Goal: Task Accomplishment & Management: Use online tool/utility

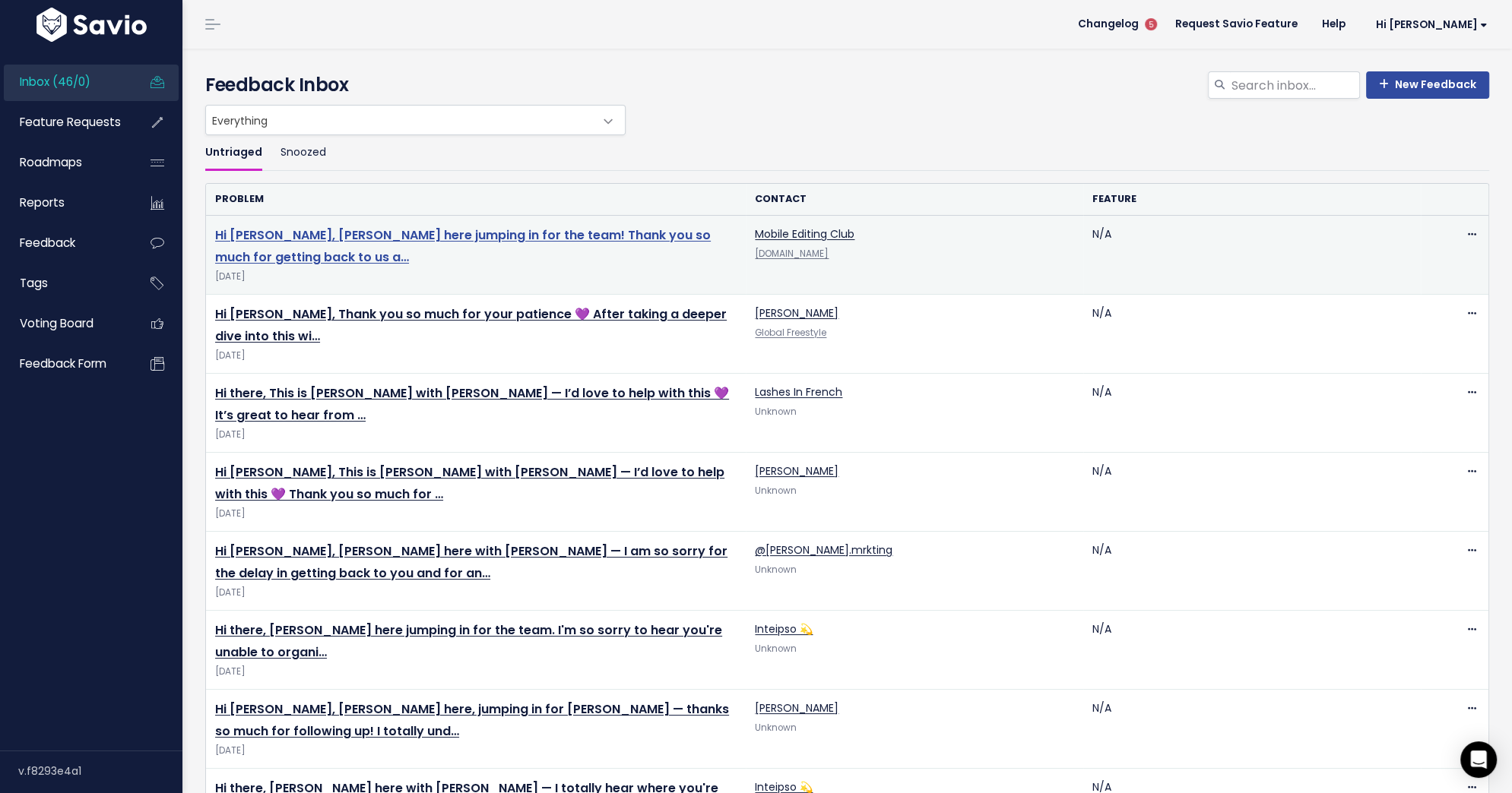
click at [424, 240] on link "Hi Adriana, Sidney here jumping in for the team! Thank you so much for getting …" at bounding box center [462, 247] width 496 height 40
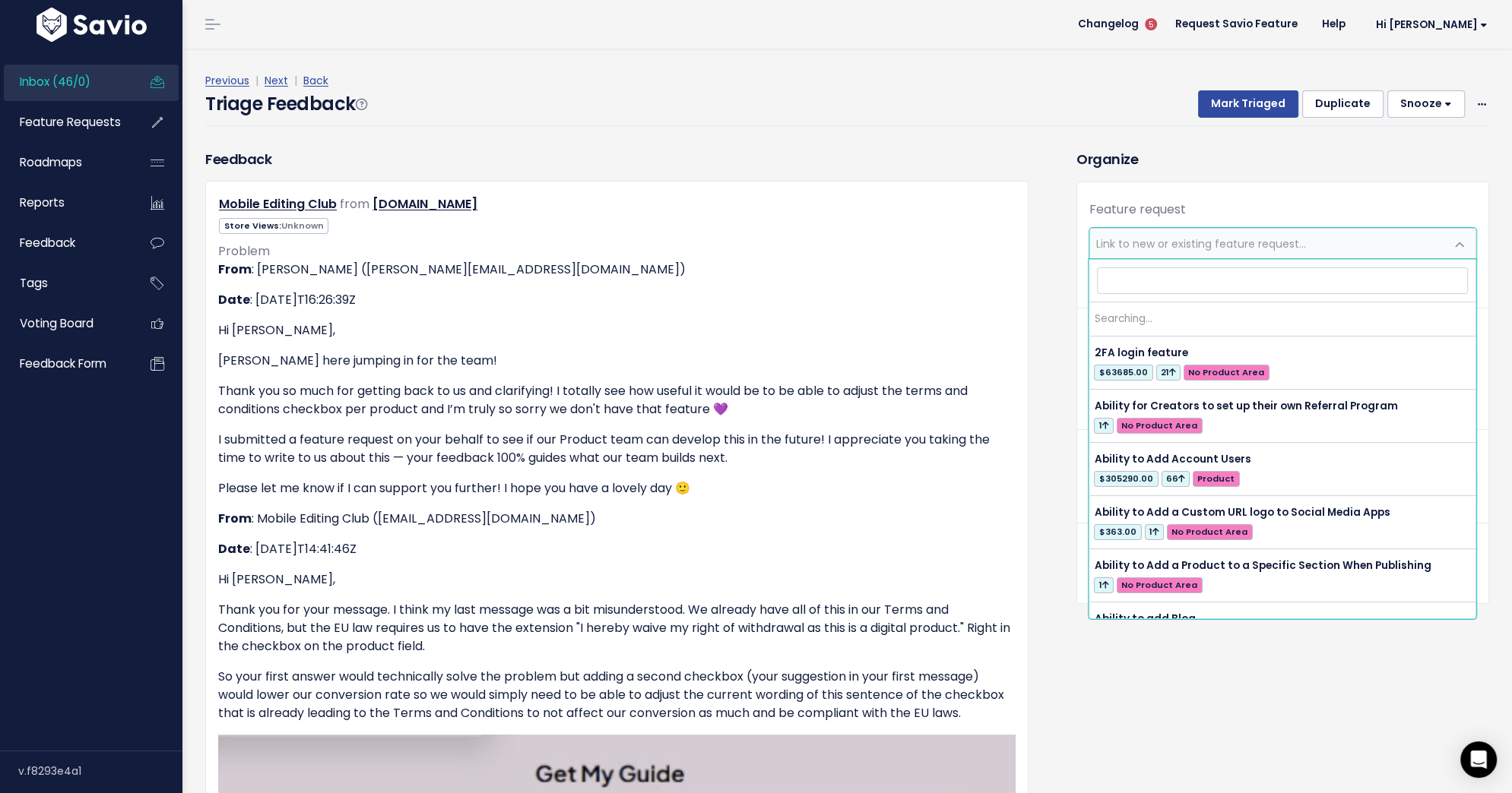
click at [1137, 252] on span "Link to new or existing feature request..." at bounding box center [1268, 243] width 355 height 30
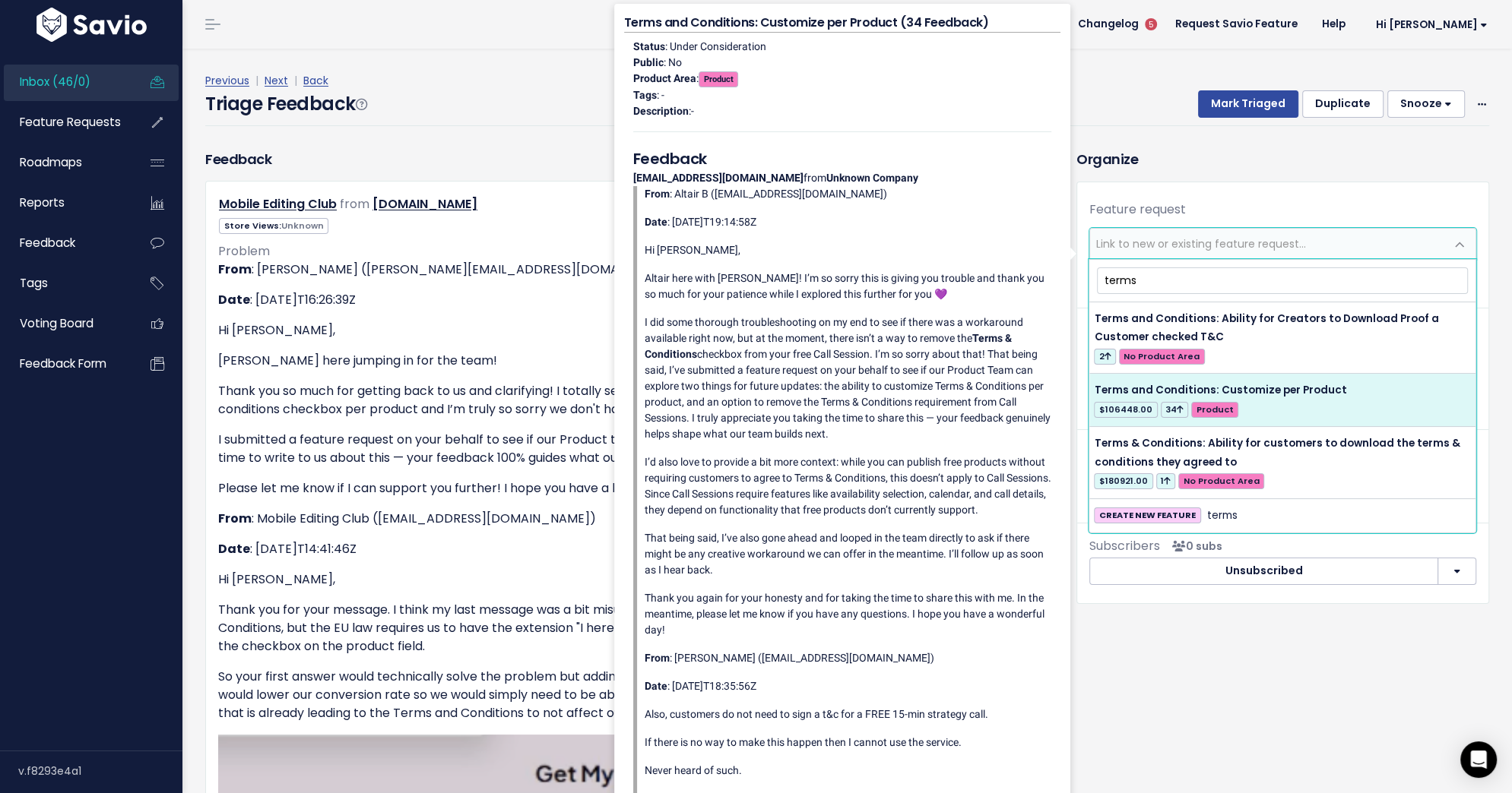
type input "terms"
select select "28812"
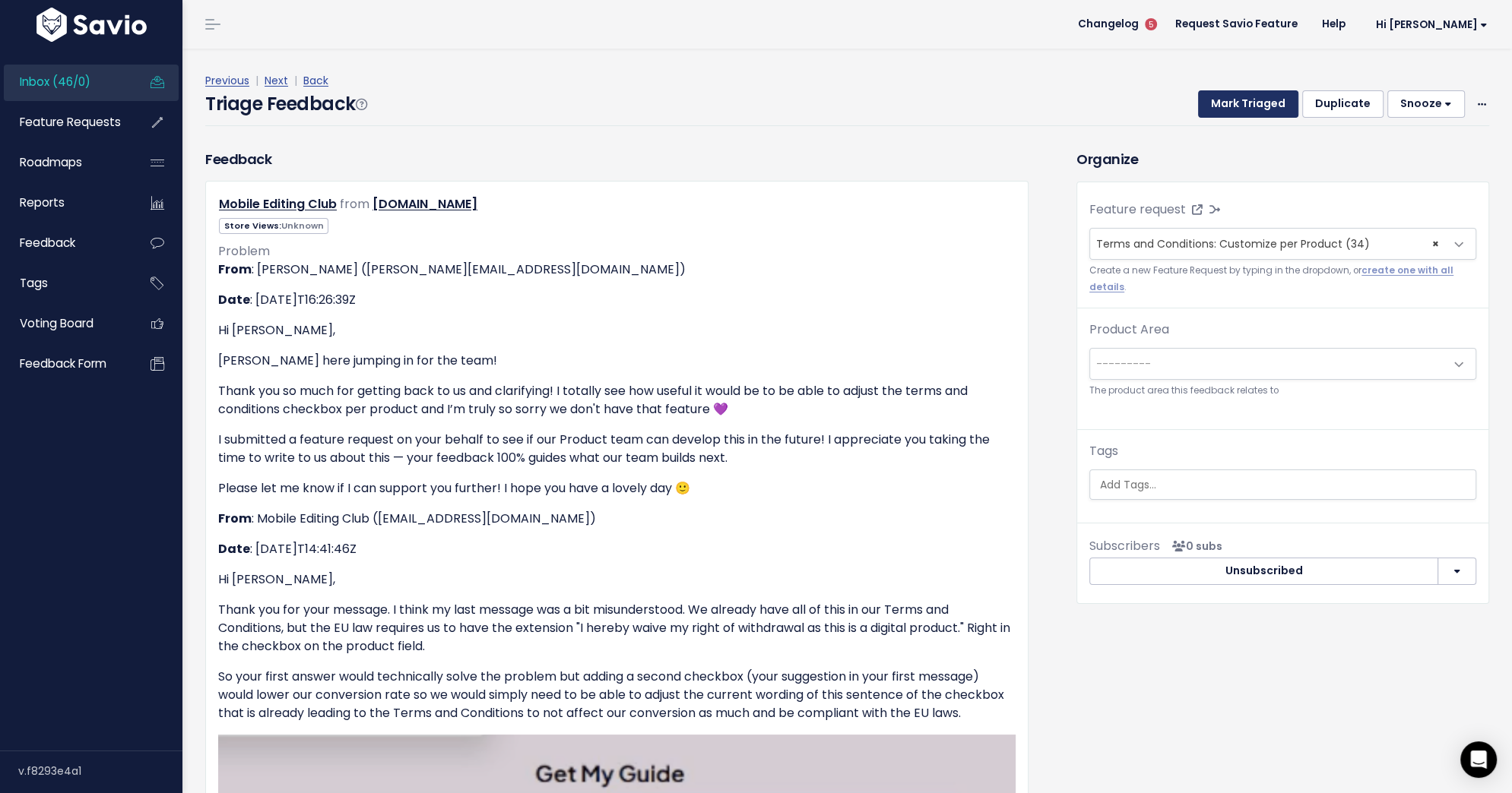
click at [1245, 103] on button "Mark Triaged" at bounding box center [1248, 104] width 100 height 27
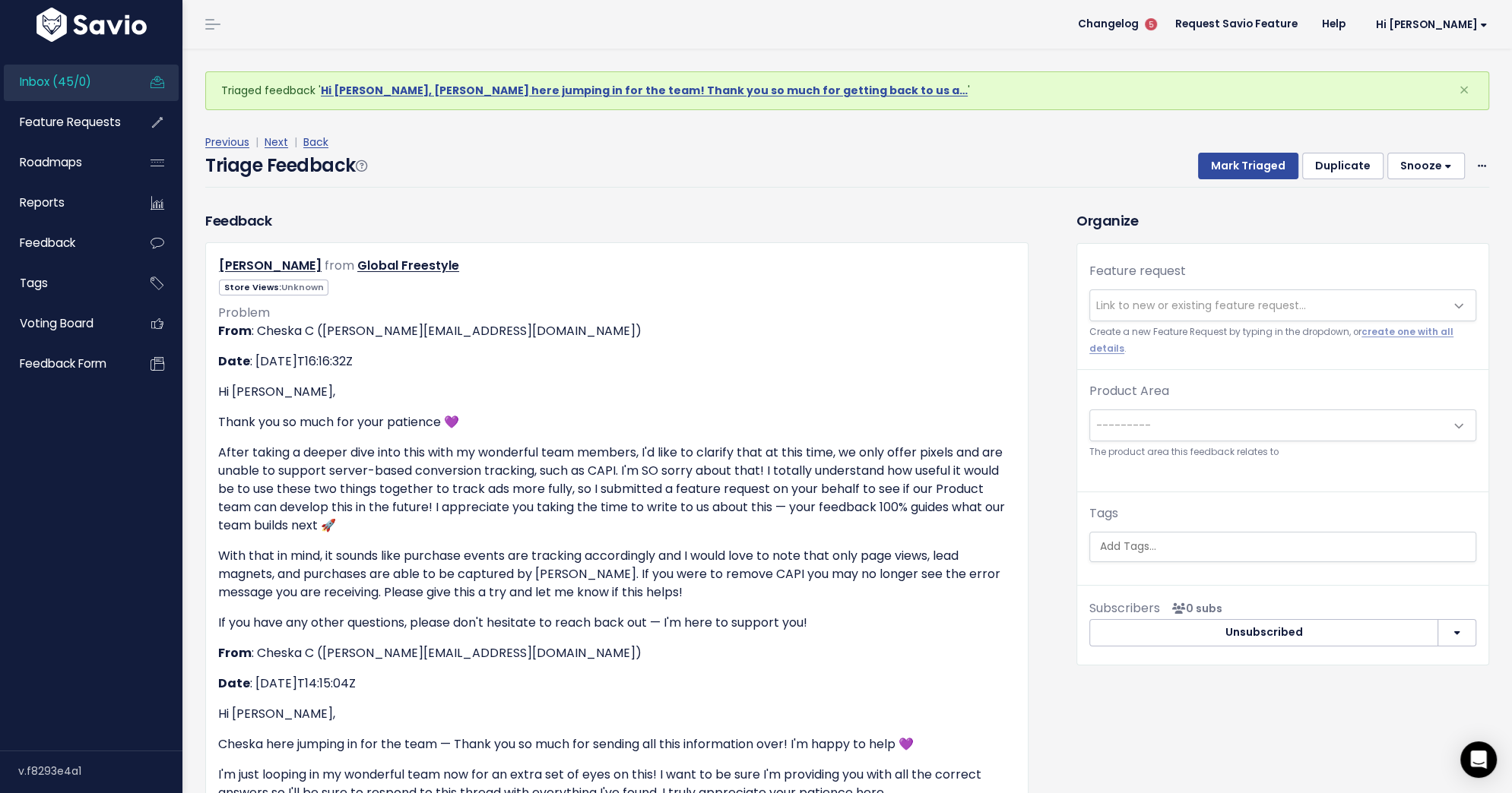
click at [1162, 308] on span "Link to new or existing feature request..." at bounding box center [1201, 305] width 209 height 15
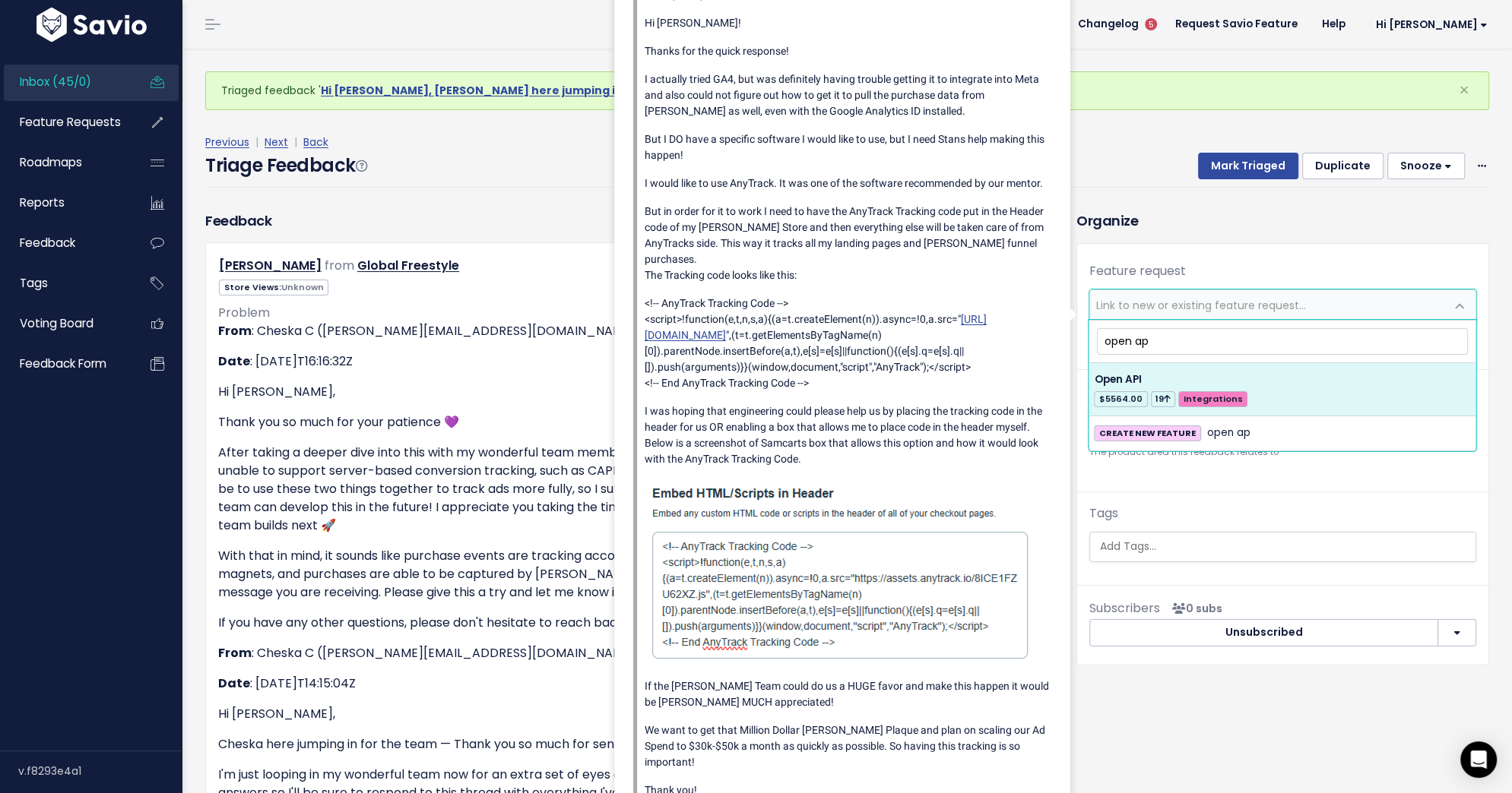
type input "open ap"
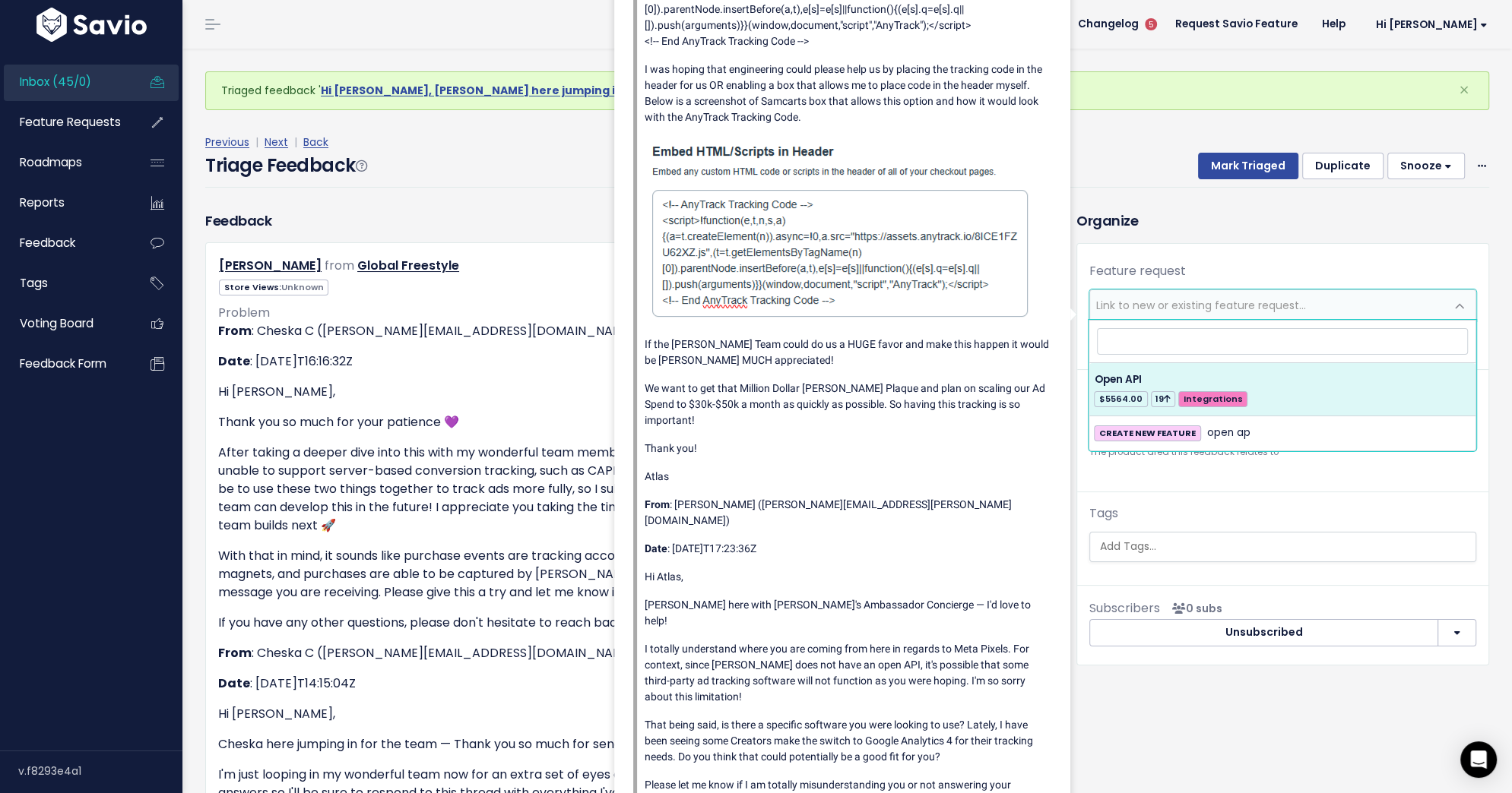
select select "27521"
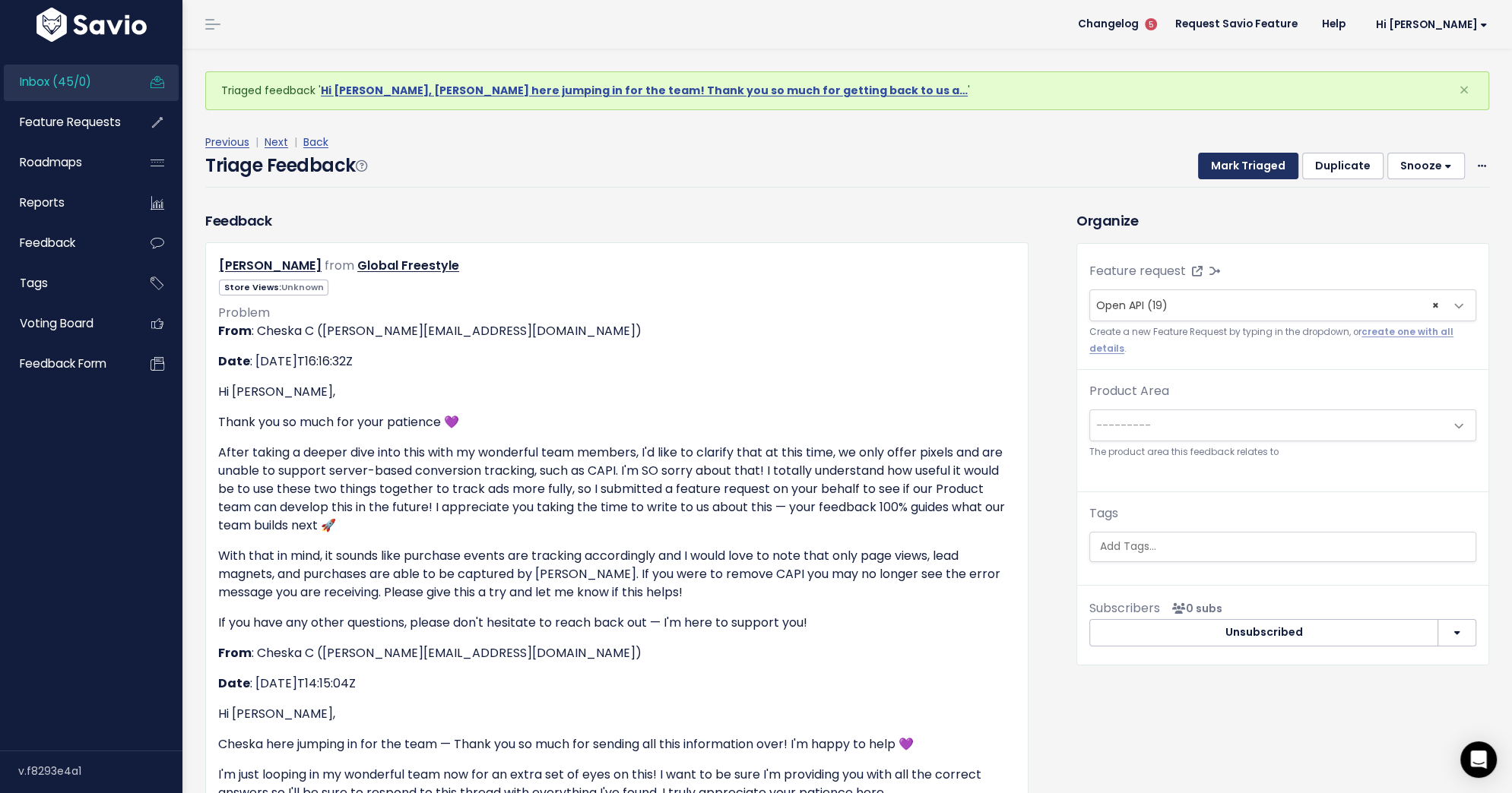
click at [1268, 172] on button "Mark Triaged" at bounding box center [1248, 167] width 100 height 27
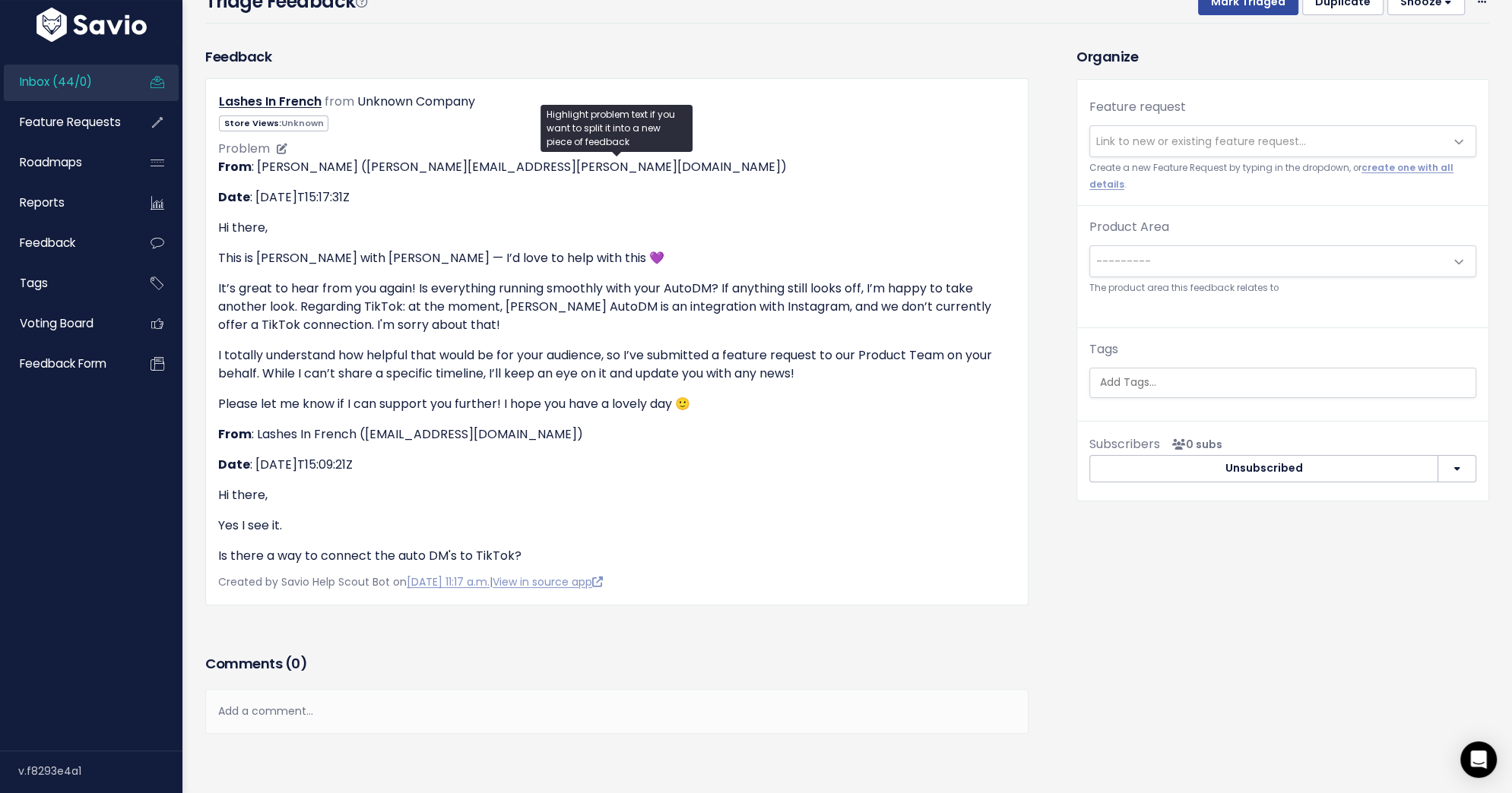
scroll to position [162, 0]
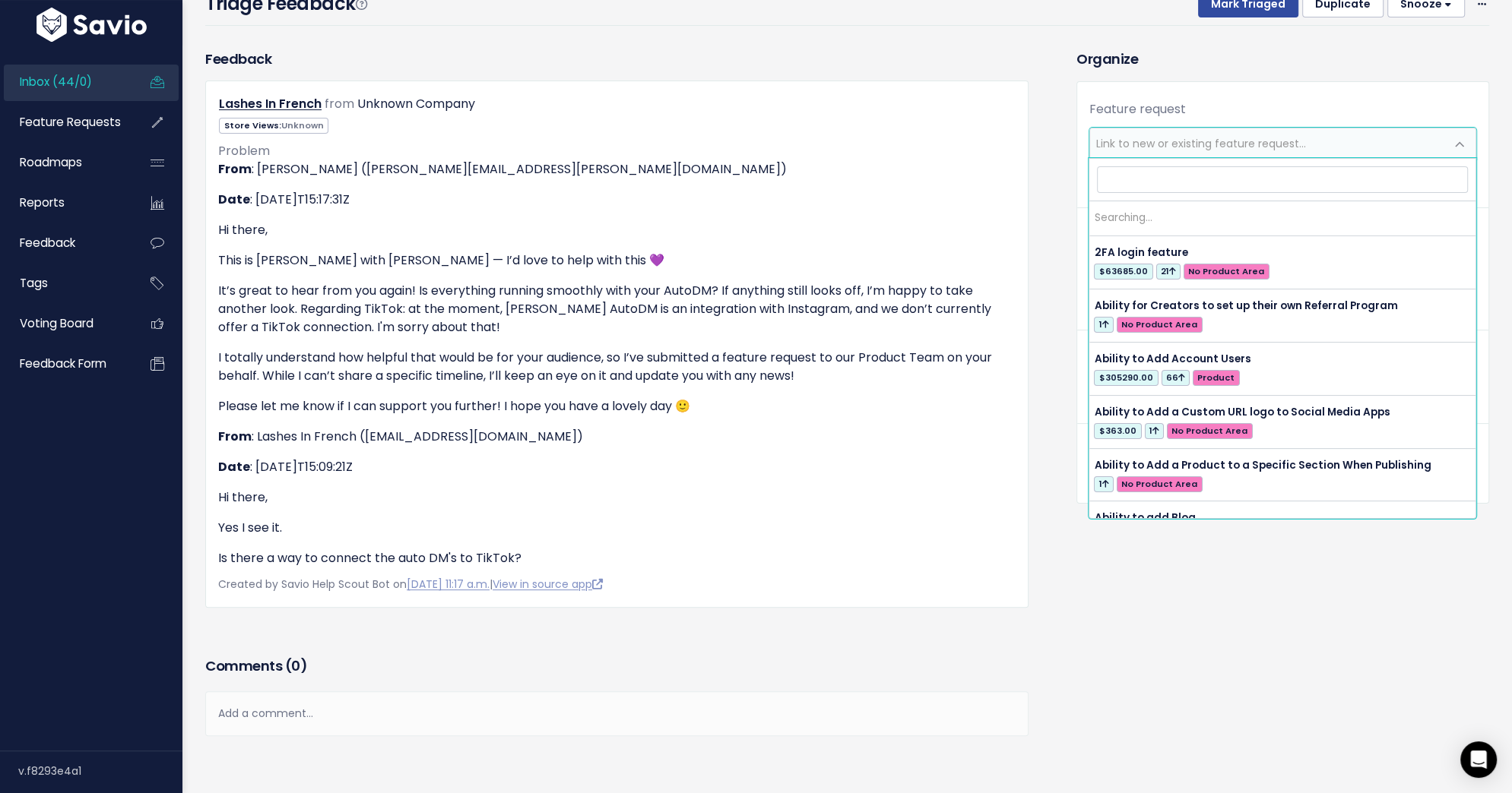
click at [1263, 131] on span "Link to new or existing feature request..." at bounding box center [1268, 144] width 355 height 30
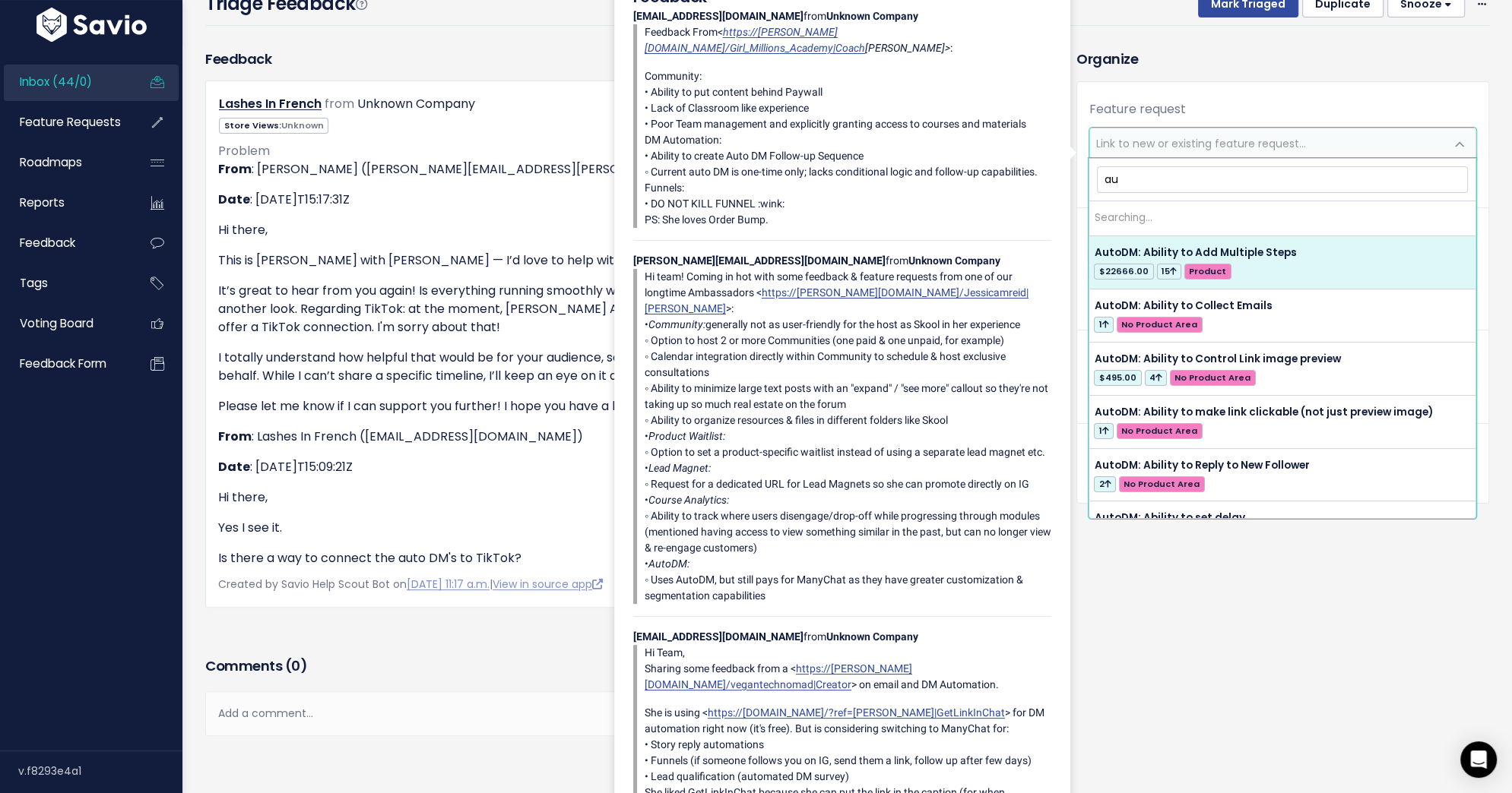
type input "a"
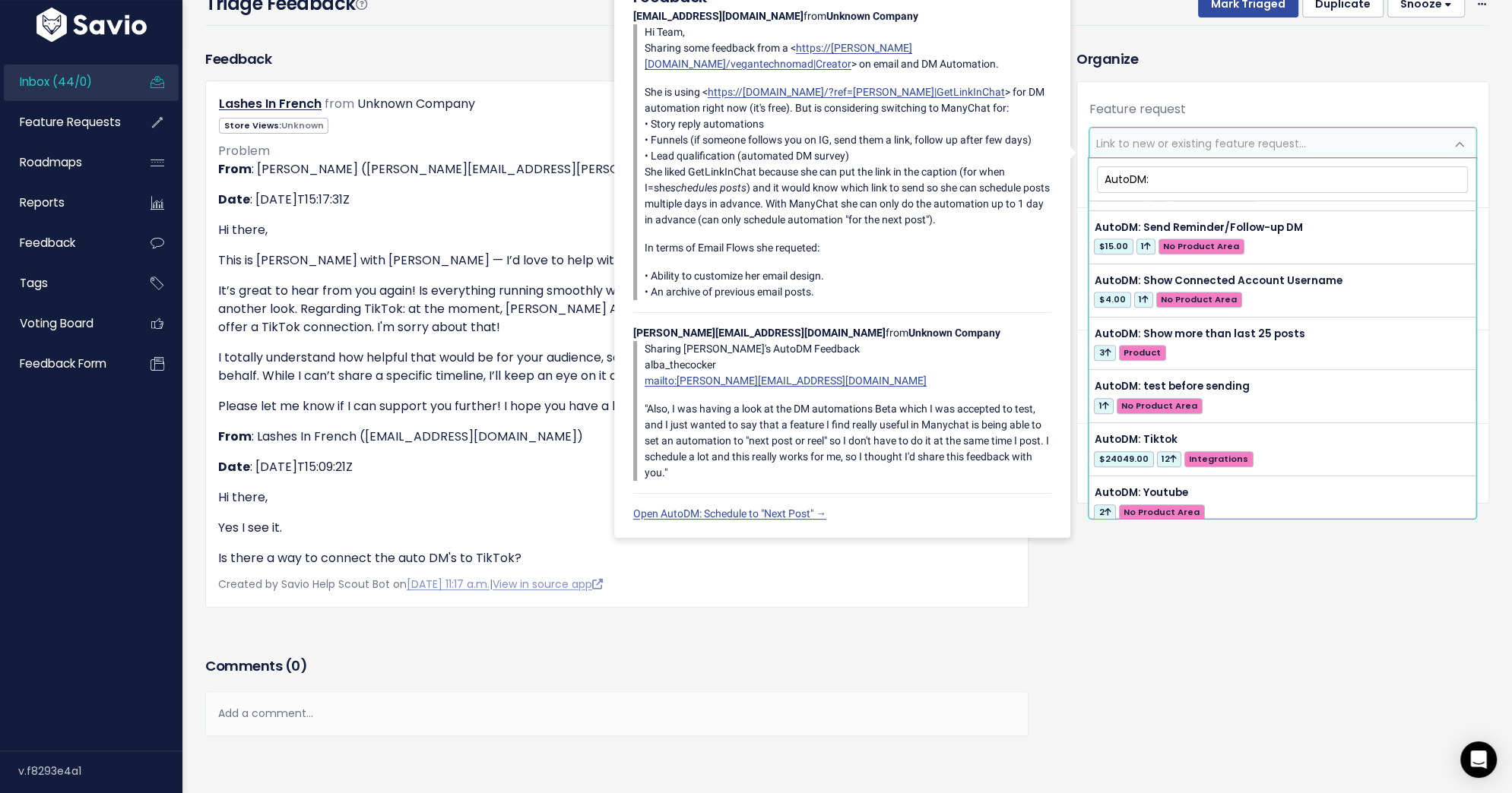
scroll to position [1374, 0]
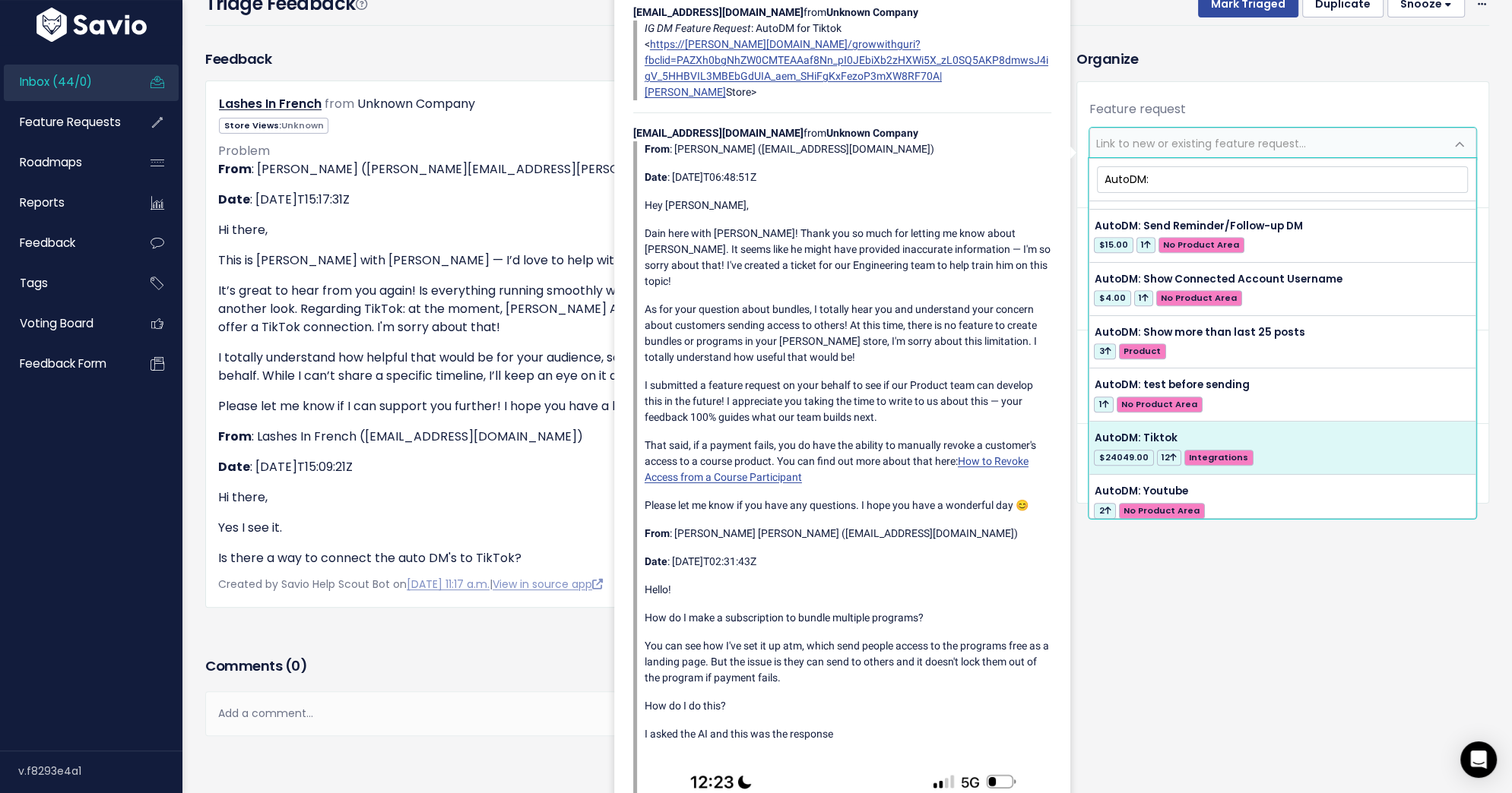
type input "AutoDM:"
select select "55526"
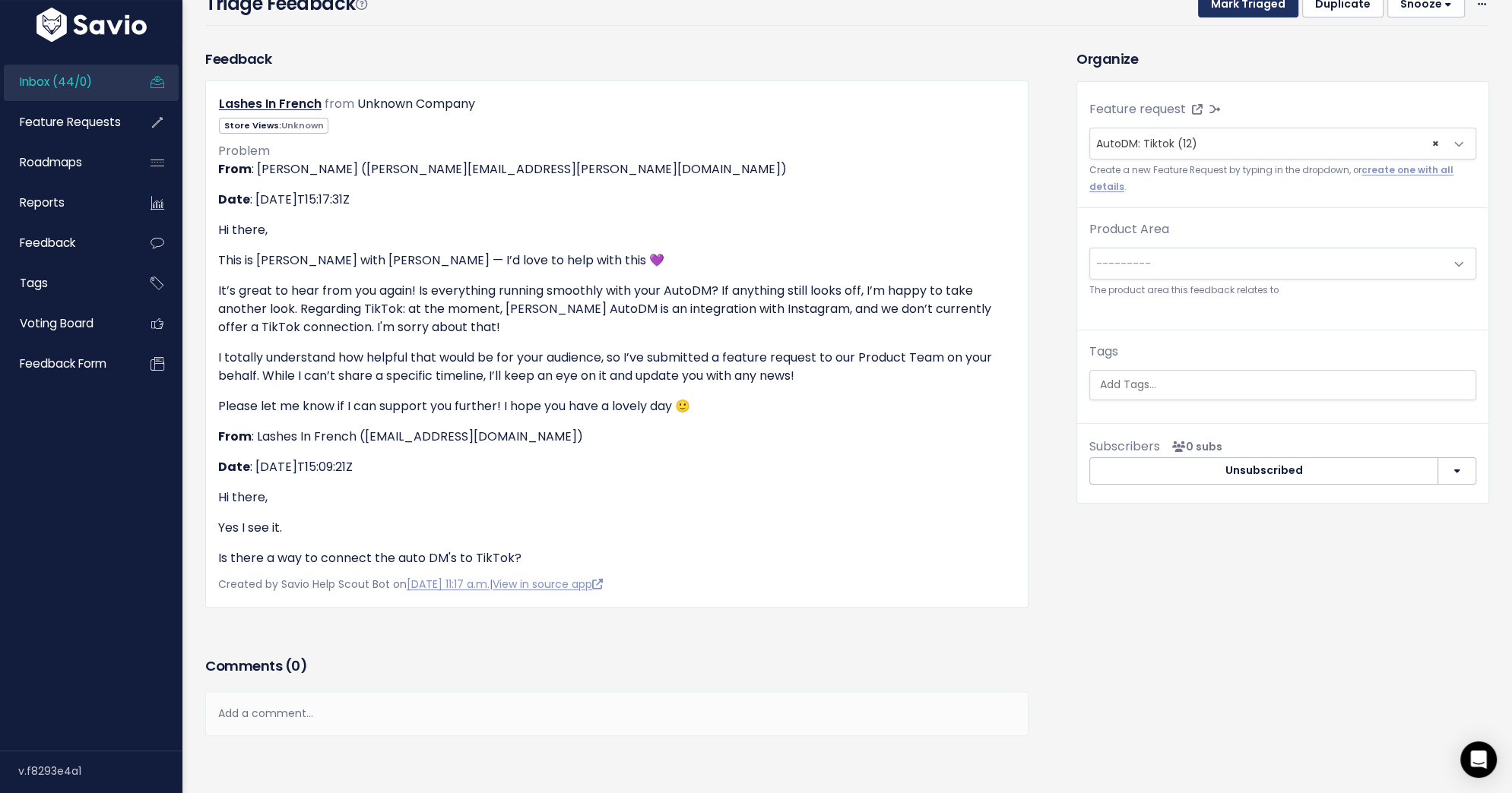
click at [1251, 11] on button "Mark Triaged" at bounding box center [1248, 5] width 100 height 27
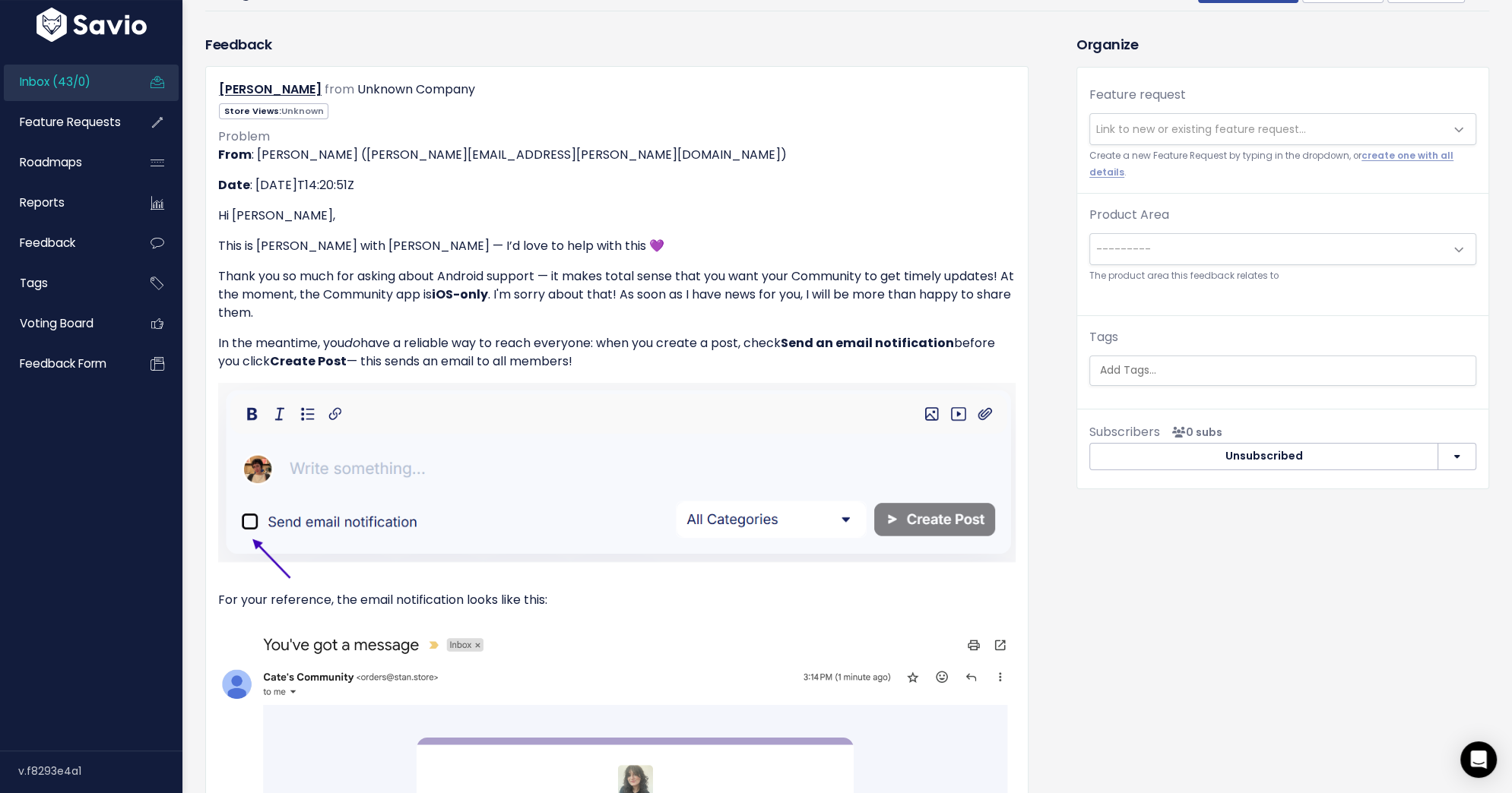
scroll to position [181, 0]
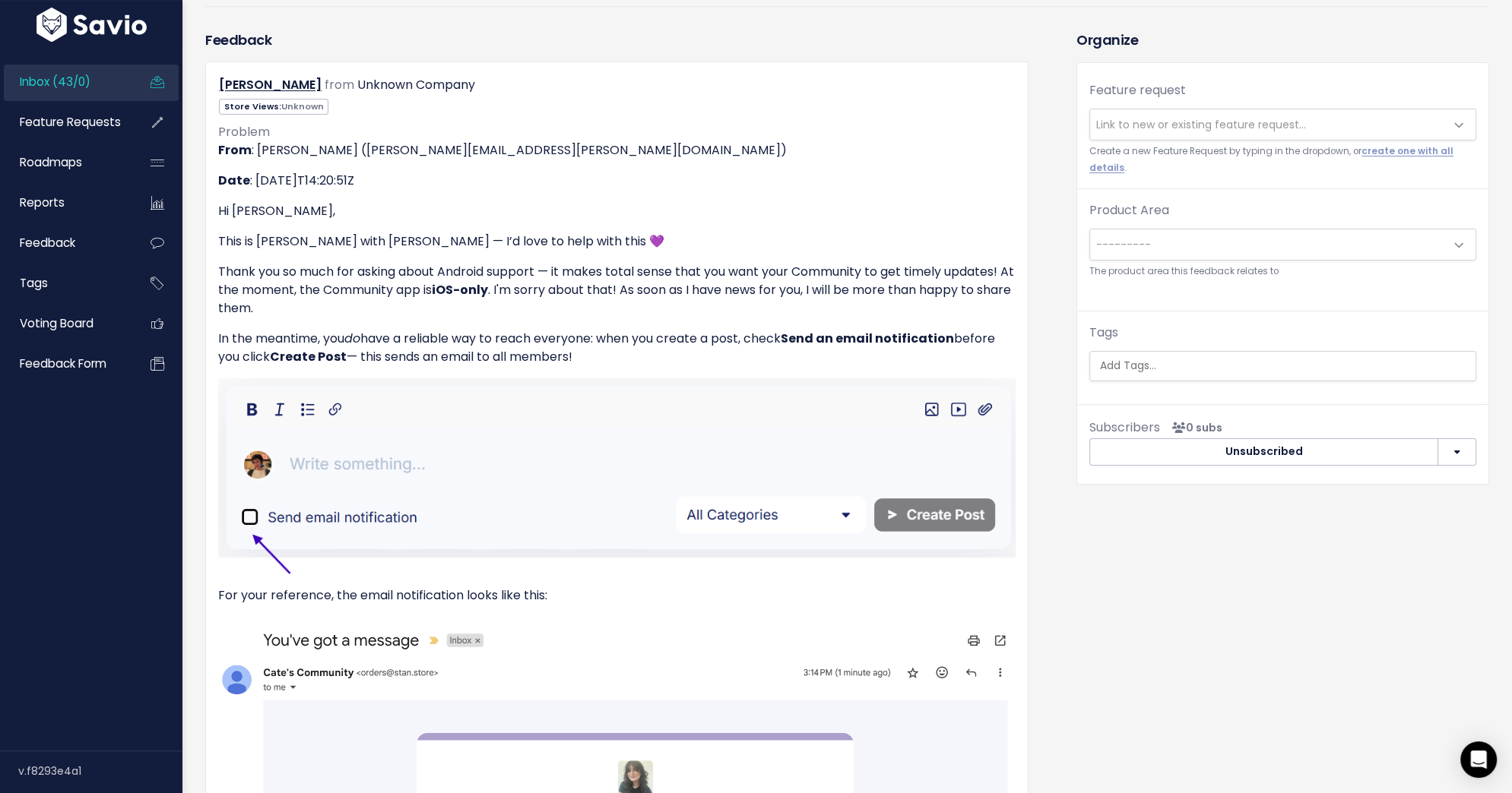
click at [1212, 119] on span "Link to new or existing feature request..." at bounding box center [1201, 125] width 209 height 15
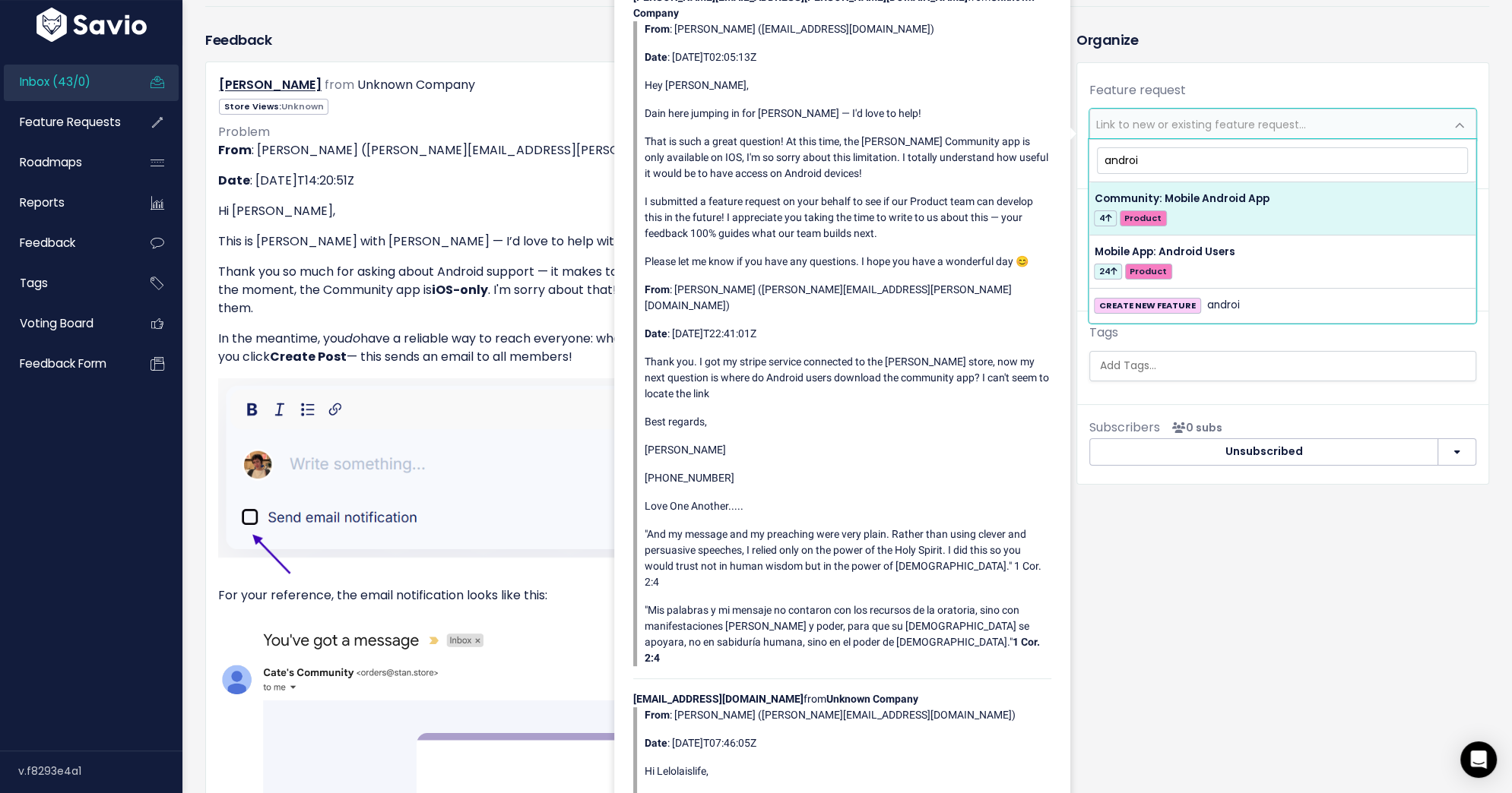
type input "androi"
select select "57882"
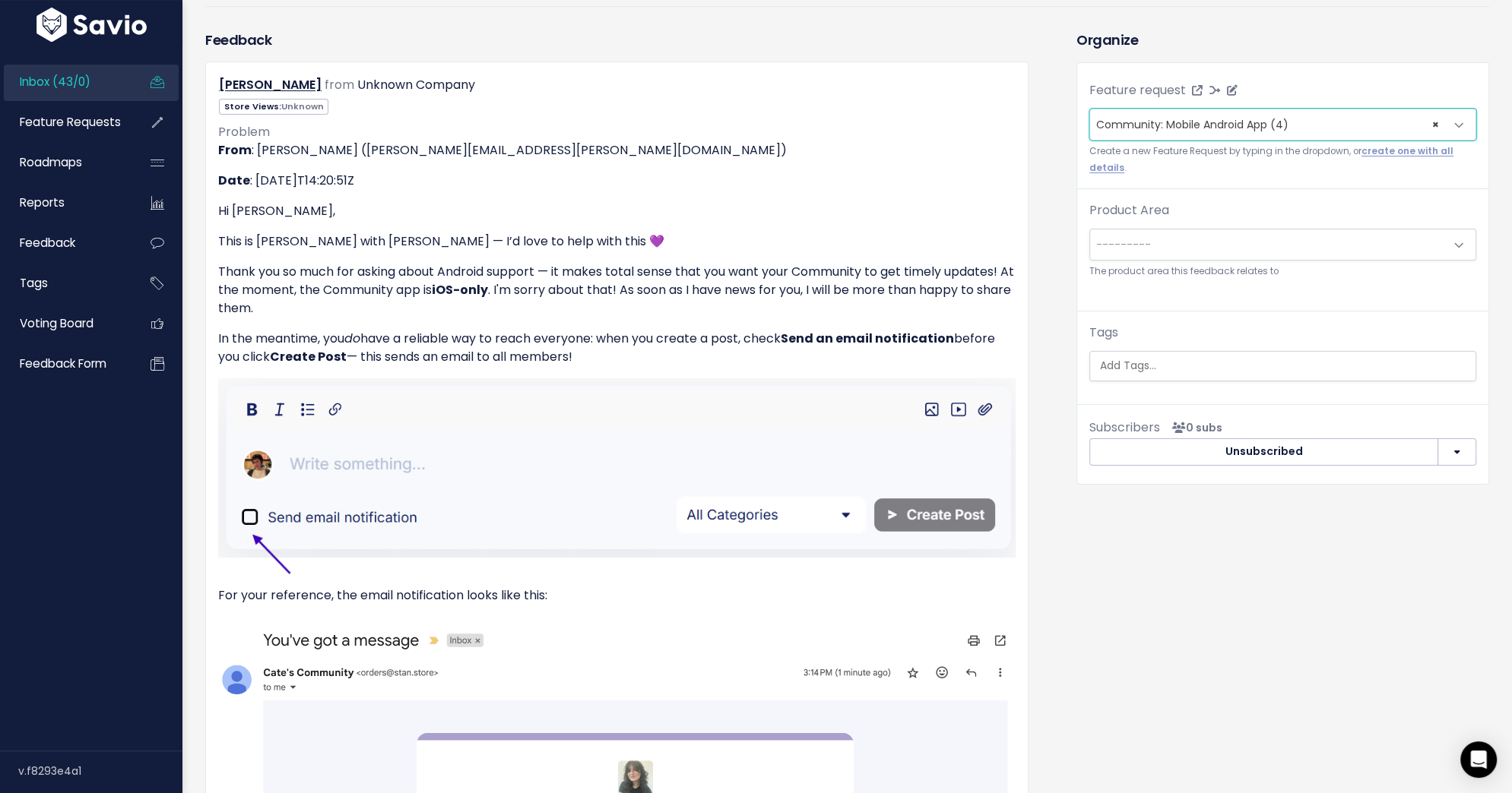
scroll to position [0, 0]
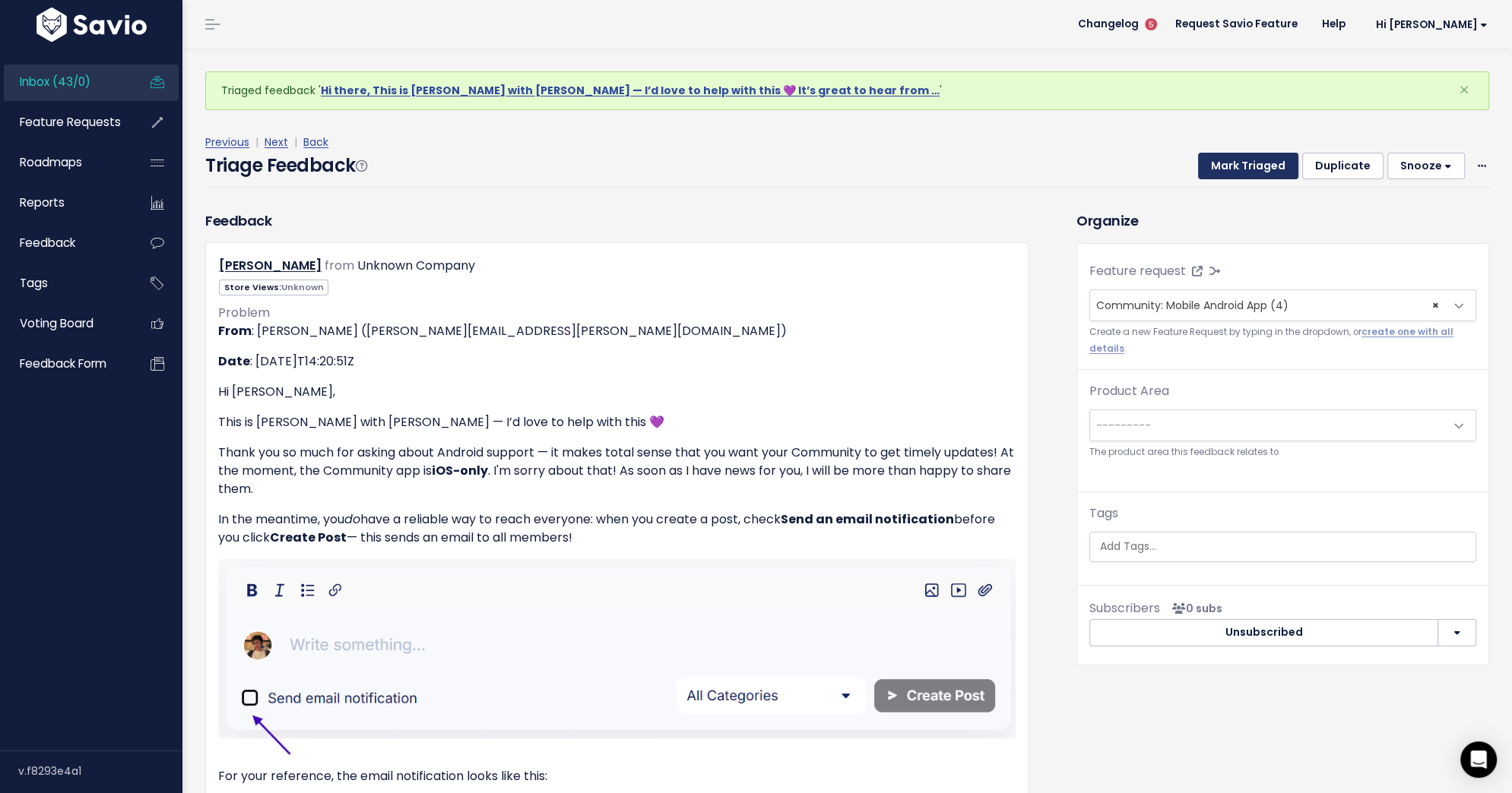
click at [1245, 166] on button "Mark Triaged" at bounding box center [1248, 167] width 100 height 27
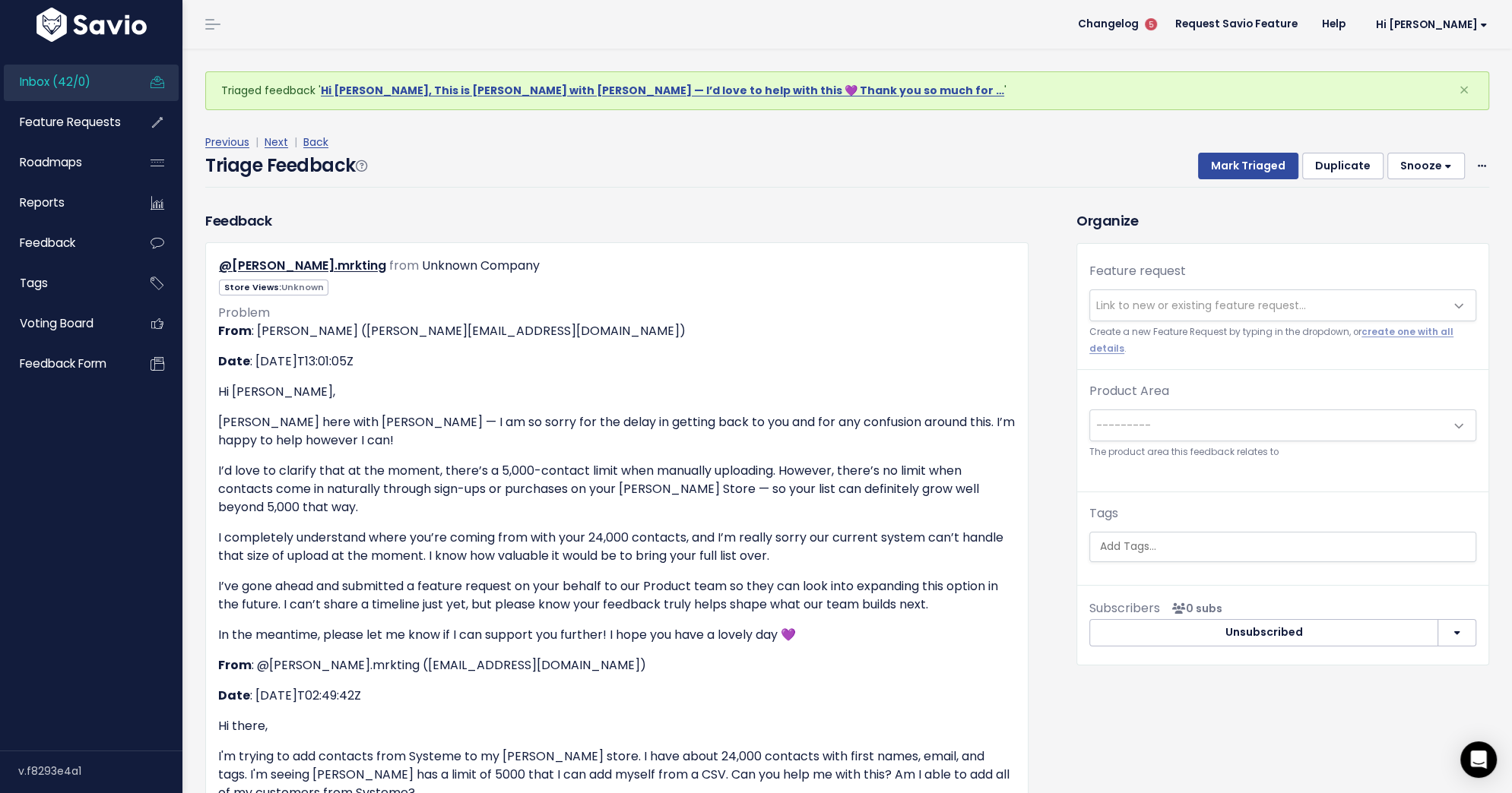
click at [1218, 307] on span "Link to new or existing feature request..." at bounding box center [1201, 305] width 209 height 15
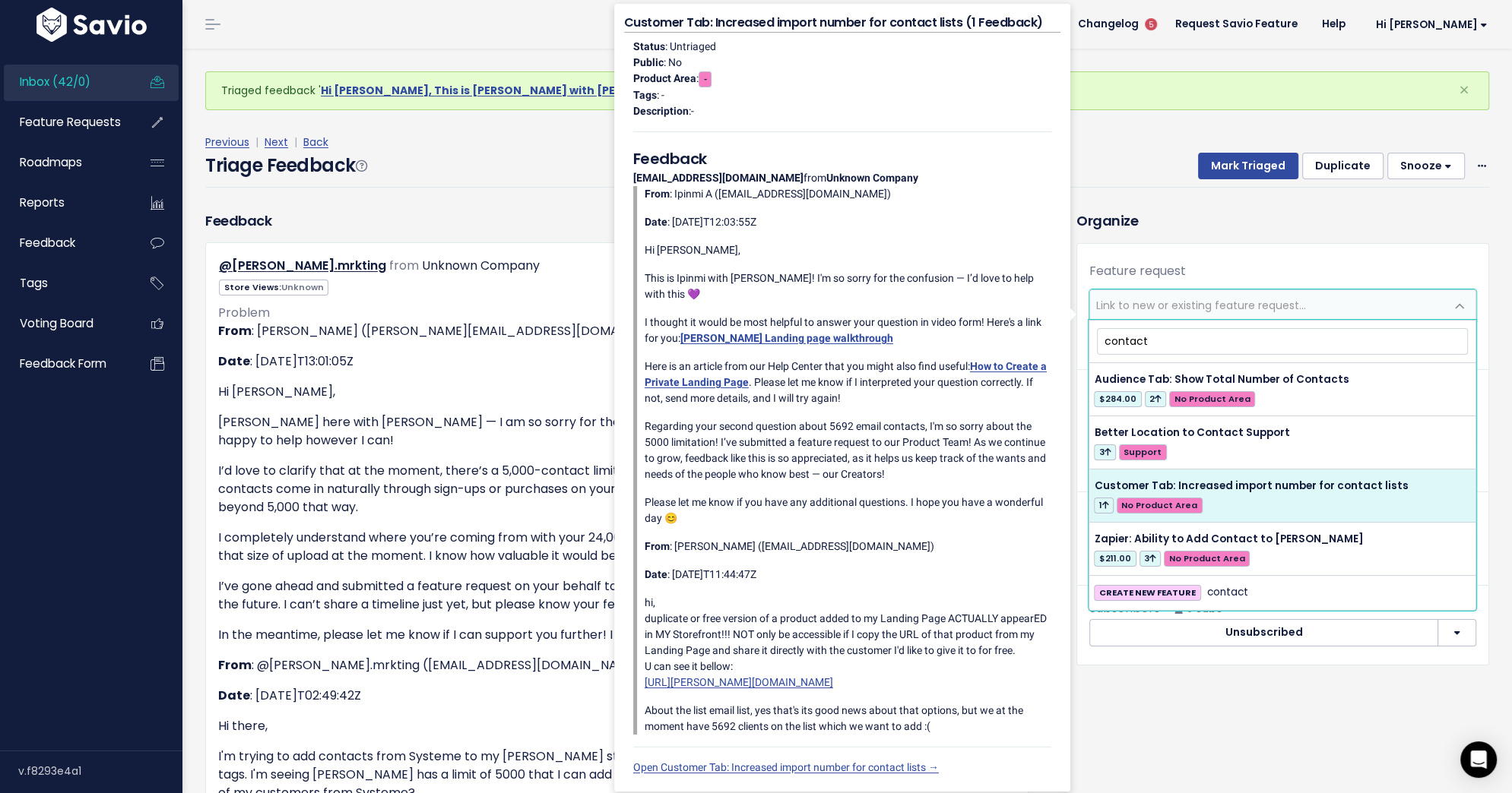
type input "contact"
select select "63847"
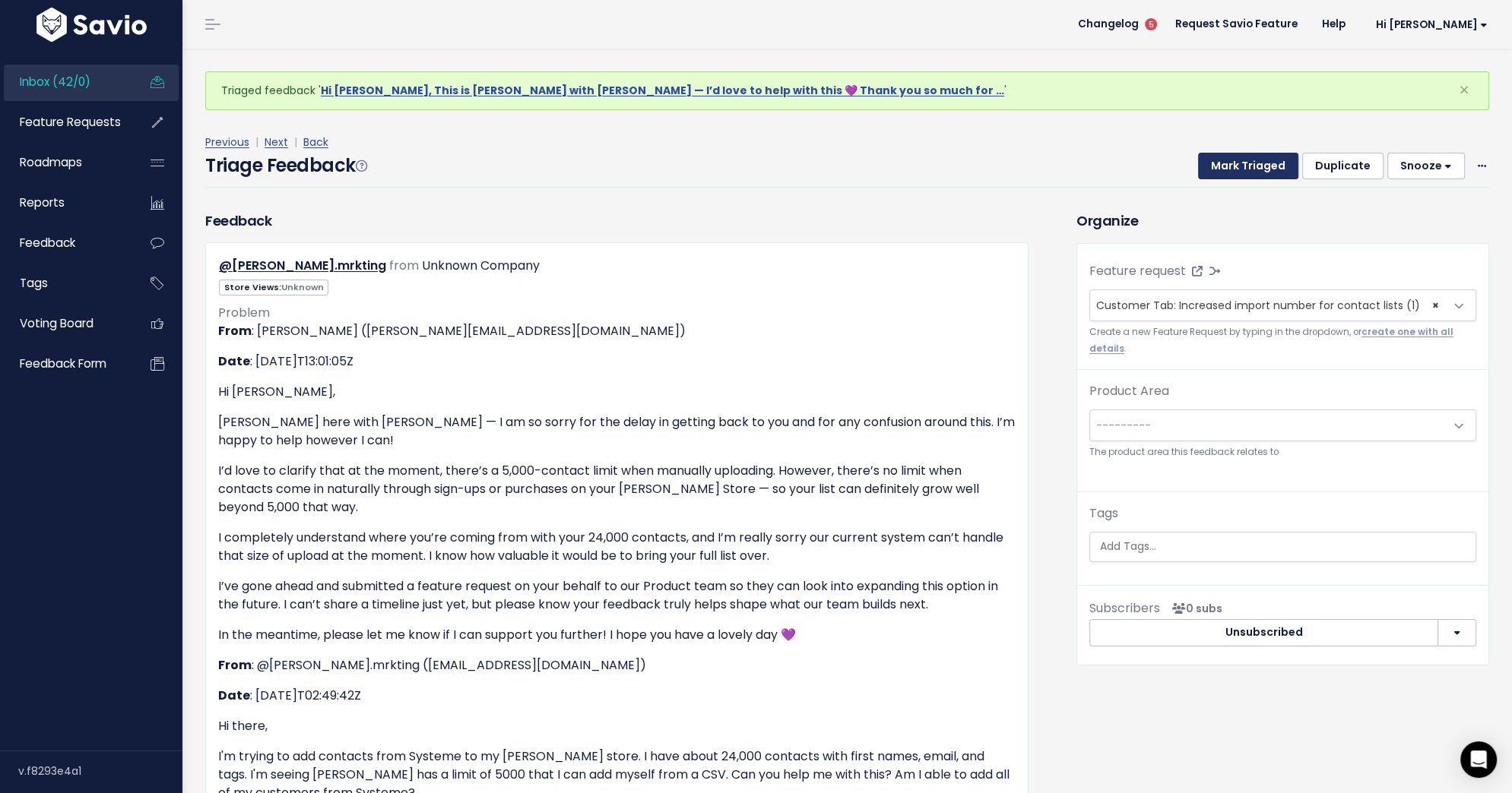
click at [1247, 161] on button "Mark Triaged" at bounding box center [1248, 167] width 100 height 27
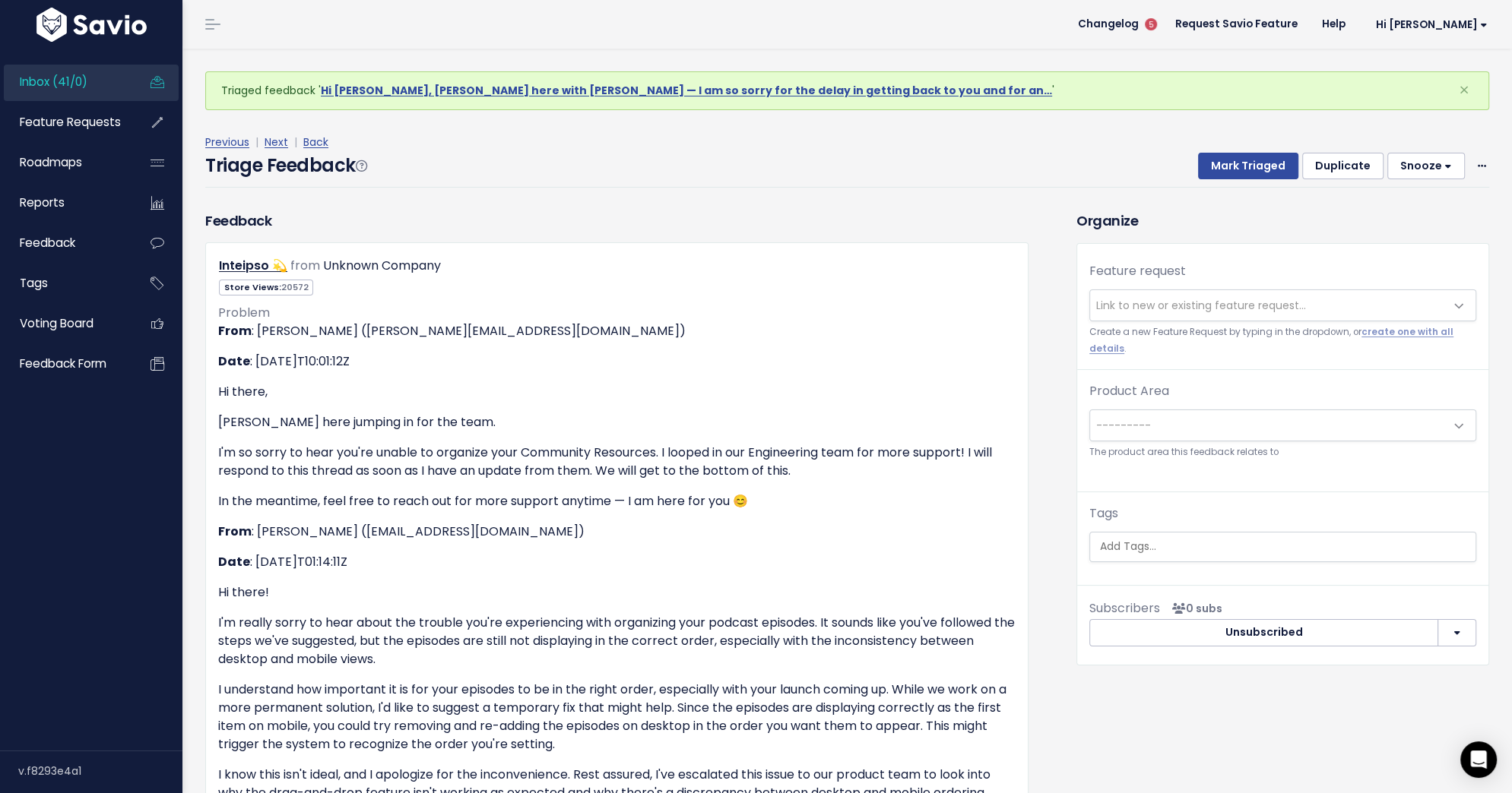
click at [1262, 292] on span "Link to new or existing feature request..." at bounding box center [1268, 305] width 355 height 30
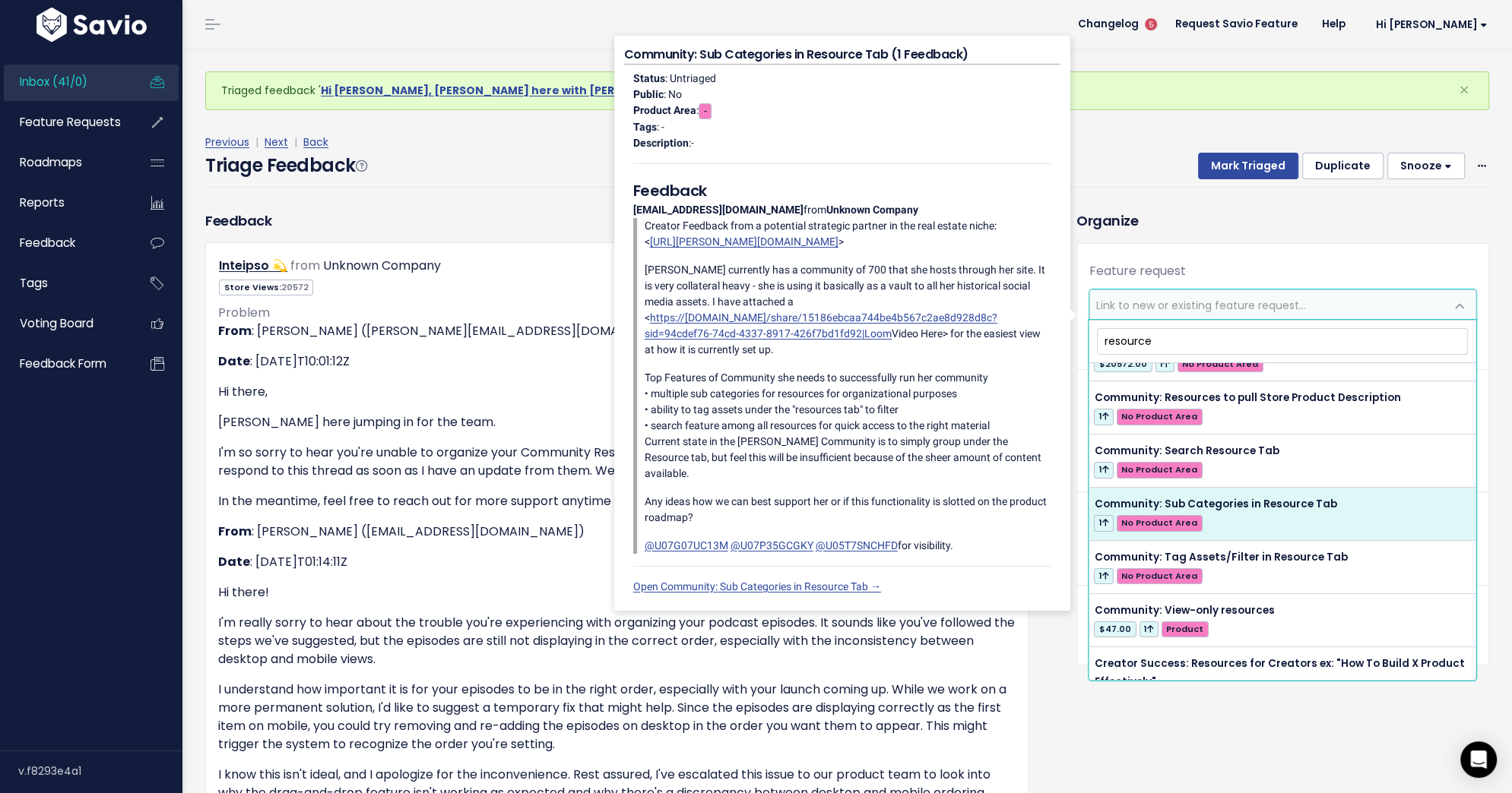
scroll to position [247, 0]
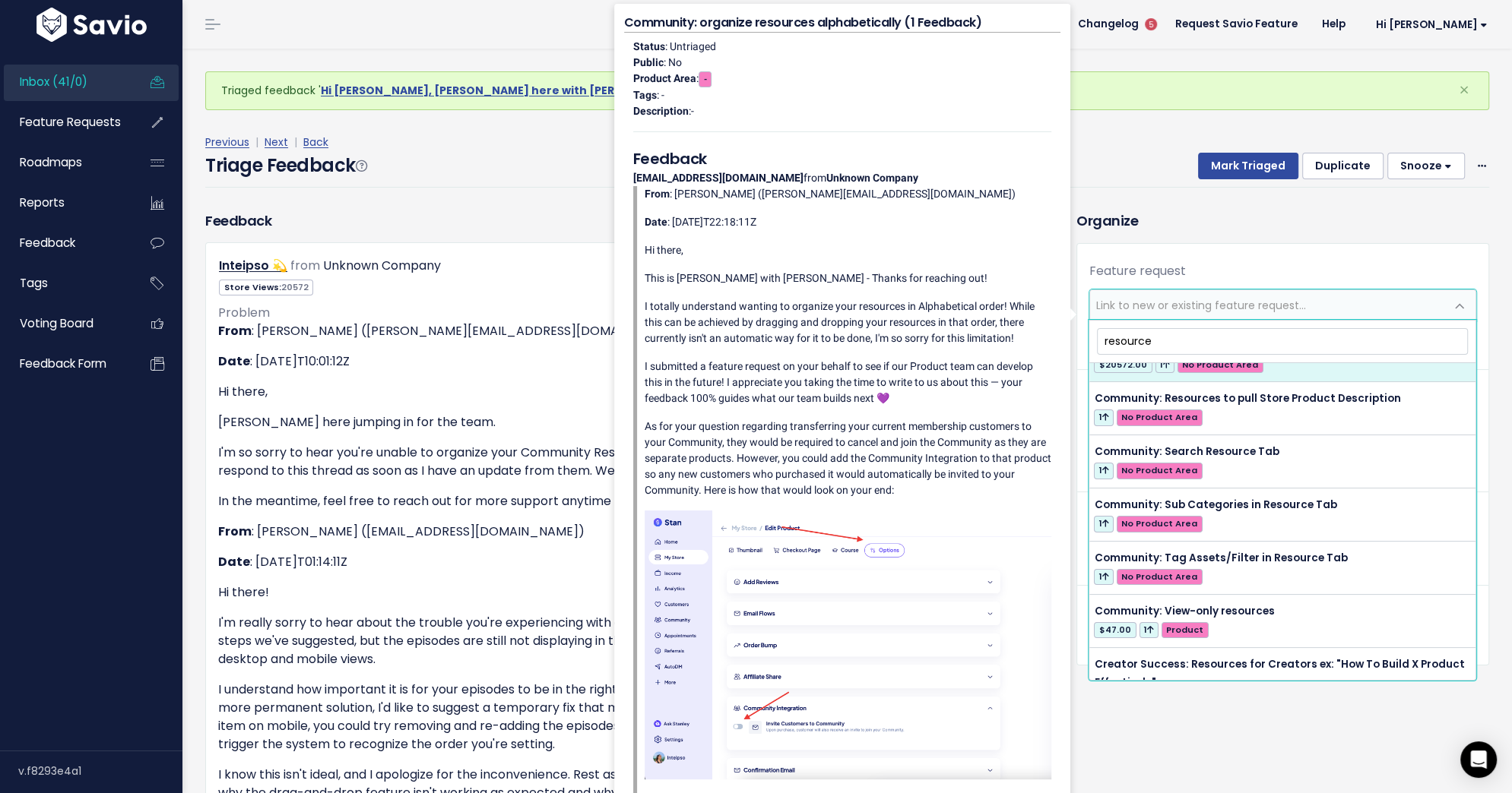
click at [1119, 345] on input "resource" at bounding box center [1283, 342] width 371 height 27
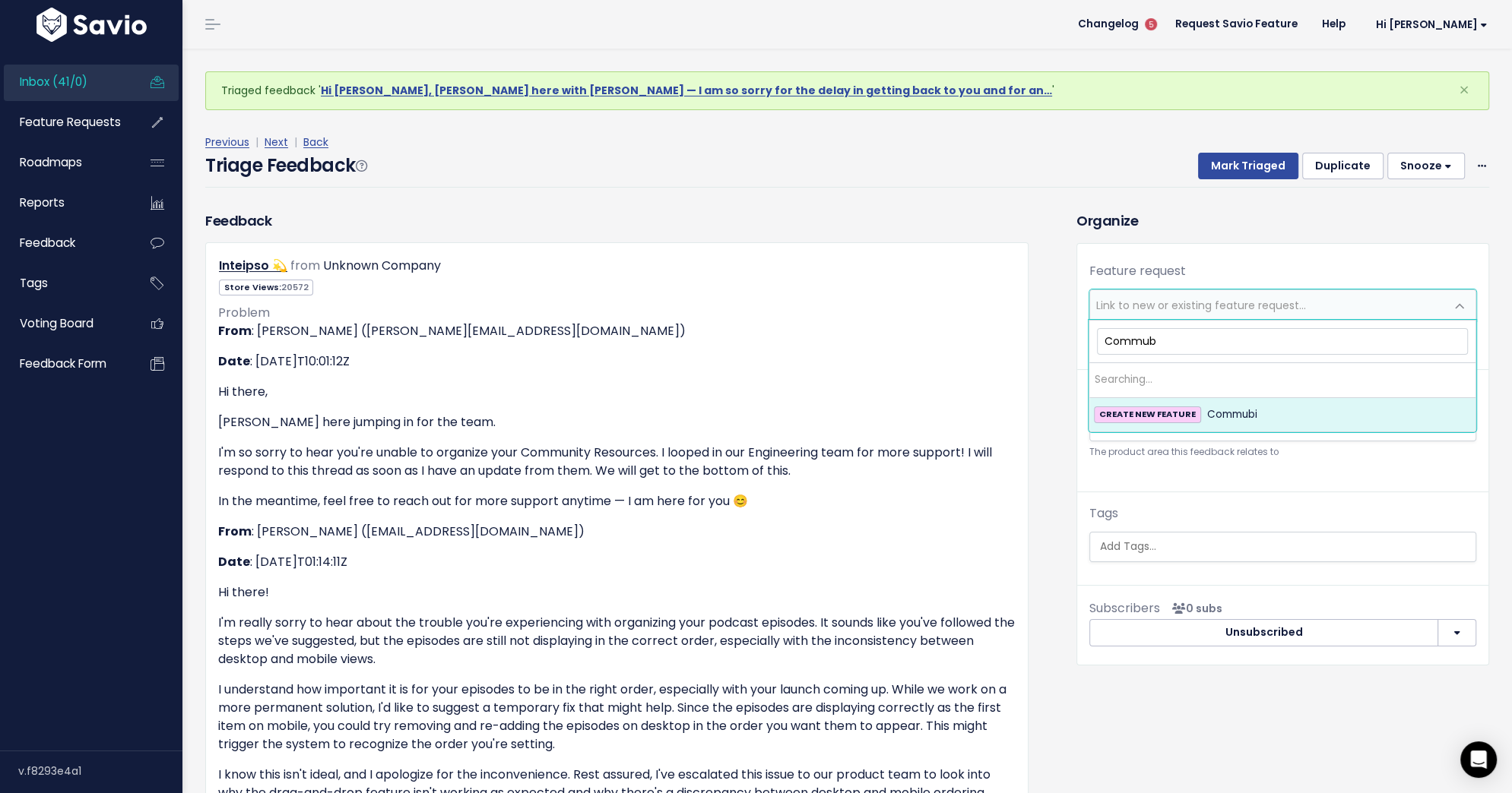
scroll to position [0, 0]
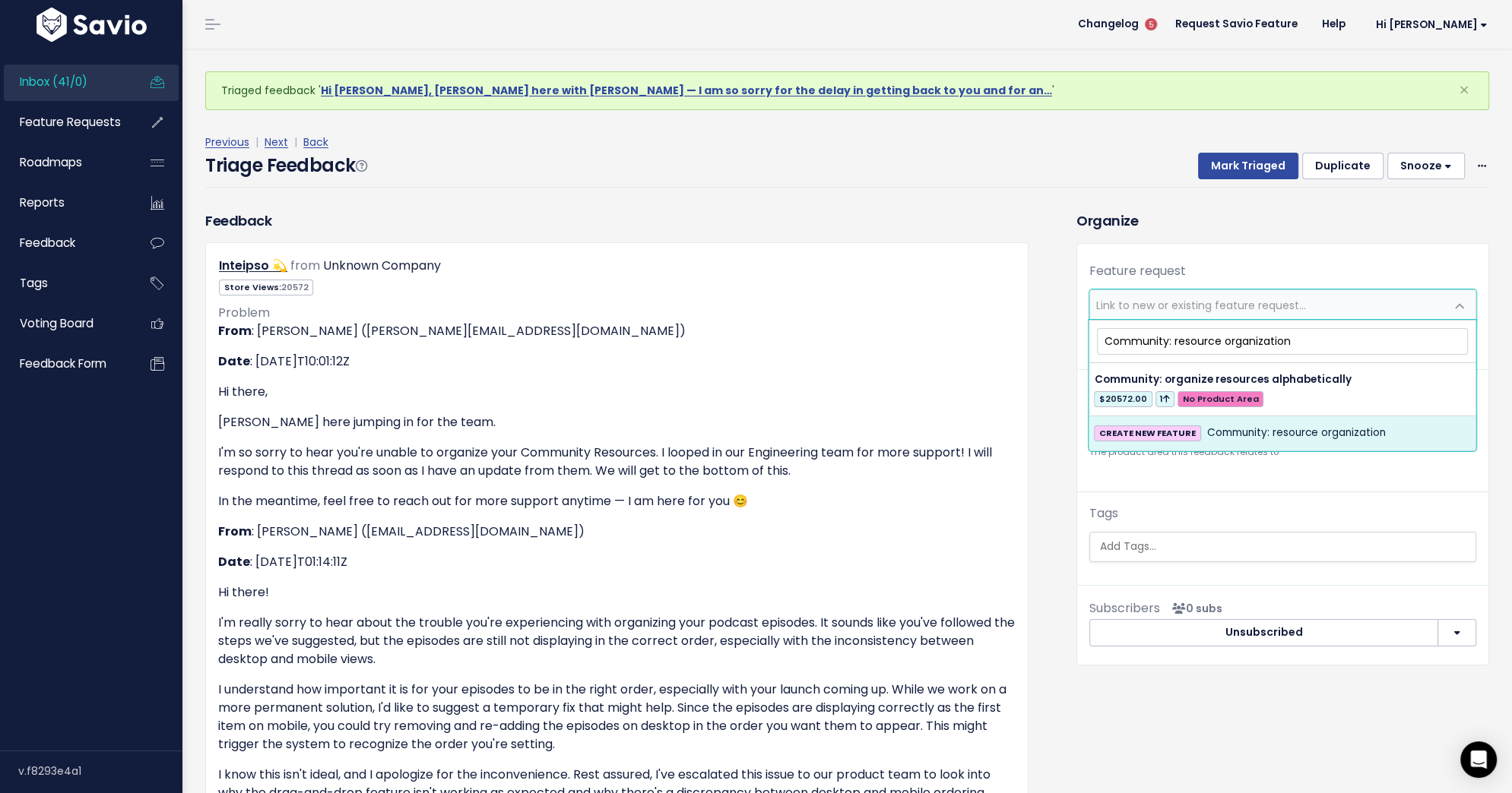
type input "Community: resource organization"
click at [1284, 439] on span "Community: resource organization" at bounding box center [1296, 433] width 178 height 18
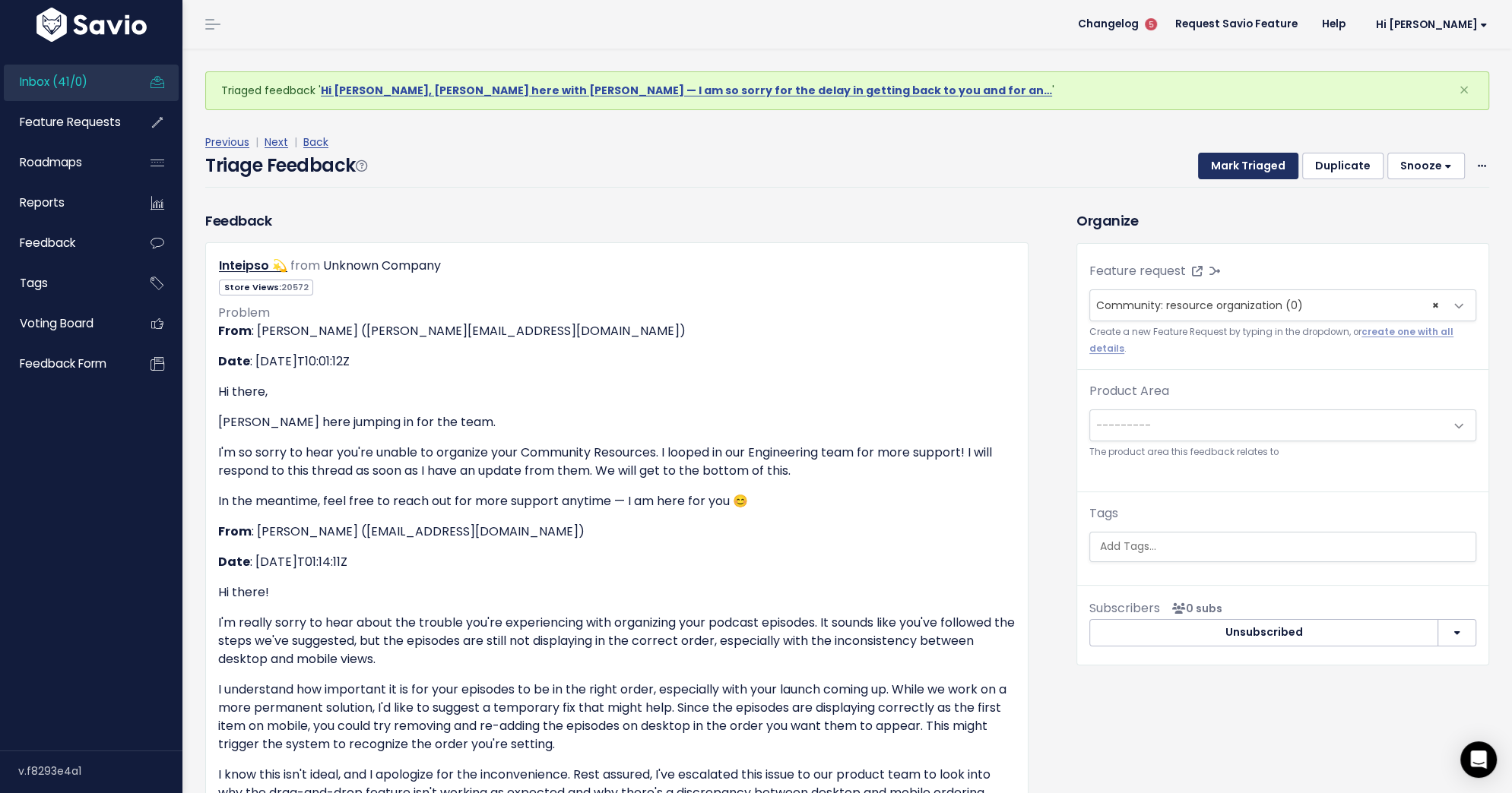
click at [1230, 163] on button "Mark Triaged" at bounding box center [1248, 167] width 100 height 27
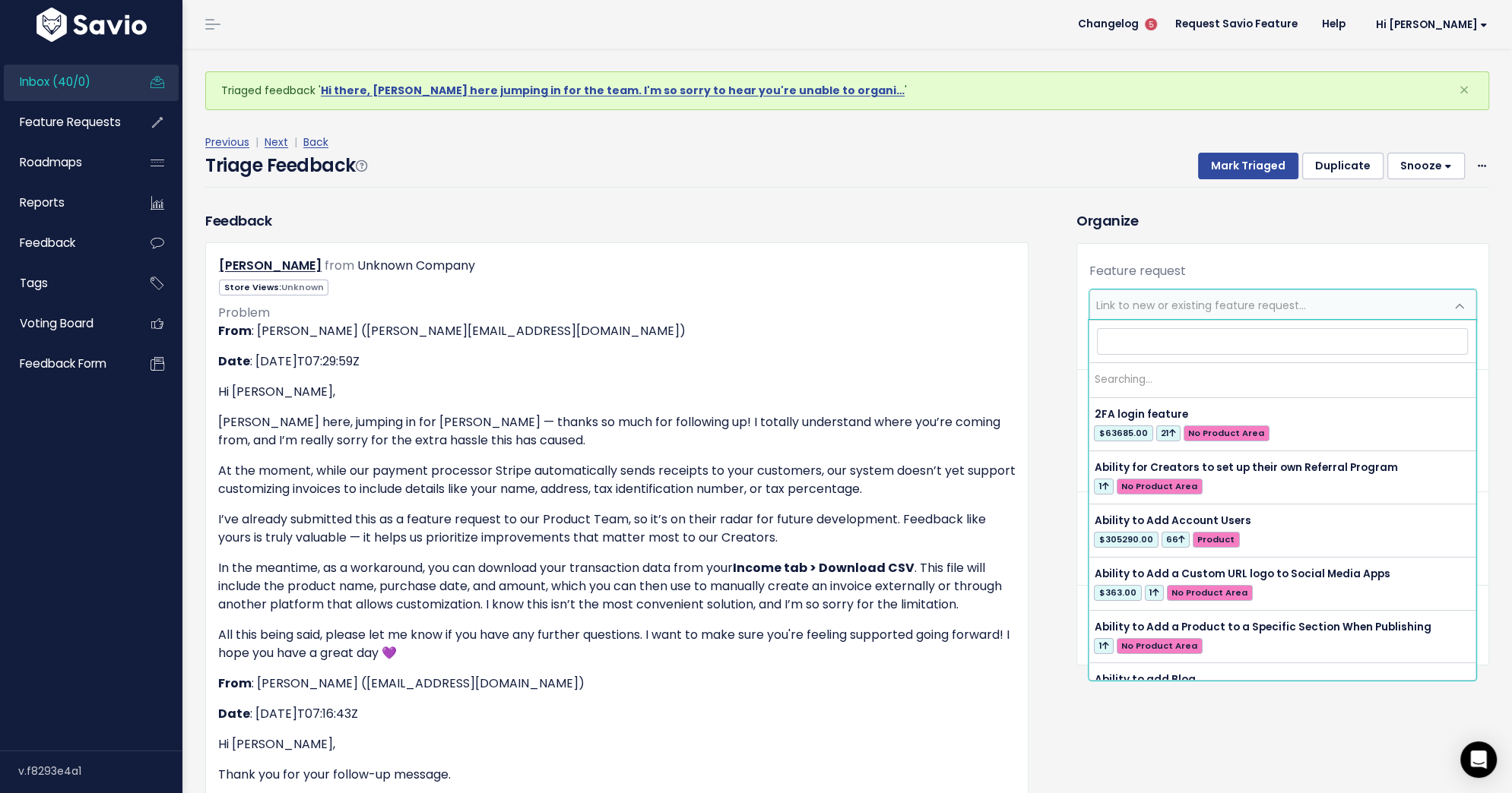
click at [1190, 309] on span "Link to new or existing feature request..." at bounding box center [1201, 305] width 209 height 15
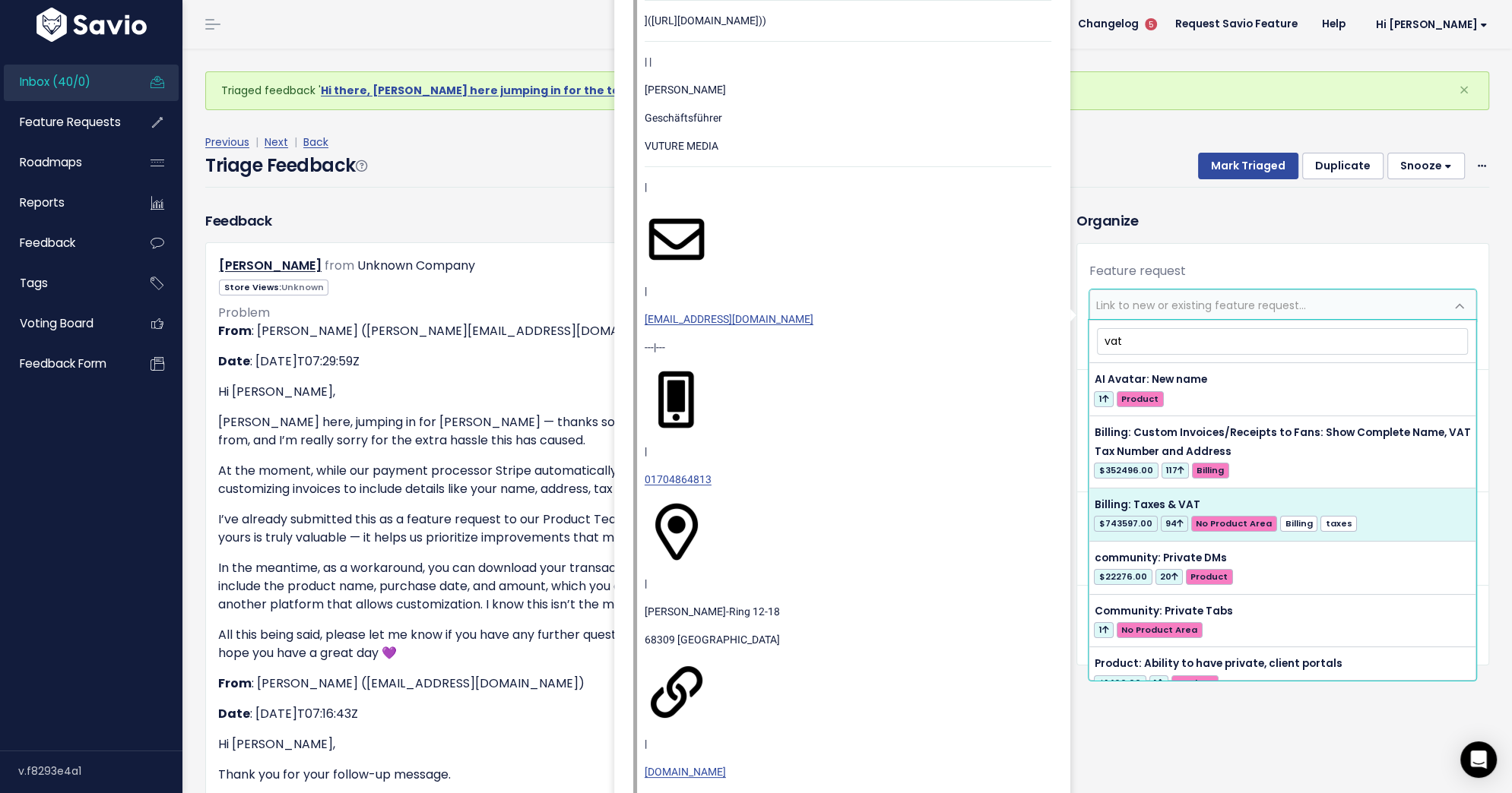
type input "vat"
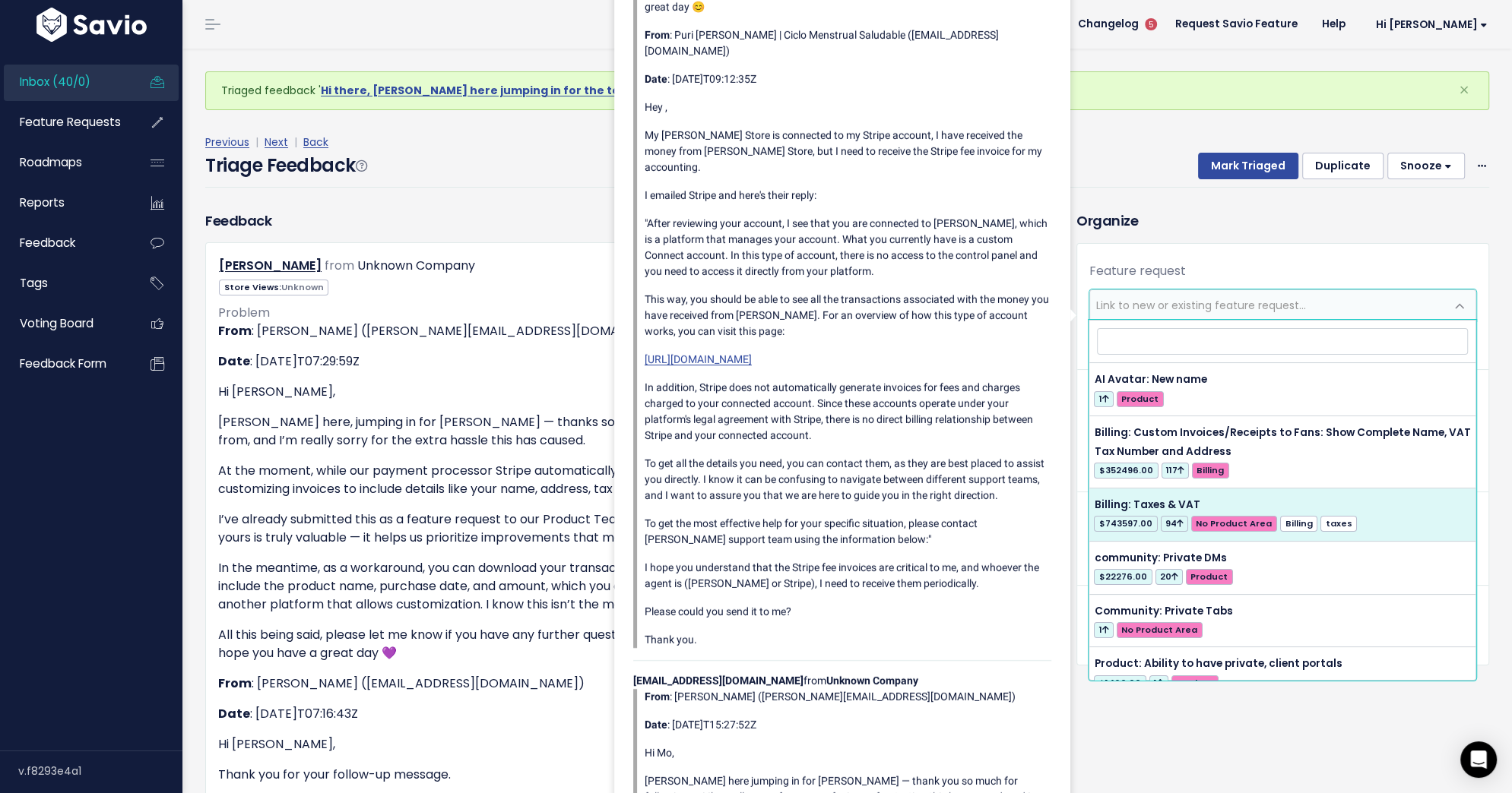
select select "28816"
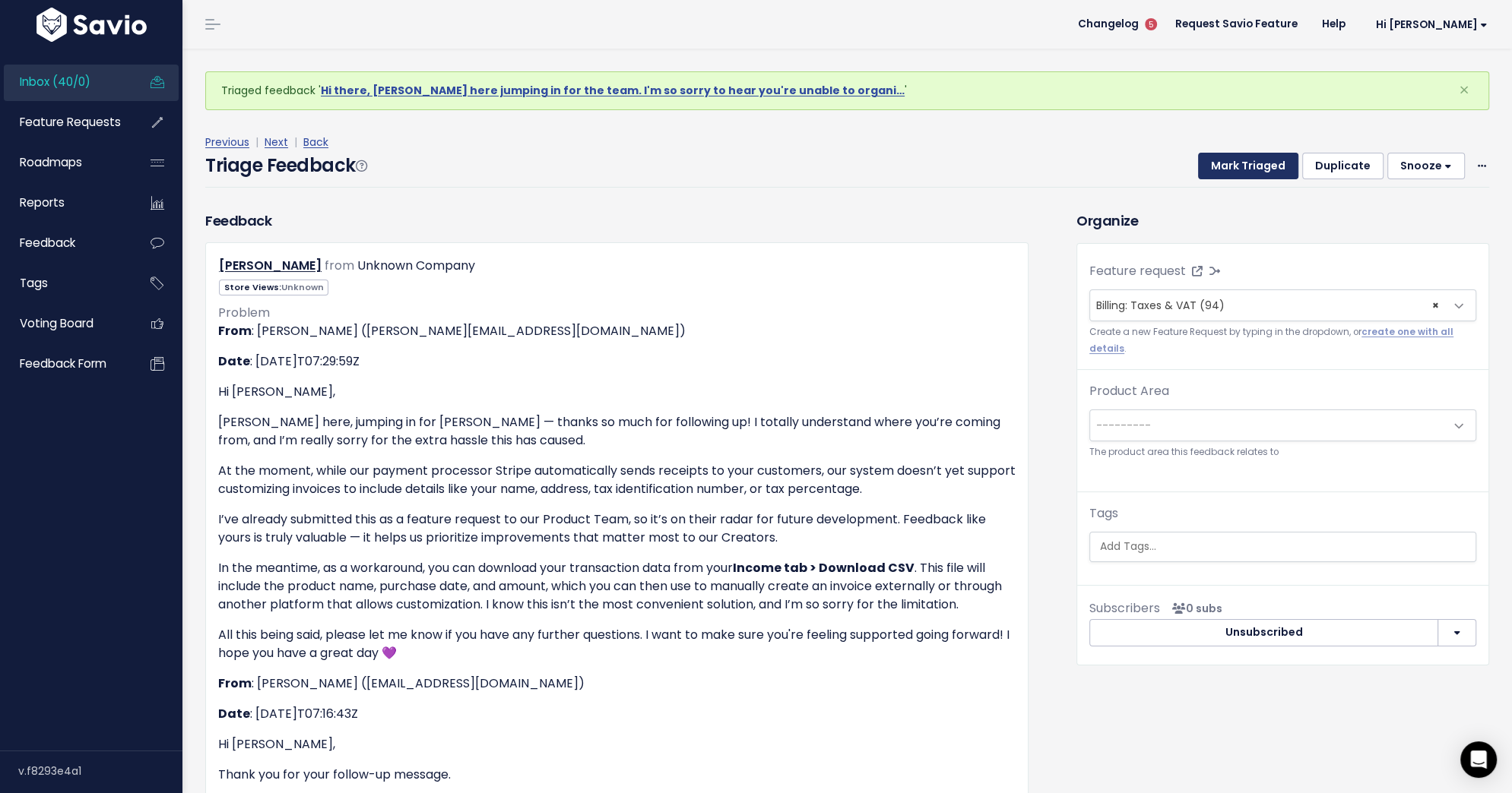
click at [1253, 164] on button "Mark Triaged" at bounding box center [1248, 167] width 100 height 27
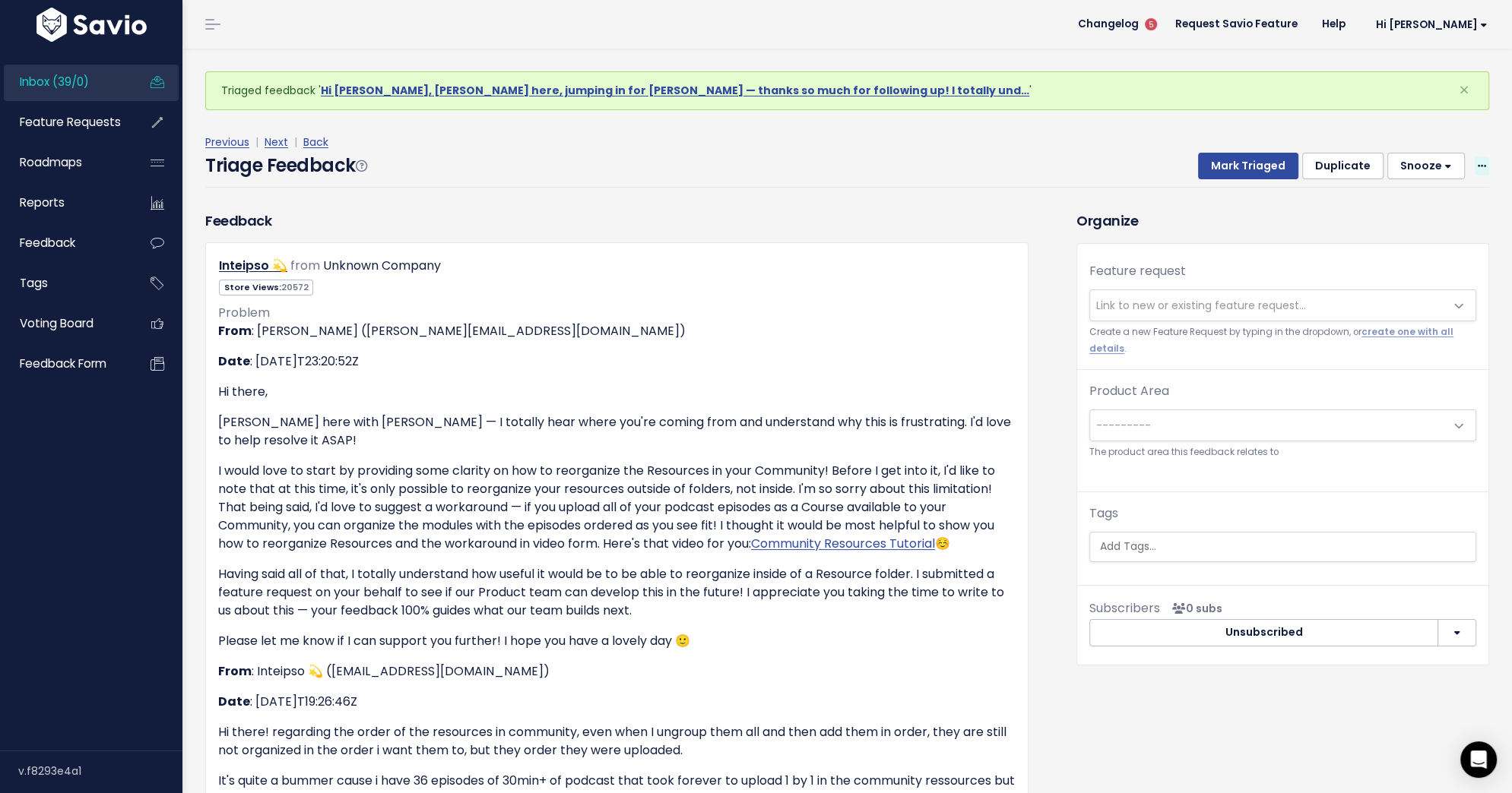
click at [1485, 171] on span at bounding box center [1482, 166] width 14 height 19
click at [1426, 236] on link "Delete" at bounding box center [1422, 237] width 109 height 29
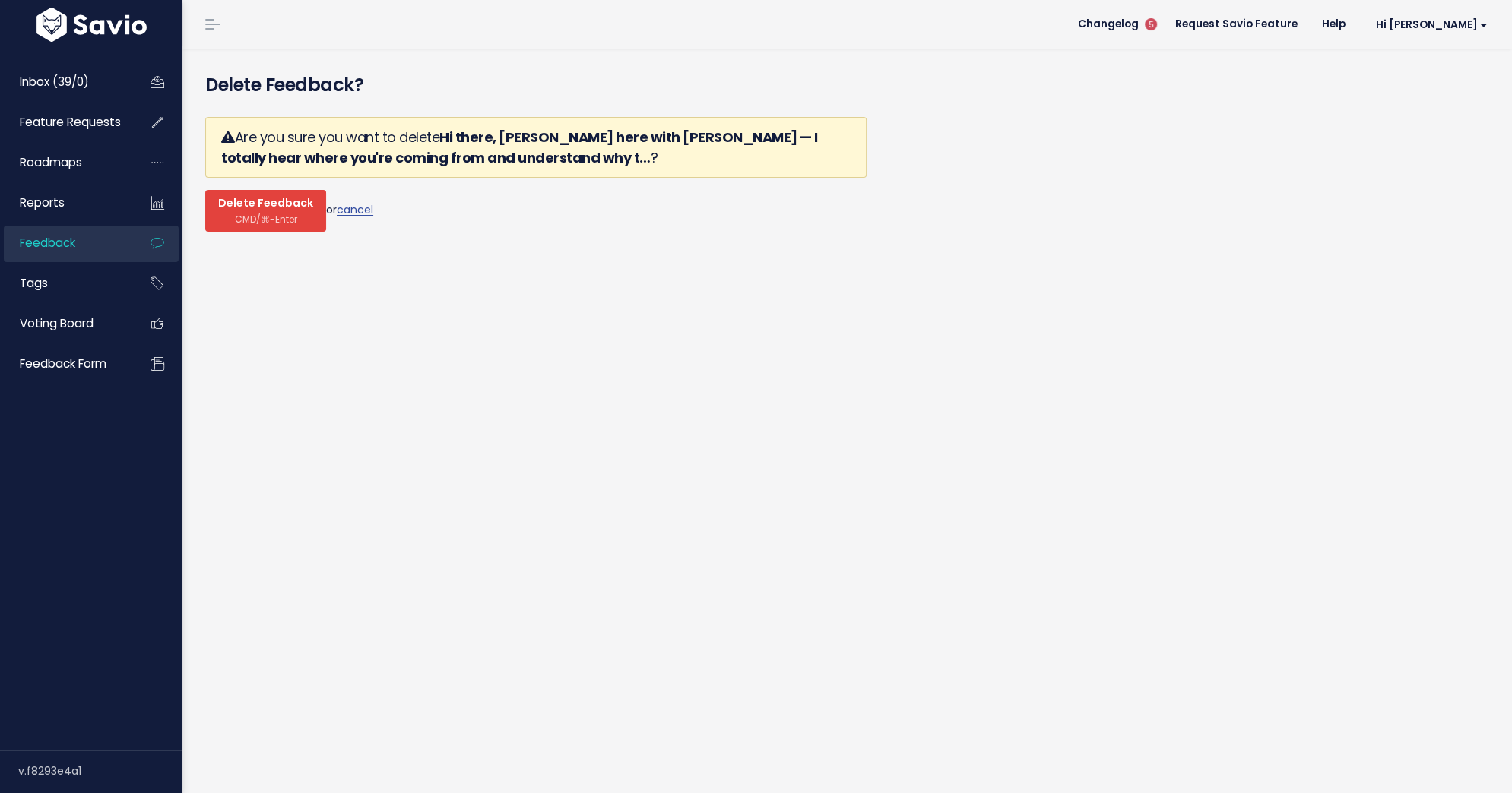
click at [269, 213] on span "CMD/⌘-Enter" at bounding box center [266, 219] width 63 height 11
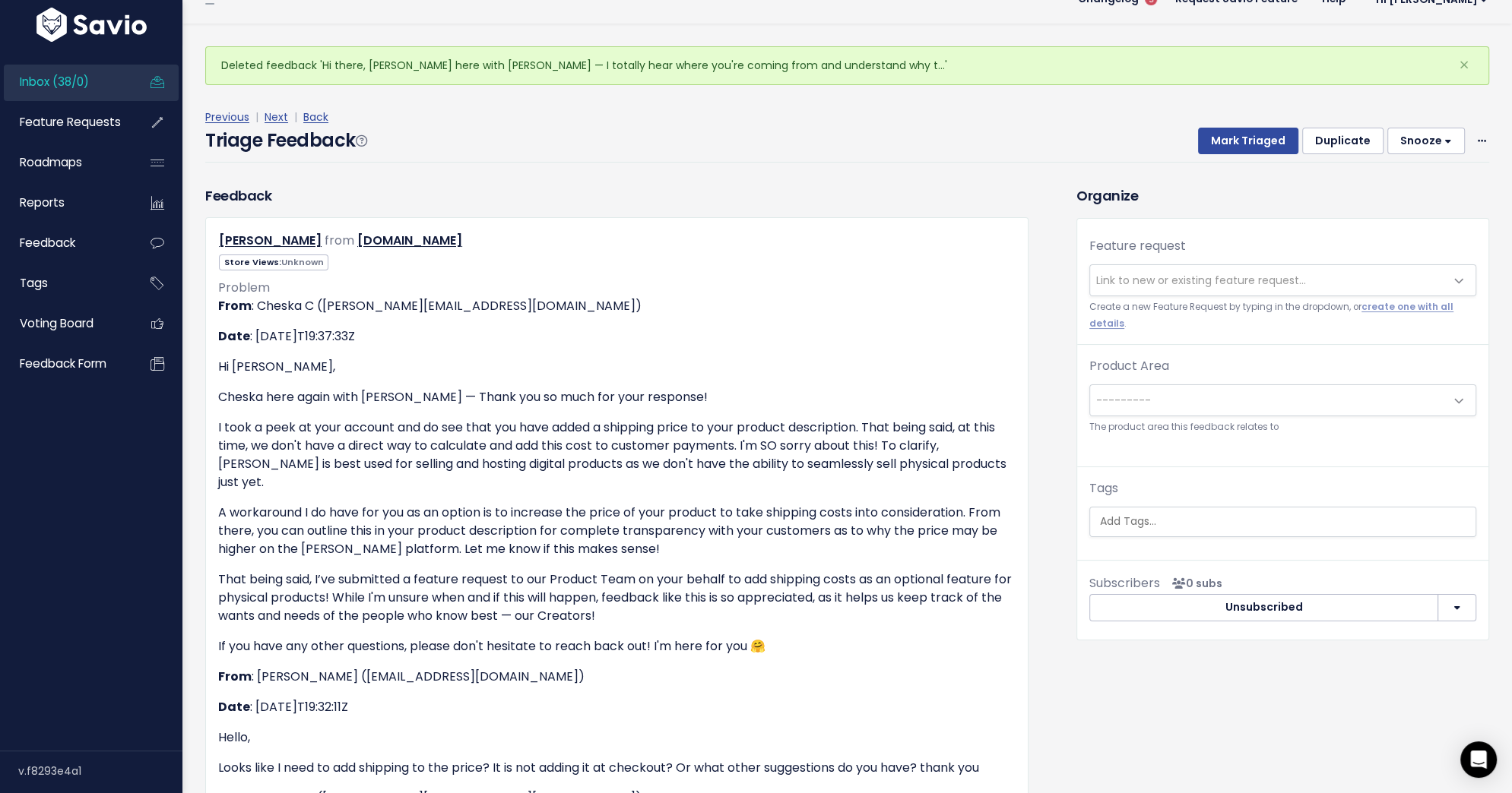
scroll to position [21, 0]
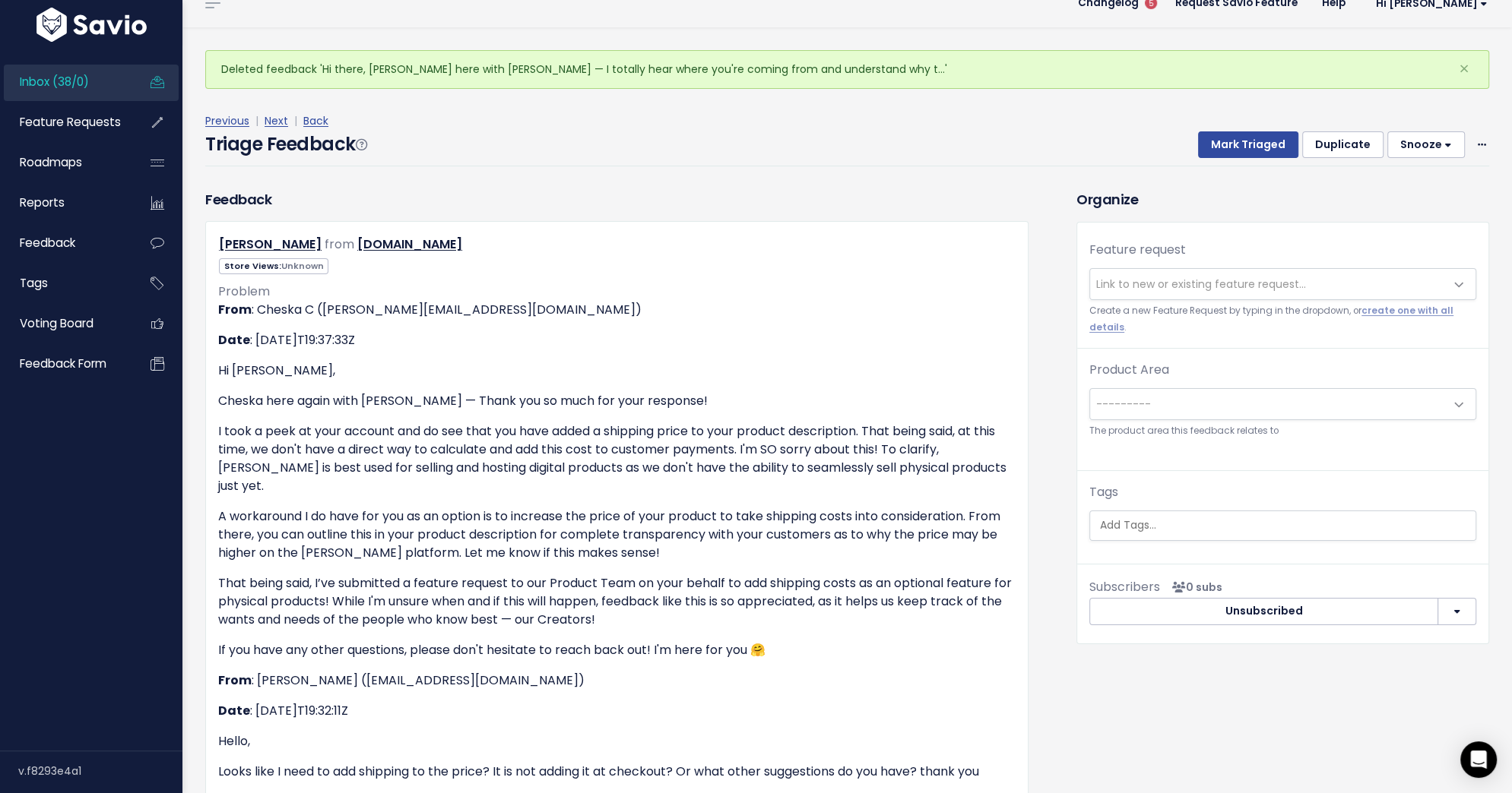
click at [1199, 278] on span "Link to new or existing feature request..." at bounding box center [1201, 284] width 209 height 15
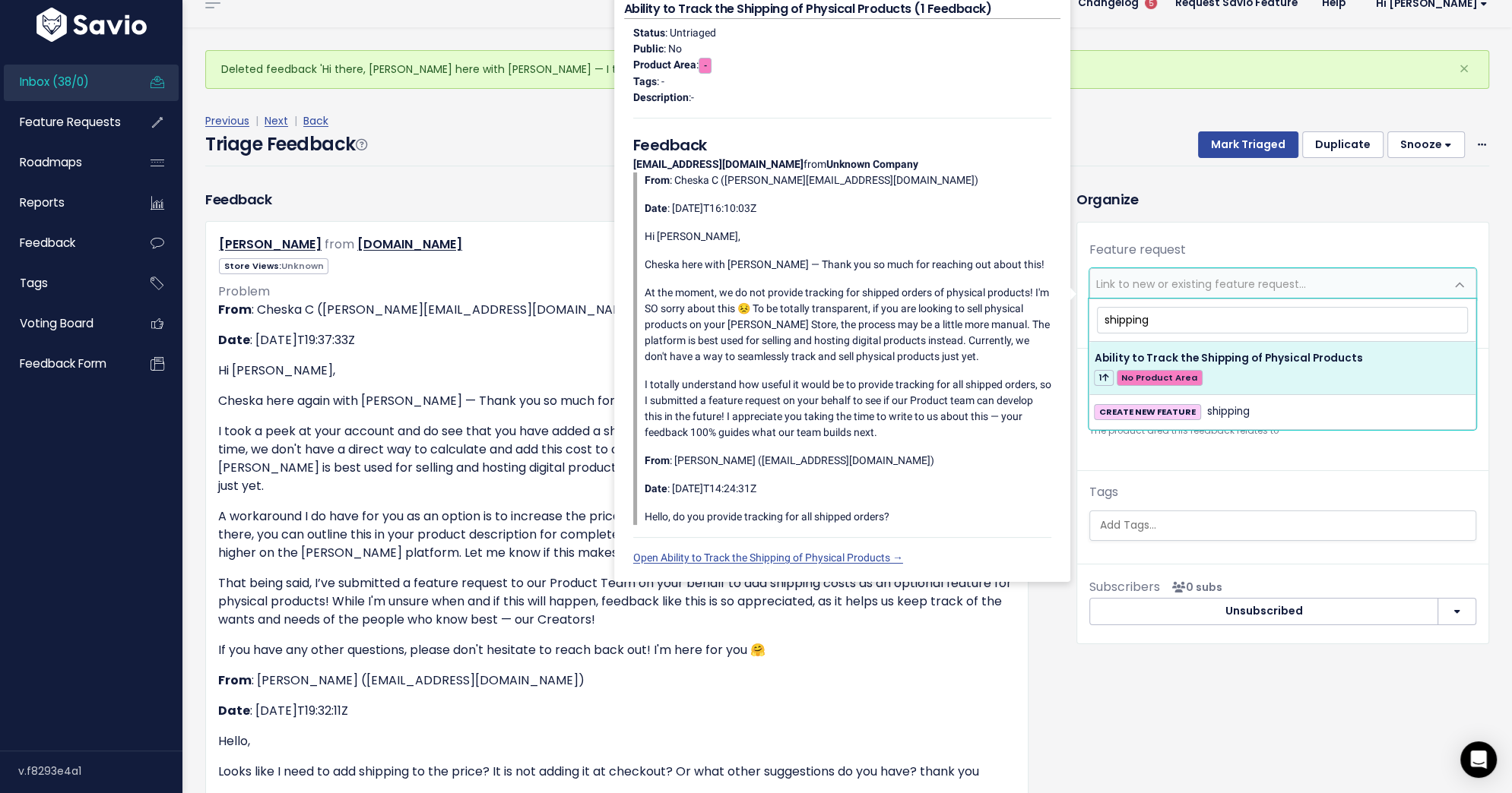
type input "shipping"
select select "60831"
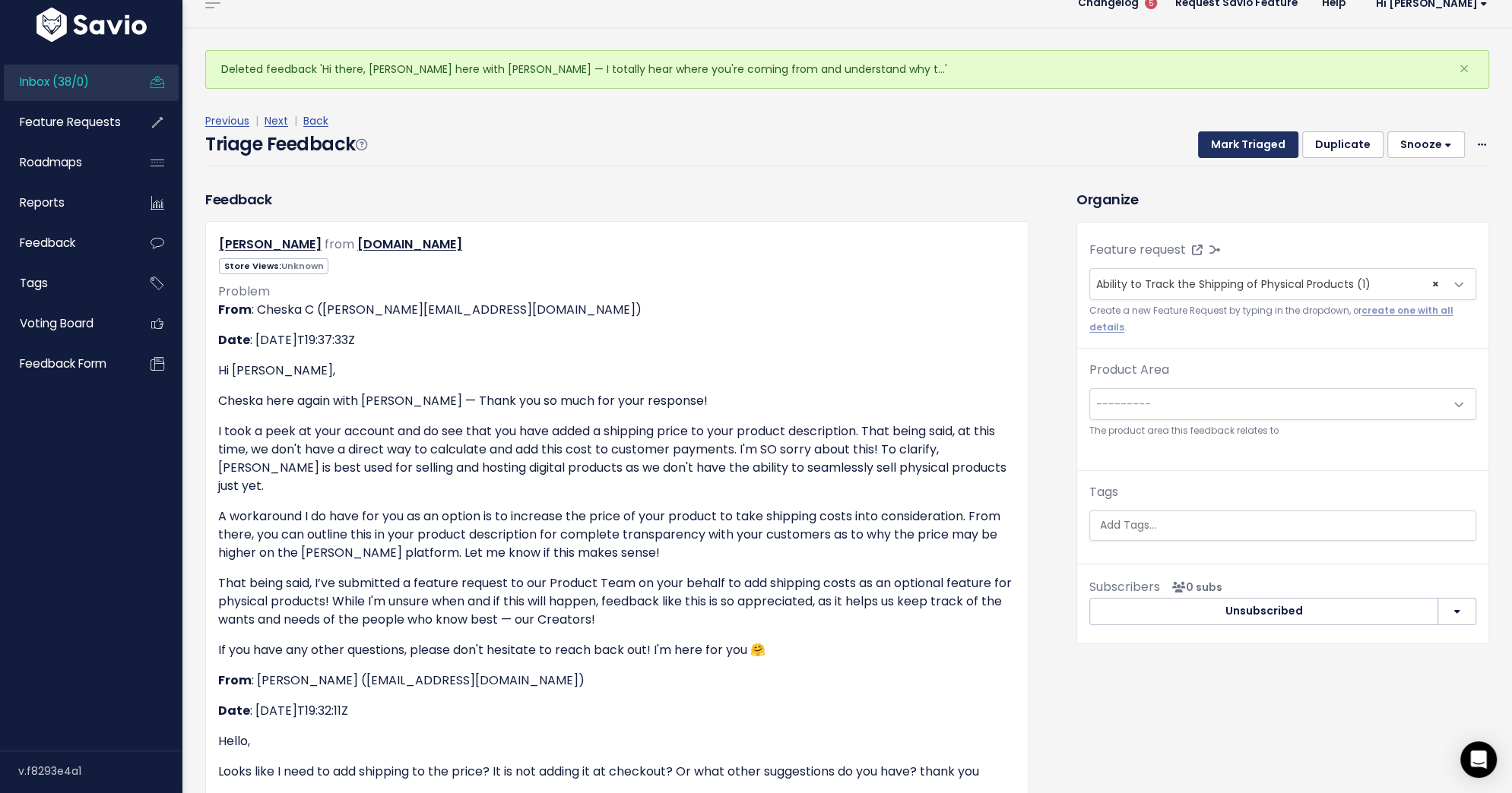
click at [1261, 153] on button "Mark Triaged" at bounding box center [1248, 145] width 100 height 27
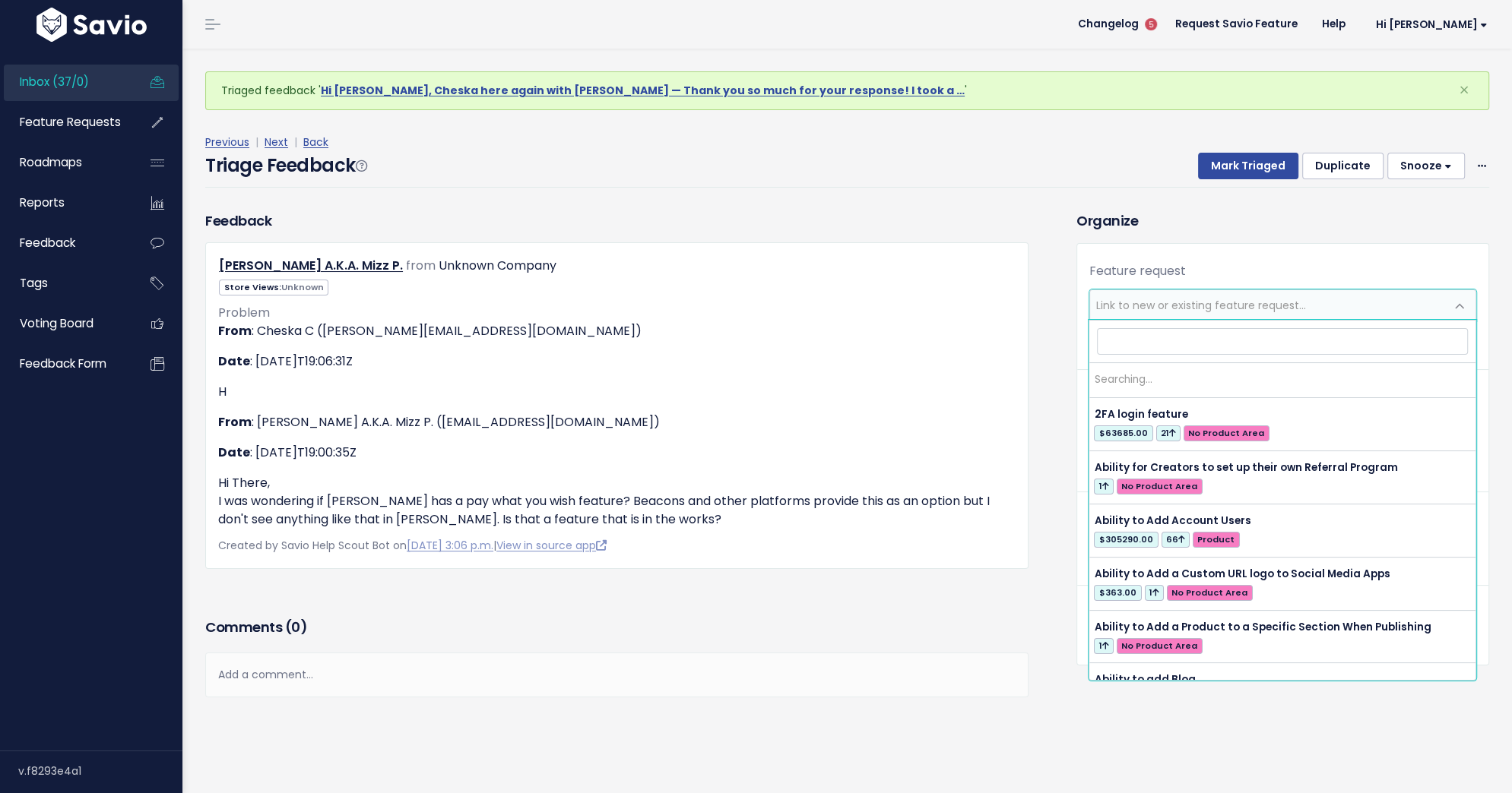
click at [1224, 301] on span "Link to new or existing feature request..." at bounding box center [1201, 305] width 209 height 15
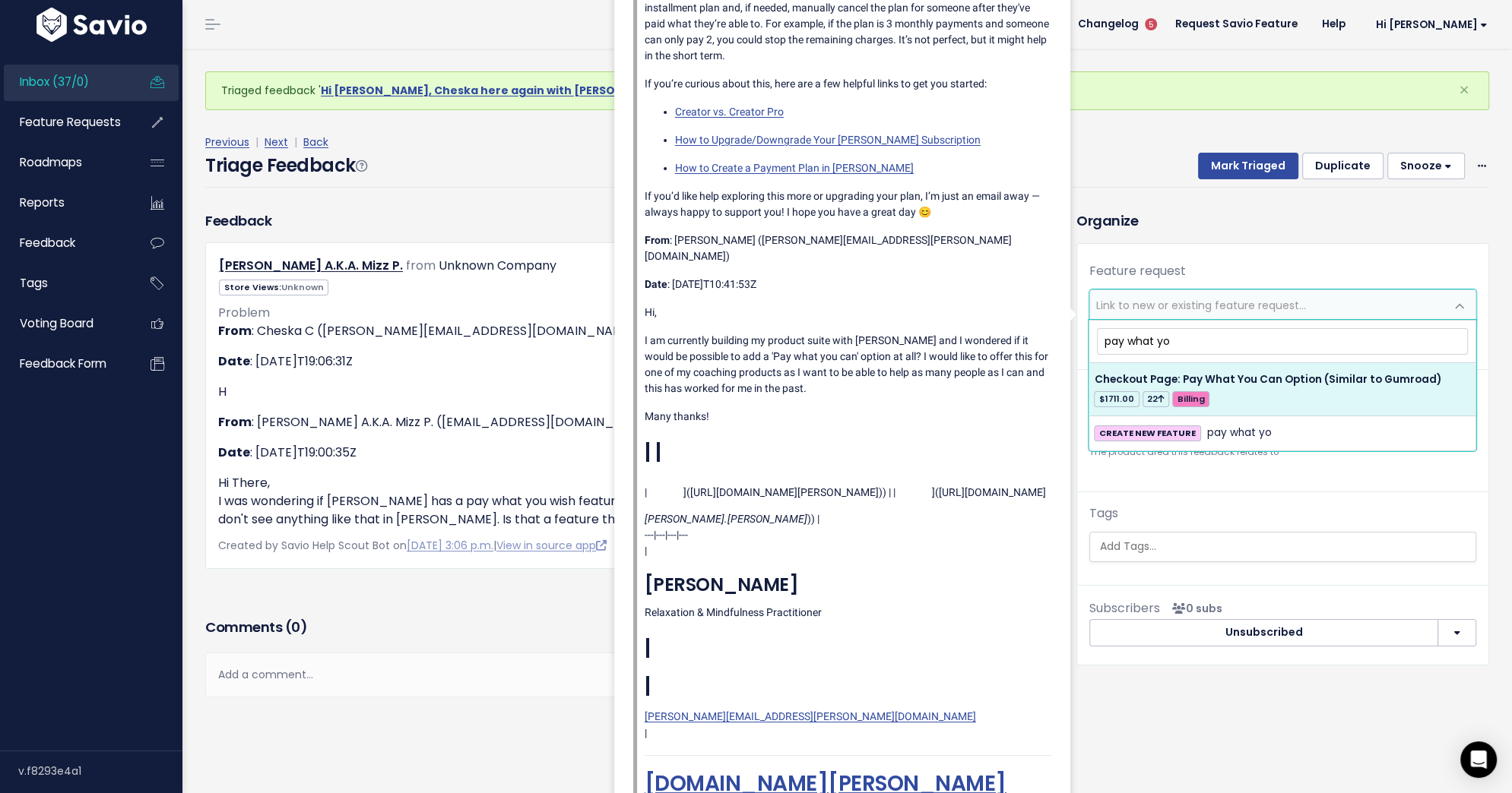
type input "pay what yo"
select select "31761"
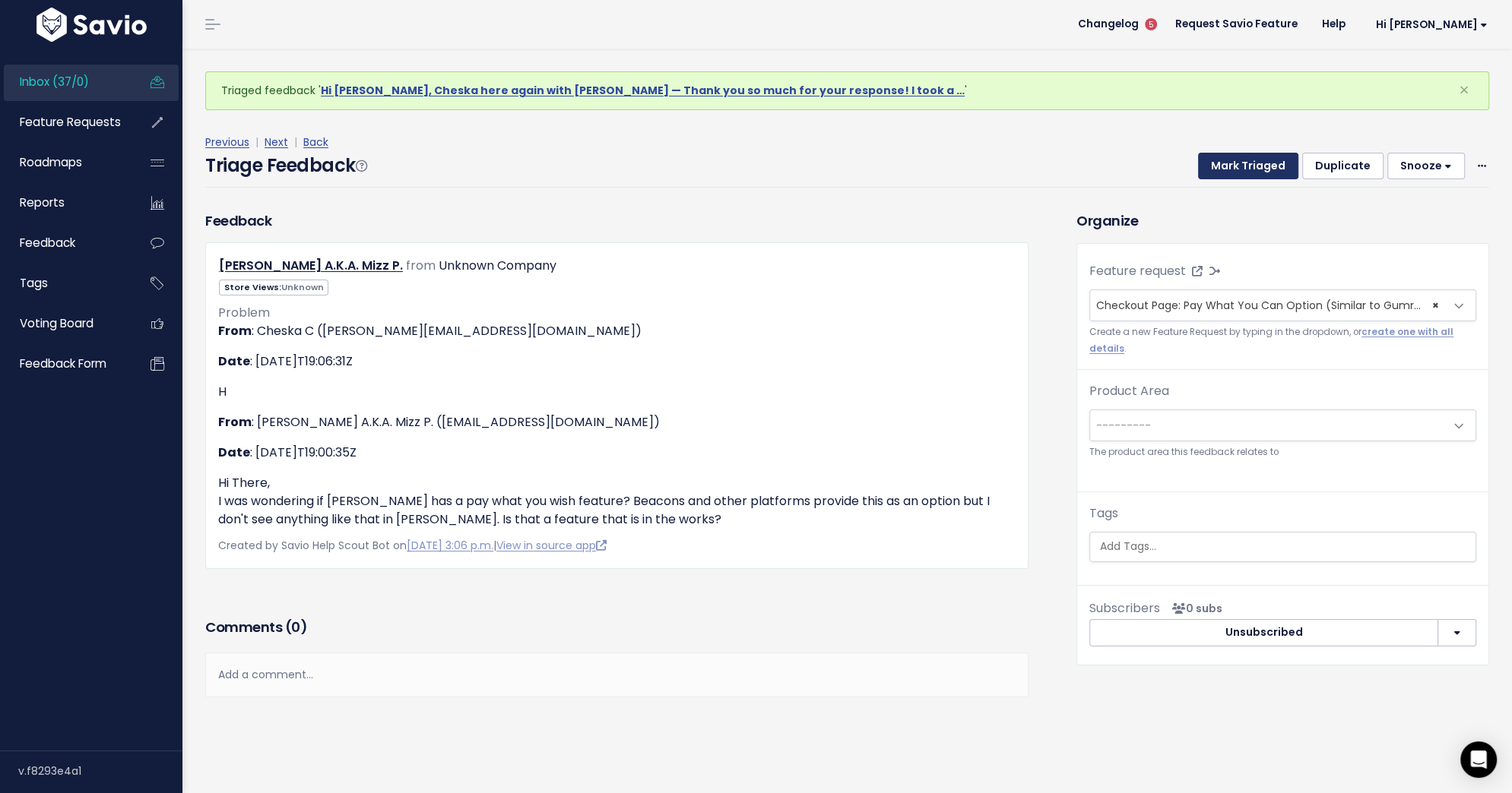
click at [1259, 168] on button "Mark Triaged" at bounding box center [1248, 167] width 100 height 27
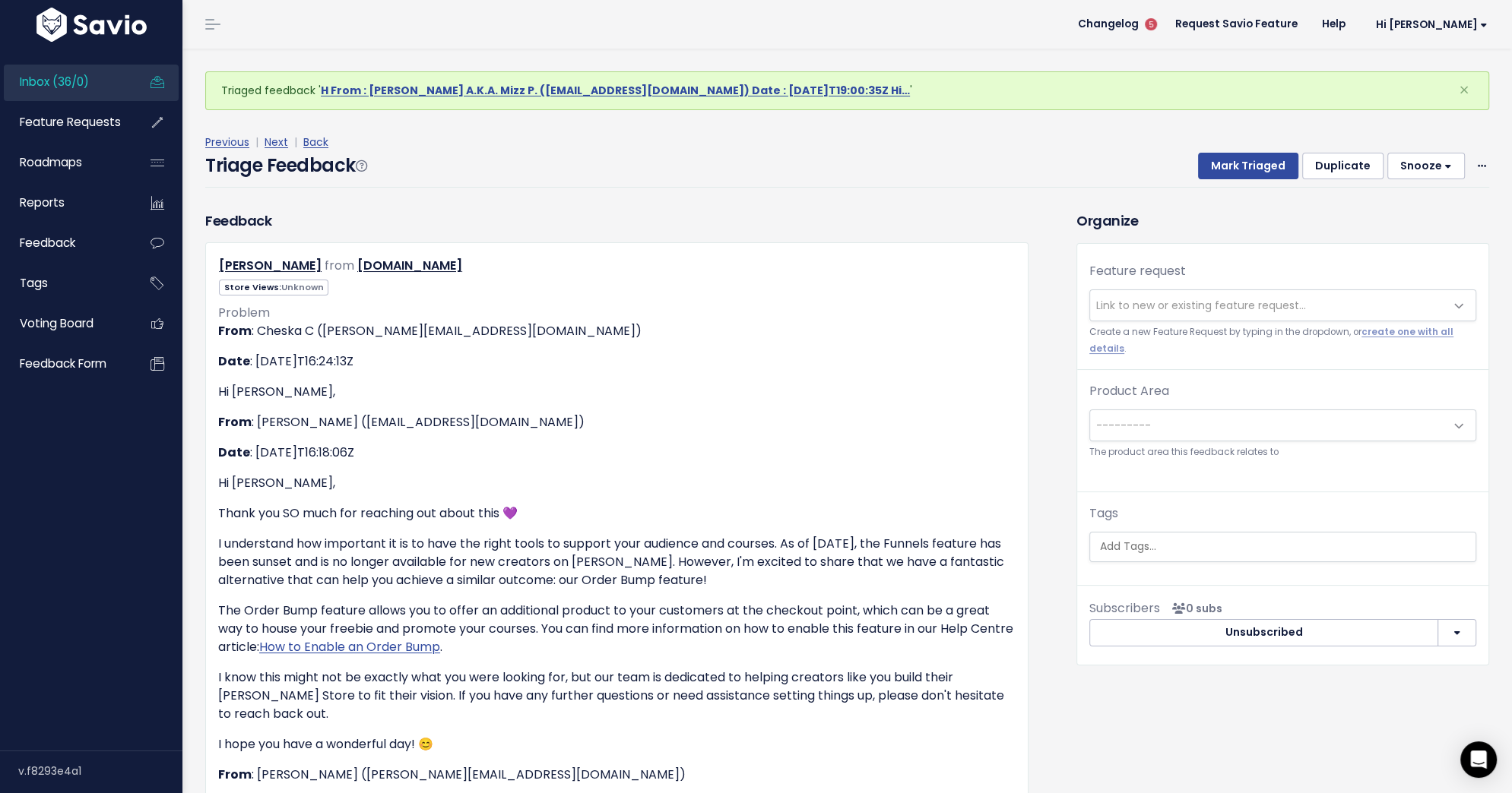
click at [1207, 300] on span "Link to new or existing feature request..." at bounding box center [1201, 305] width 209 height 15
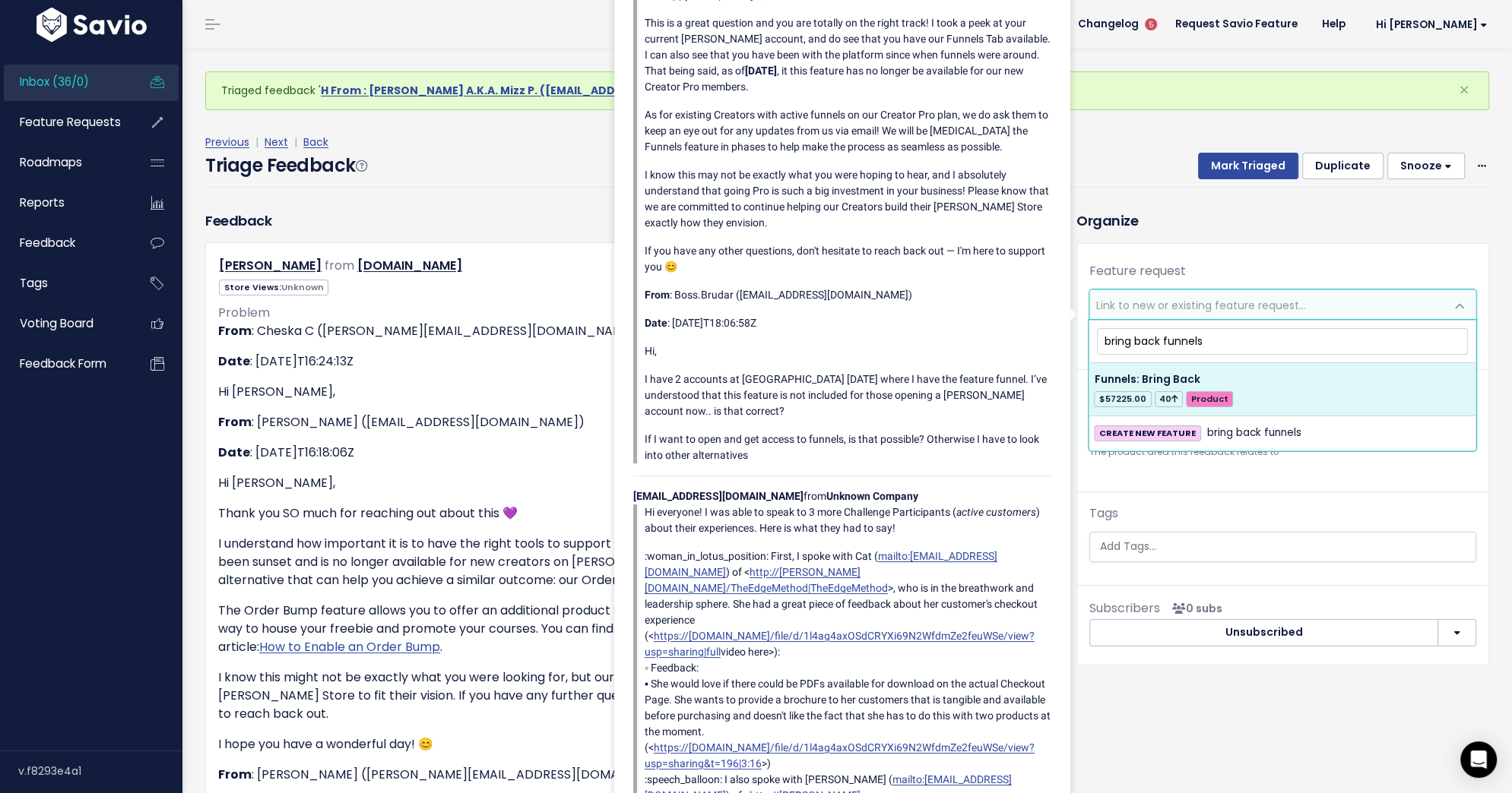
type input "bring back funnels"
select select "56677"
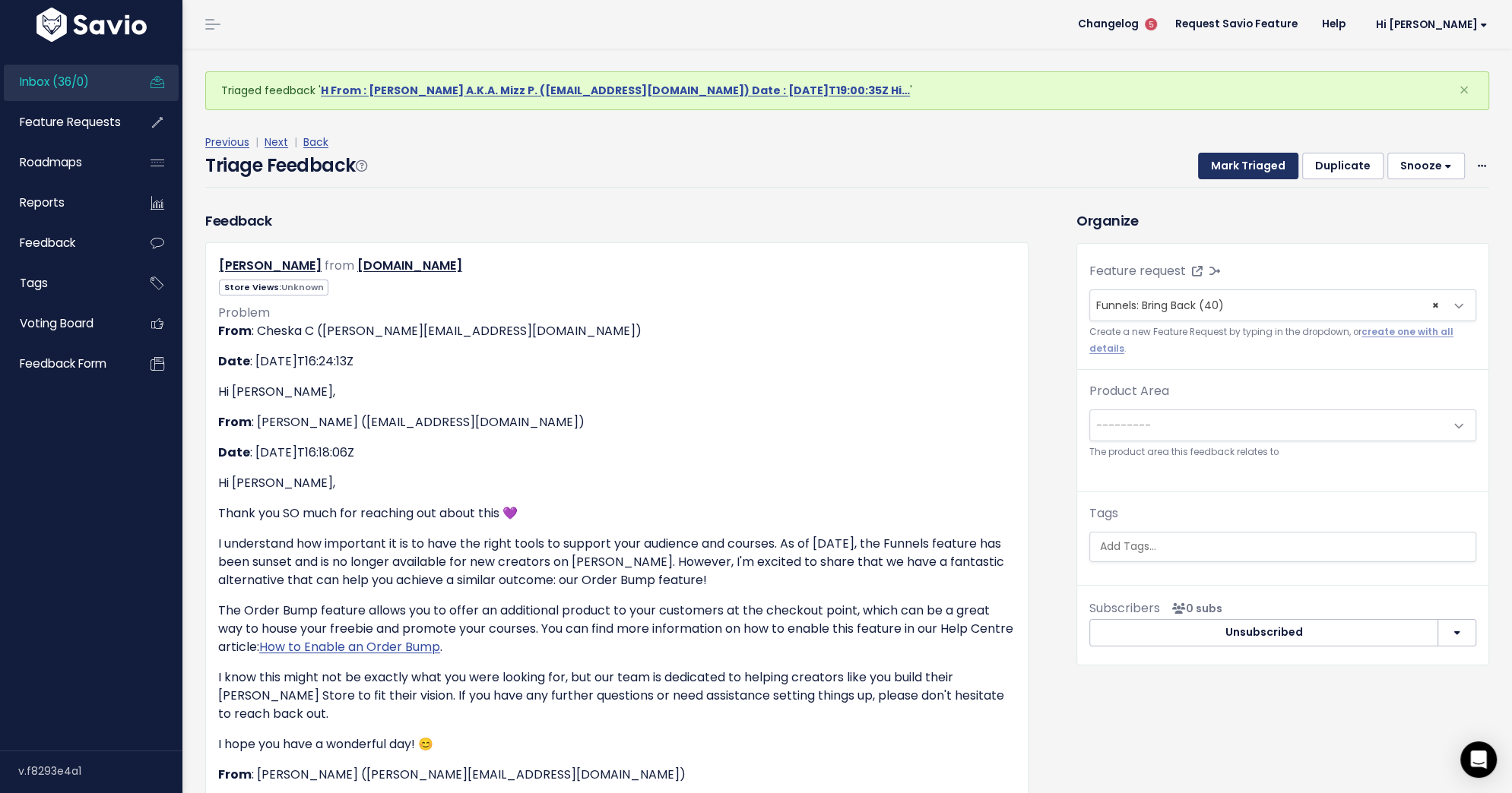
click at [1254, 170] on button "Mark Triaged" at bounding box center [1248, 167] width 100 height 27
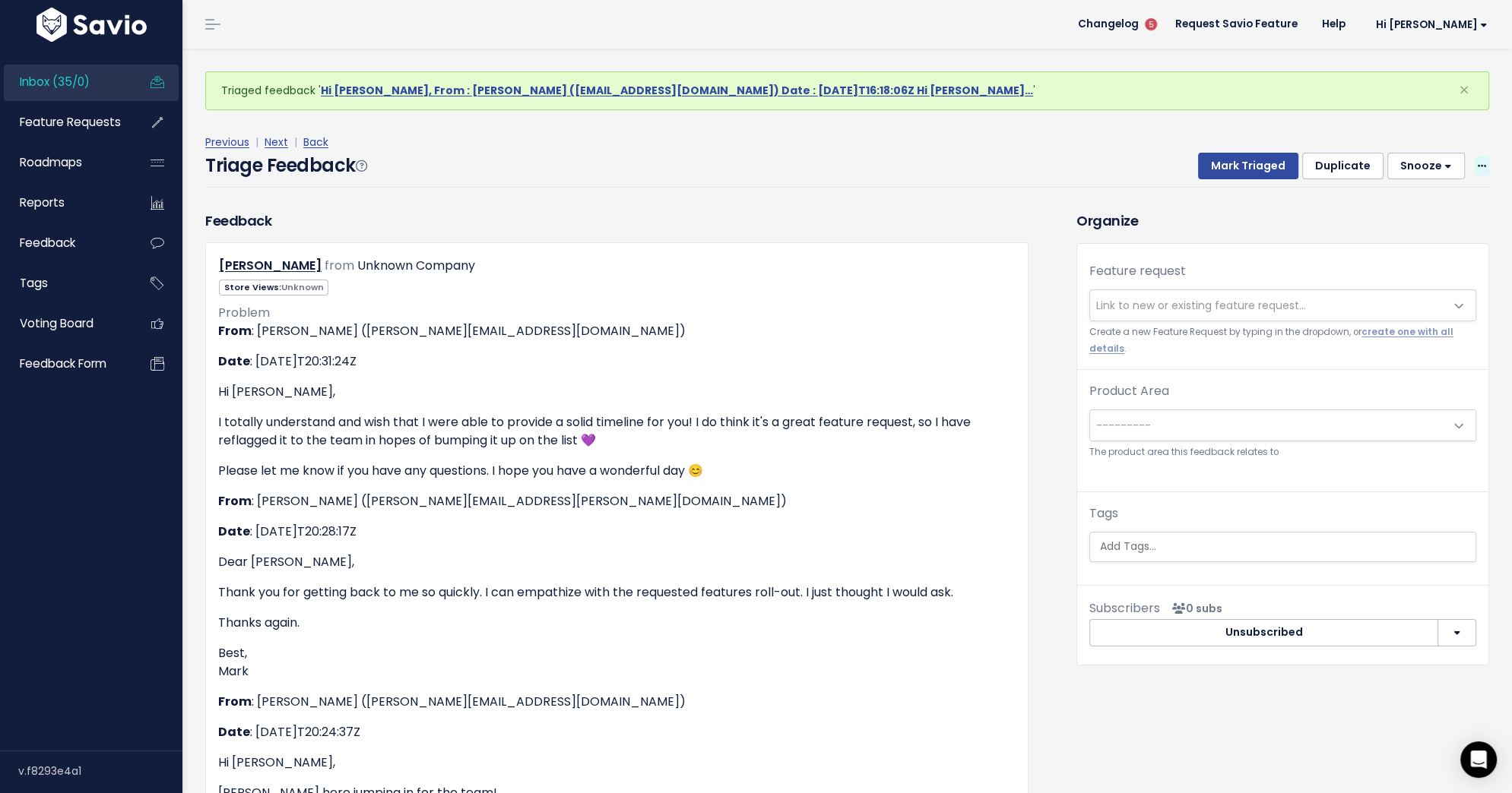
click at [1481, 166] on icon at bounding box center [1482, 167] width 9 height 10
click at [1389, 228] on link "Delete" at bounding box center [1422, 237] width 109 height 29
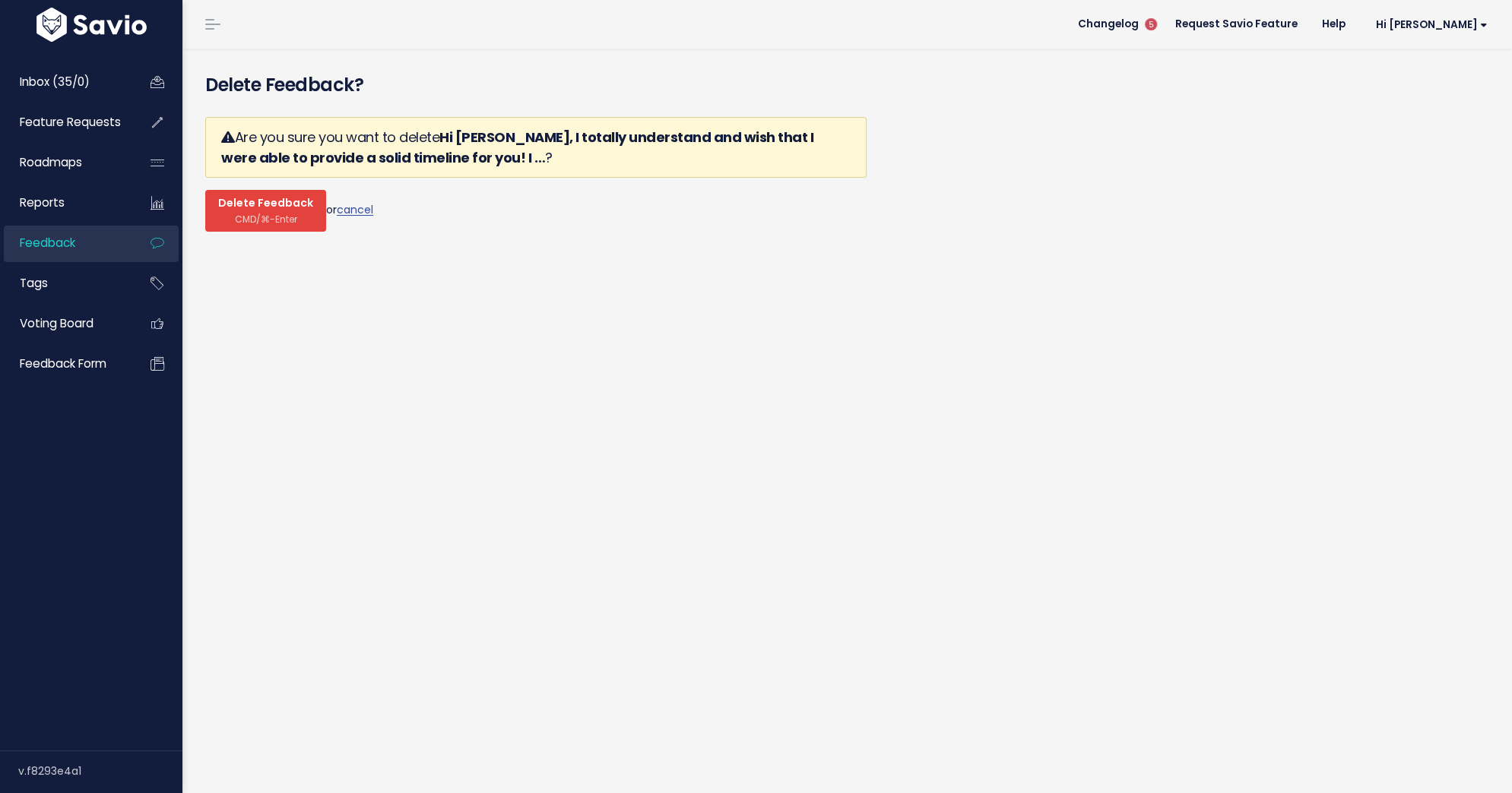
click at [268, 205] on span "Delete Feedback" at bounding box center [266, 203] width 95 height 13
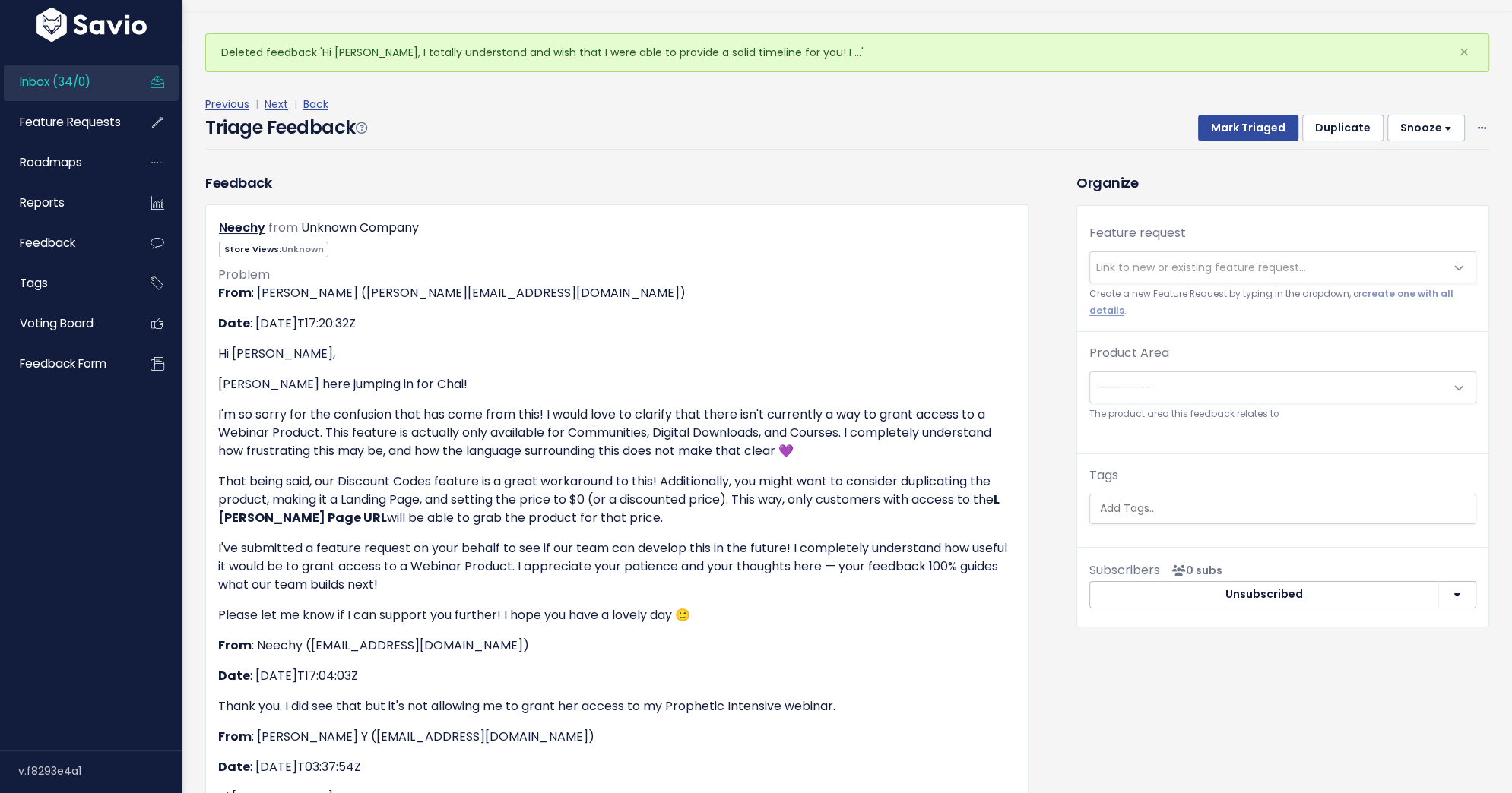
scroll to position [40, 0]
click at [1142, 263] on span "Link to new or existing feature request..." at bounding box center [1201, 265] width 209 height 15
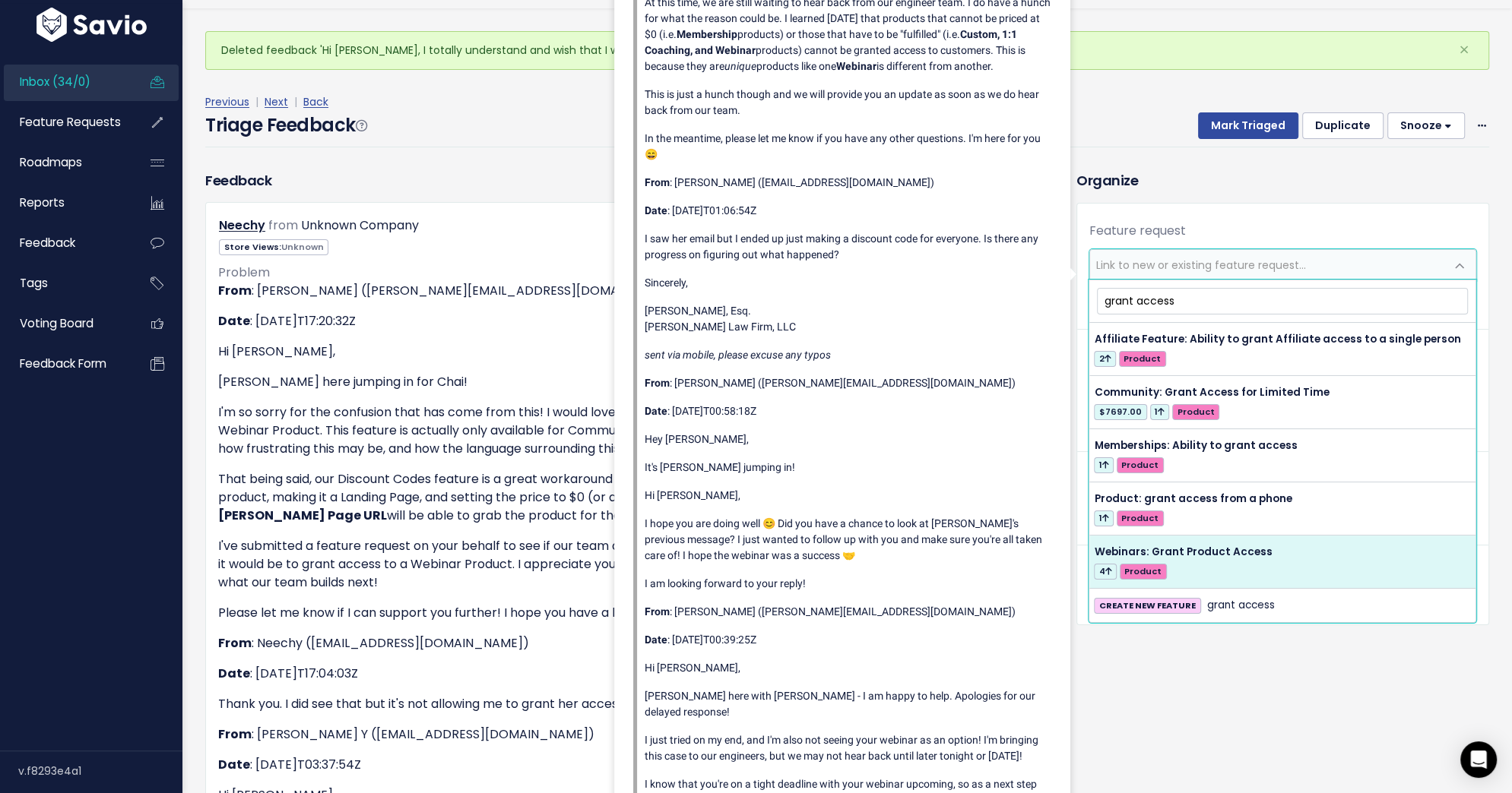
type input "grant access"
select select "57098"
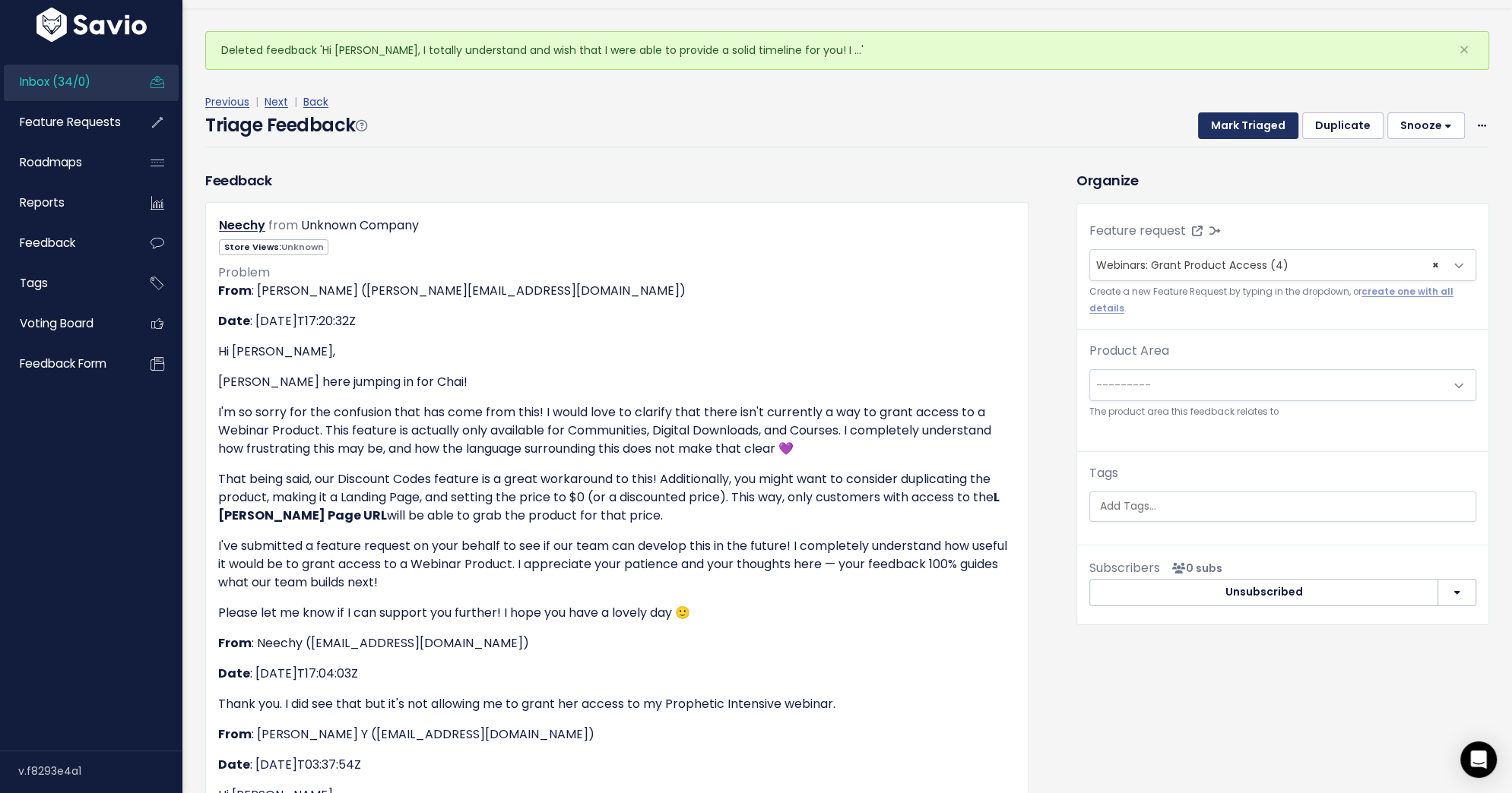
click at [1252, 115] on button "Mark Triaged" at bounding box center [1248, 126] width 100 height 27
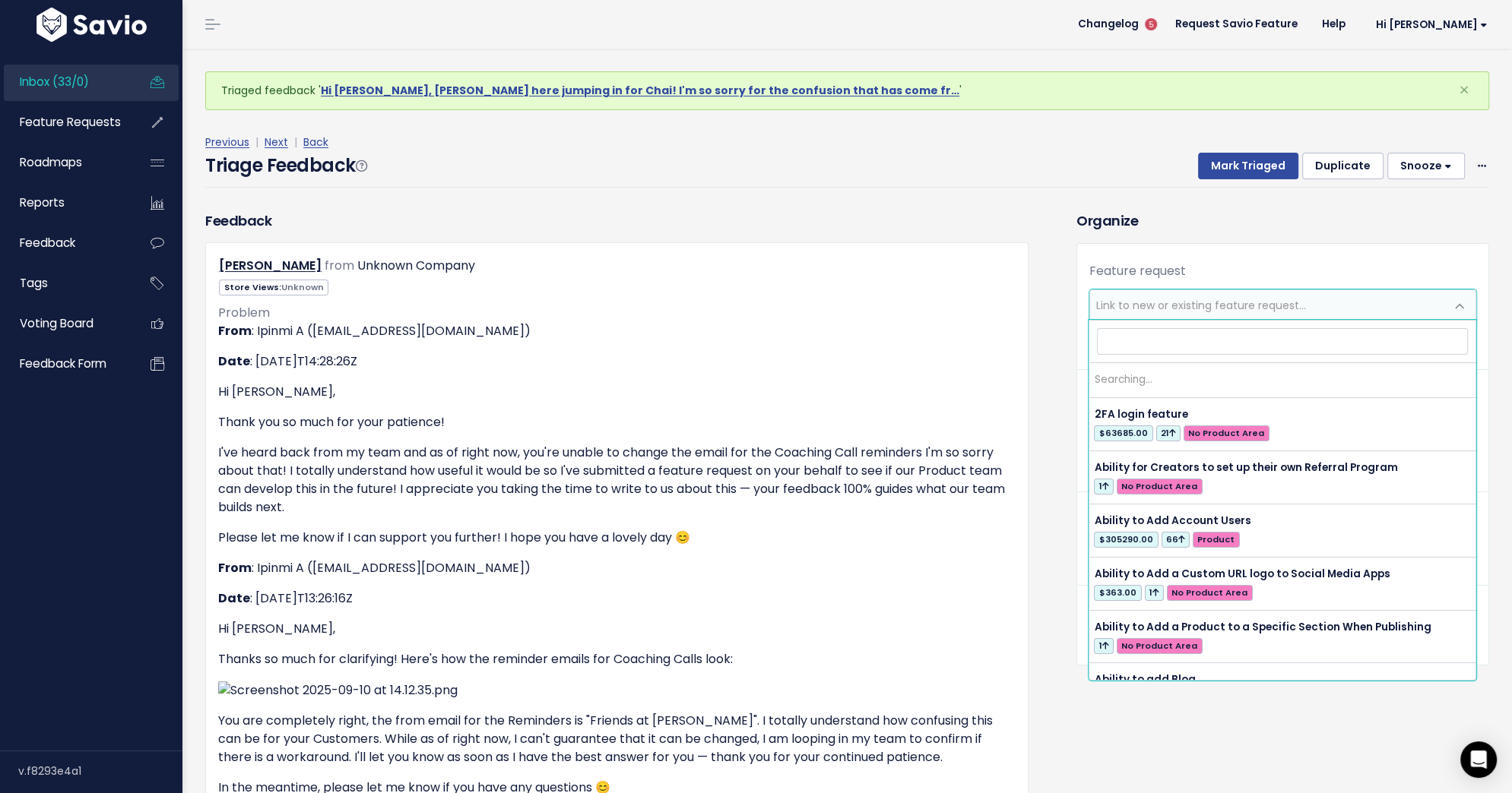
click at [1211, 301] on span "Link to new or existing feature request..." at bounding box center [1201, 305] width 209 height 15
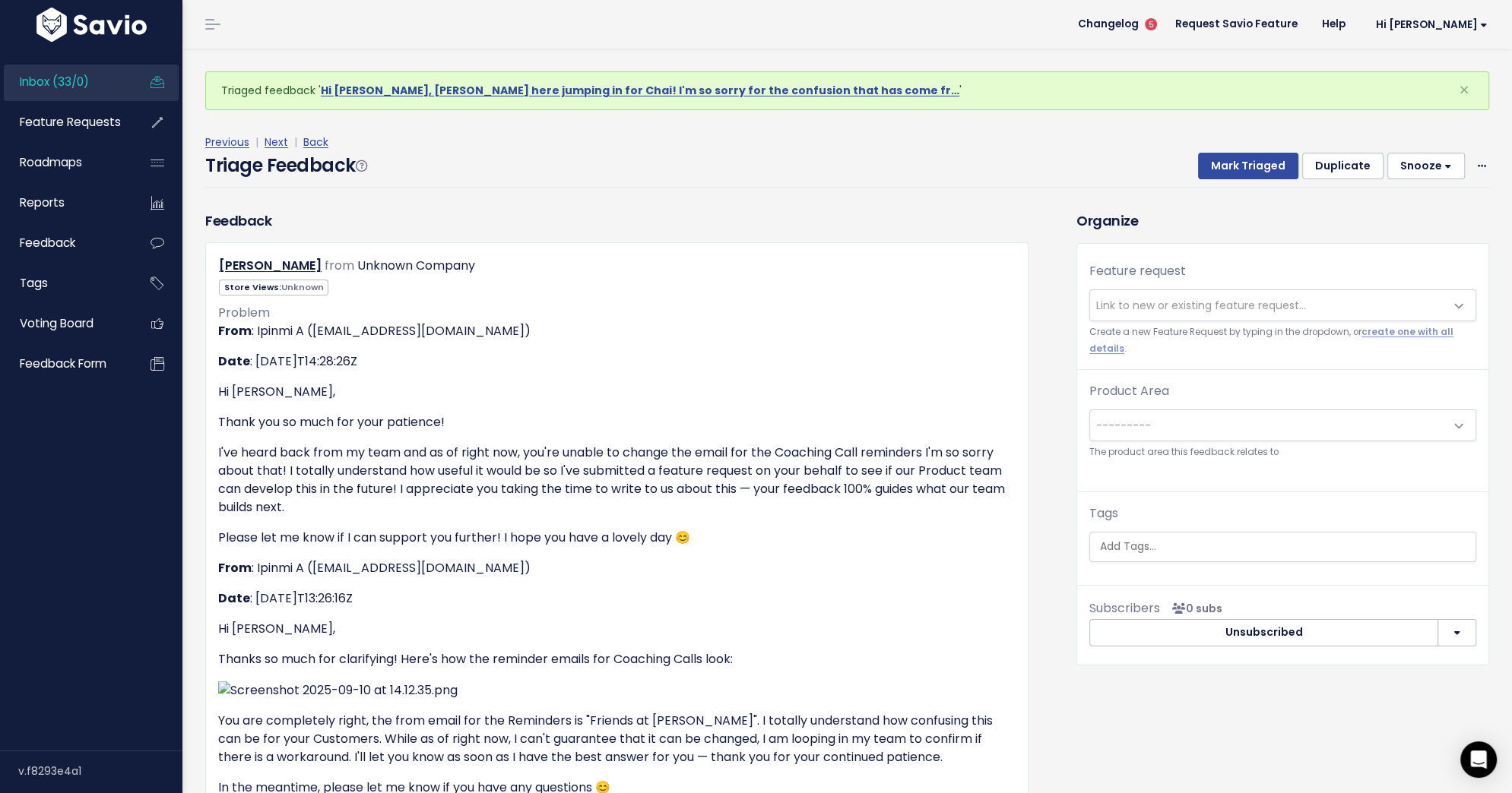
click at [1179, 298] on span "Link to new or existing feature request..." at bounding box center [1201, 305] width 209 height 15
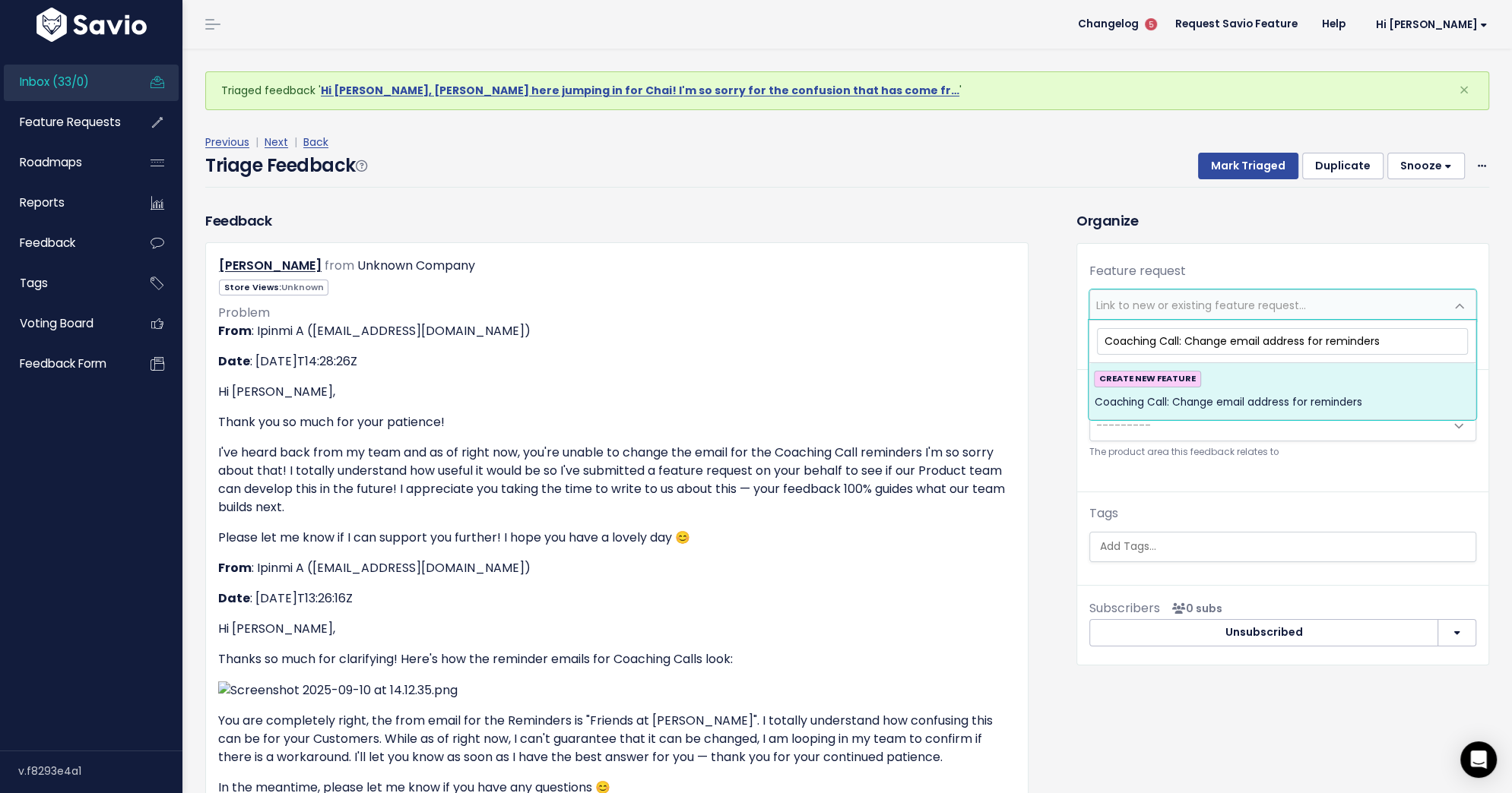
type input "Coaching Call: Change email address for reminders"
click at [1253, 393] on span "Coaching Call: Change email address for reminders" at bounding box center [1227, 402] width 267 height 18
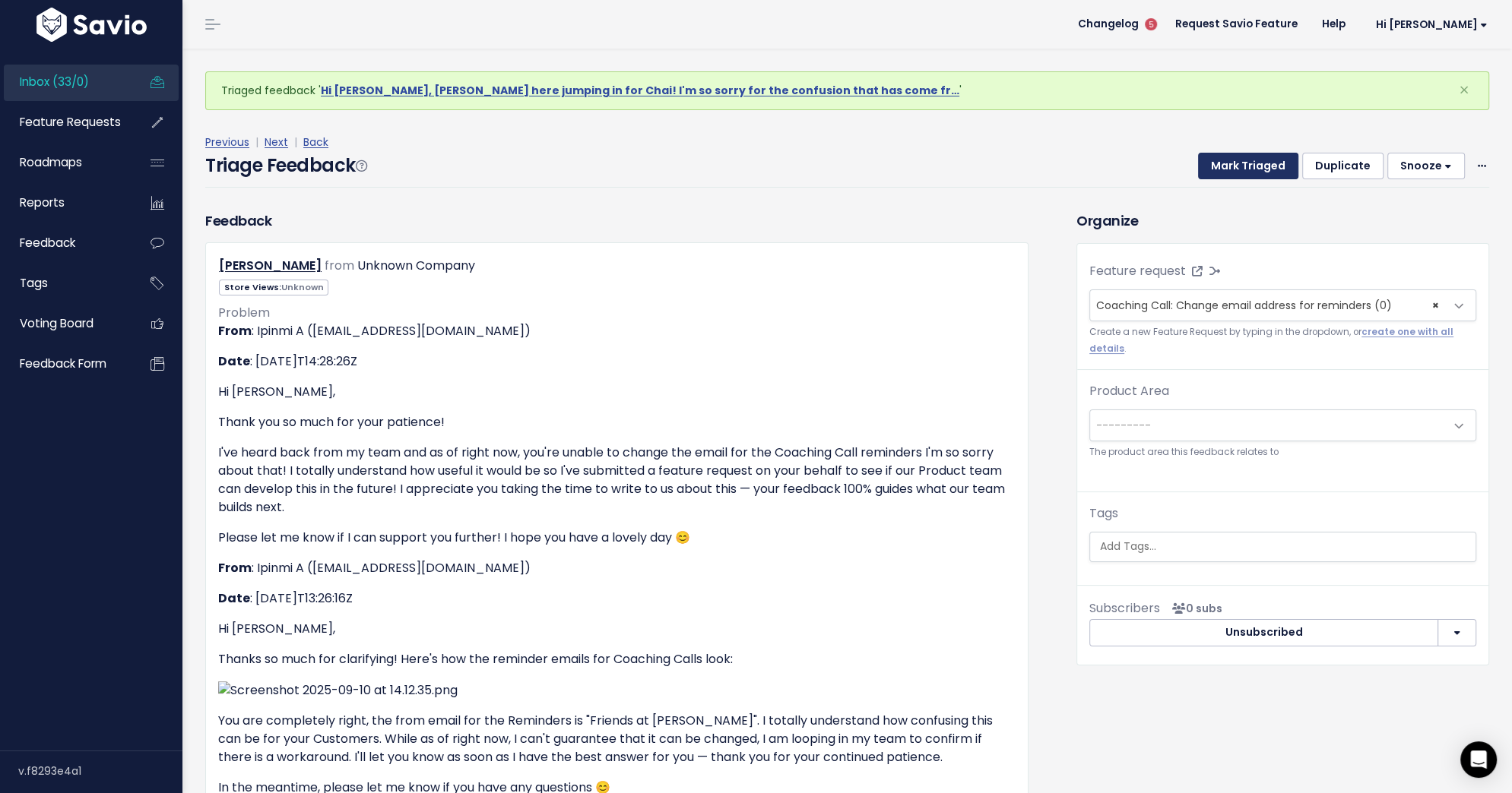
click at [1262, 160] on button "Mark Triaged" at bounding box center [1248, 167] width 100 height 27
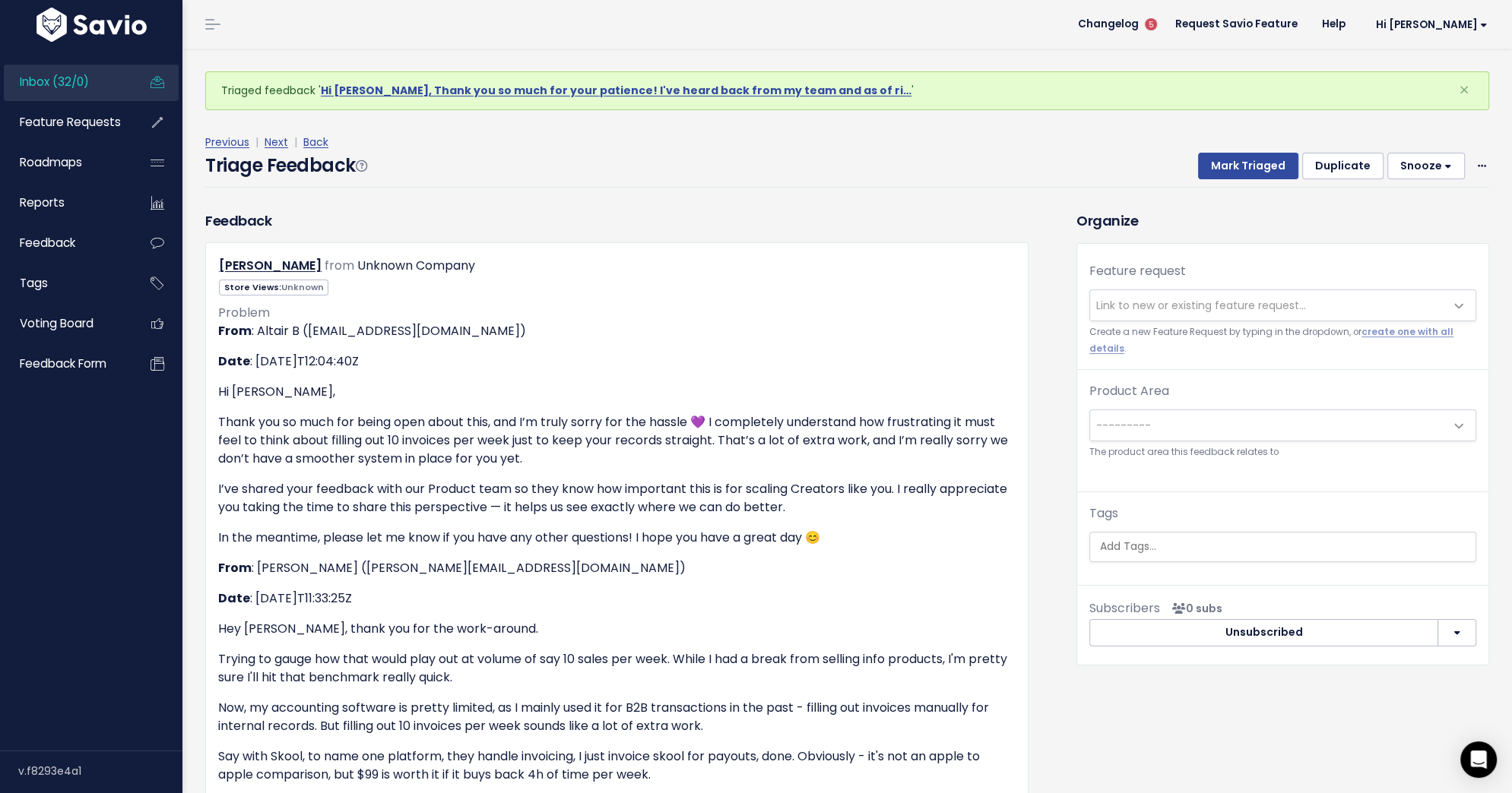
click at [1153, 317] on span "Link to new or existing feature request..." at bounding box center [1268, 305] width 355 height 30
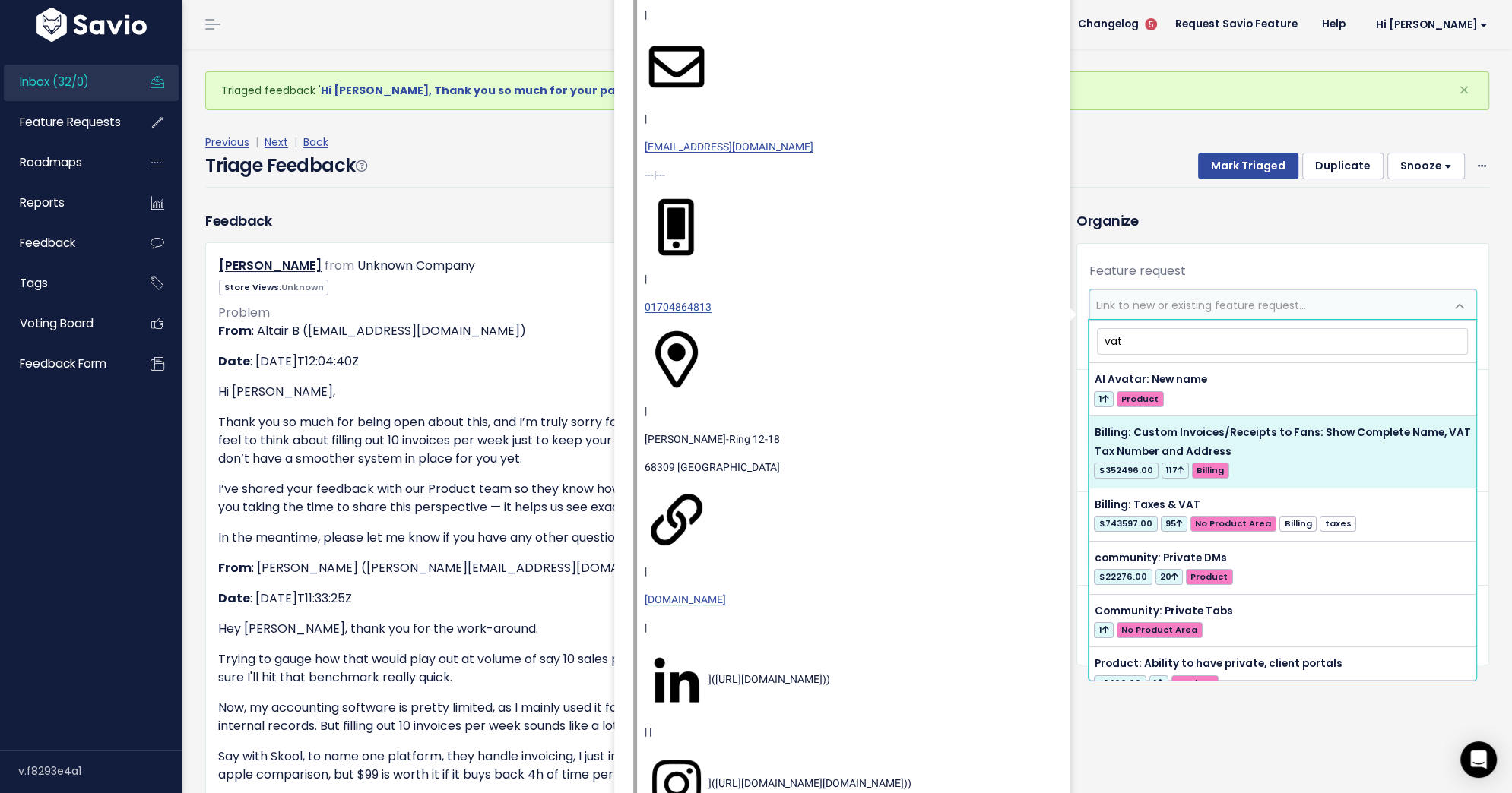
type input "vat"
select select "34043"
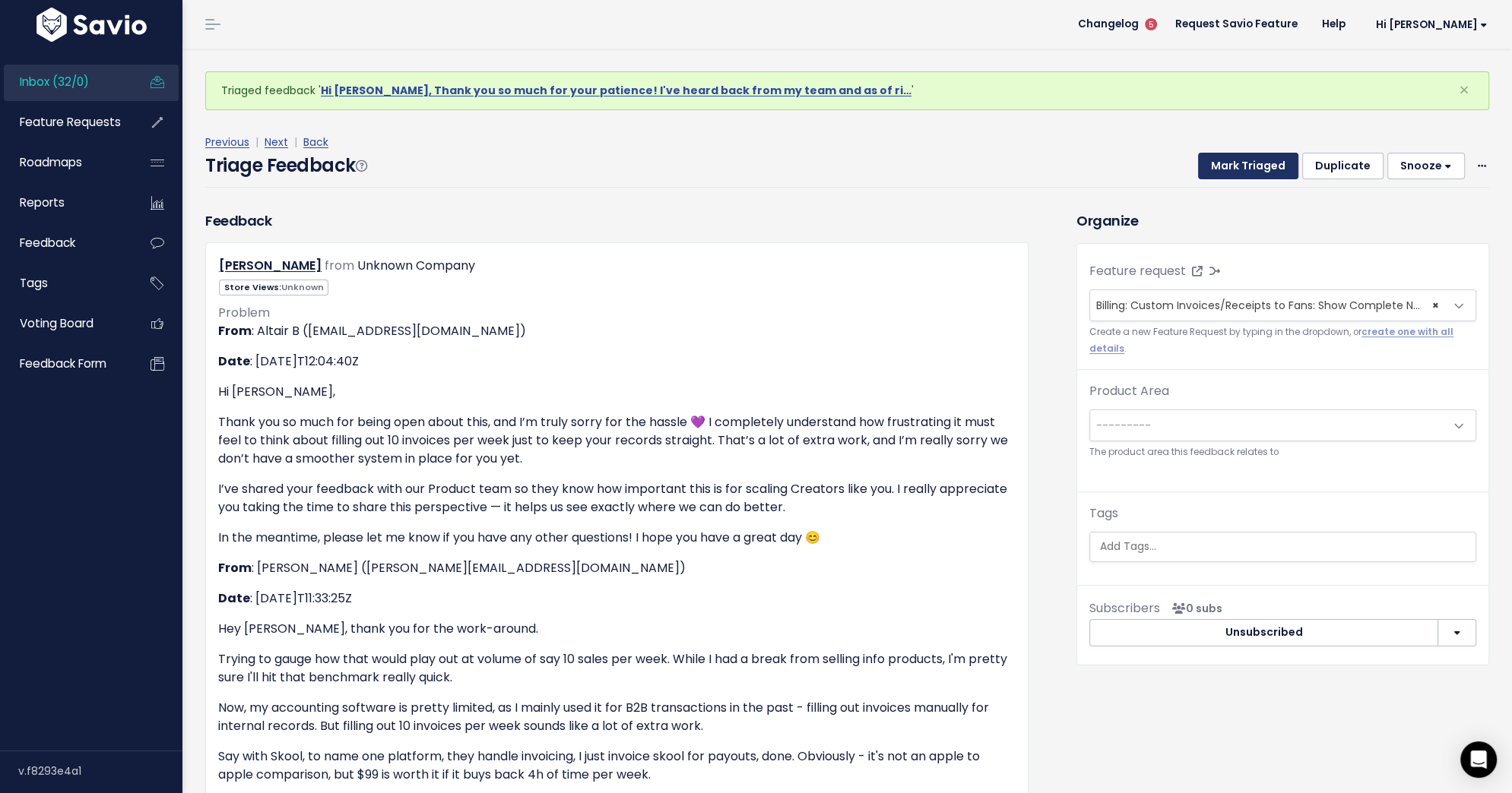
click at [1247, 167] on button "Mark Triaged" at bounding box center [1248, 167] width 100 height 27
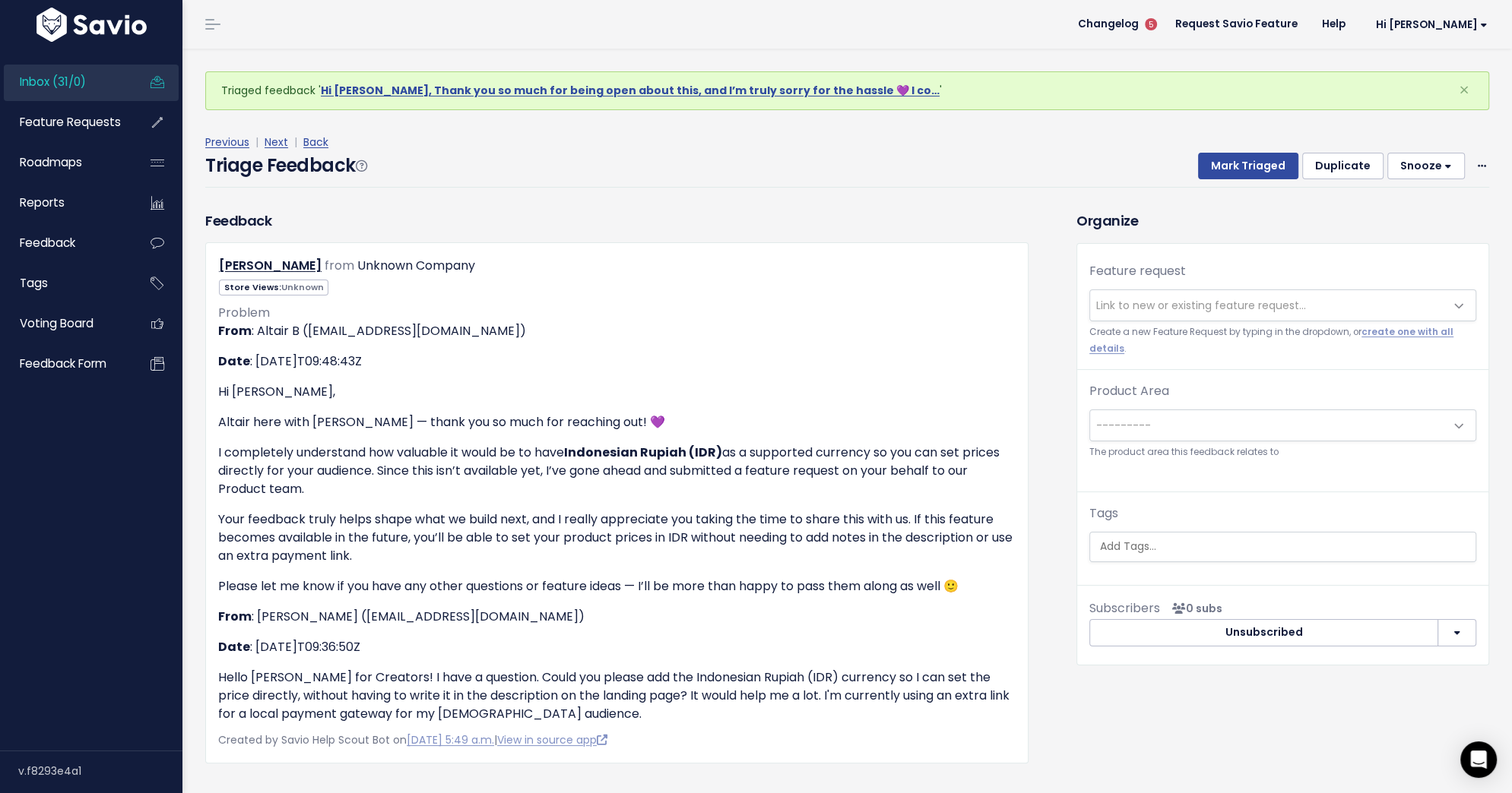
click at [1240, 296] on span "Link to new or existing feature request..." at bounding box center [1268, 305] width 355 height 30
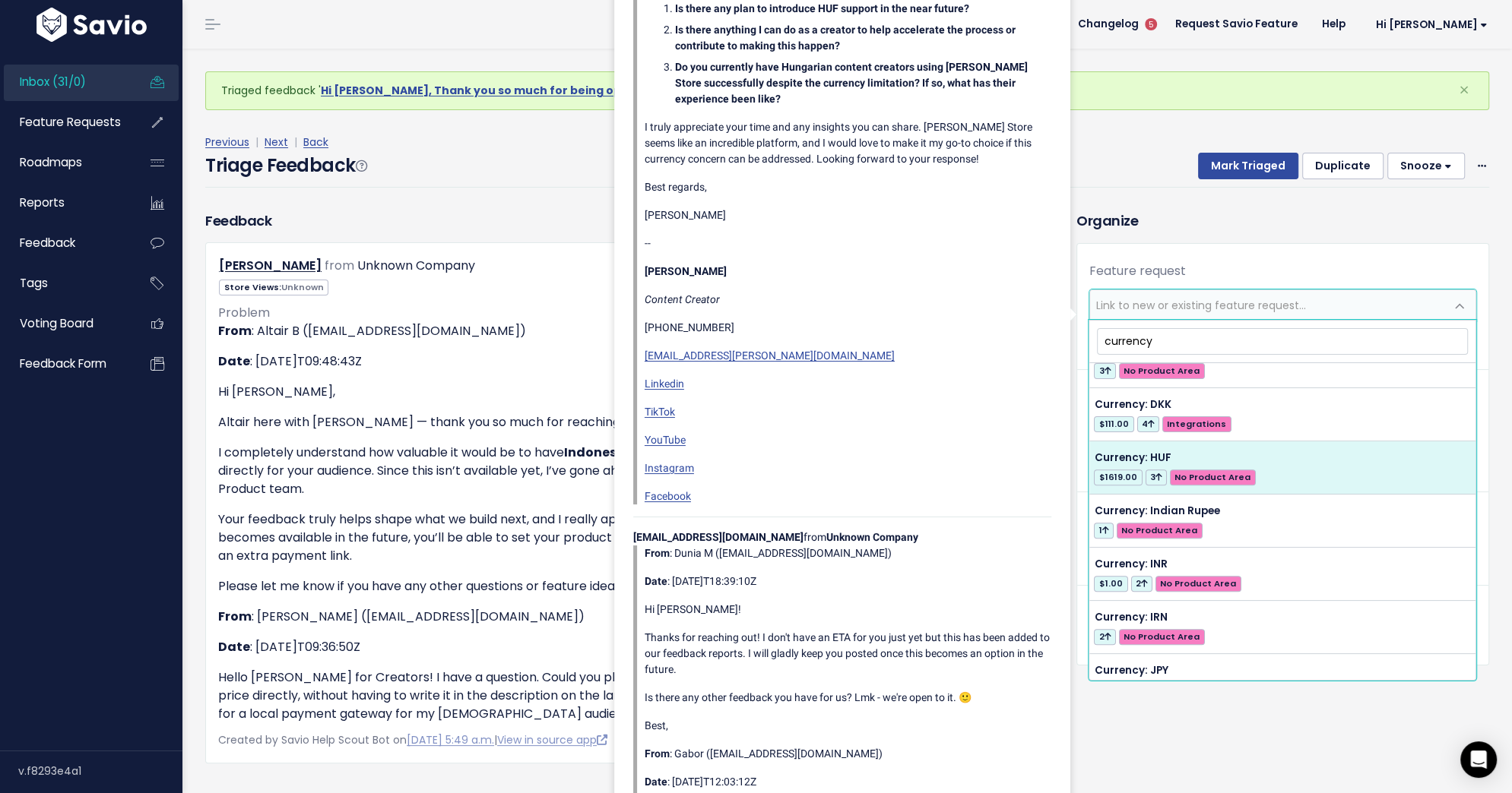
scroll to position [670, 0]
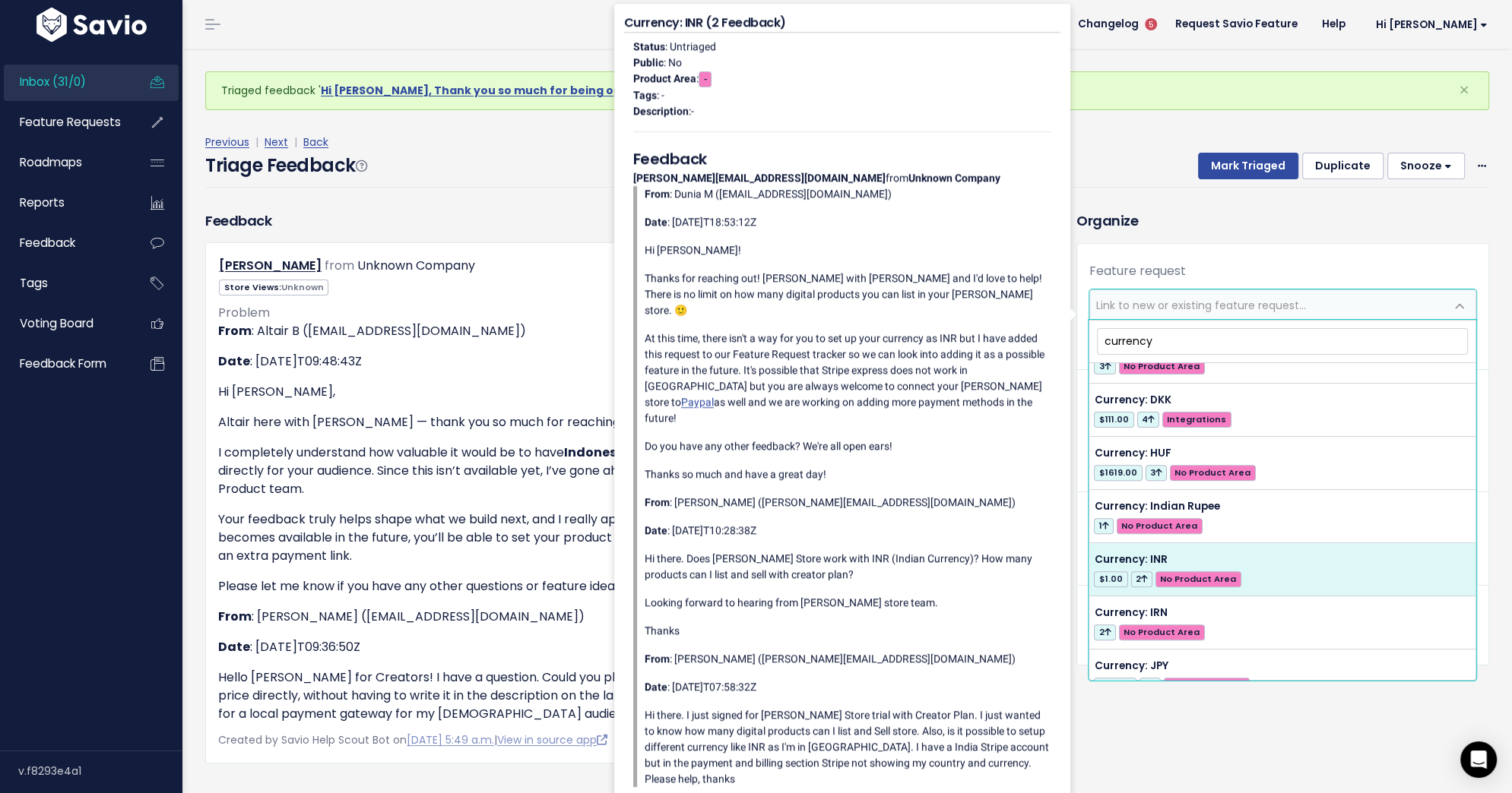
type input "currency"
select select "37866"
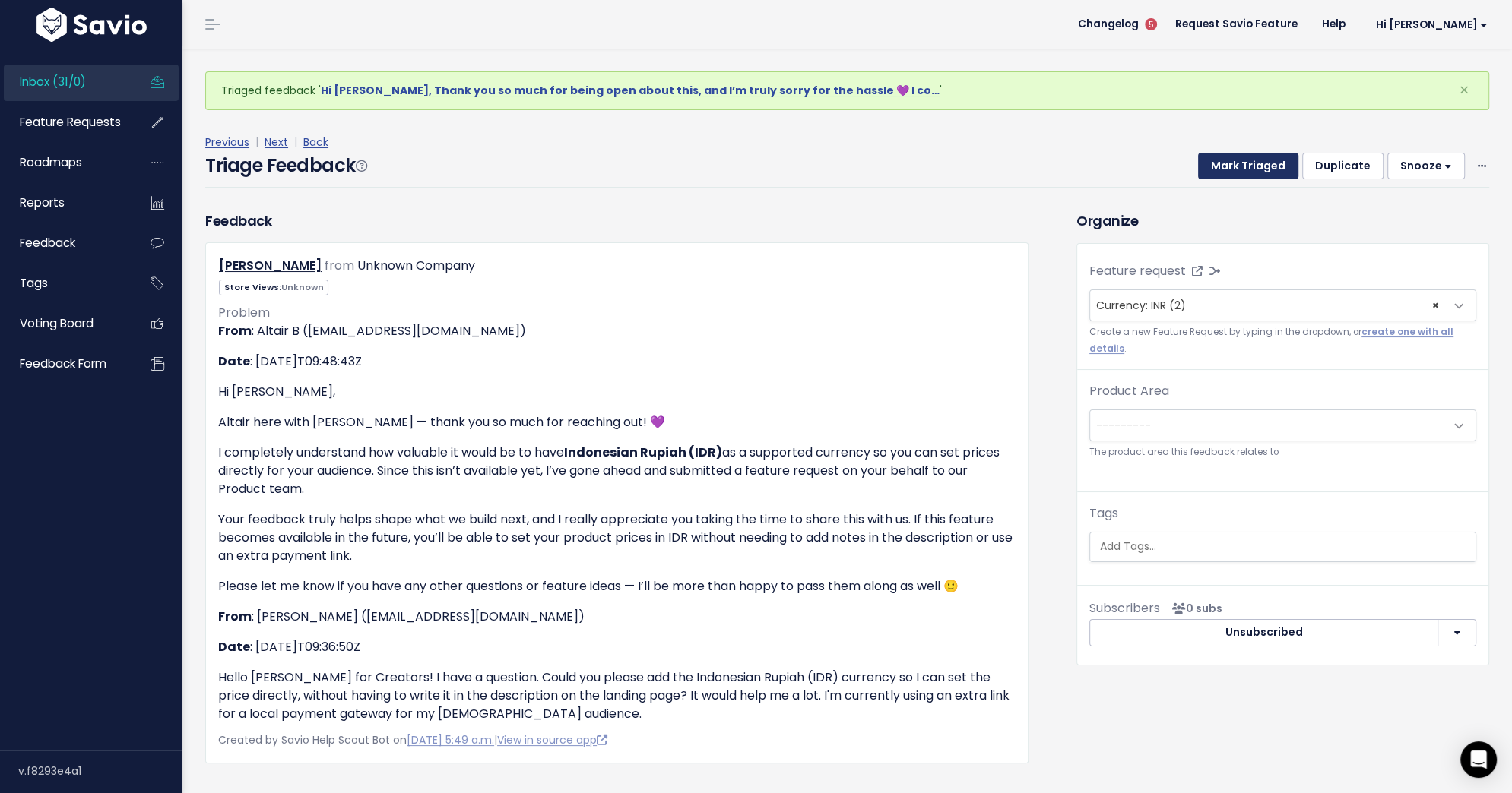
click at [1242, 168] on button "Mark Triaged" at bounding box center [1248, 167] width 100 height 27
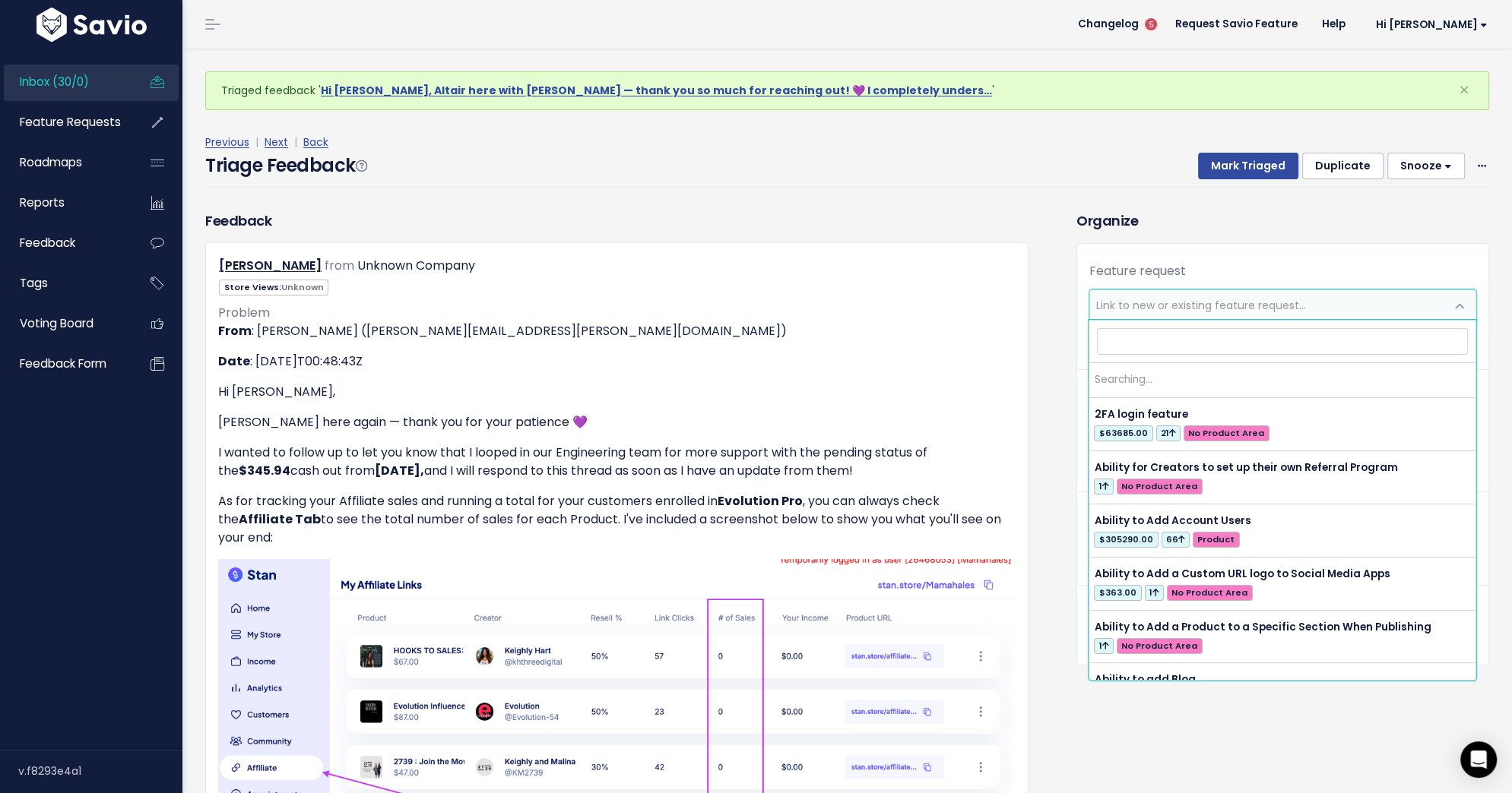
click at [1218, 305] on span "Link to new or existing feature request..." at bounding box center [1201, 305] width 209 height 15
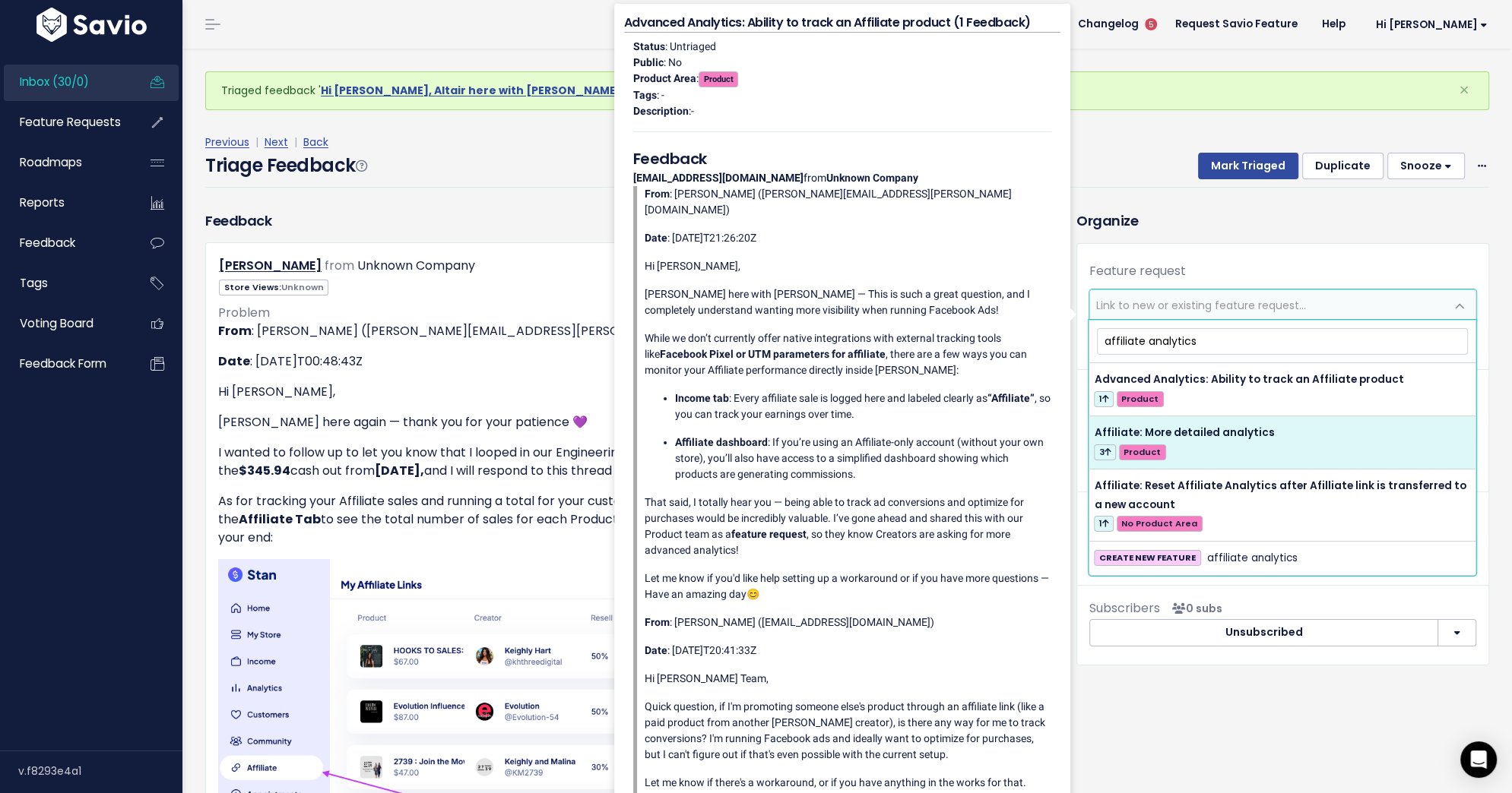
type input "affiliate analytics"
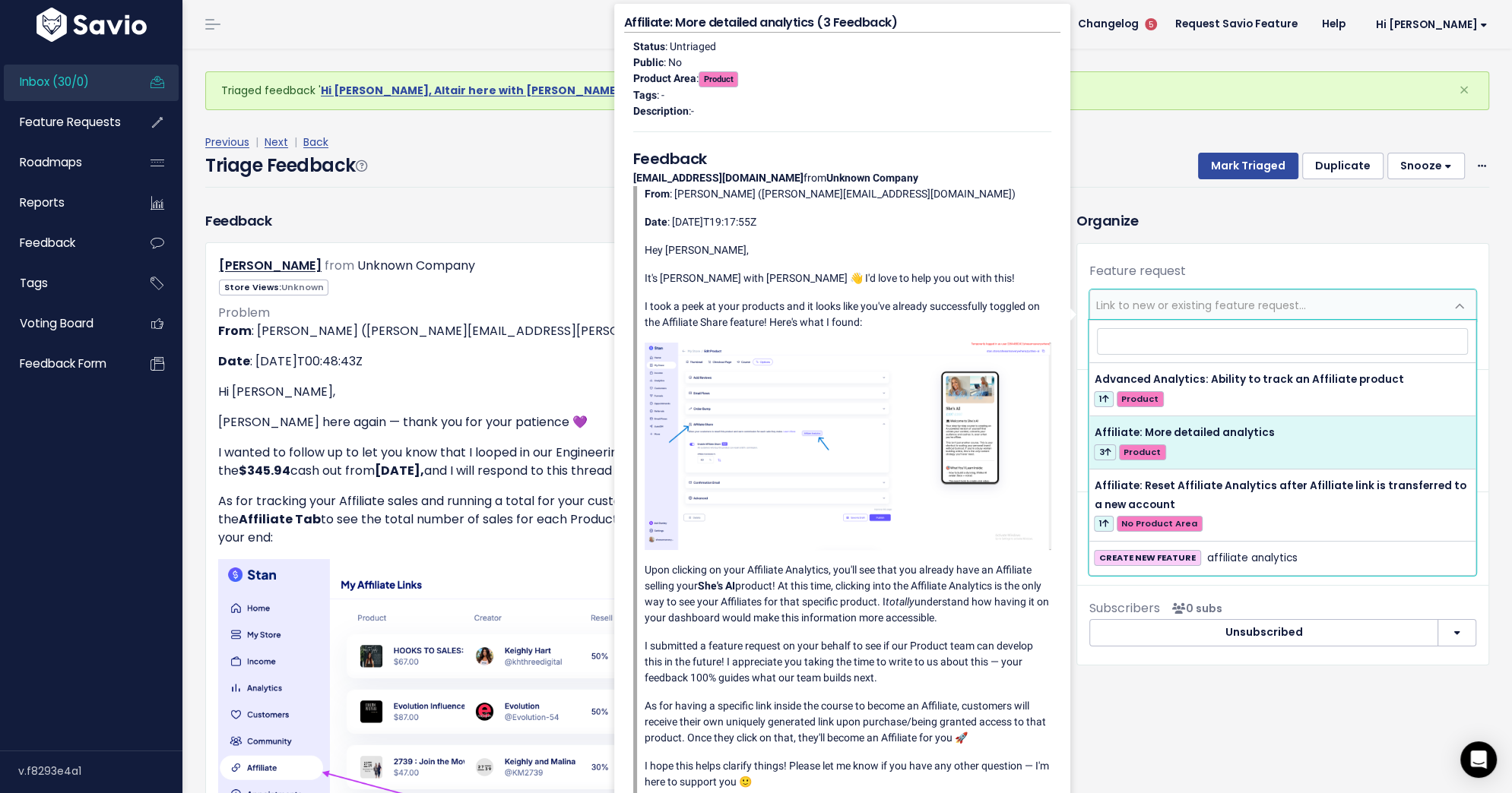
select select "61590"
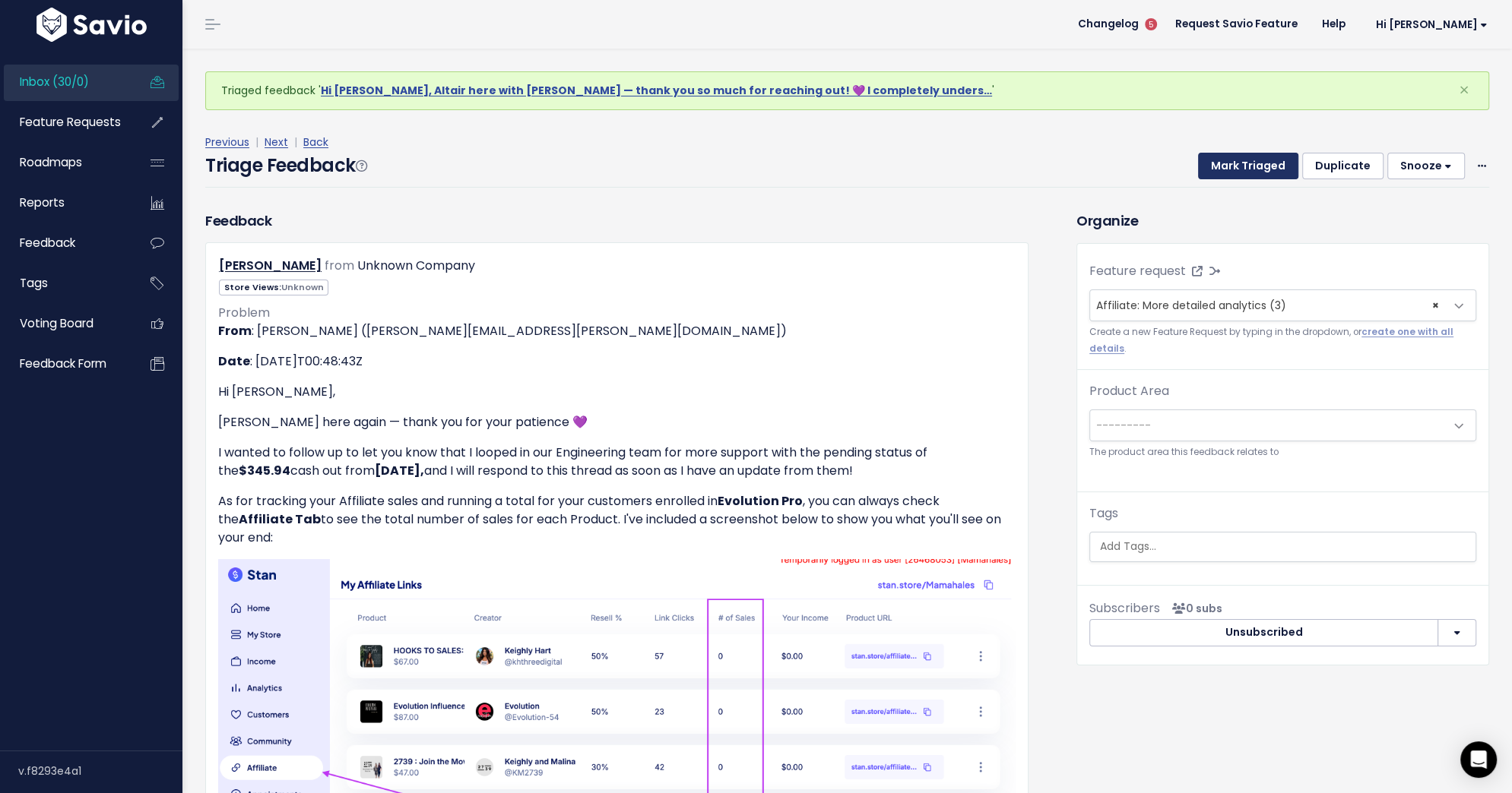
click at [1261, 160] on button "Mark Triaged" at bounding box center [1248, 167] width 100 height 27
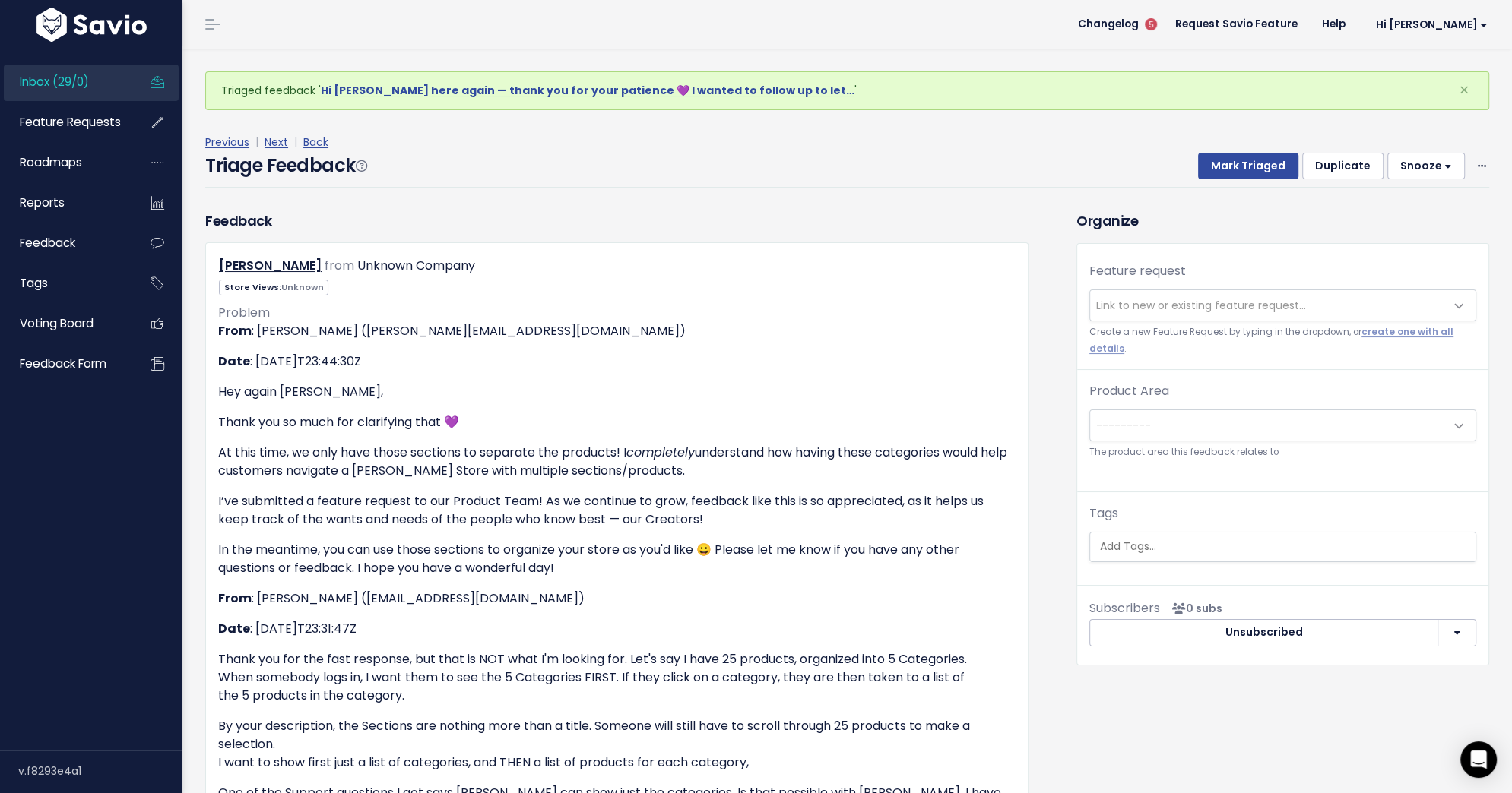
click at [1257, 296] on span "Link to new or existing feature request..." at bounding box center [1268, 305] width 355 height 30
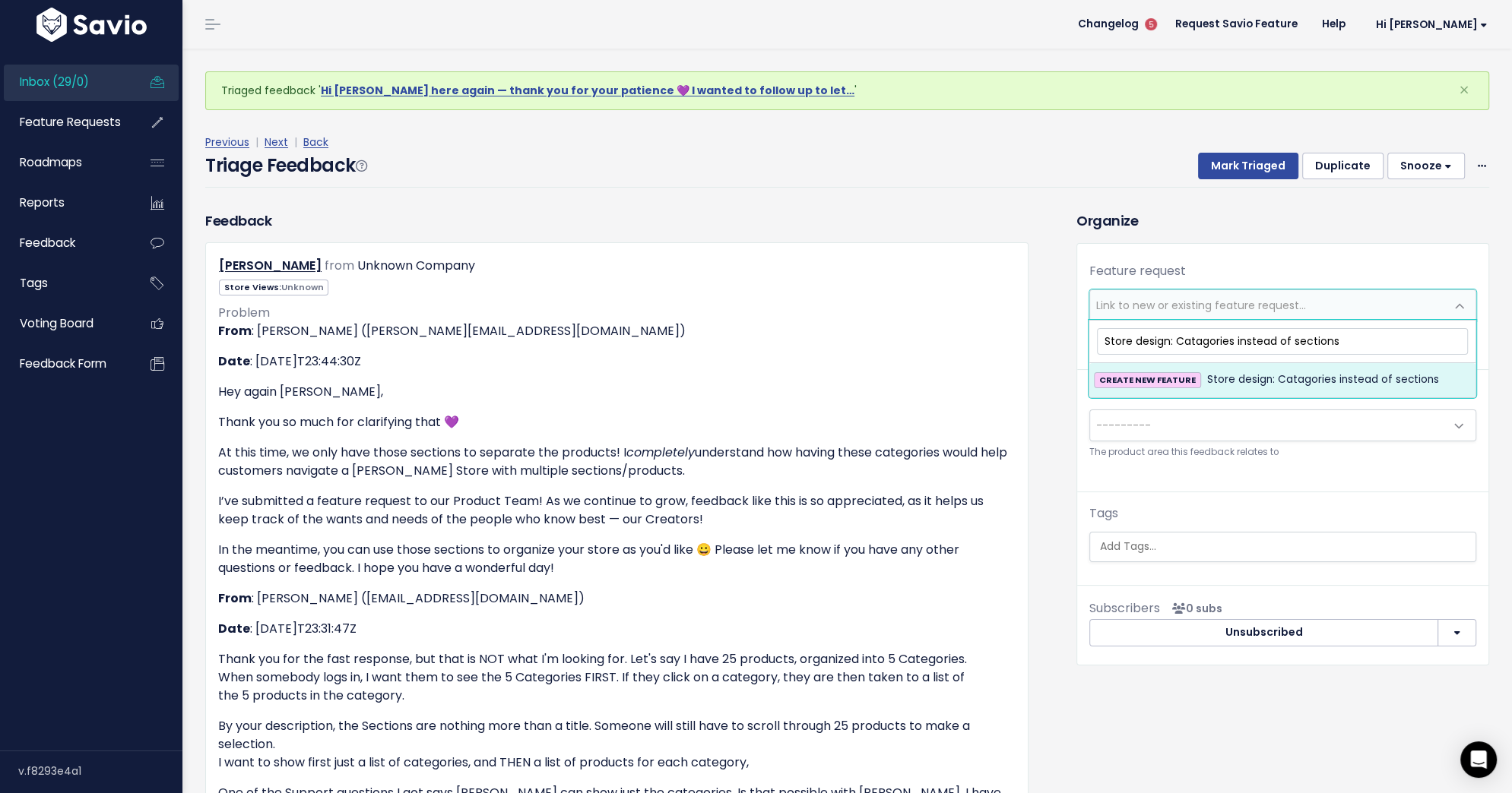
type input "Store design: Catagories instead of sections"
click at [1324, 371] on span "Store design: Catagories instead of sections" at bounding box center [1323, 380] width 232 height 18
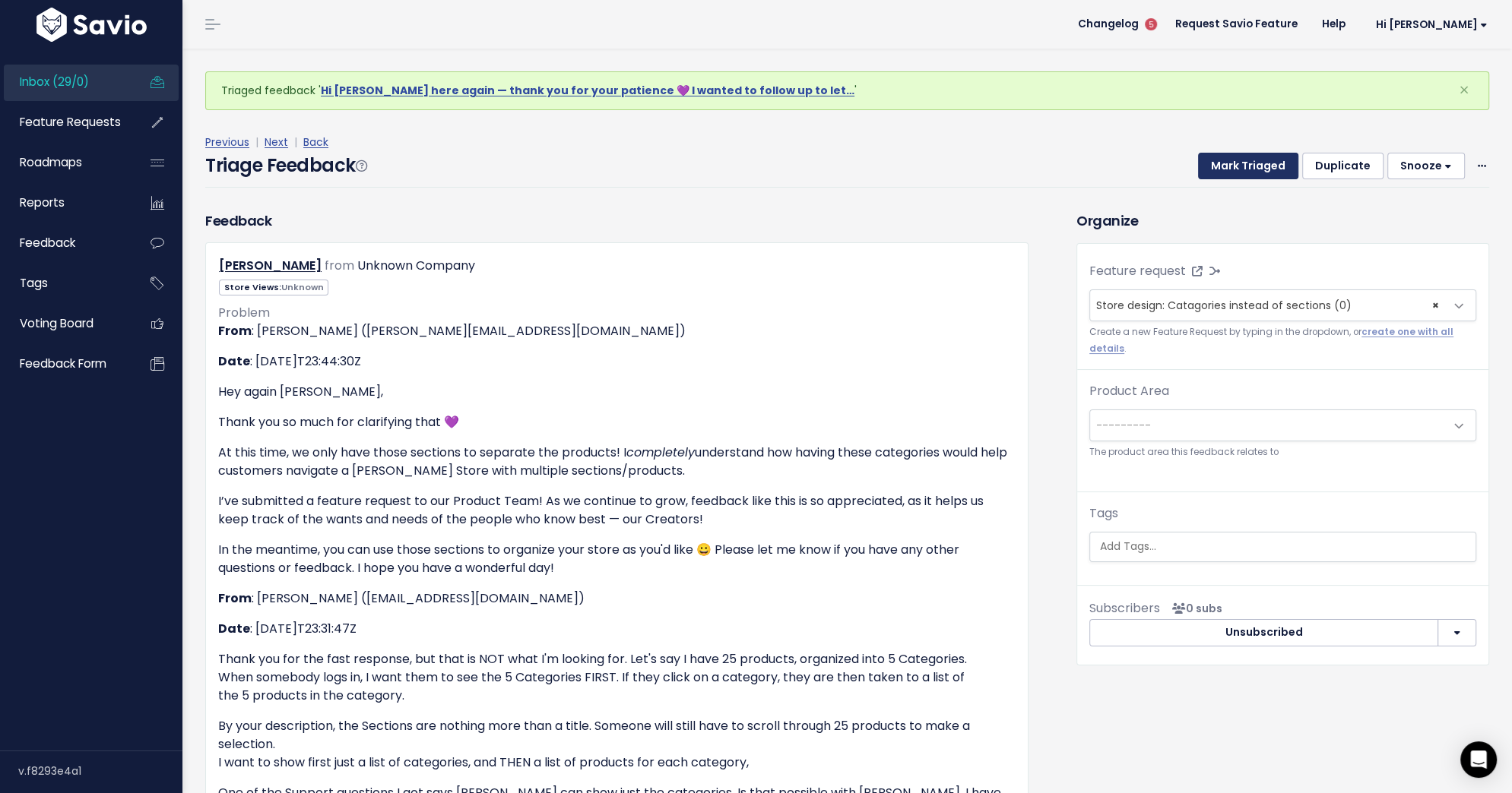
click at [1267, 162] on button "Mark Triaged" at bounding box center [1248, 167] width 100 height 27
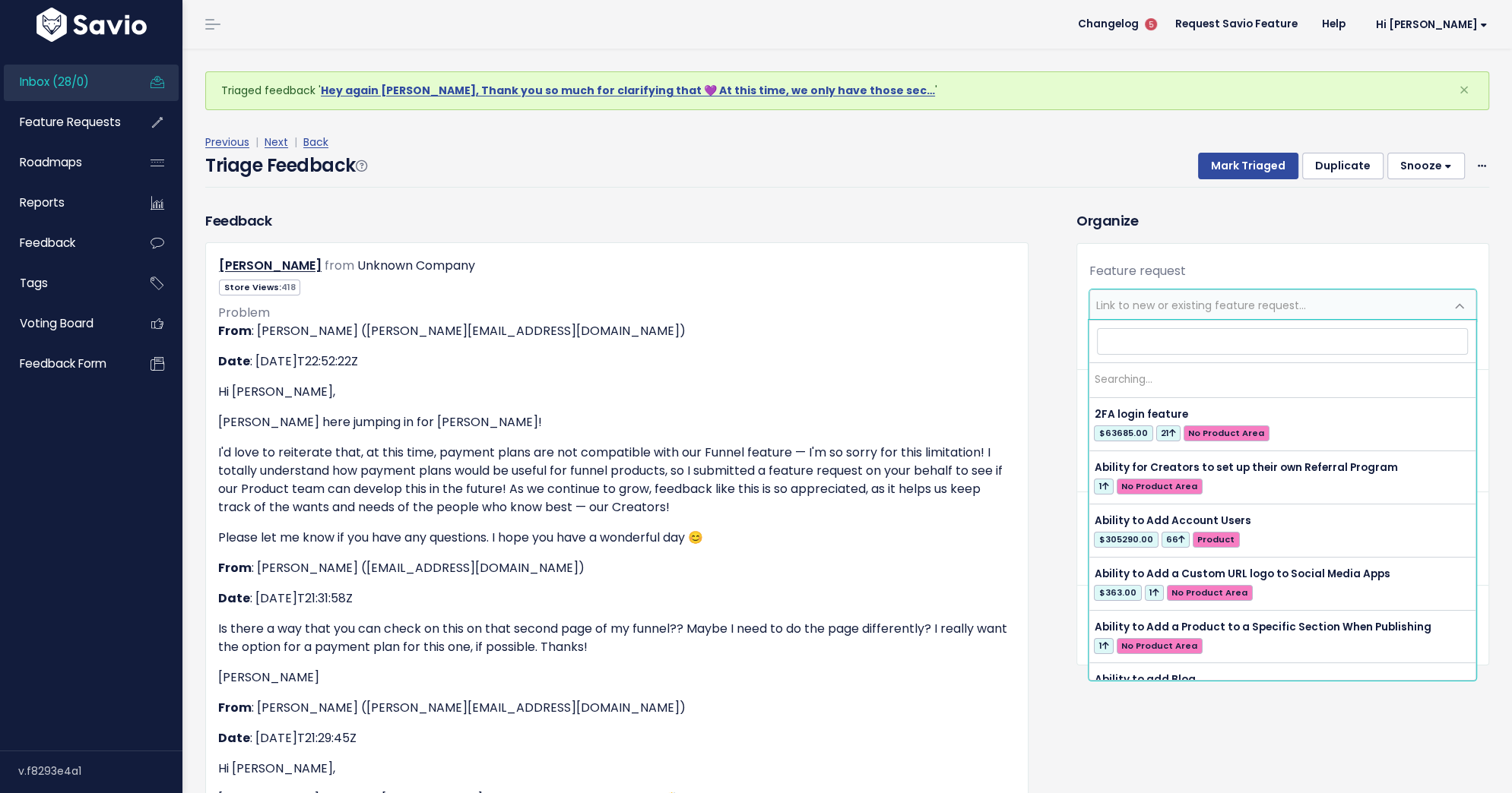
click at [1249, 296] on span "Link to new or existing feature request..." at bounding box center [1268, 305] width 355 height 30
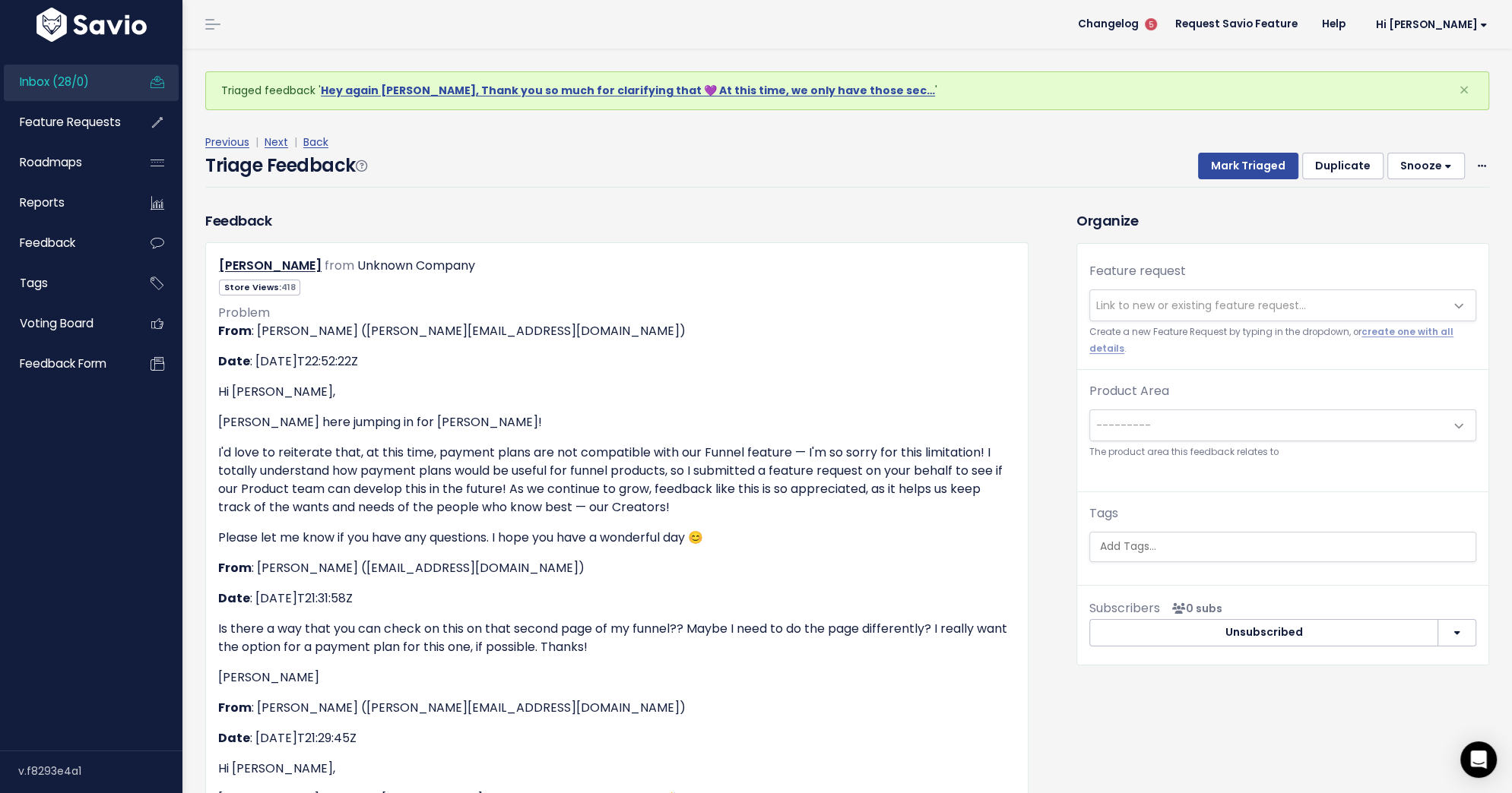
click at [1185, 216] on h3 "Organize" at bounding box center [1283, 220] width 413 height 21
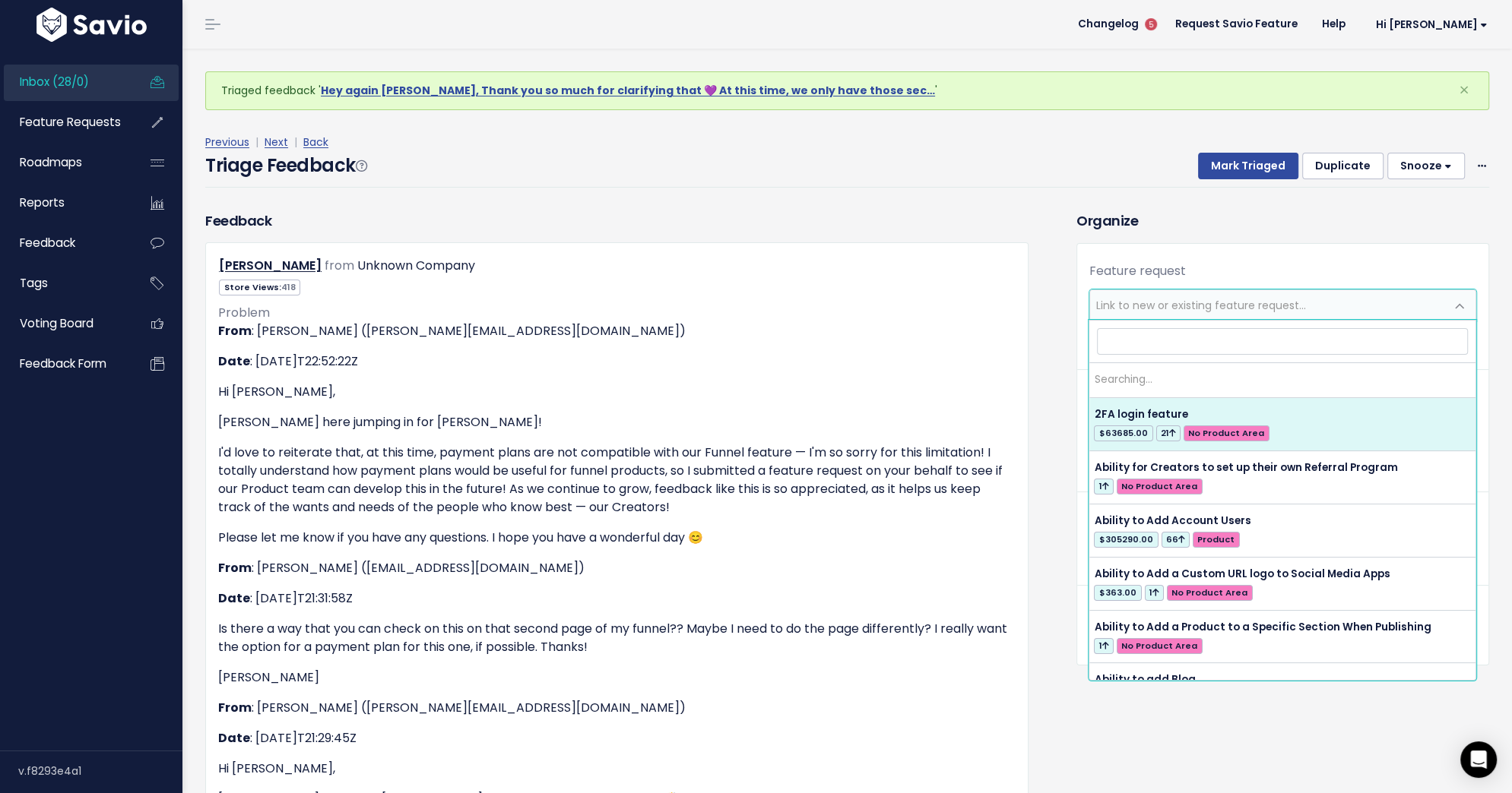
click at [1180, 298] on span "Link to new or existing feature request..." at bounding box center [1201, 305] width 209 height 15
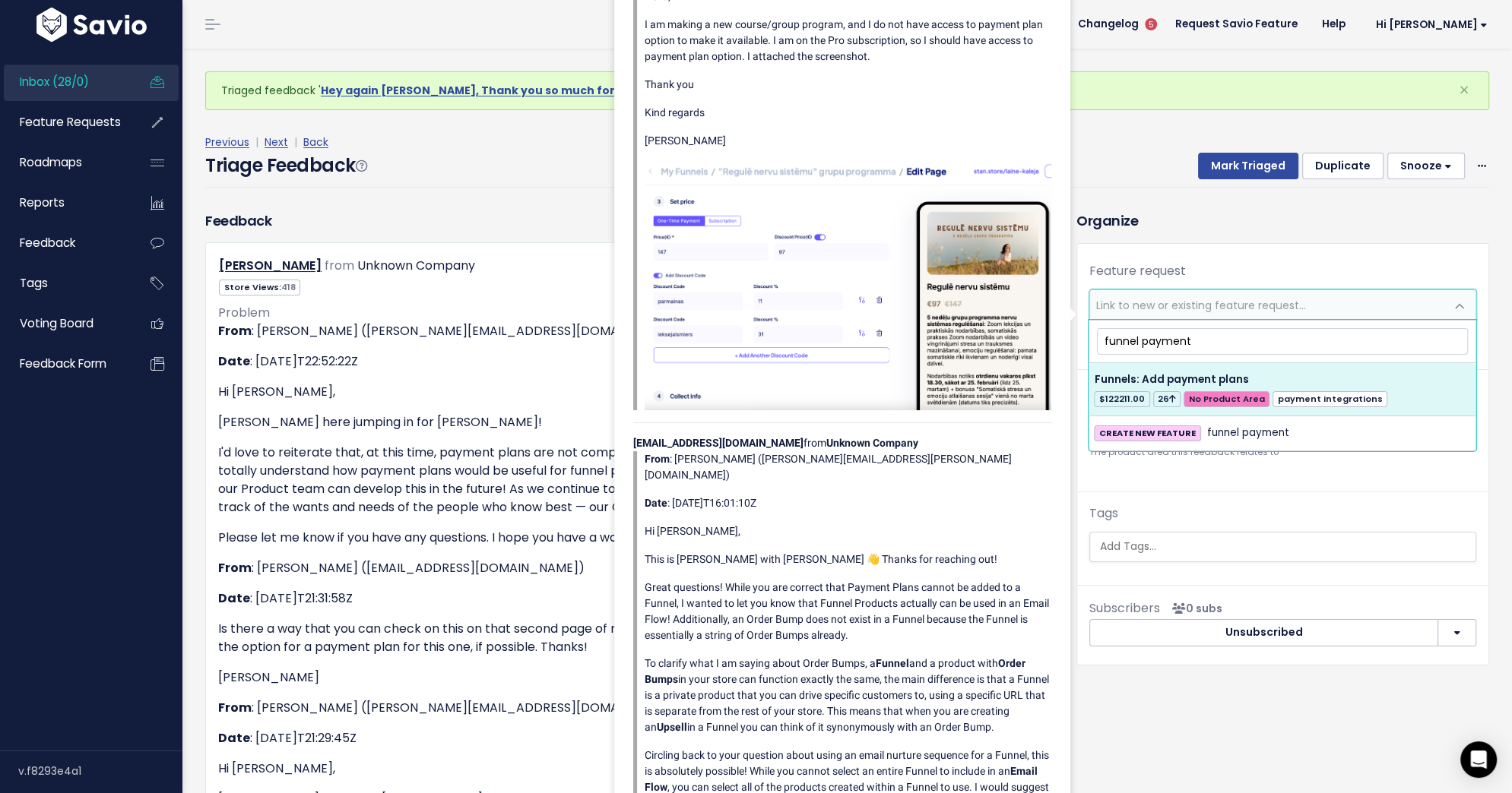
type input "funnel payment"
select select "34054"
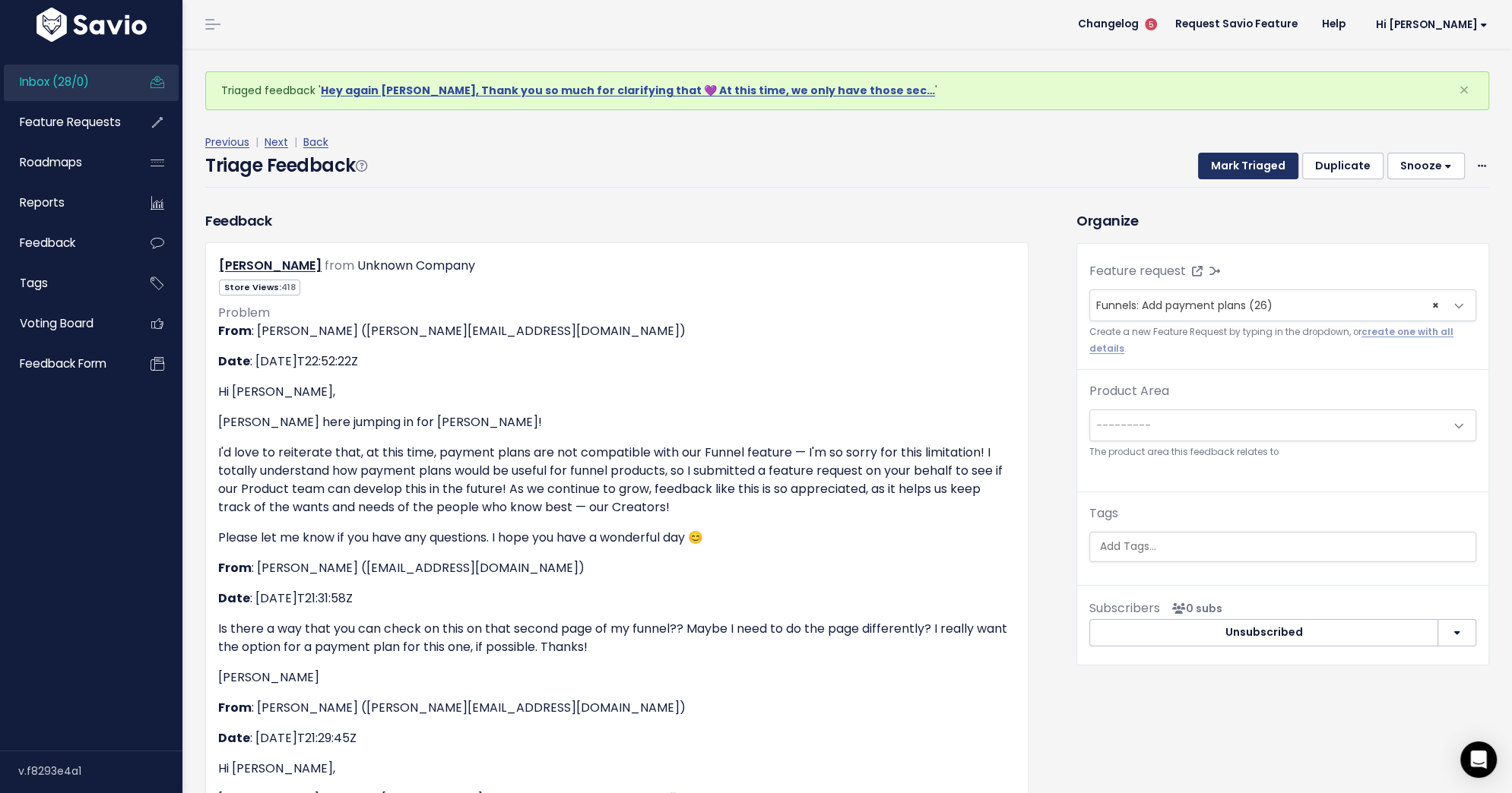
click at [1263, 163] on button "Mark Triaged" at bounding box center [1248, 167] width 100 height 27
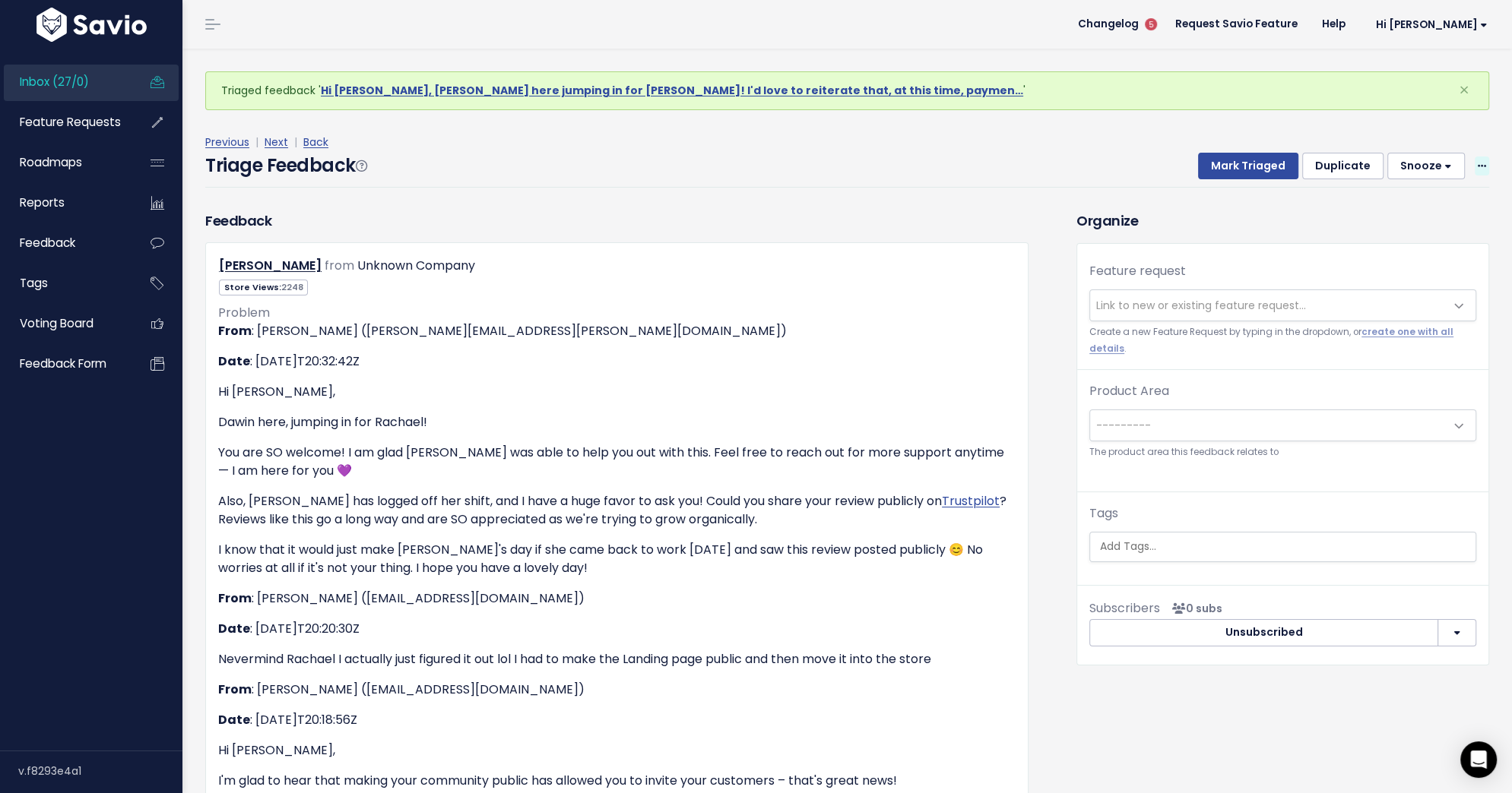
click at [1476, 164] on span at bounding box center [1482, 166] width 14 height 19
click at [1389, 232] on link "Delete" at bounding box center [1422, 237] width 109 height 29
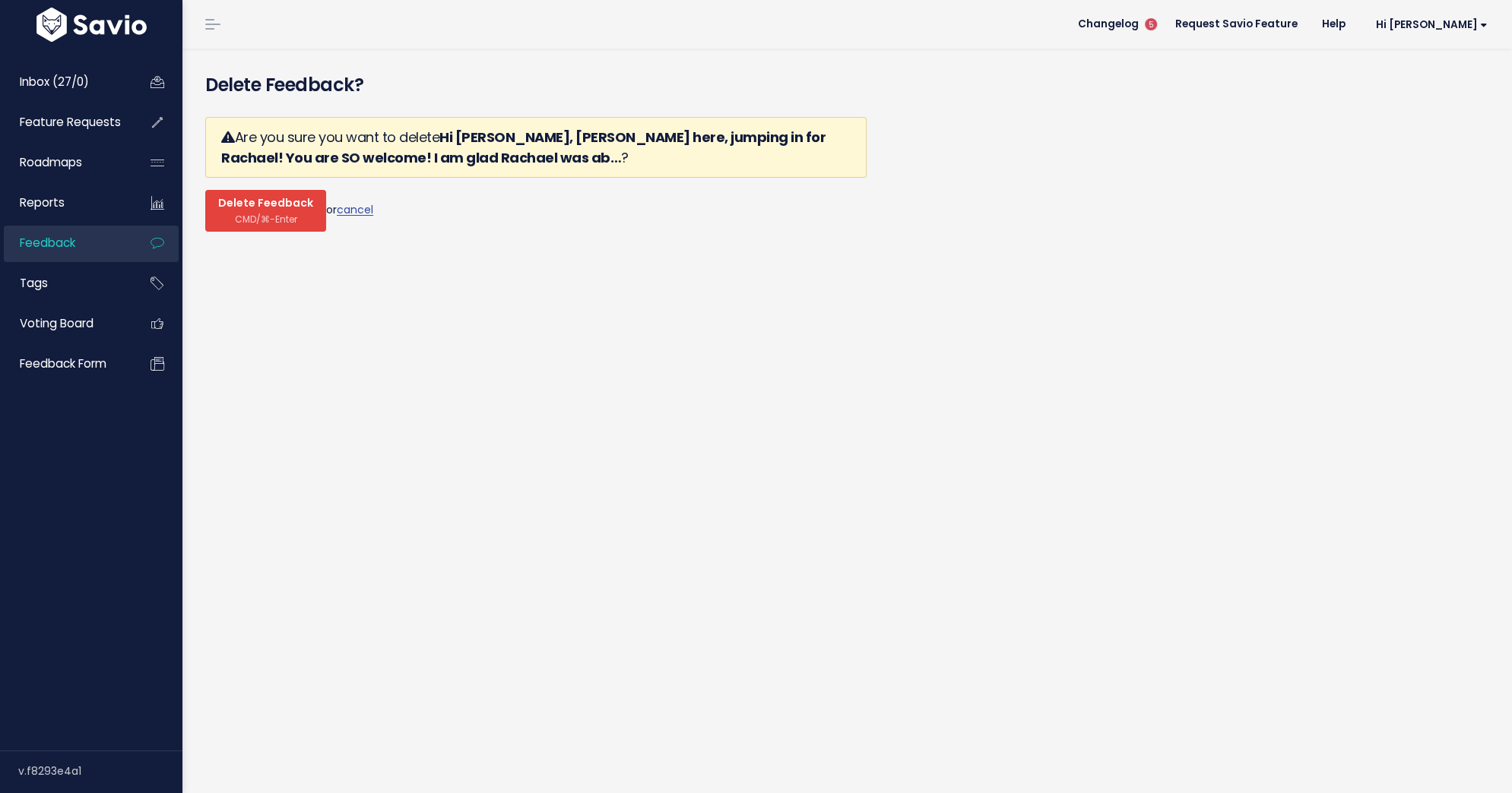
click at [259, 217] on span "CMD/⌘-Enter" at bounding box center [266, 219] width 63 height 11
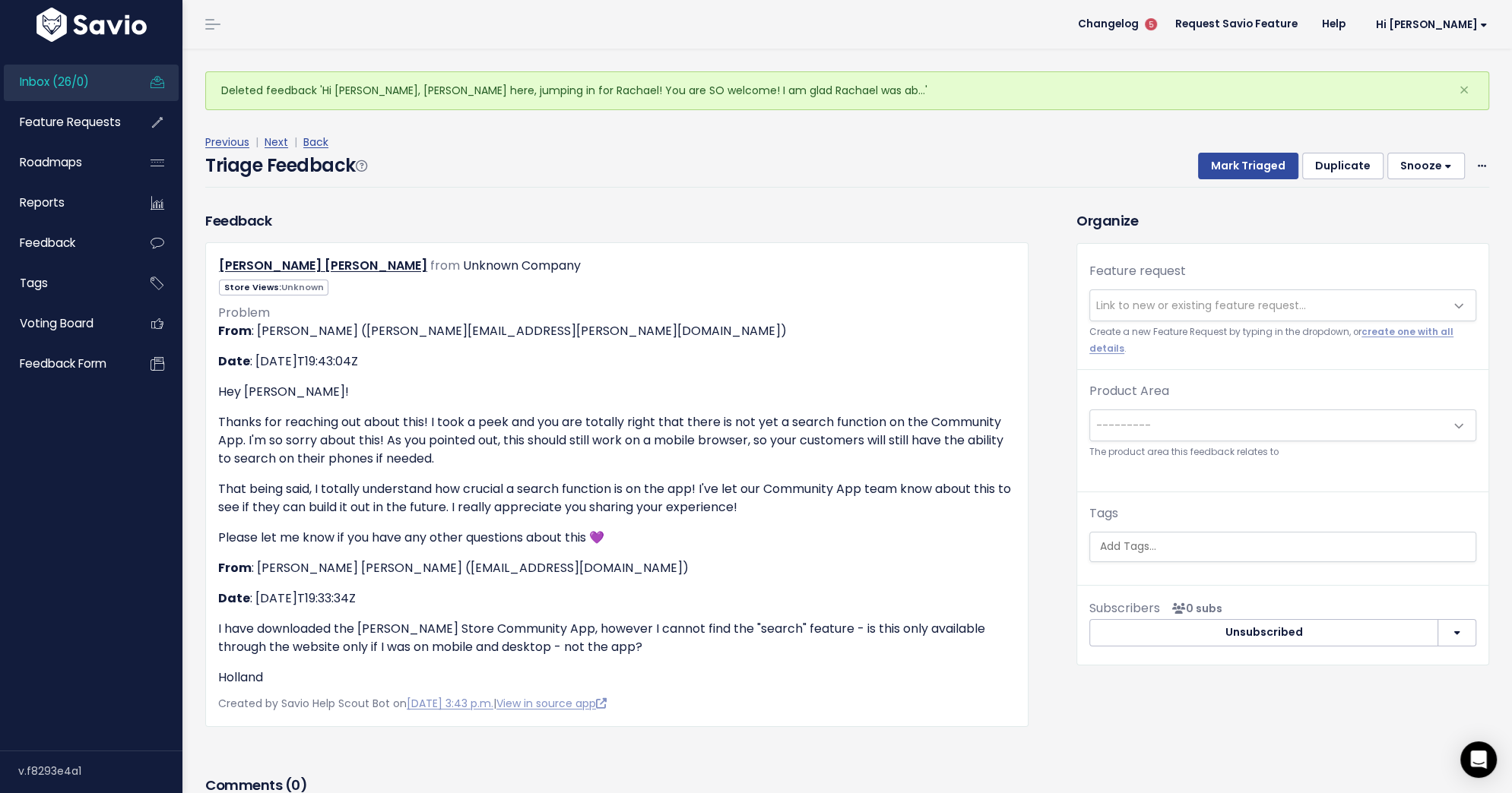
click at [1195, 299] on span "Link to new or existing feature request..." at bounding box center [1201, 305] width 209 height 15
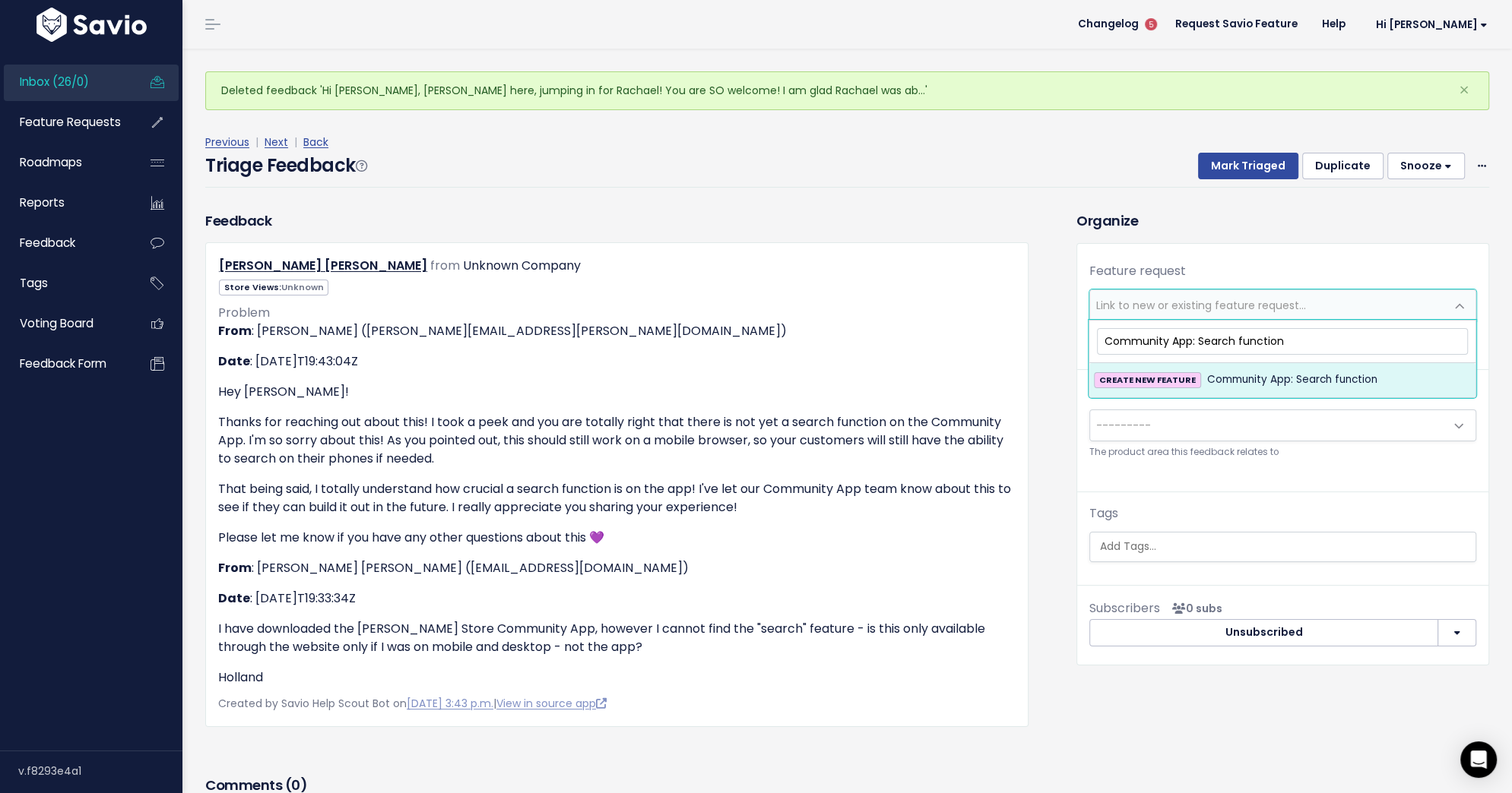
type input "Community App: Search function"
click at [1272, 373] on span "Community App: Search function" at bounding box center [1292, 380] width 171 height 18
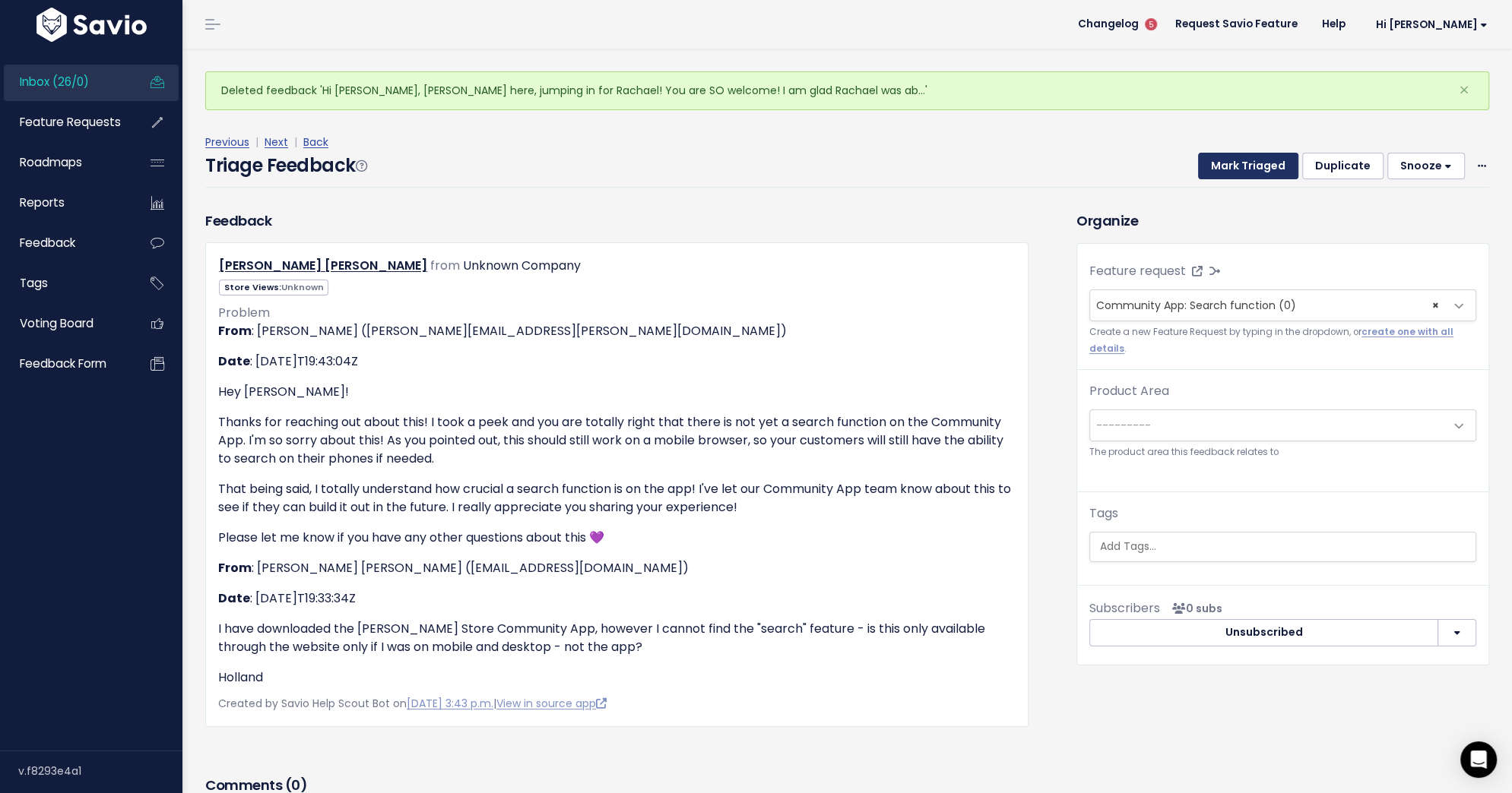
click at [1245, 164] on button "Mark Triaged" at bounding box center [1248, 167] width 100 height 27
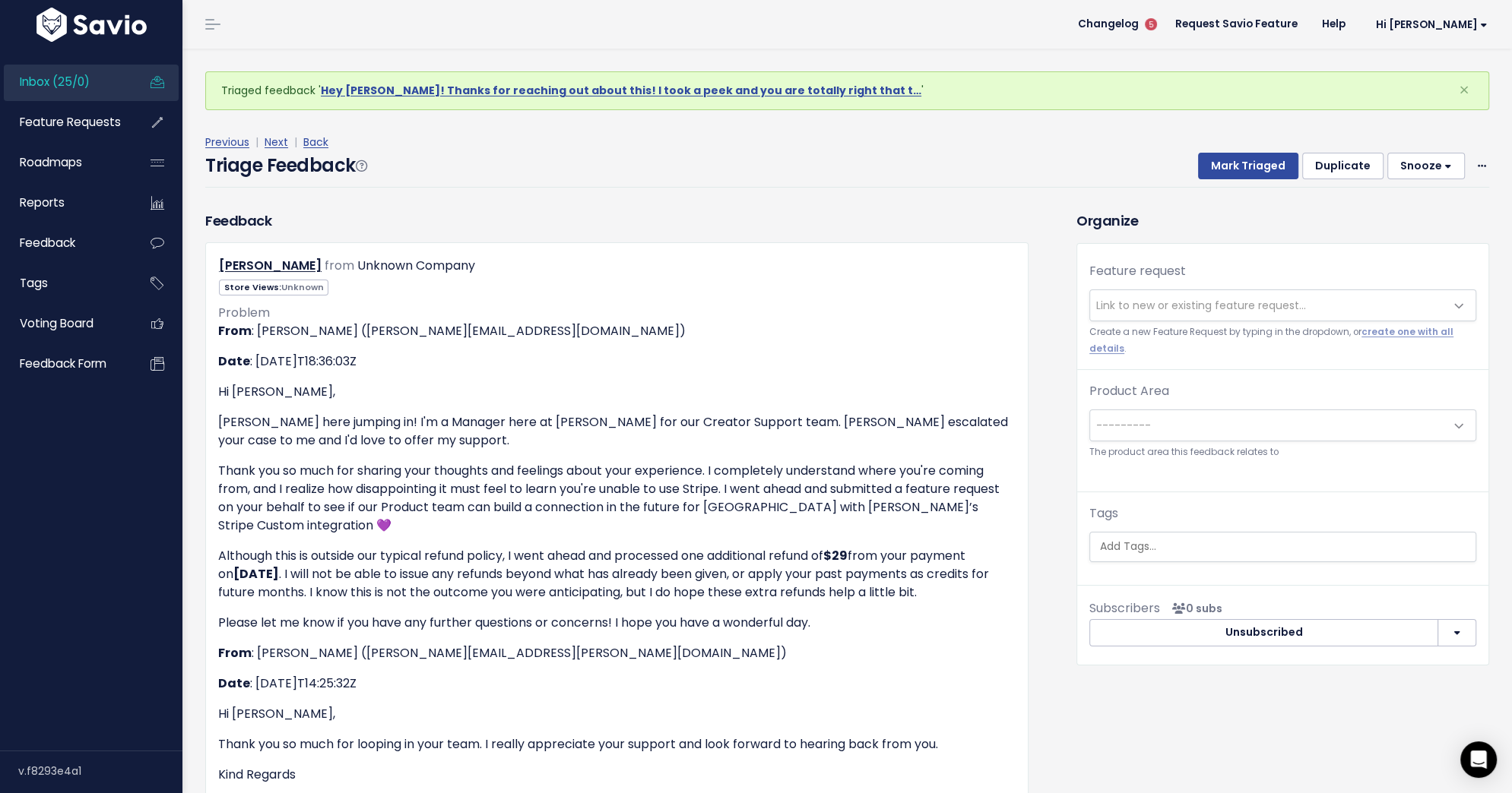
click at [1146, 327] on small "Create a new Feature Request by typing in the dropdown, or create one with all …" at bounding box center [1283, 340] width 387 height 33
click at [1127, 301] on span "Link to new or existing feature request..." at bounding box center [1201, 305] width 209 height 15
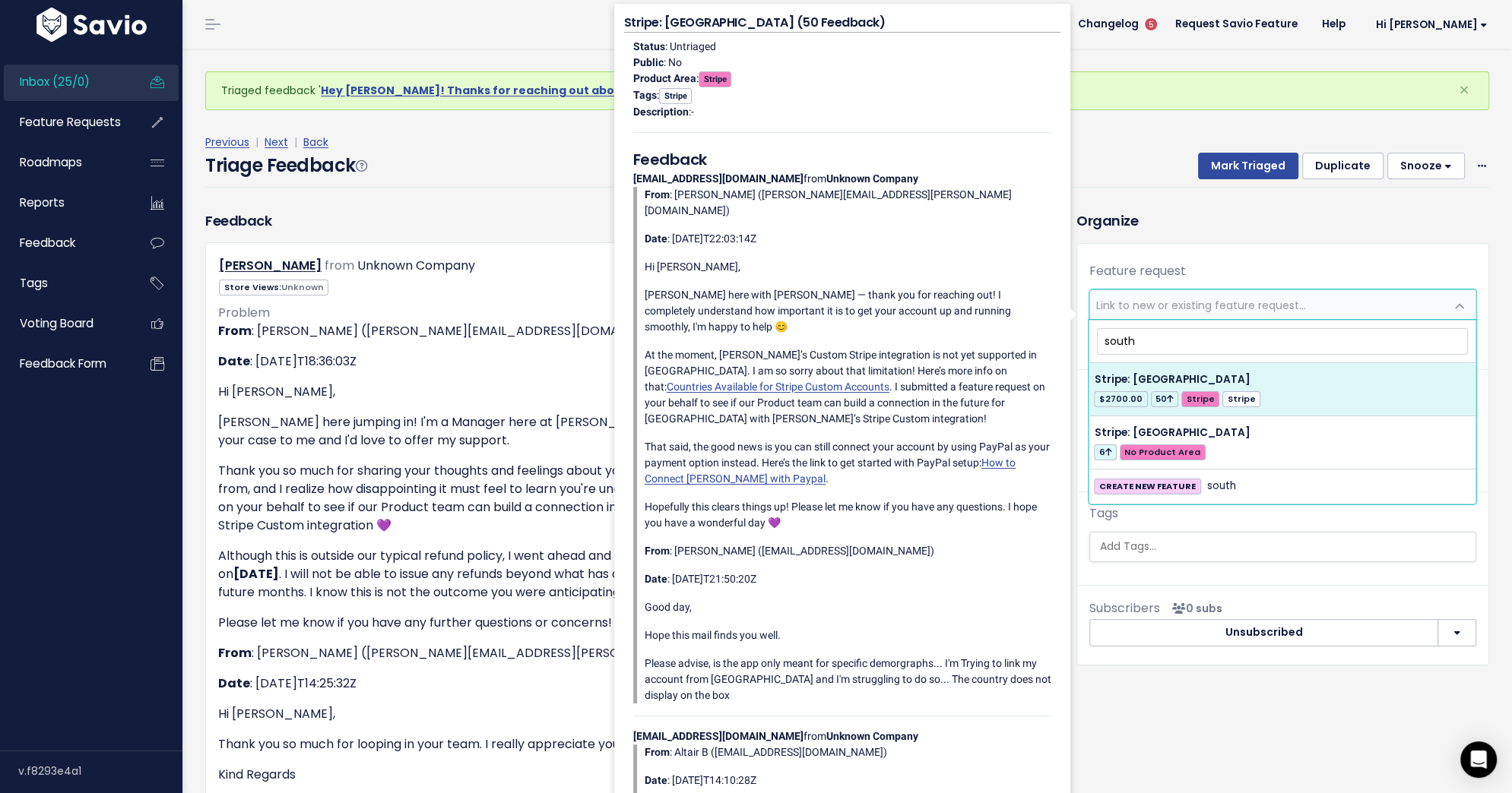
type input "south"
select select "37853"
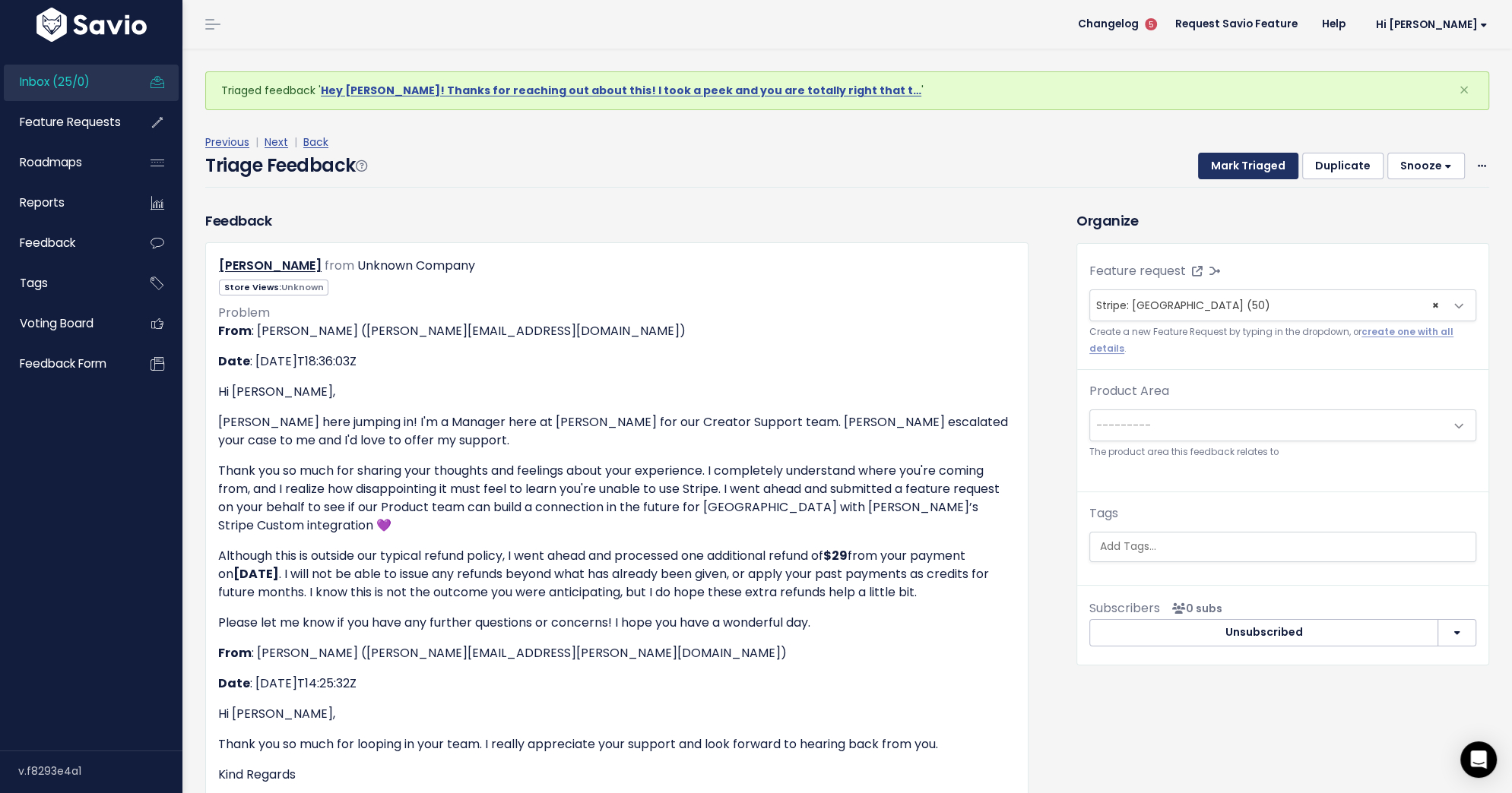
click at [1253, 164] on button "Mark Triaged" at bounding box center [1248, 167] width 100 height 27
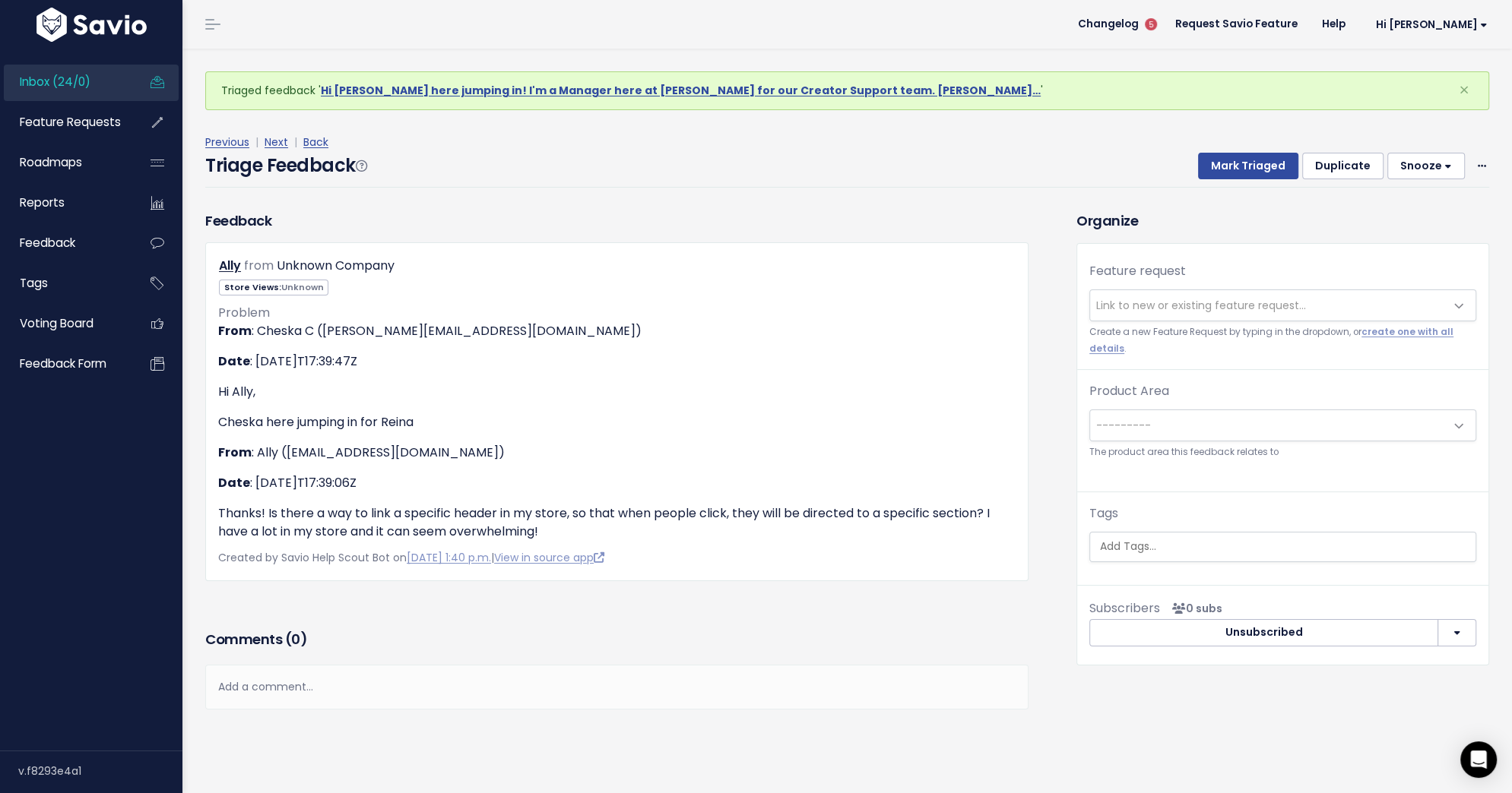
click at [1296, 301] on span "Link to new or existing feature request..." at bounding box center [1201, 305] width 209 height 15
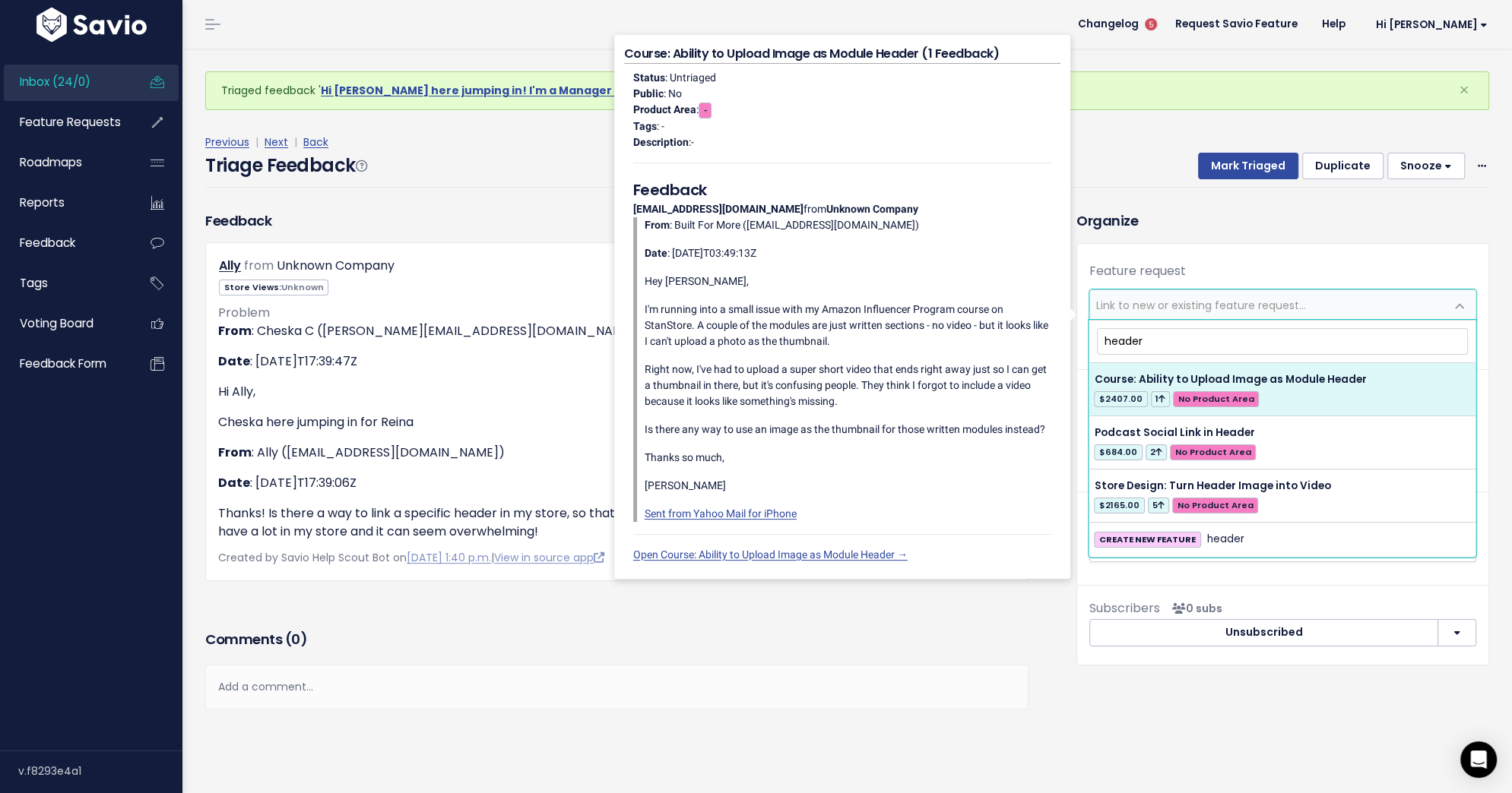
click at [1115, 335] on input "header" at bounding box center [1283, 342] width 371 height 27
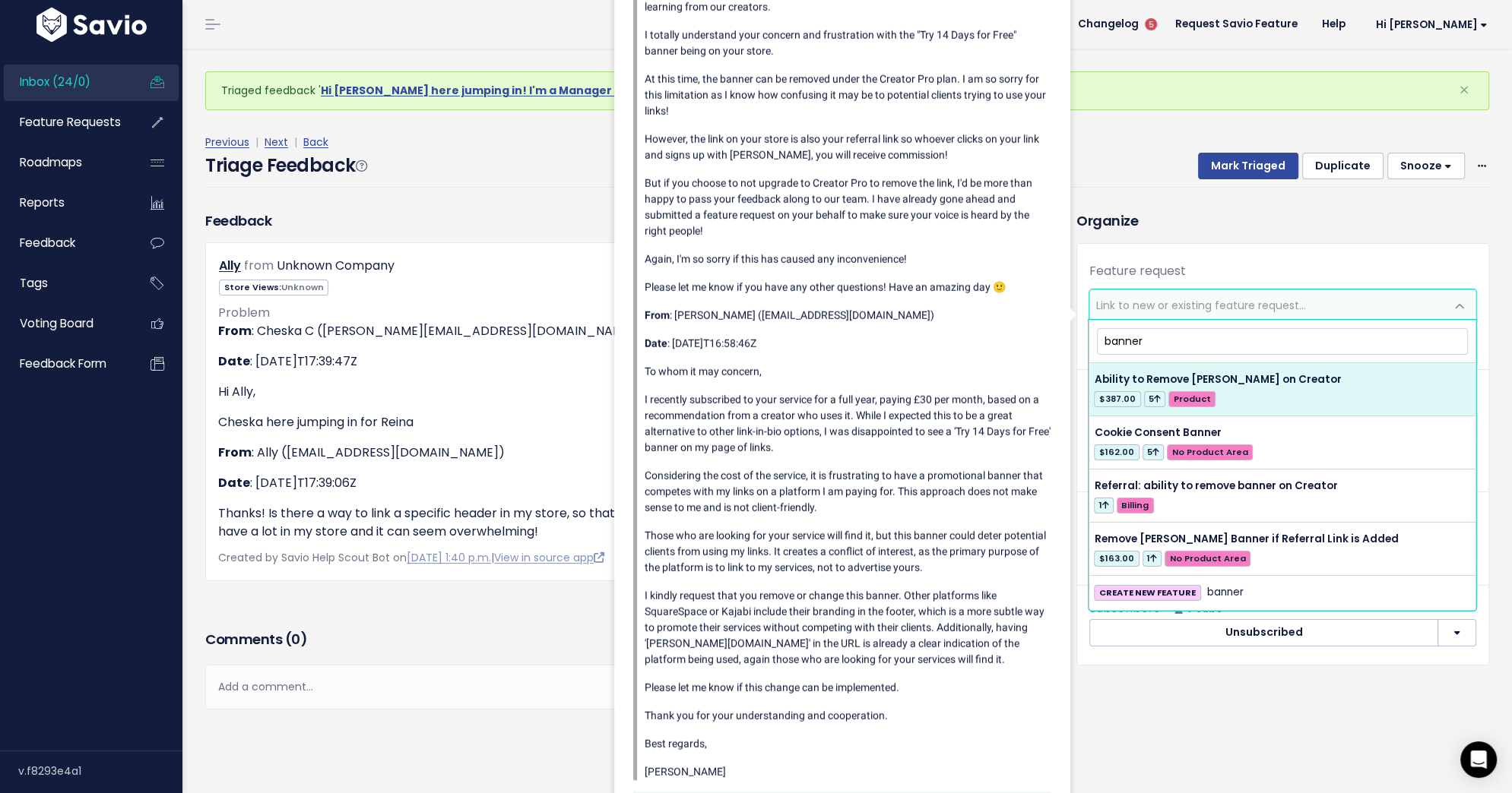
click at [1123, 335] on input "banner" at bounding box center [1283, 342] width 371 height 27
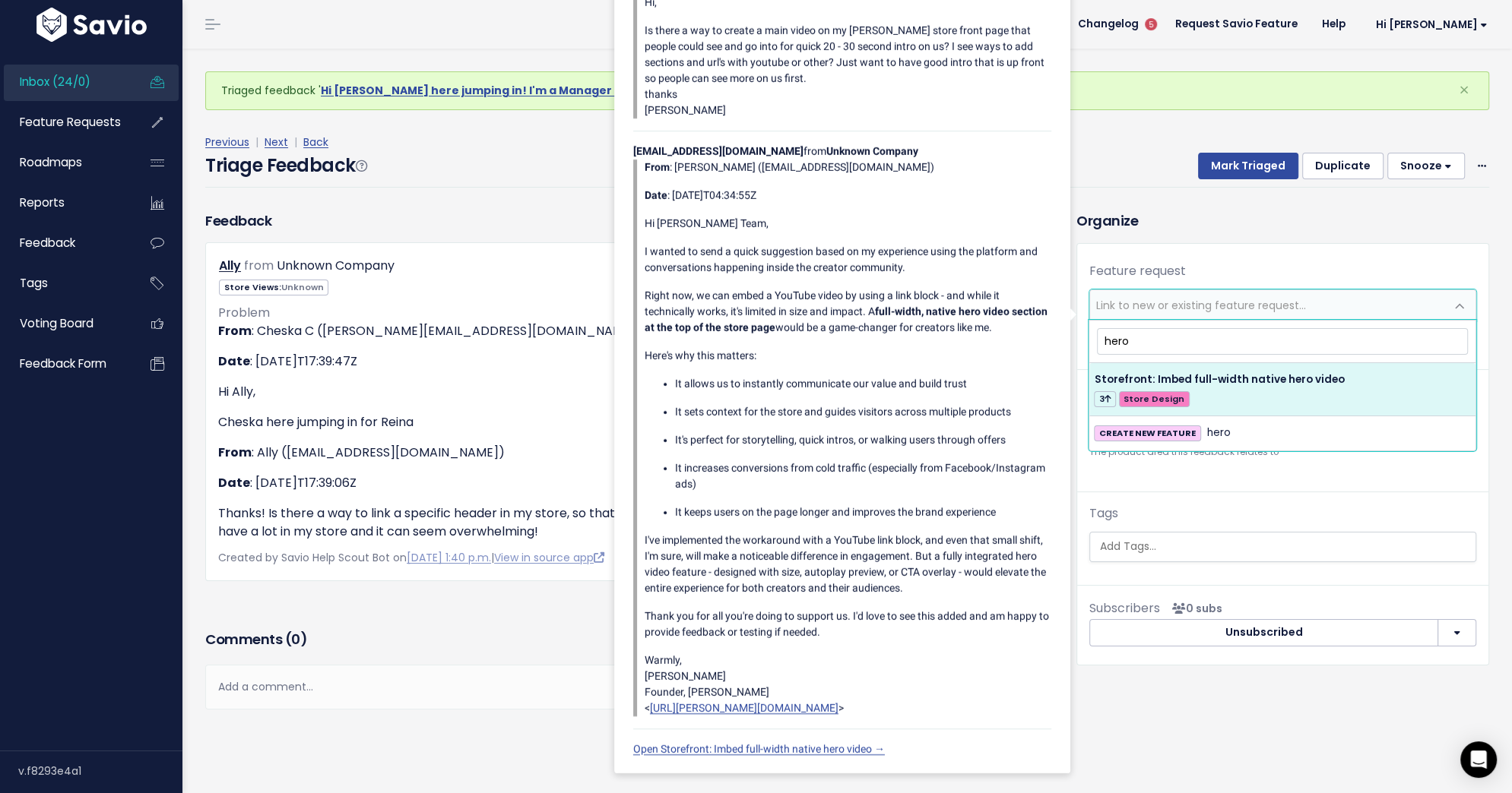
click at [1121, 346] on input "hero" at bounding box center [1283, 342] width 371 height 27
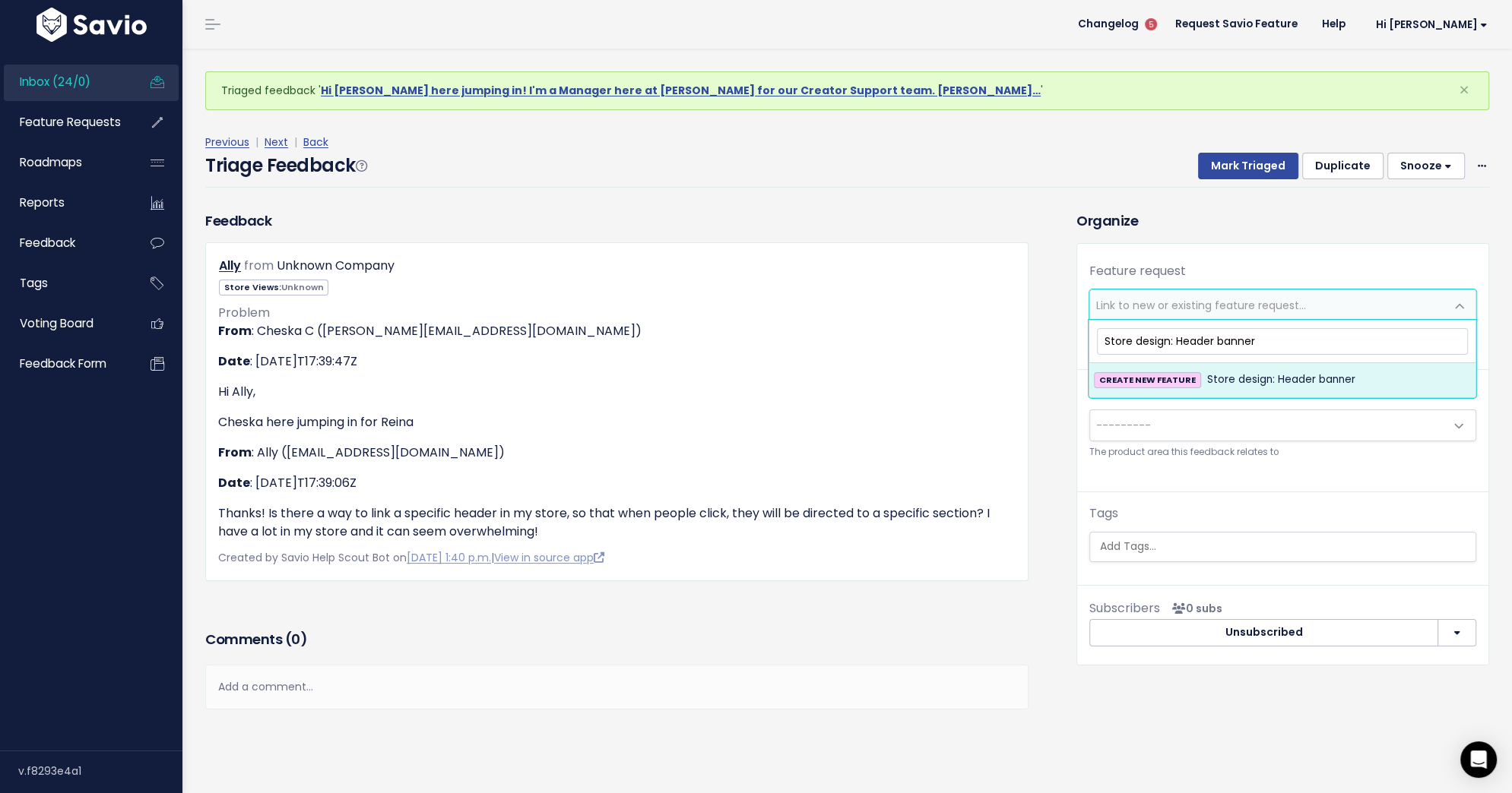
type input "Store design: Header banner"
click at [1222, 379] on span "Store design: Header banner" at bounding box center [1281, 380] width 148 height 18
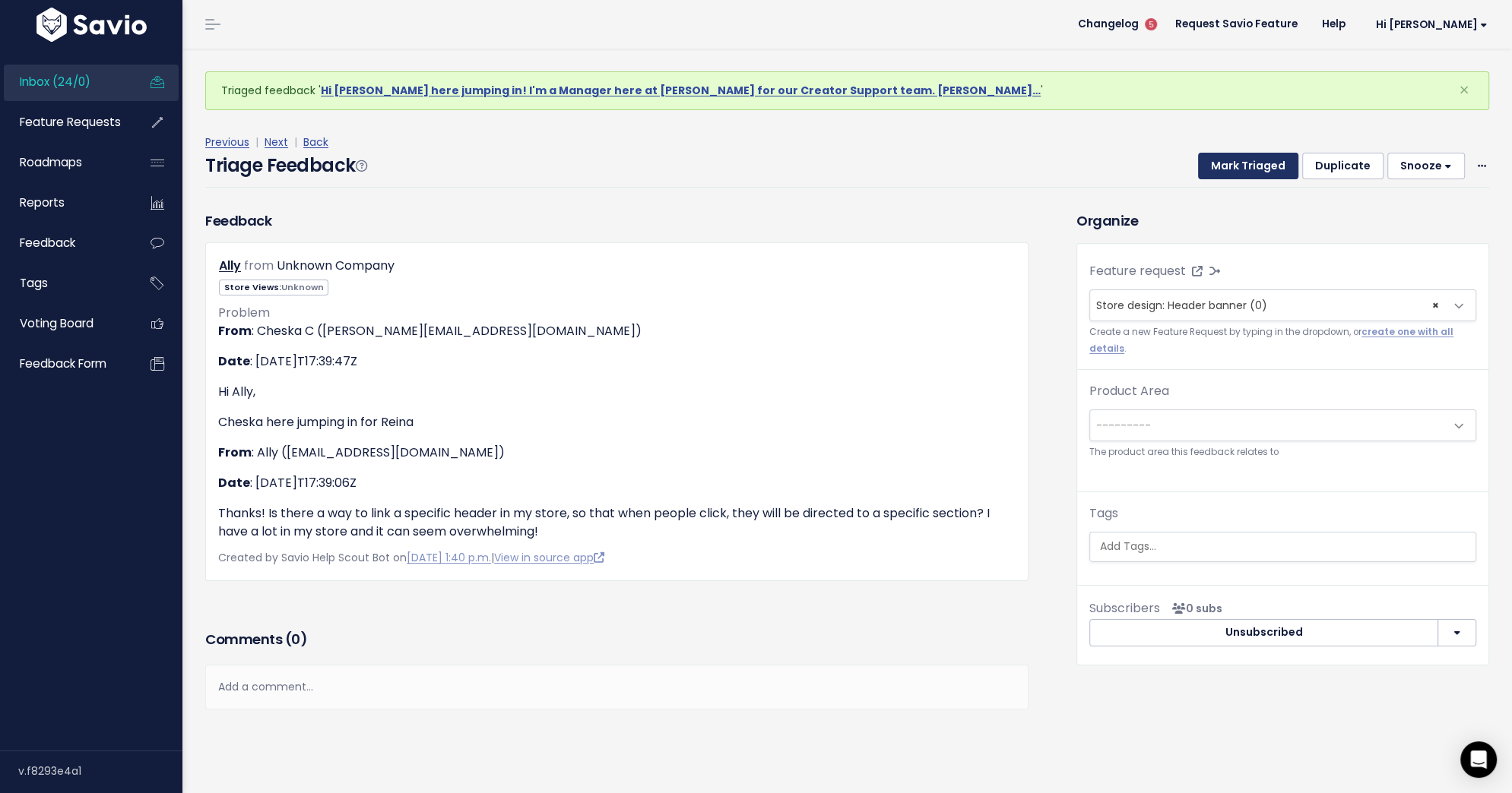
click at [1253, 162] on button "Mark Triaged" at bounding box center [1248, 167] width 100 height 27
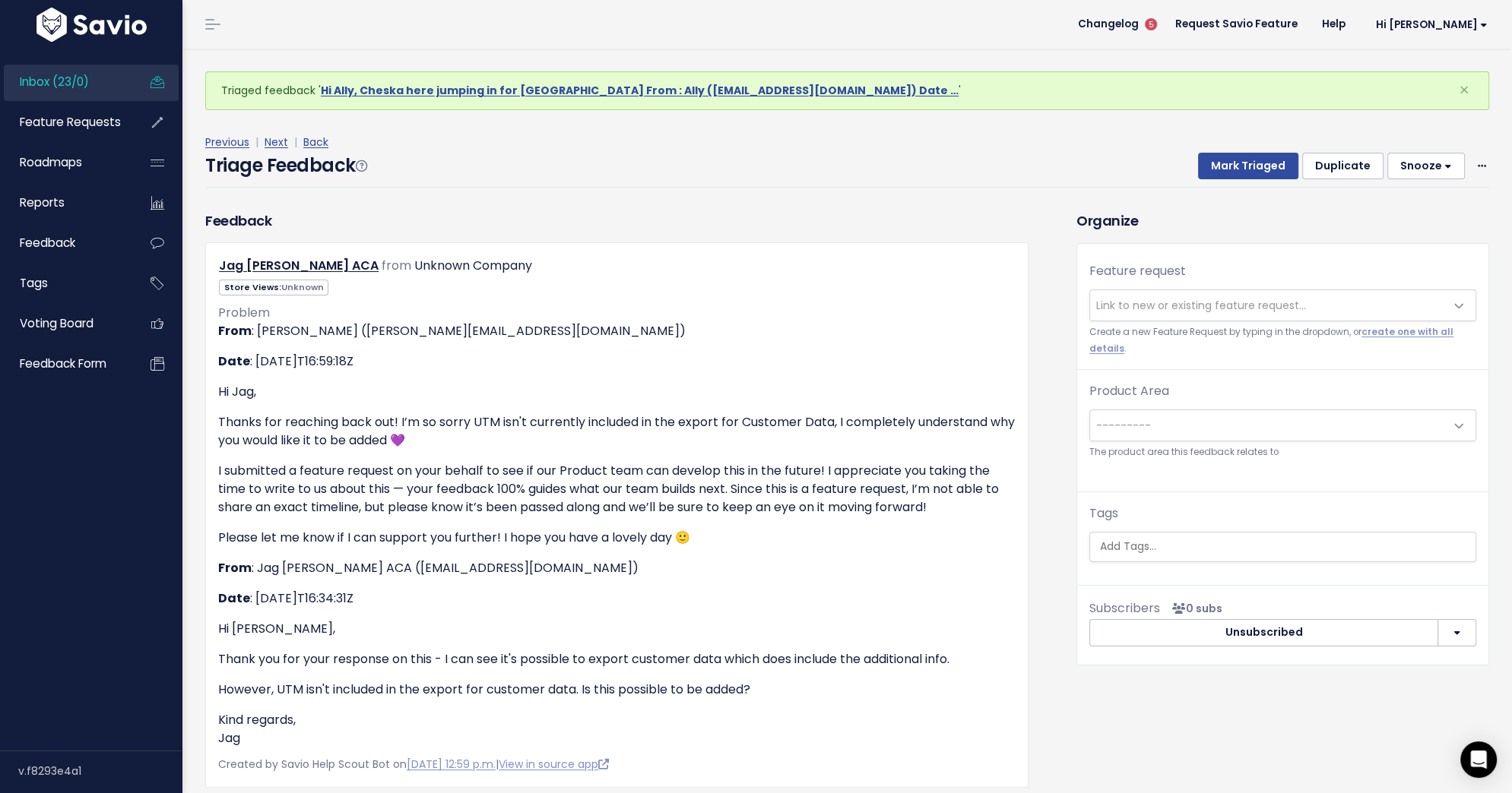
click at [1115, 293] on span "Link to new or existing feature request..." at bounding box center [1268, 305] width 355 height 30
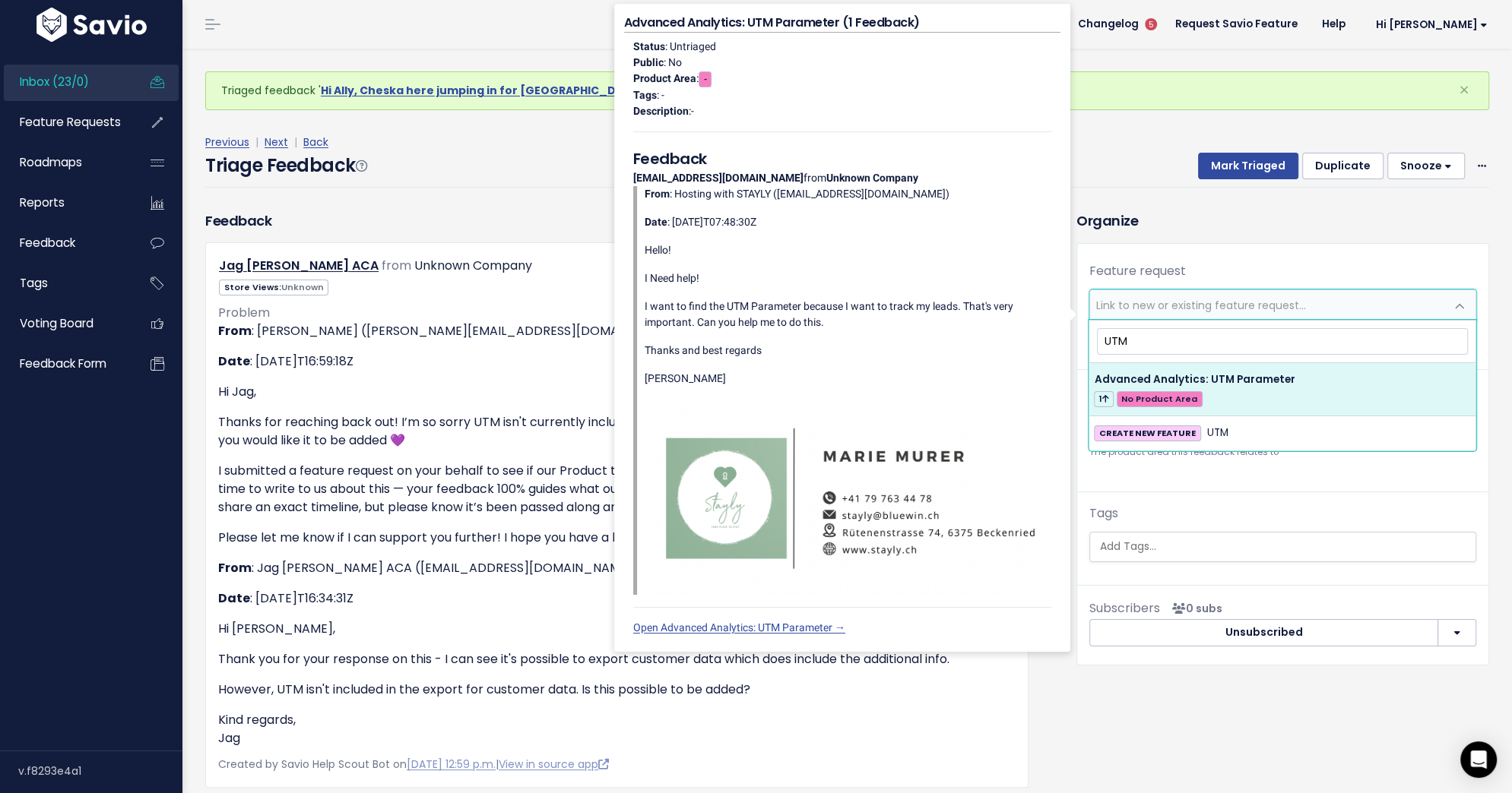
type input "UTM"
select select "58493"
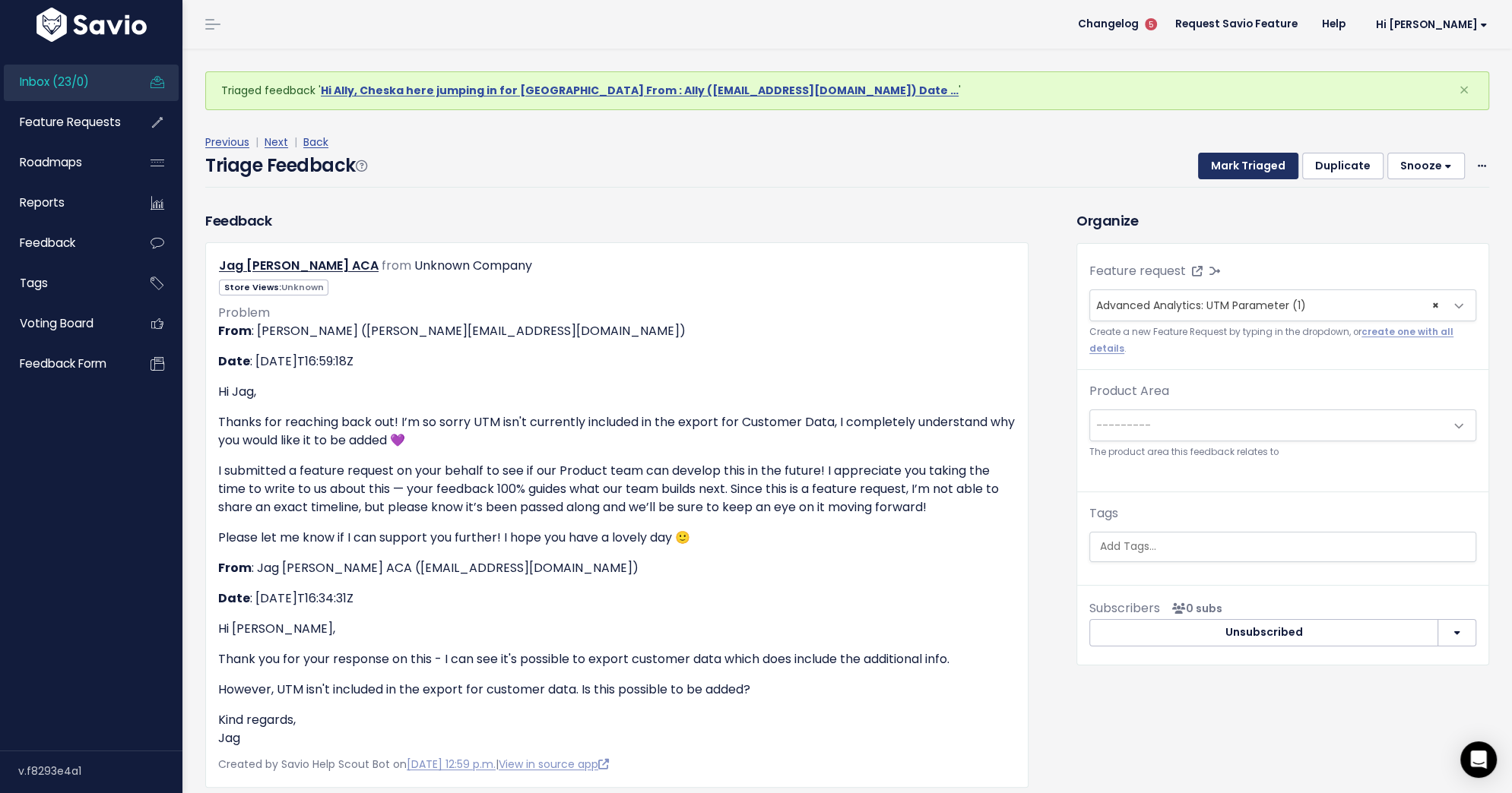
click at [1247, 164] on button "Mark Triaged" at bounding box center [1248, 167] width 100 height 27
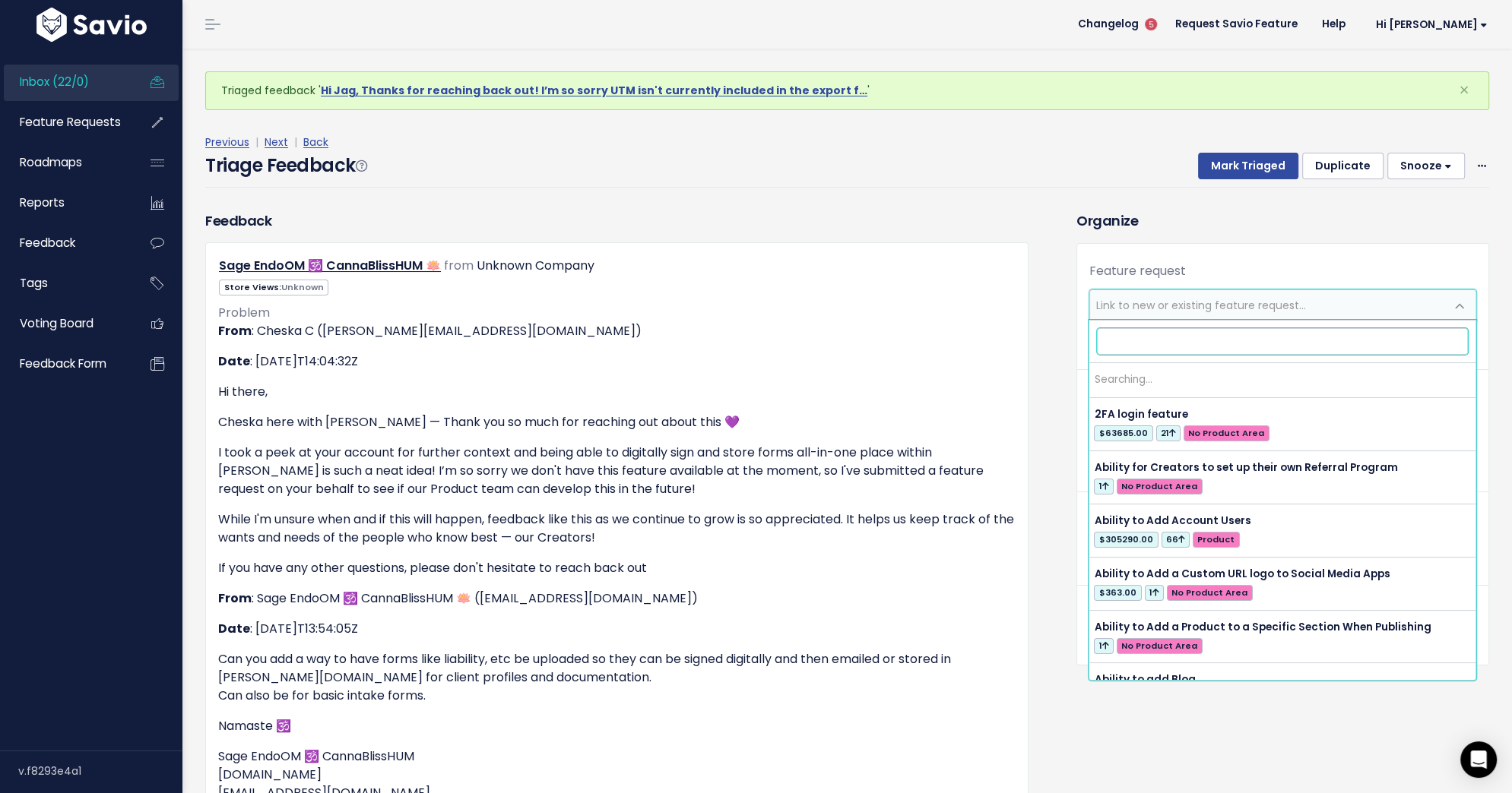
click at [1266, 305] on span "Link to new or existing feature request..." at bounding box center [1201, 305] width 209 height 15
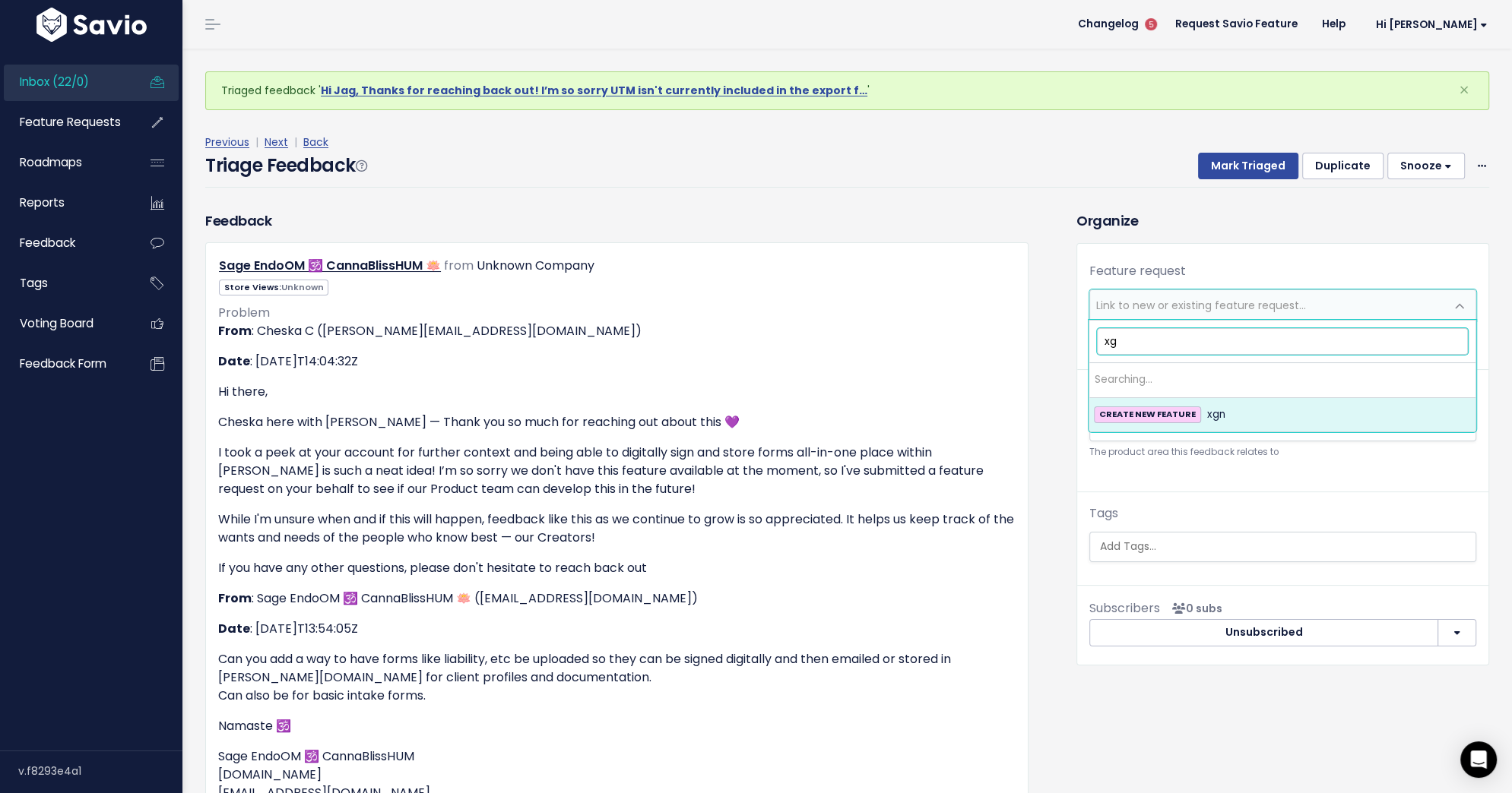
type input "x"
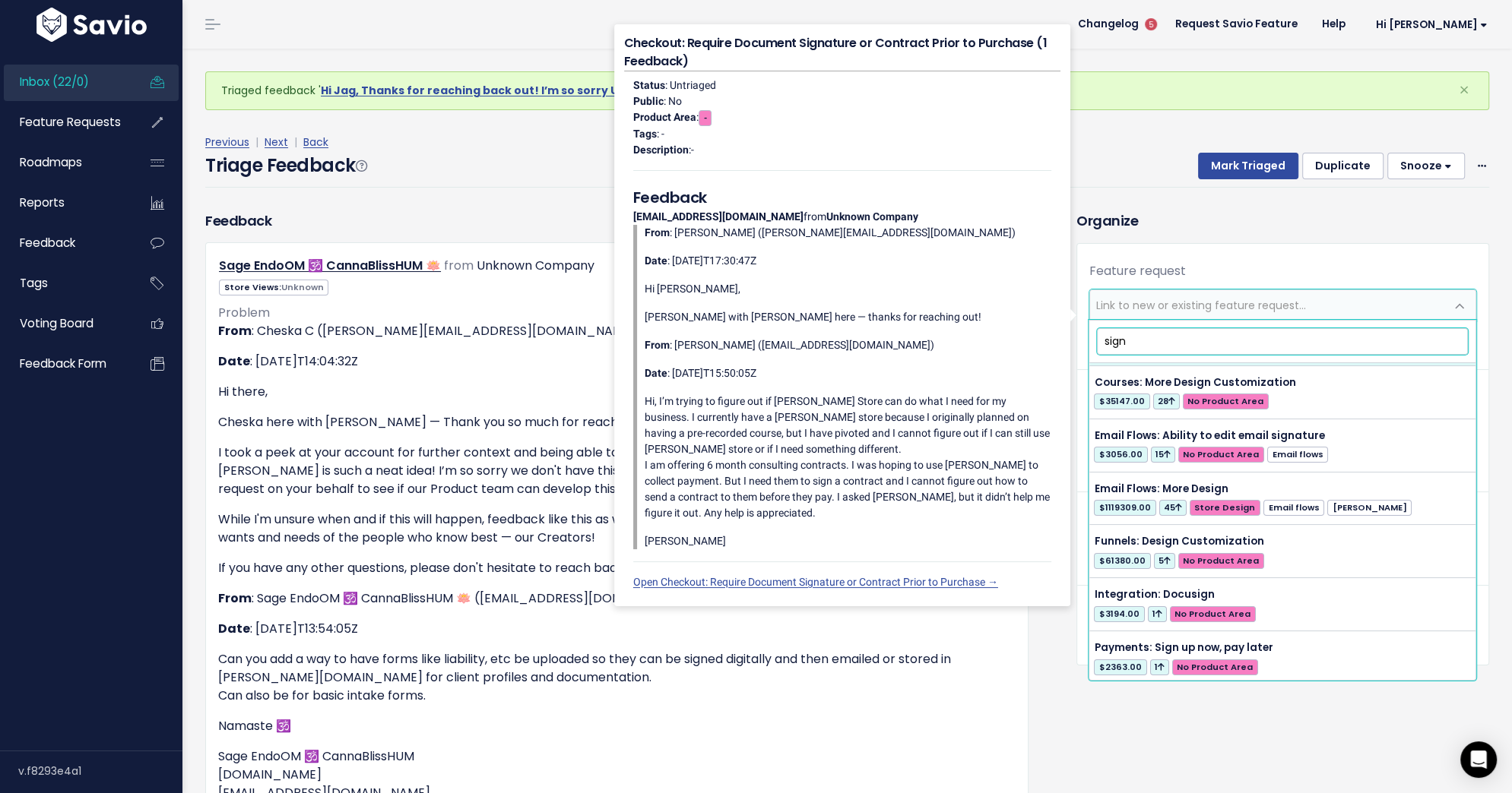
scroll to position [127, 0]
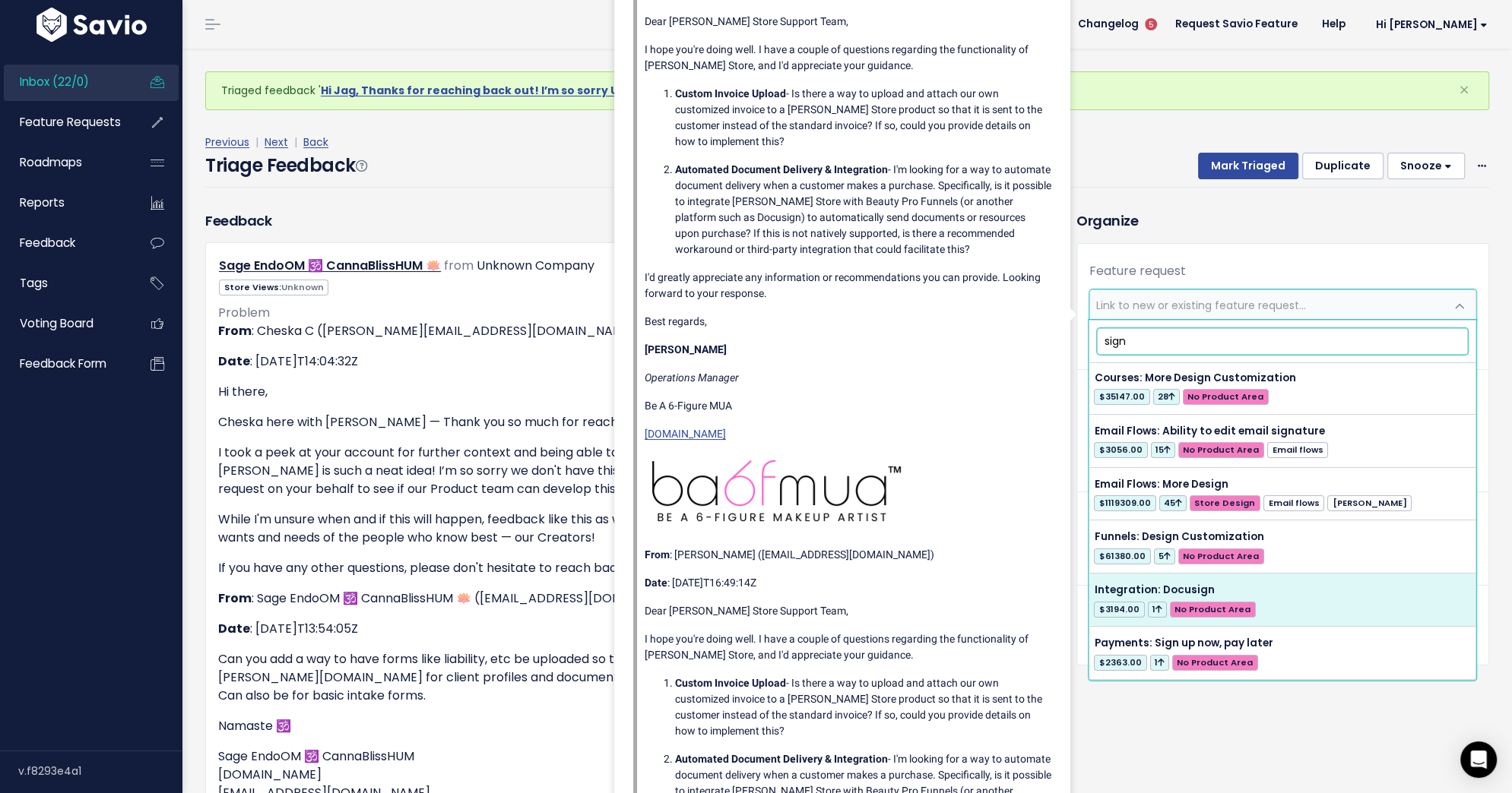
type input "sign"
select select "57859"
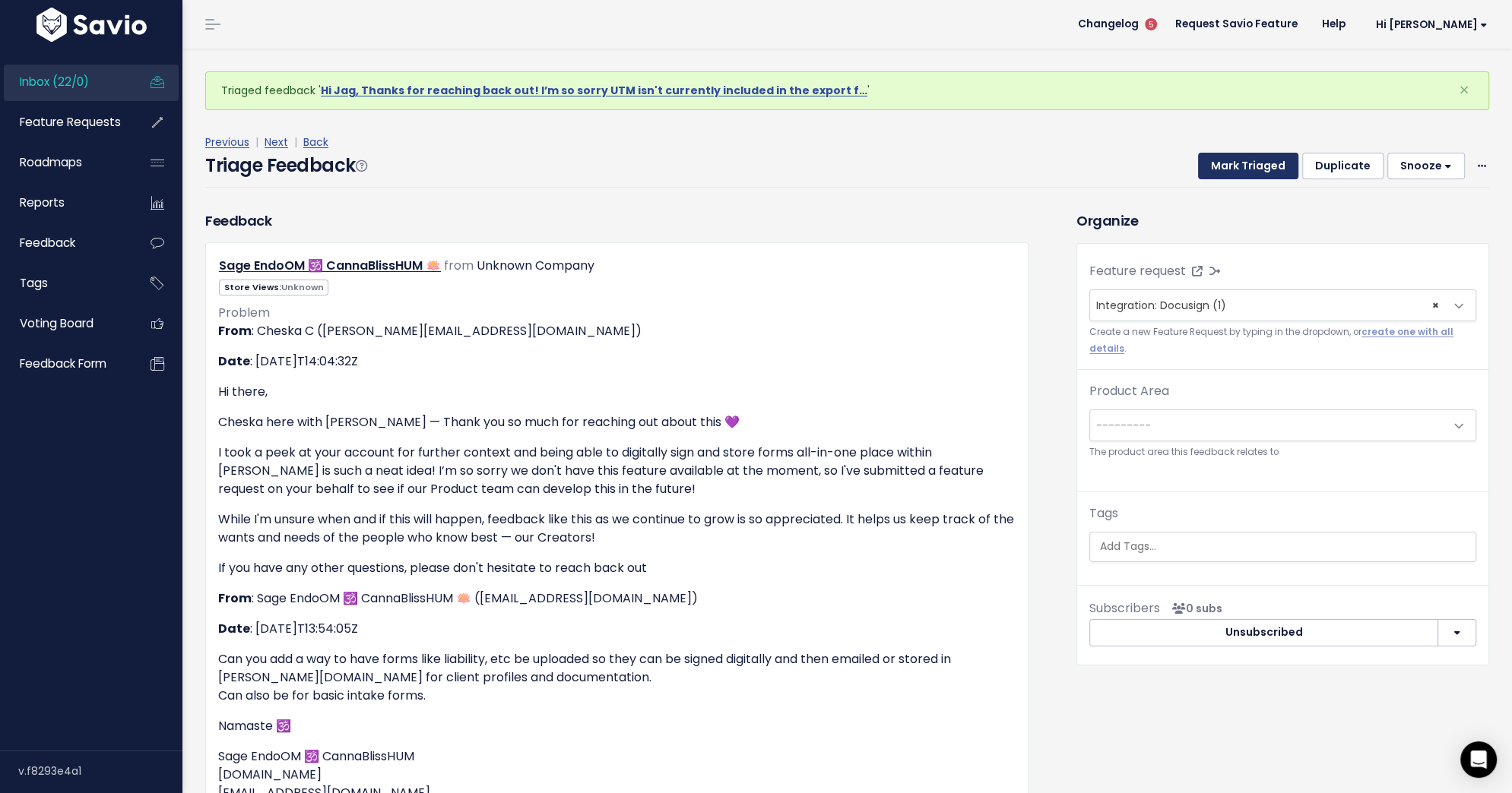
click at [1266, 159] on button "Mark Triaged" at bounding box center [1248, 167] width 100 height 27
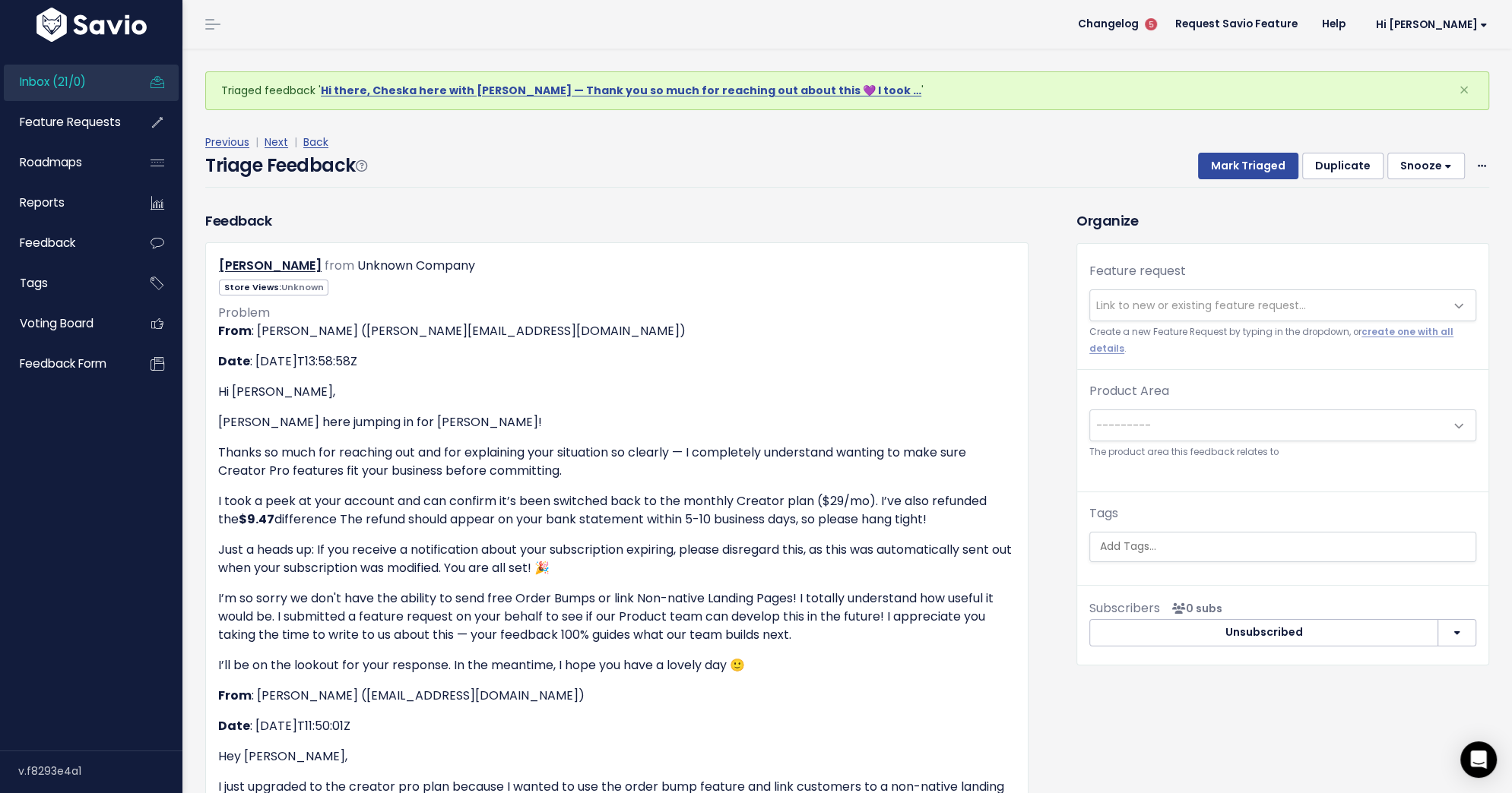
click at [1227, 314] on span "Link to new or existing feature request..." at bounding box center [1268, 305] width 355 height 30
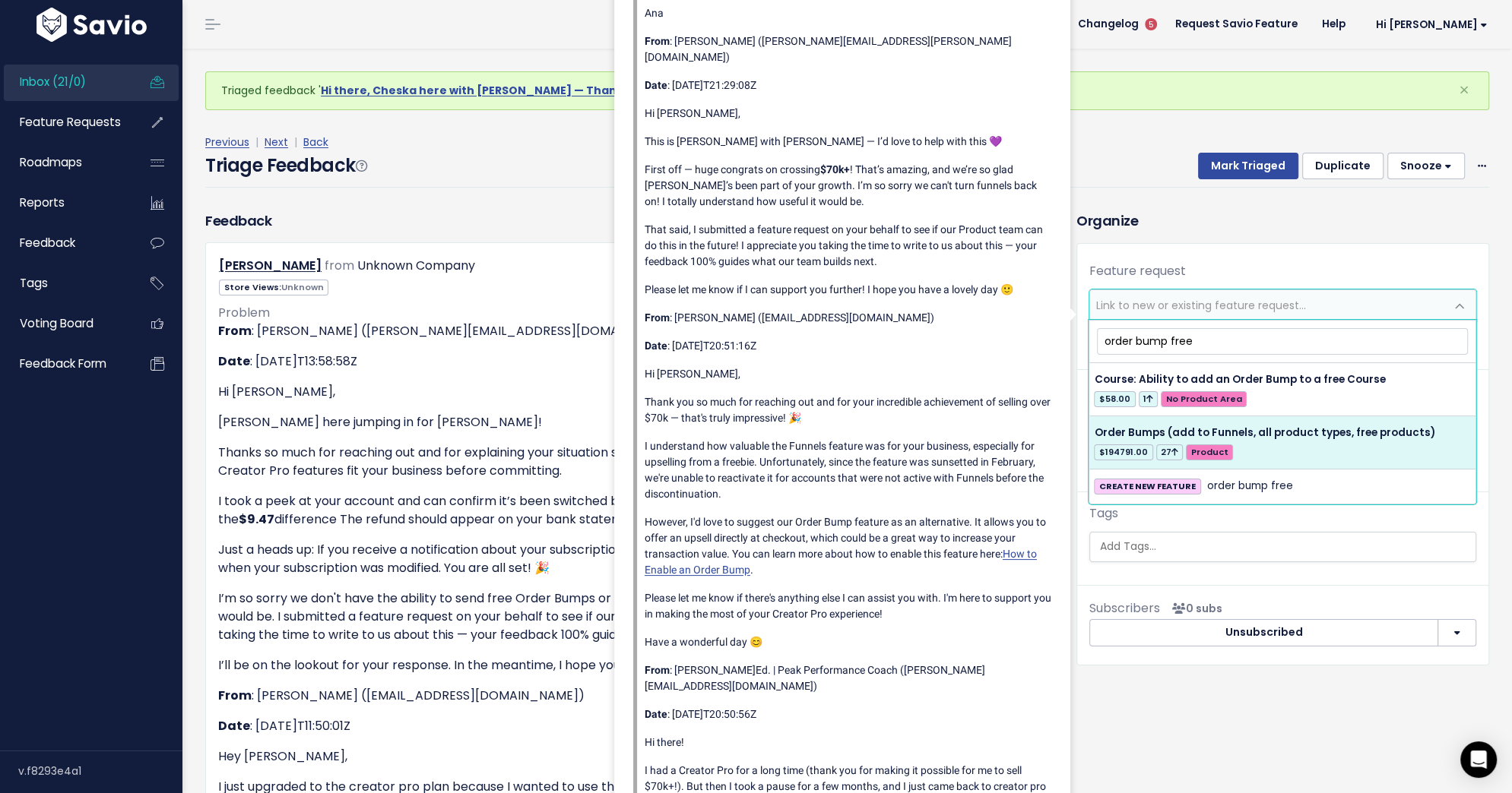
type input "order bump free"
select select "28825"
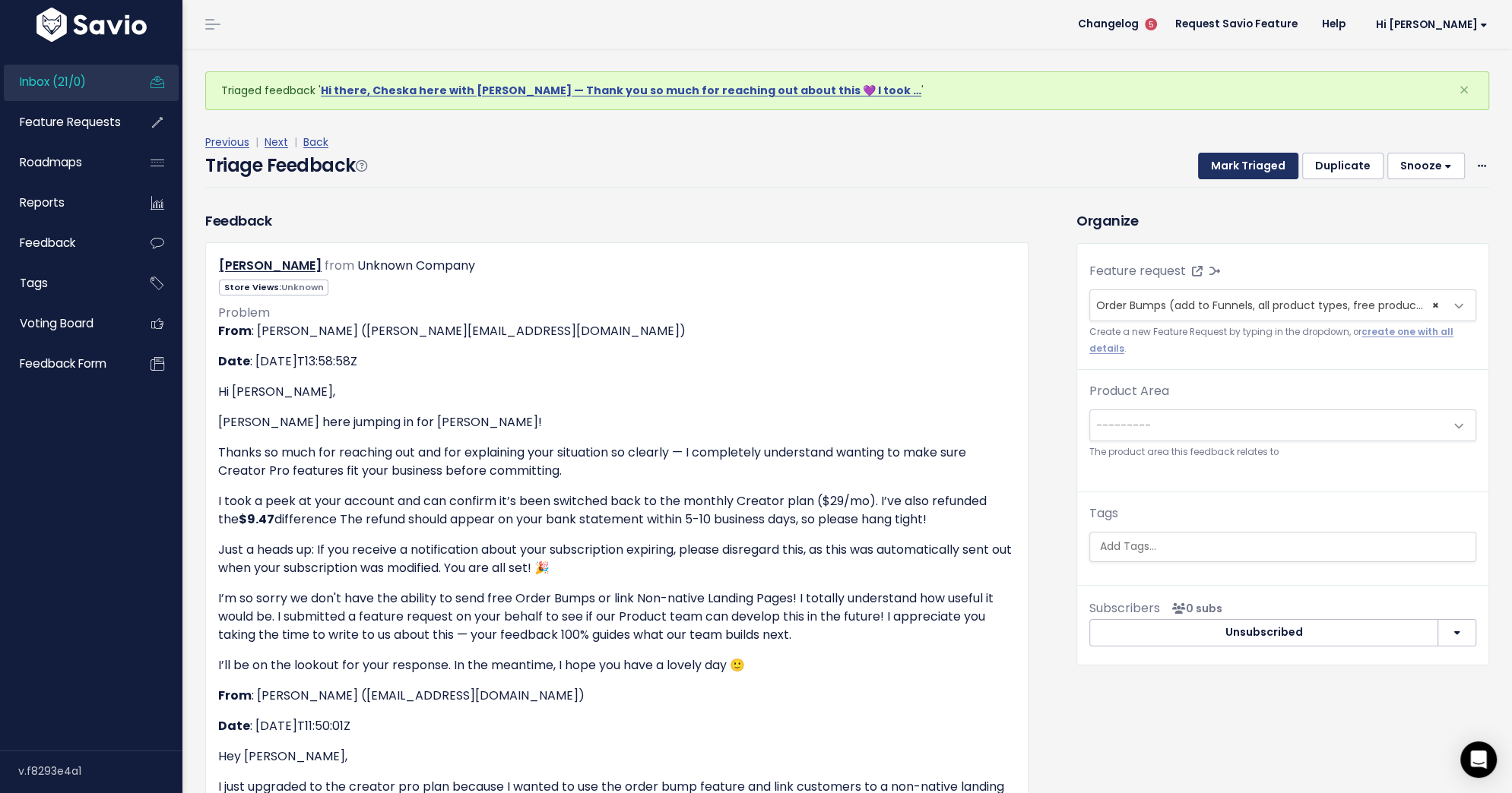
click at [1238, 176] on button "Mark Triaged" at bounding box center [1248, 167] width 100 height 27
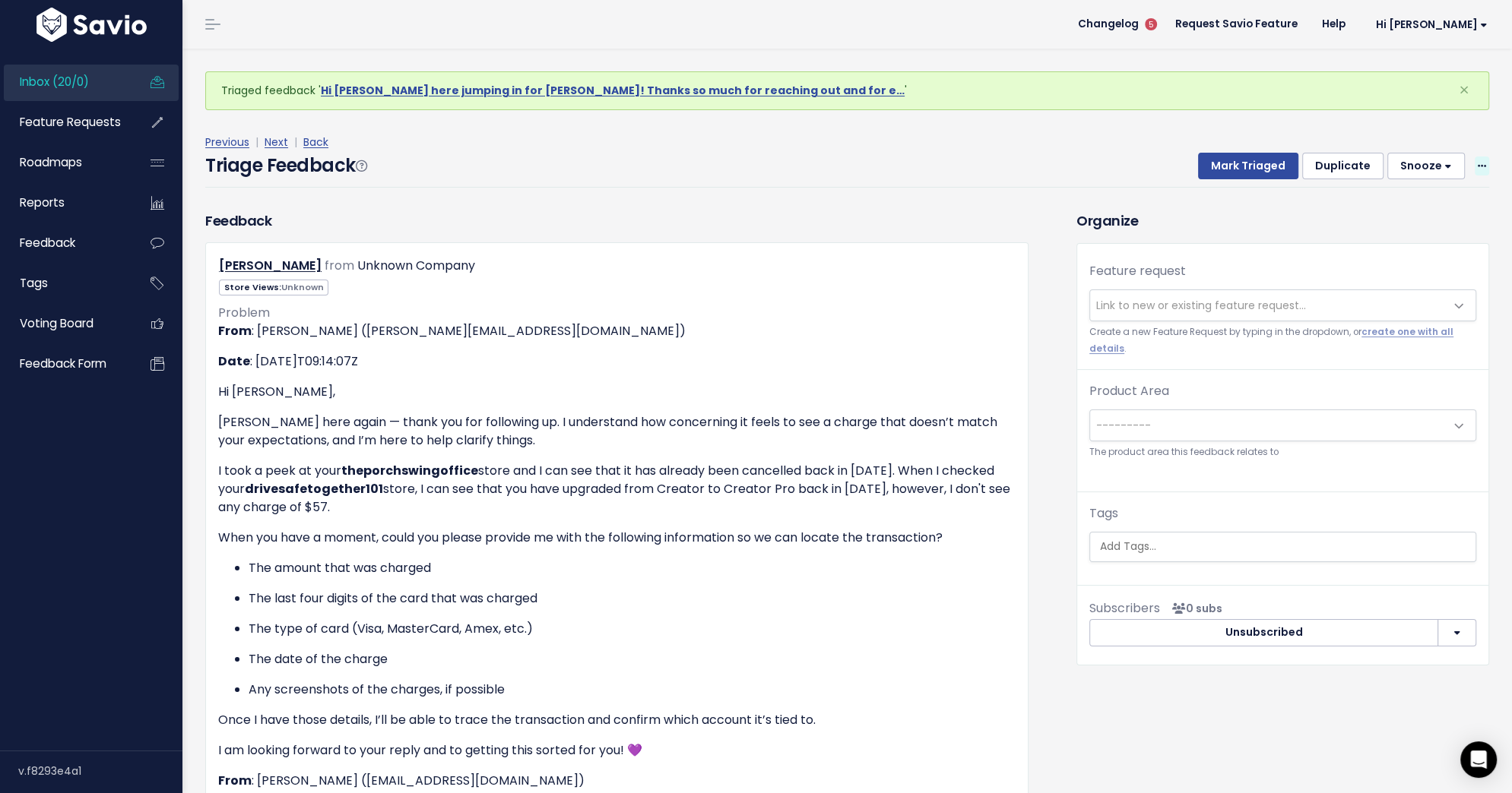
click at [1481, 171] on span at bounding box center [1482, 166] width 14 height 19
click at [1404, 236] on link "Delete" at bounding box center [1422, 237] width 109 height 29
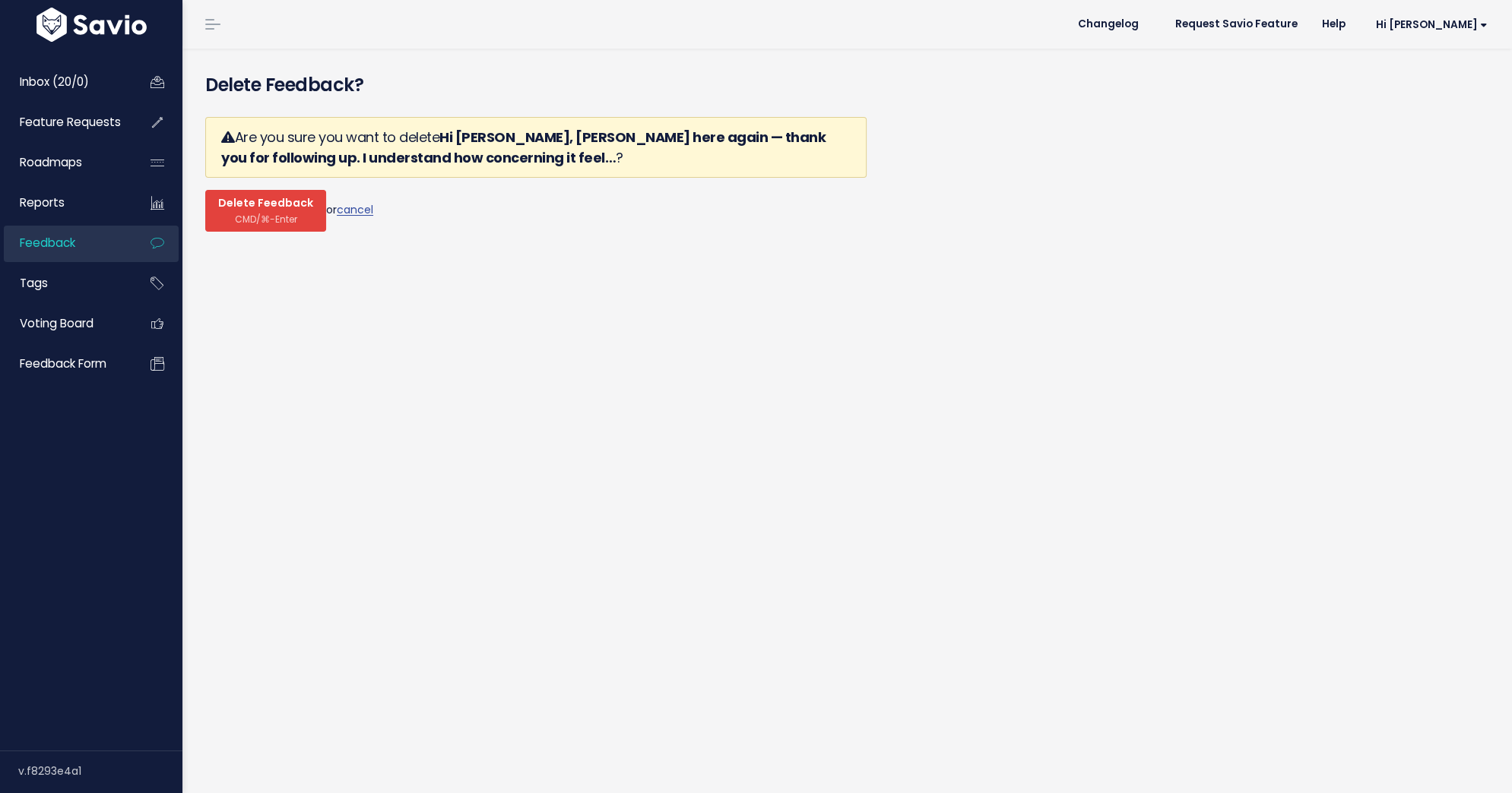
click at [263, 205] on span "Delete Feedback" at bounding box center [266, 203] width 95 height 13
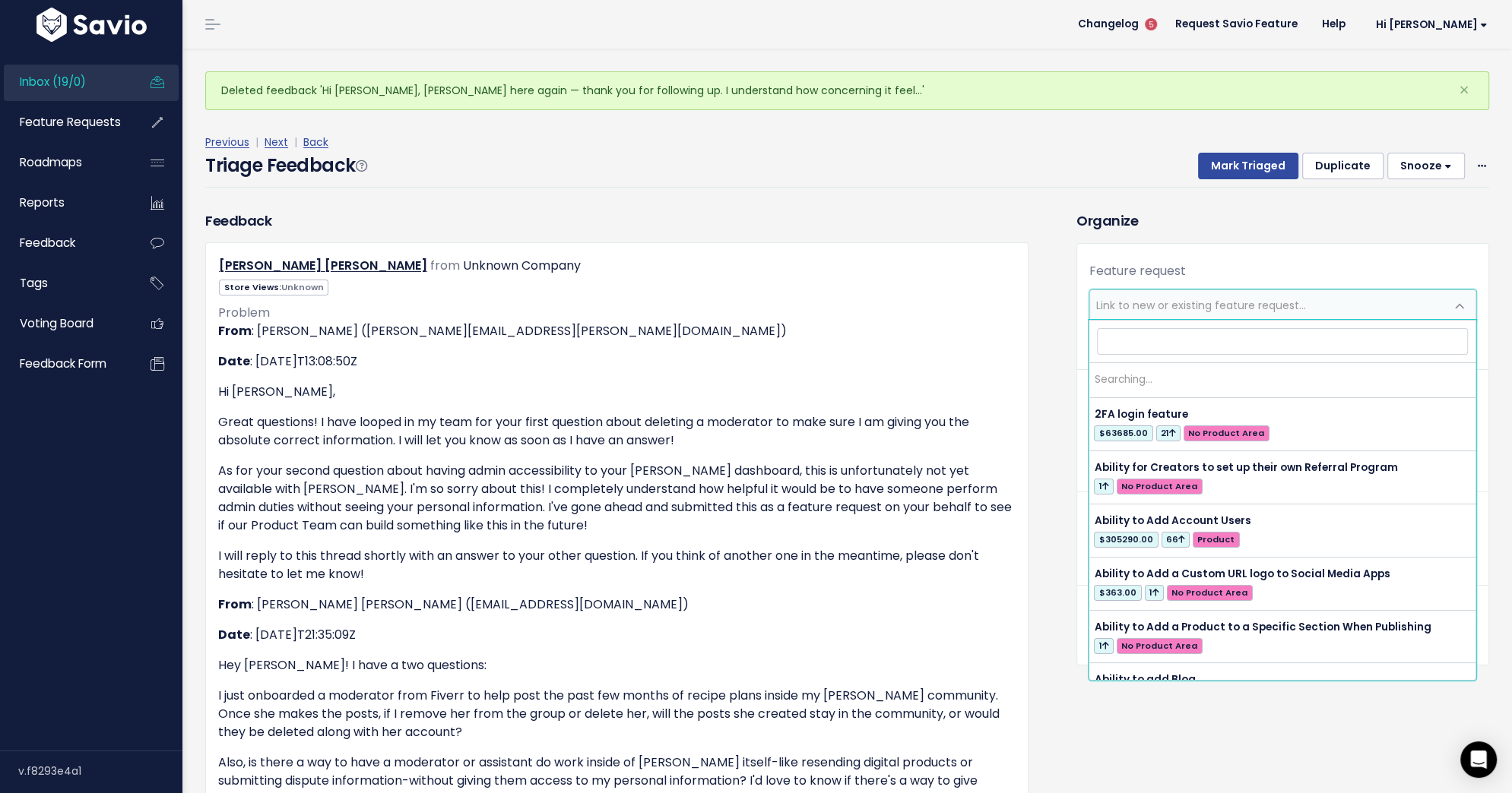
click at [1212, 298] on span "Link to new or existing feature request..." at bounding box center [1201, 305] width 209 height 15
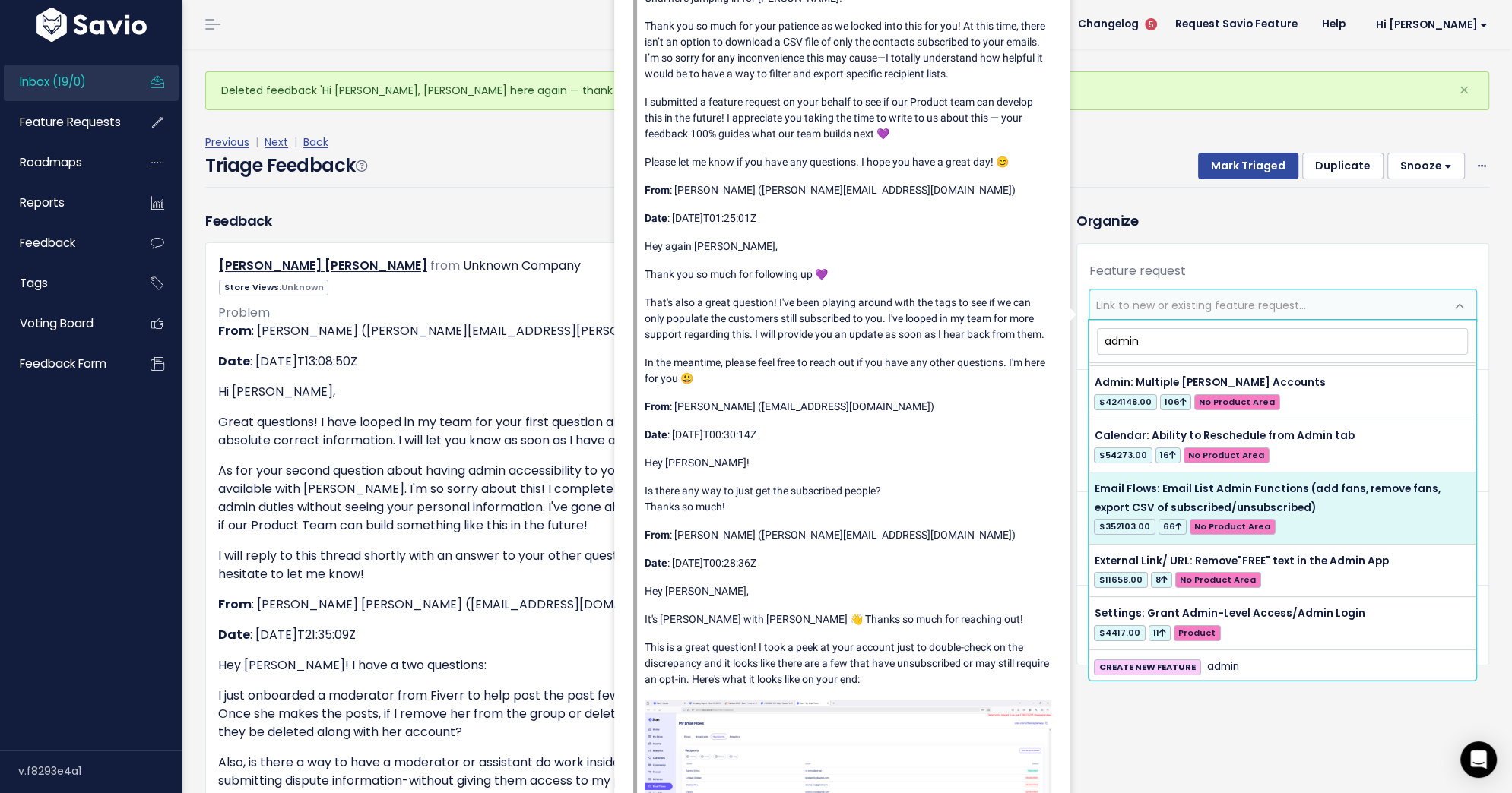
scroll to position [52, 0]
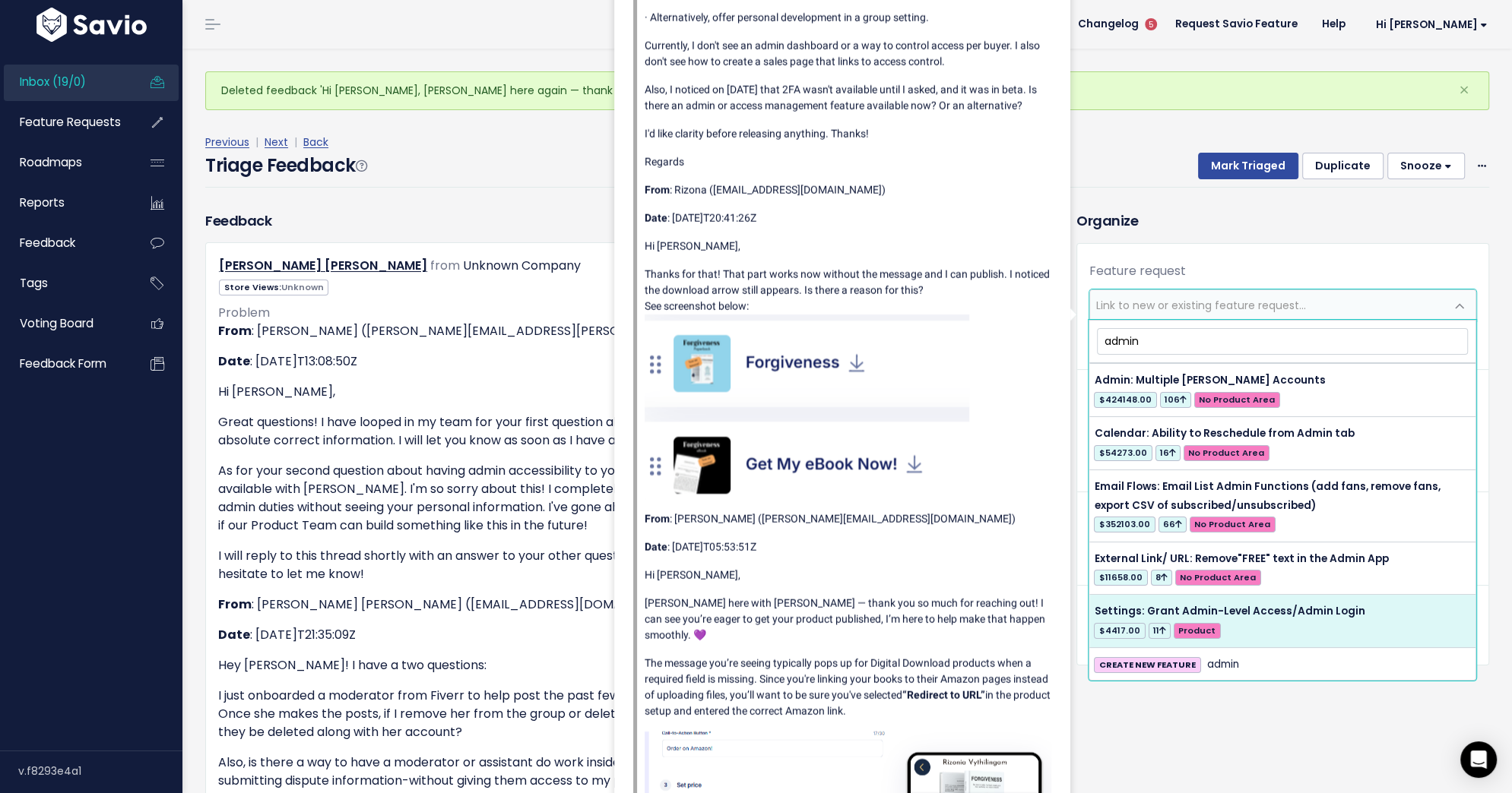
type input "admin"
select select "57893"
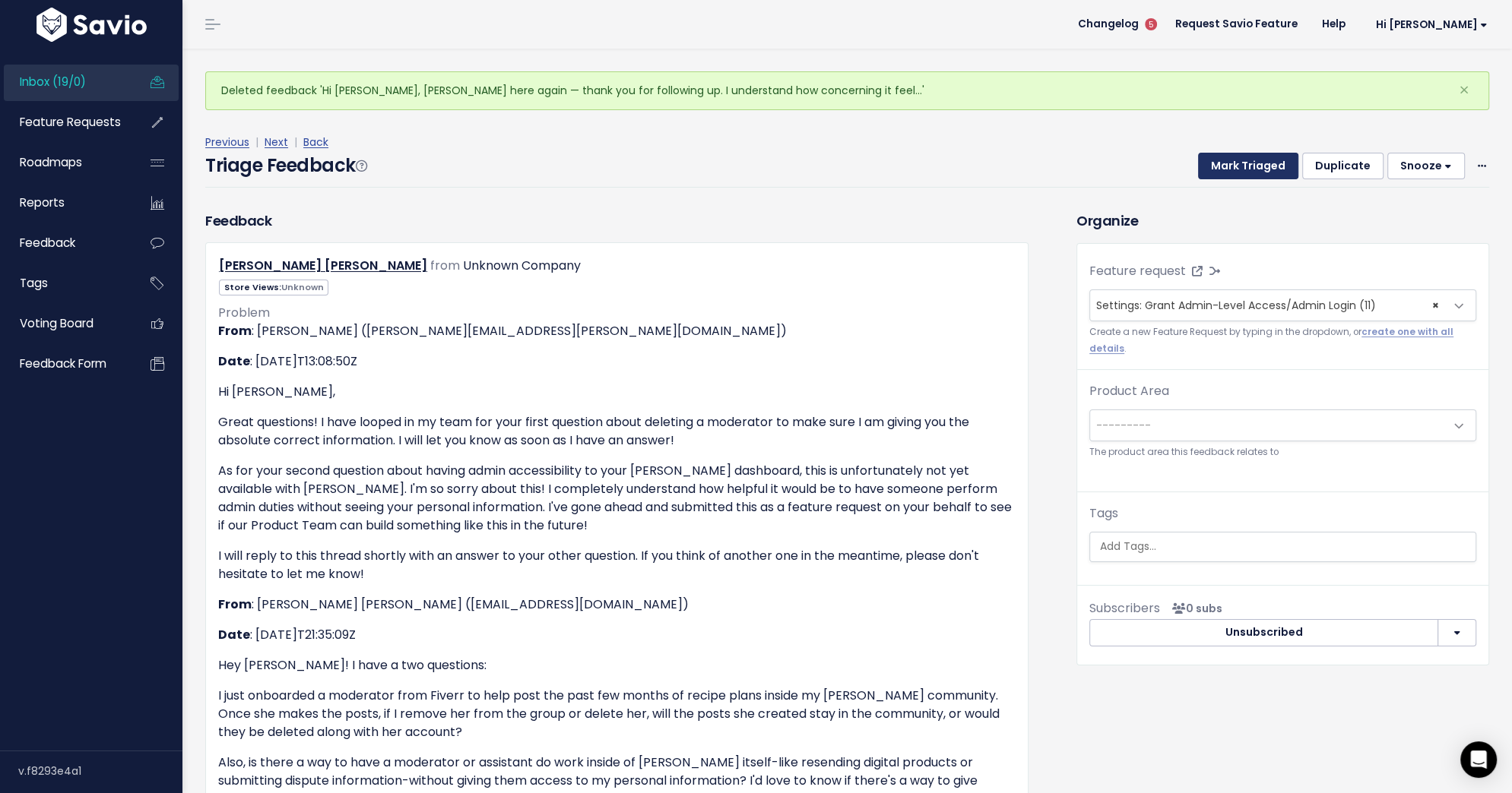
click at [1240, 163] on button "Mark Triaged" at bounding box center [1248, 167] width 100 height 27
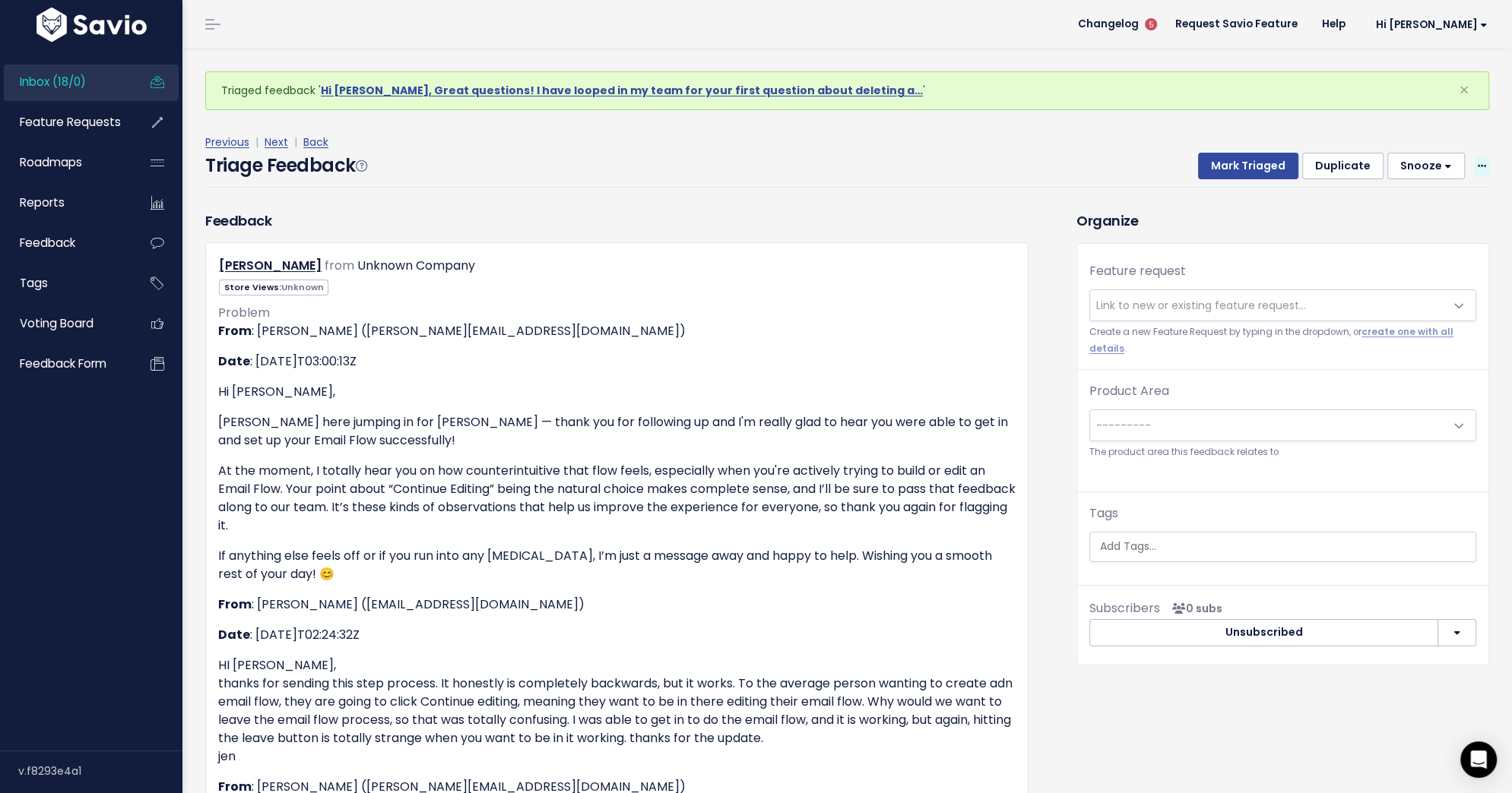
click at [1482, 168] on icon at bounding box center [1482, 167] width 9 height 10
click at [1403, 228] on link "Delete" at bounding box center [1422, 237] width 109 height 29
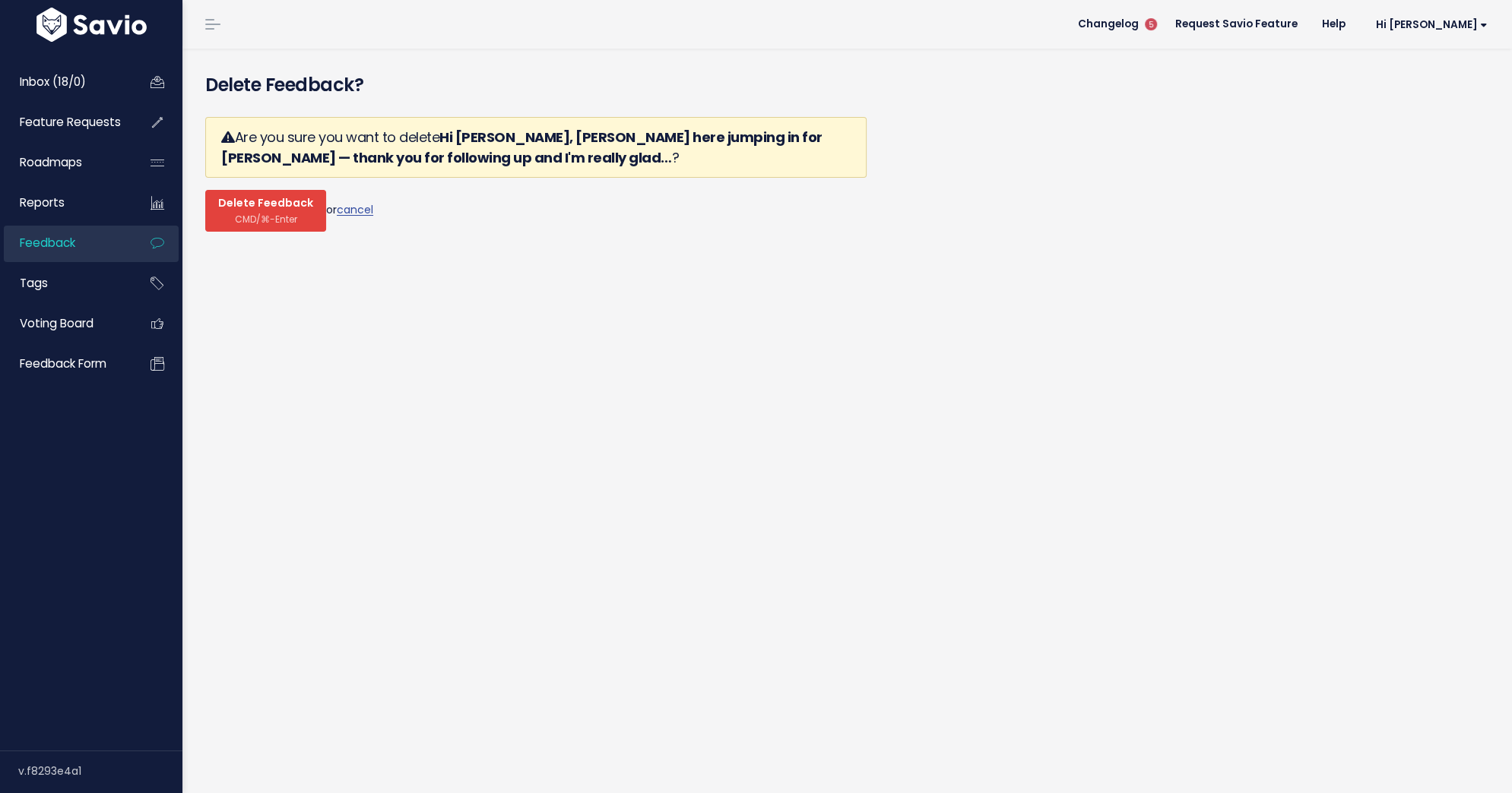
click at [263, 213] on span "CMD/⌘-Enter" at bounding box center [266, 219] width 63 height 11
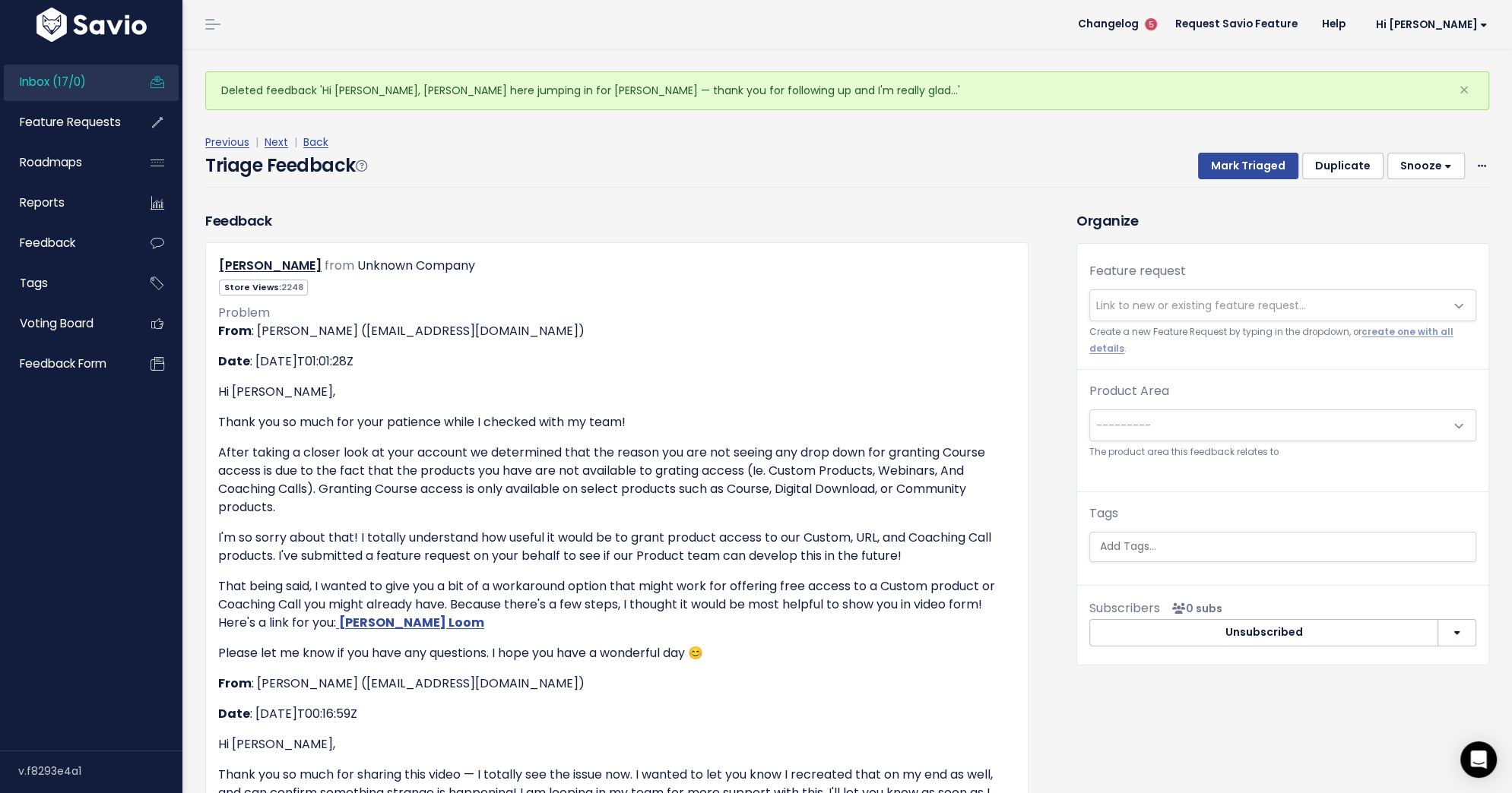
click at [1217, 298] on span "Link to new or existing feature request..." at bounding box center [1201, 305] width 209 height 15
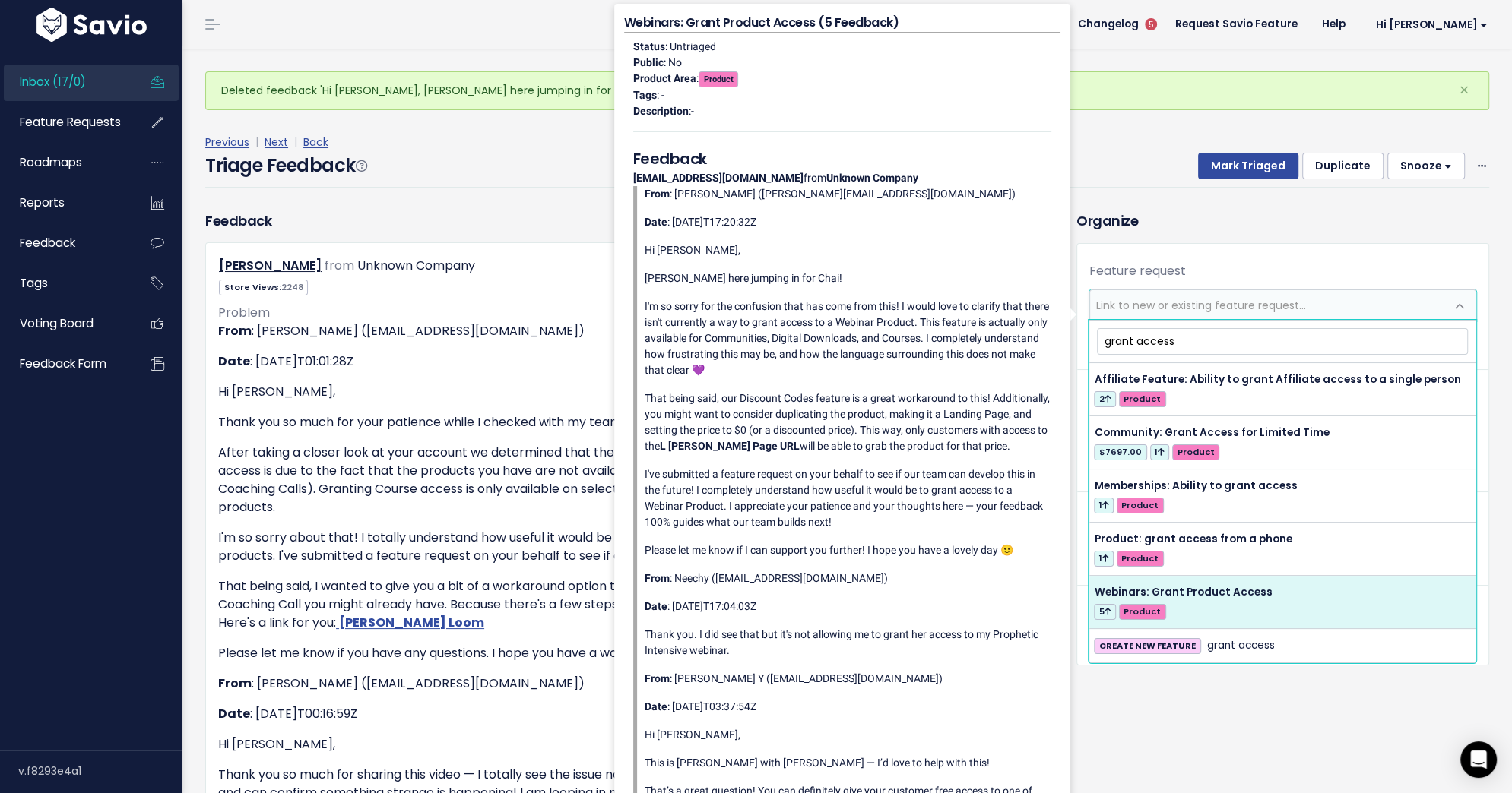
type input "grant access"
select select "57098"
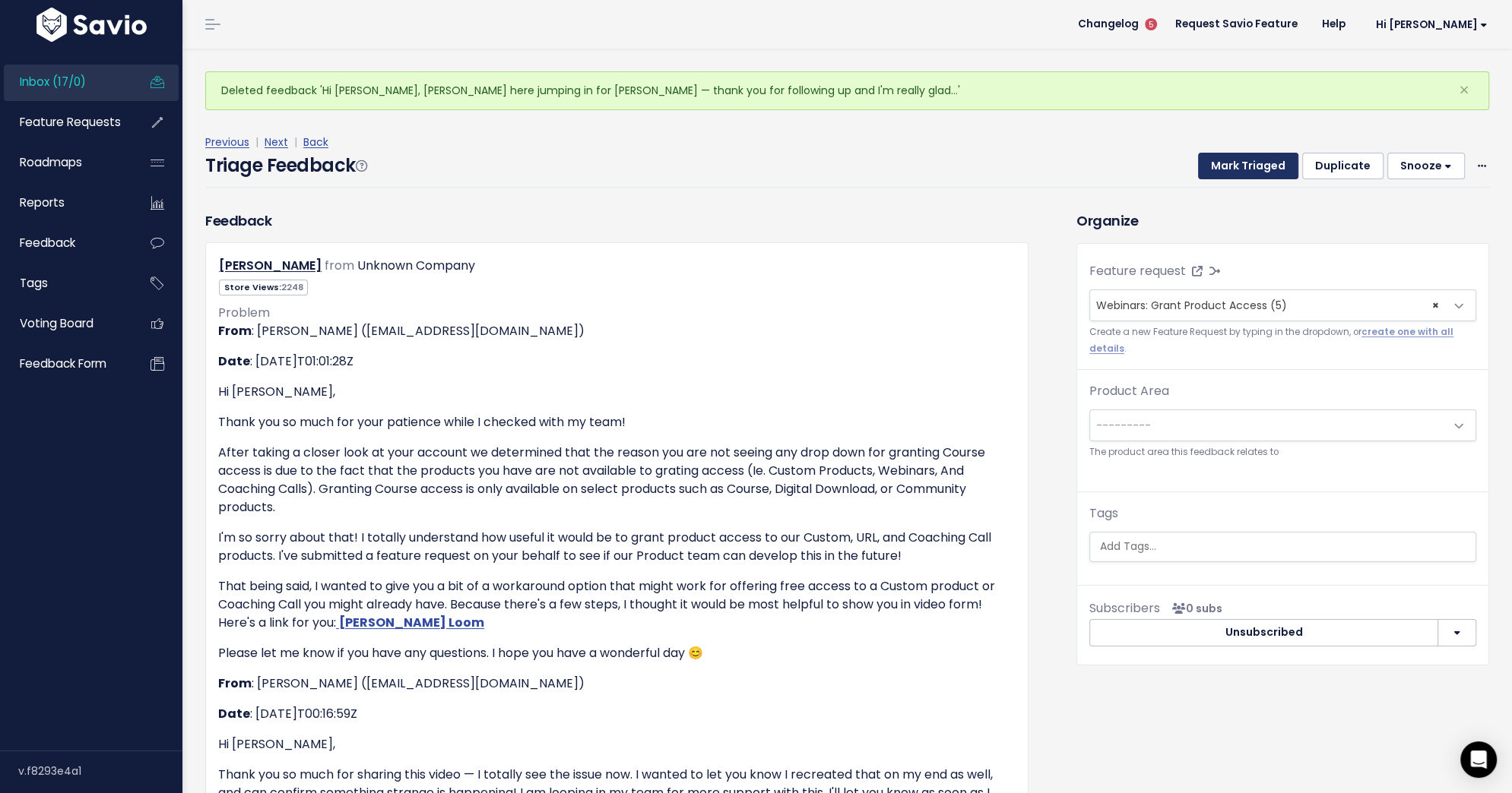
click at [1259, 166] on button "Mark Triaged" at bounding box center [1248, 167] width 100 height 27
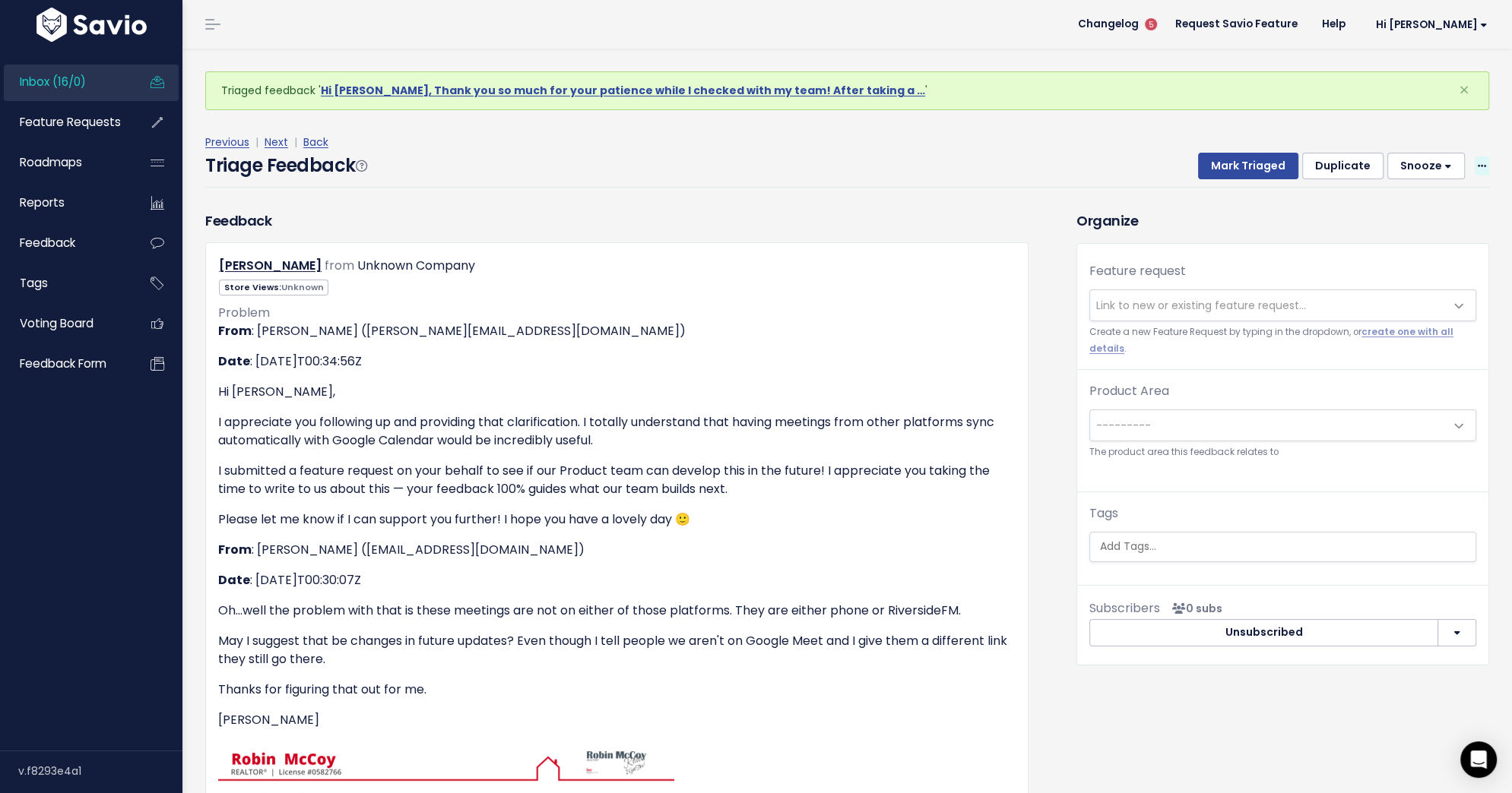
click at [1476, 158] on span at bounding box center [1482, 166] width 14 height 19
click at [1391, 234] on link "Delete" at bounding box center [1422, 237] width 109 height 29
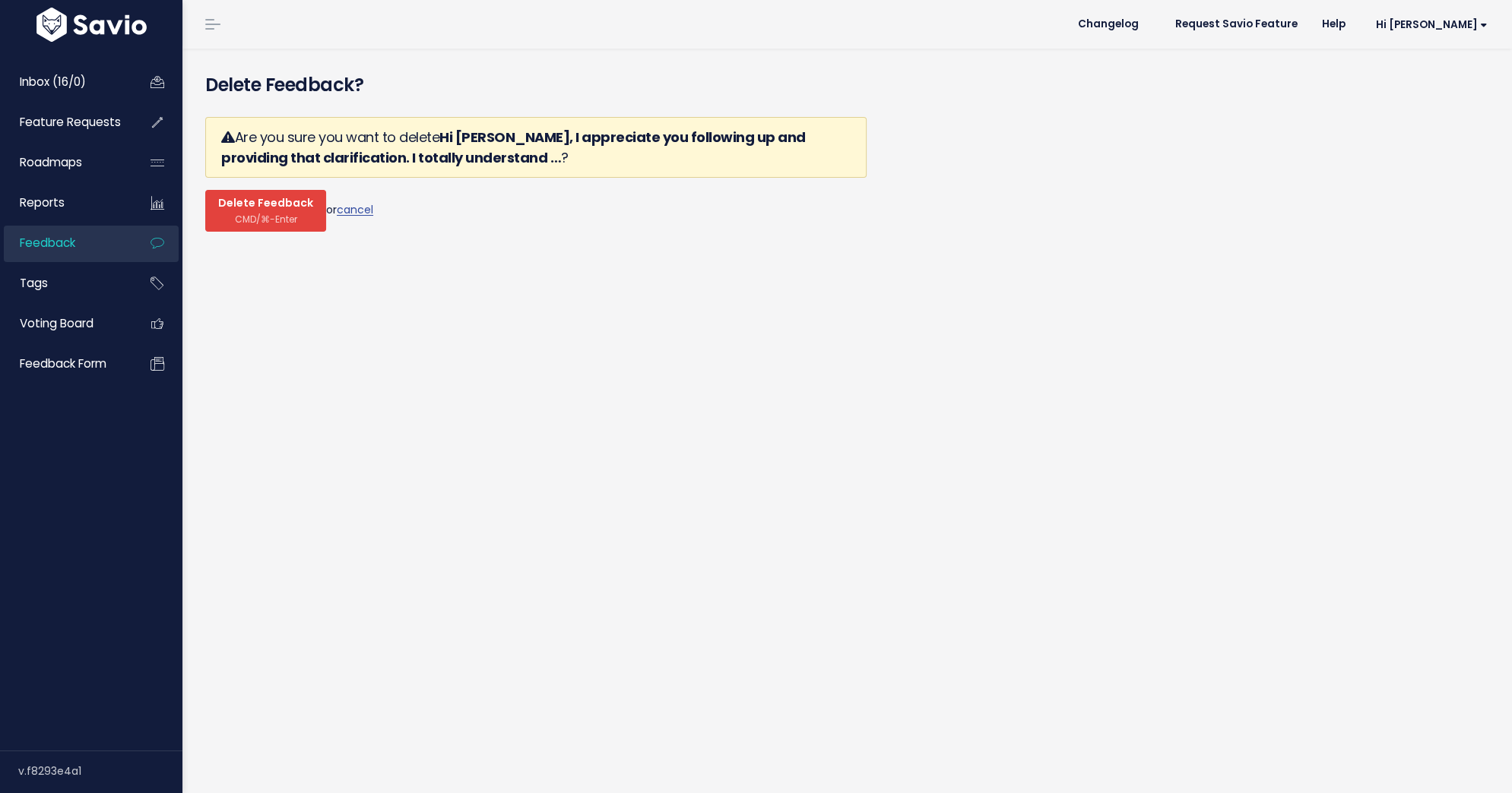
click at [224, 210] on button "Delete Feedback CMD/⌘-Enter" at bounding box center [266, 211] width 121 height 42
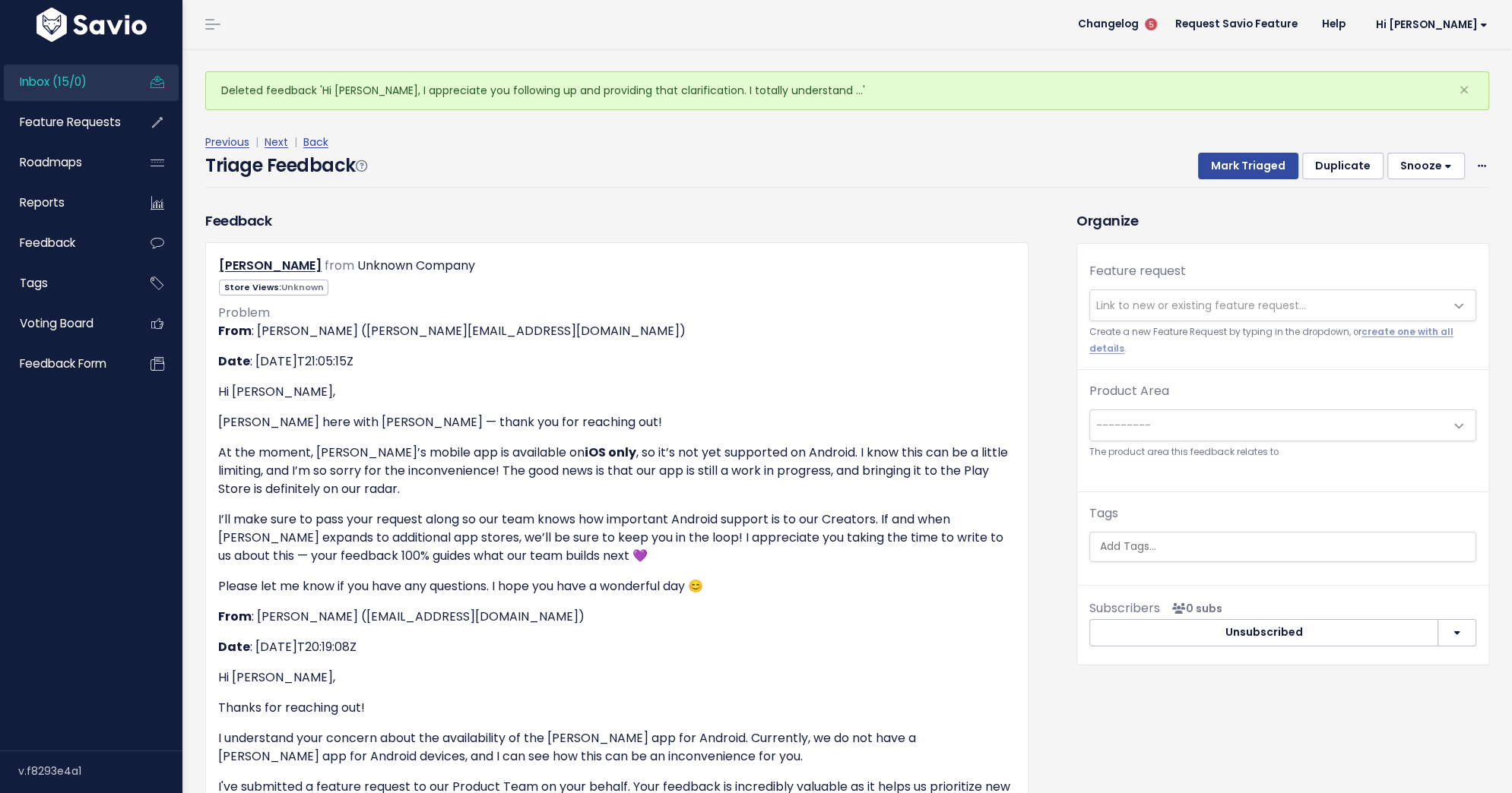
click at [1176, 302] on span "Link to new or existing feature request..." at bounding box center [1201, 305] width 209 height 15
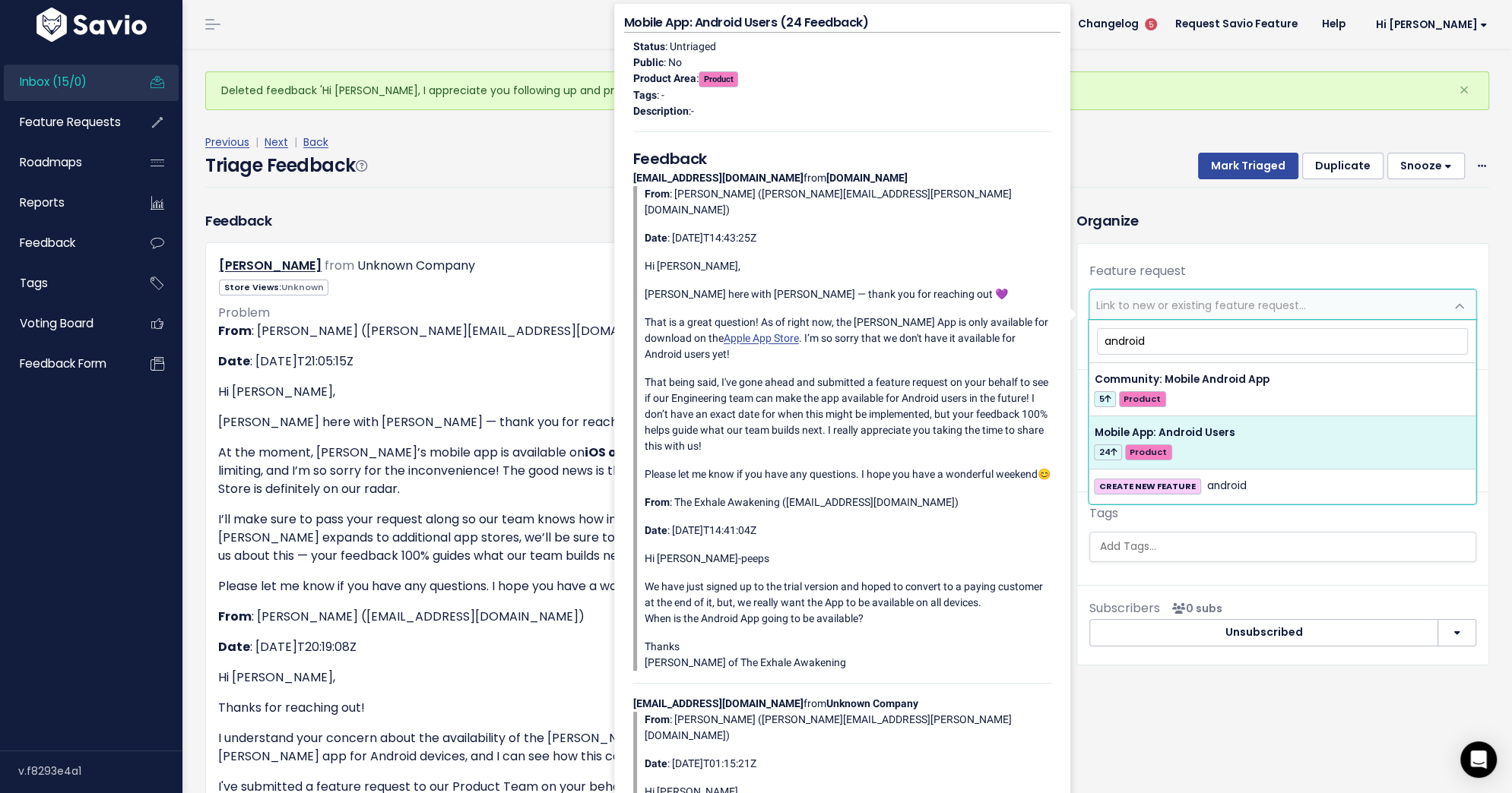
type input "android"
select select "55523"
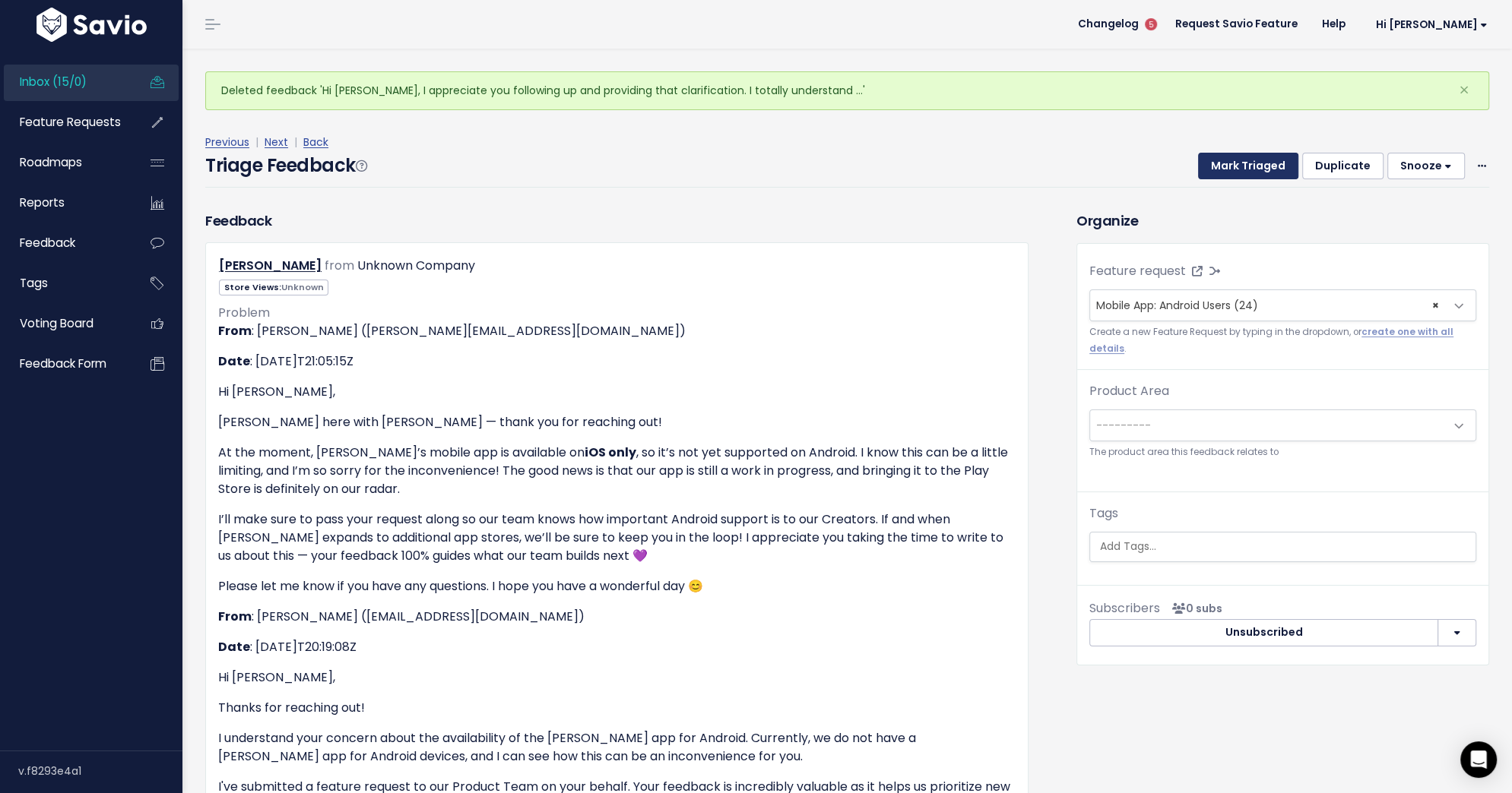
click at [1242, 169] on button "Mark Triaged" at bounding box center [1248, 167] width 100 height 27
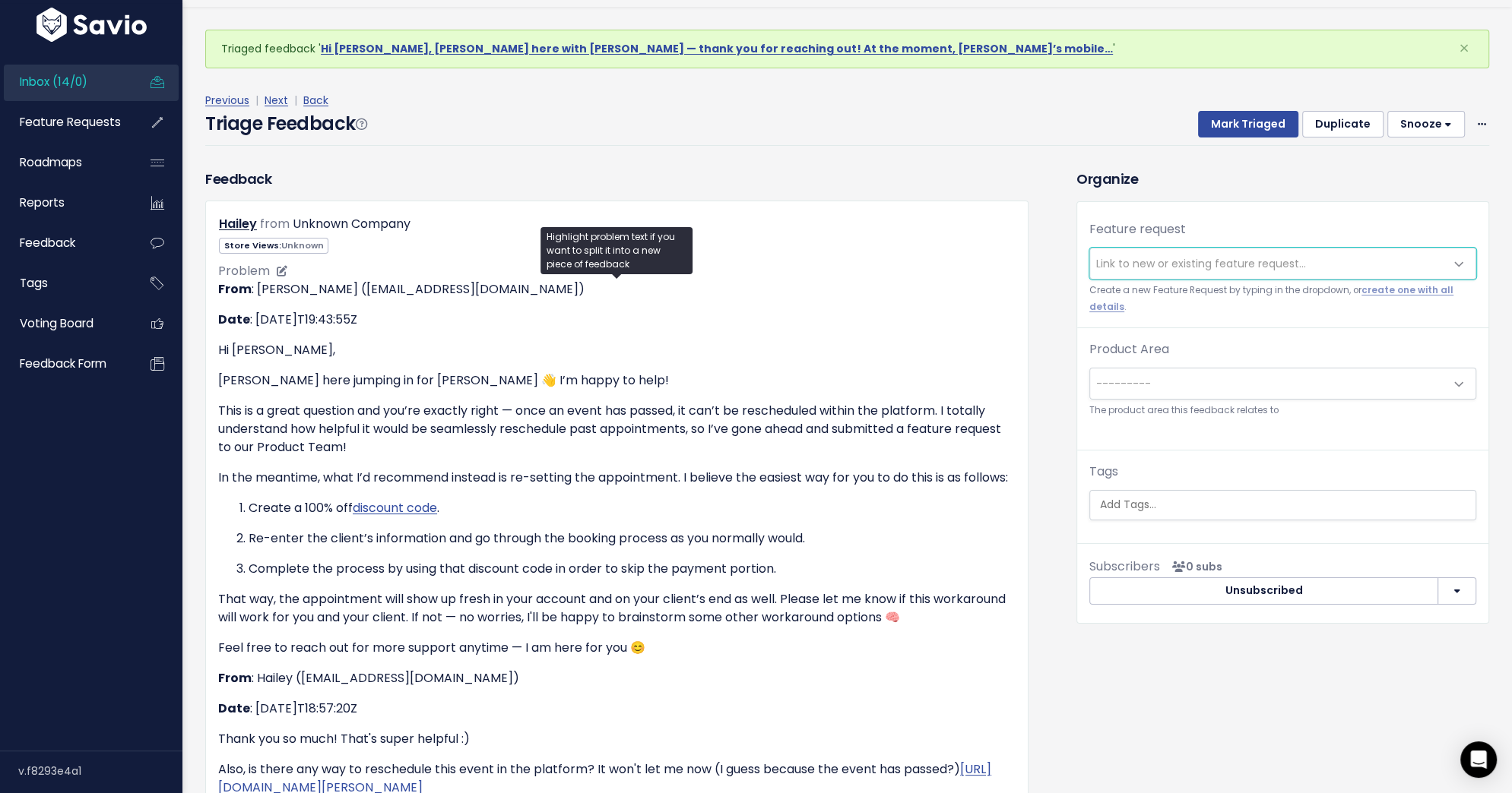
scroll to position [40, 0]
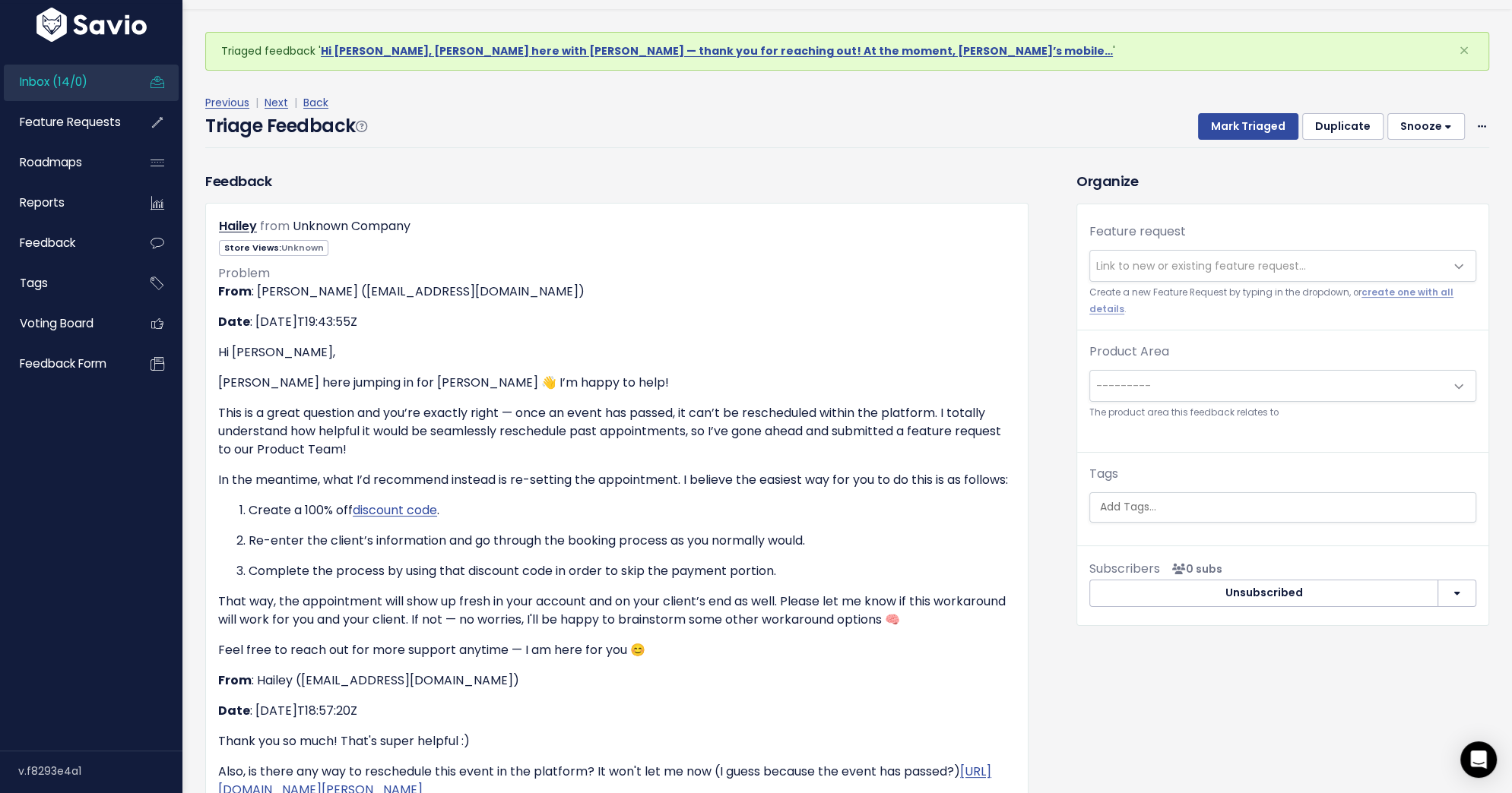
click at [1182, 268] on span "Link to new or existing feature request..." at bounding box center [1201, 266] width 209 height 15
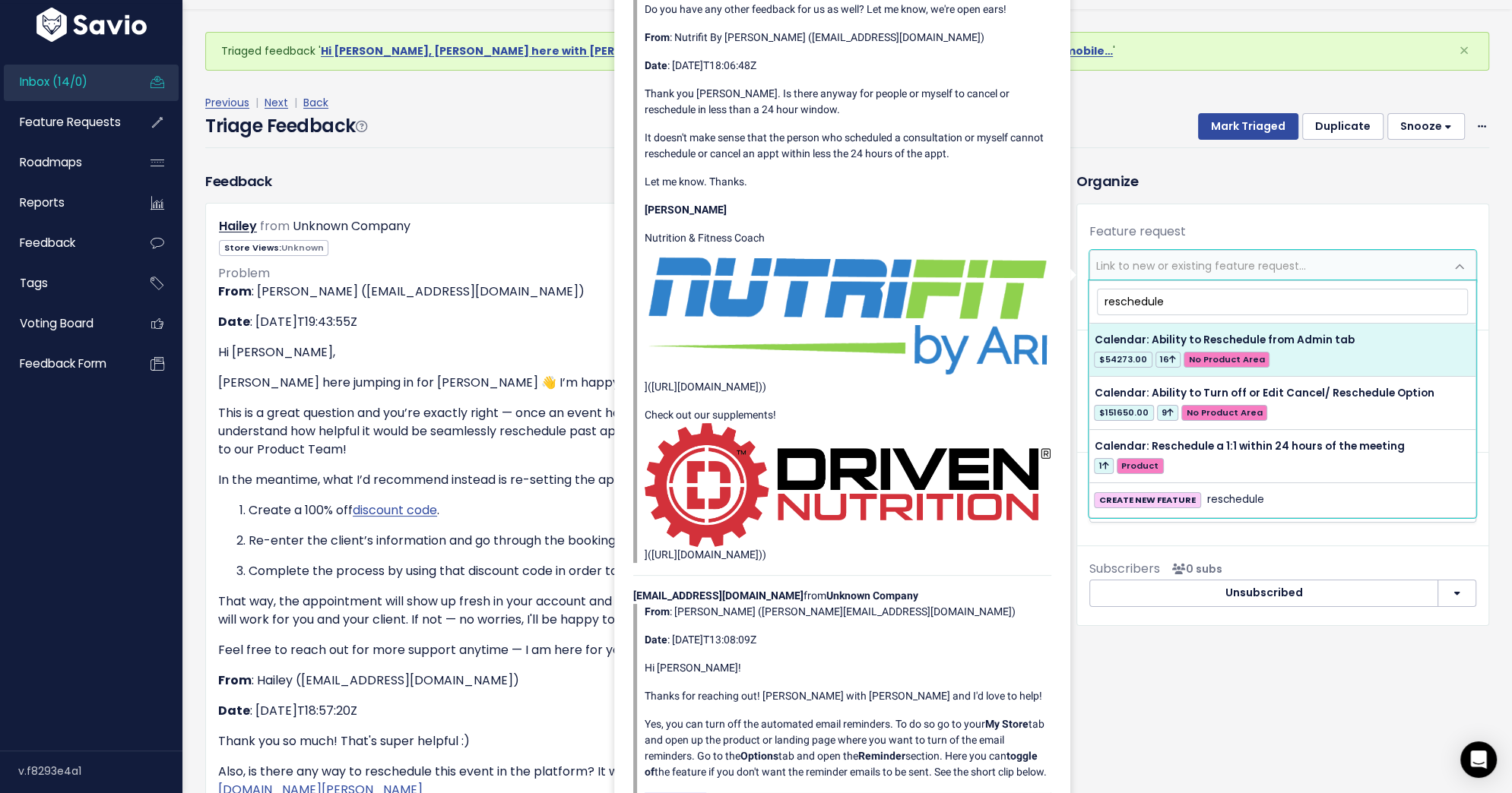
click at [1101, 298] on input "reschedule" at bounding box center [1283, 302] width 371 height 27
click at [1268, 305] on input "Calendar: reschedule" at bounding box center [1283, 302] width 371 height 27
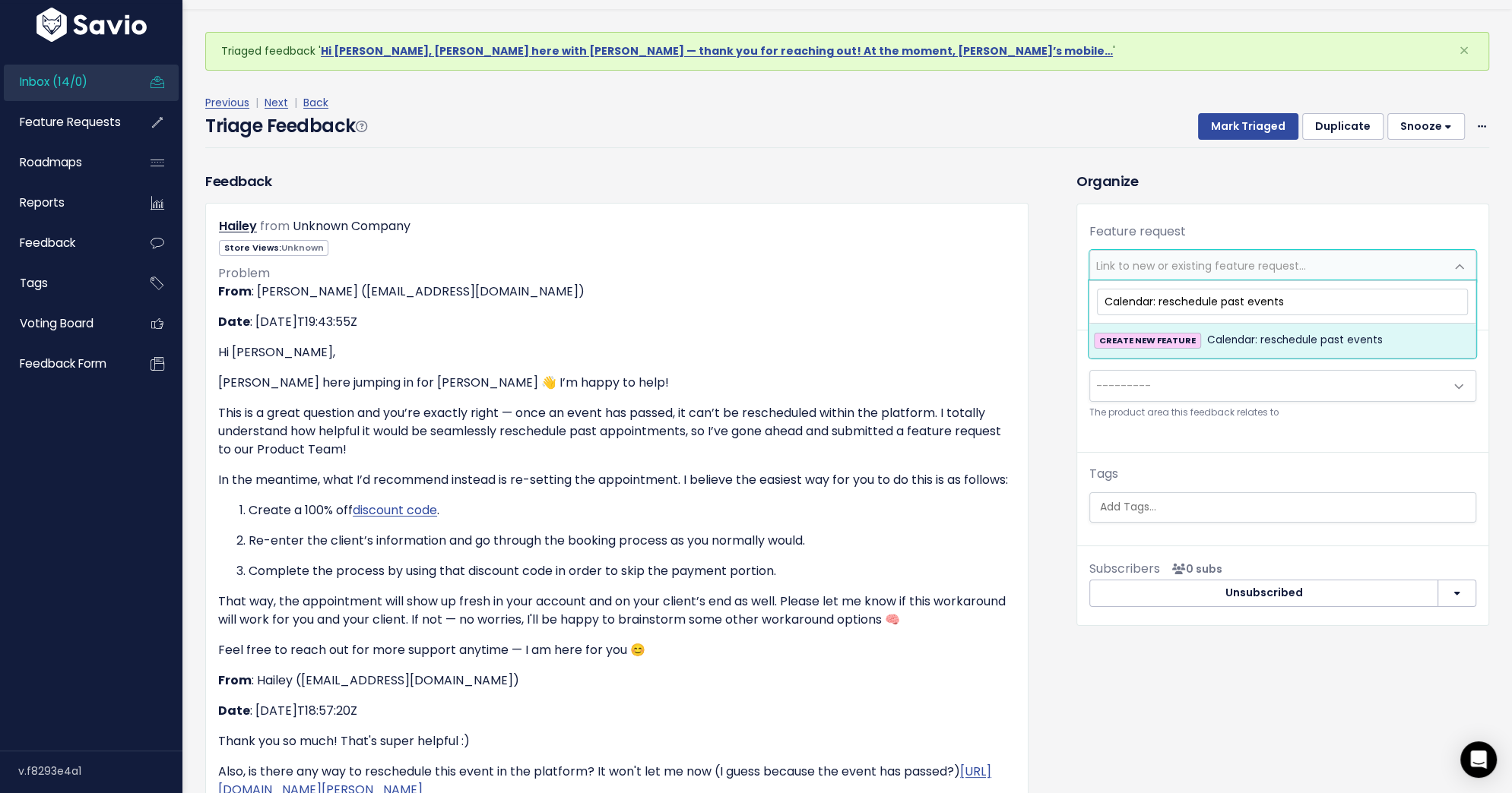
type input "Calendar: reschedule past events"
click at [1391, 331] on div "CREATE NEW FEATURE Calendar: reschedule past events" at bounding box center [1282, 340] width 377 height 18
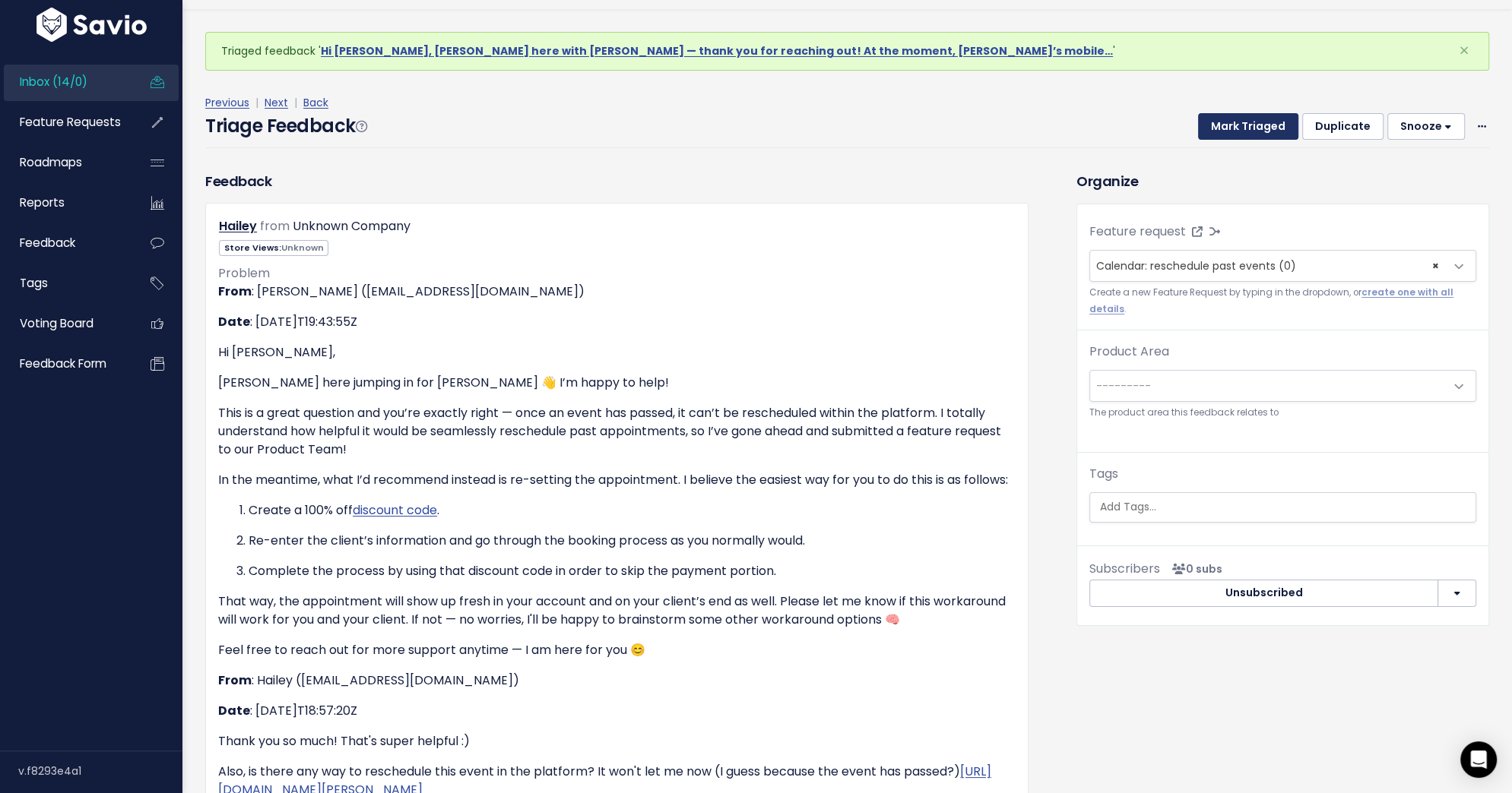
click at [1257, 132] on button "Mark Triaged" at bounding box center [1248, 127] width 100 height 27
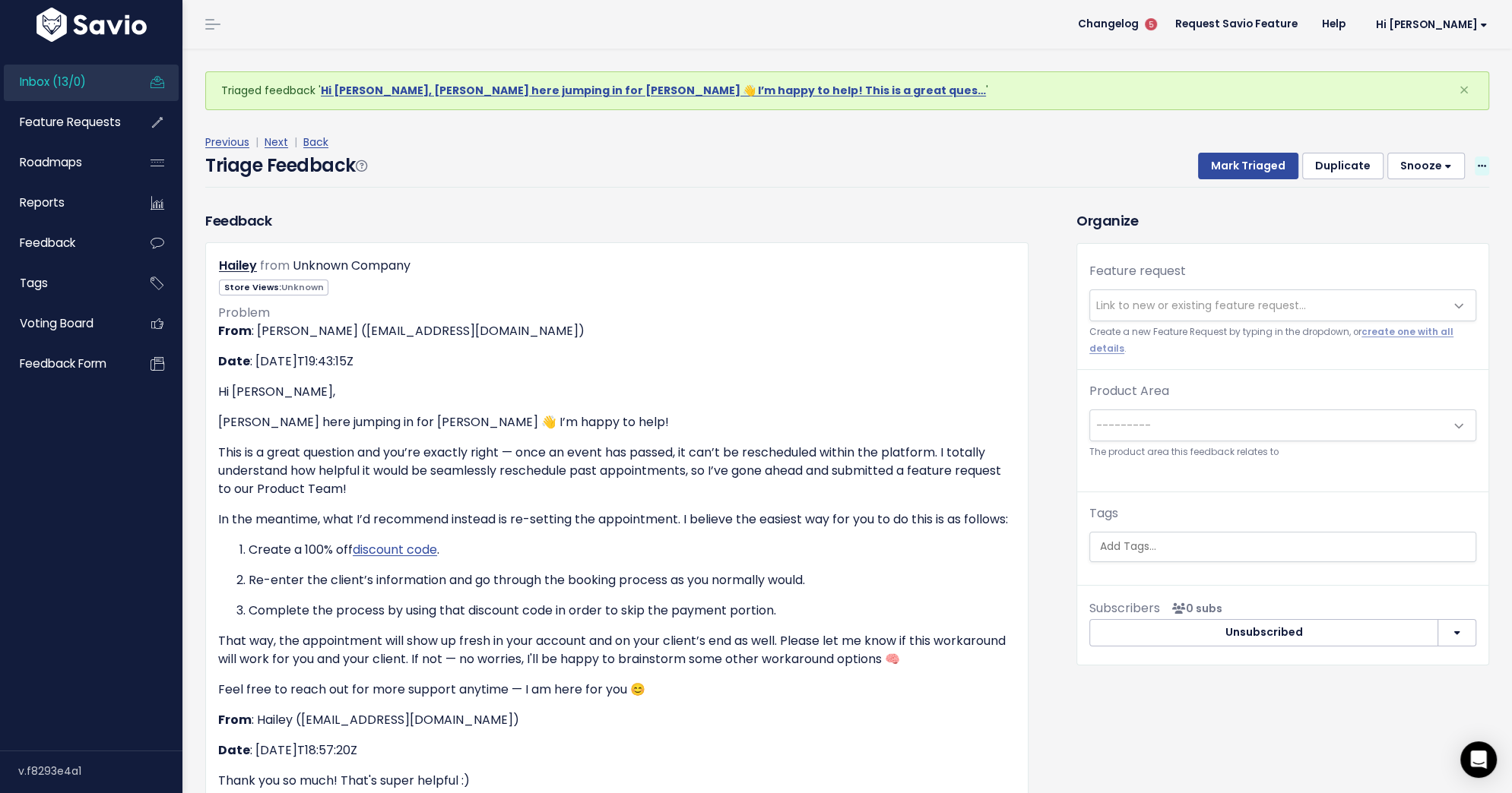
click at [1478, 167] on icon at bounding box center [1482, 167] width 9 height 10
click at [1448, 233] on link "Delete" at bounding box center [1422, 237] width 109 height 29
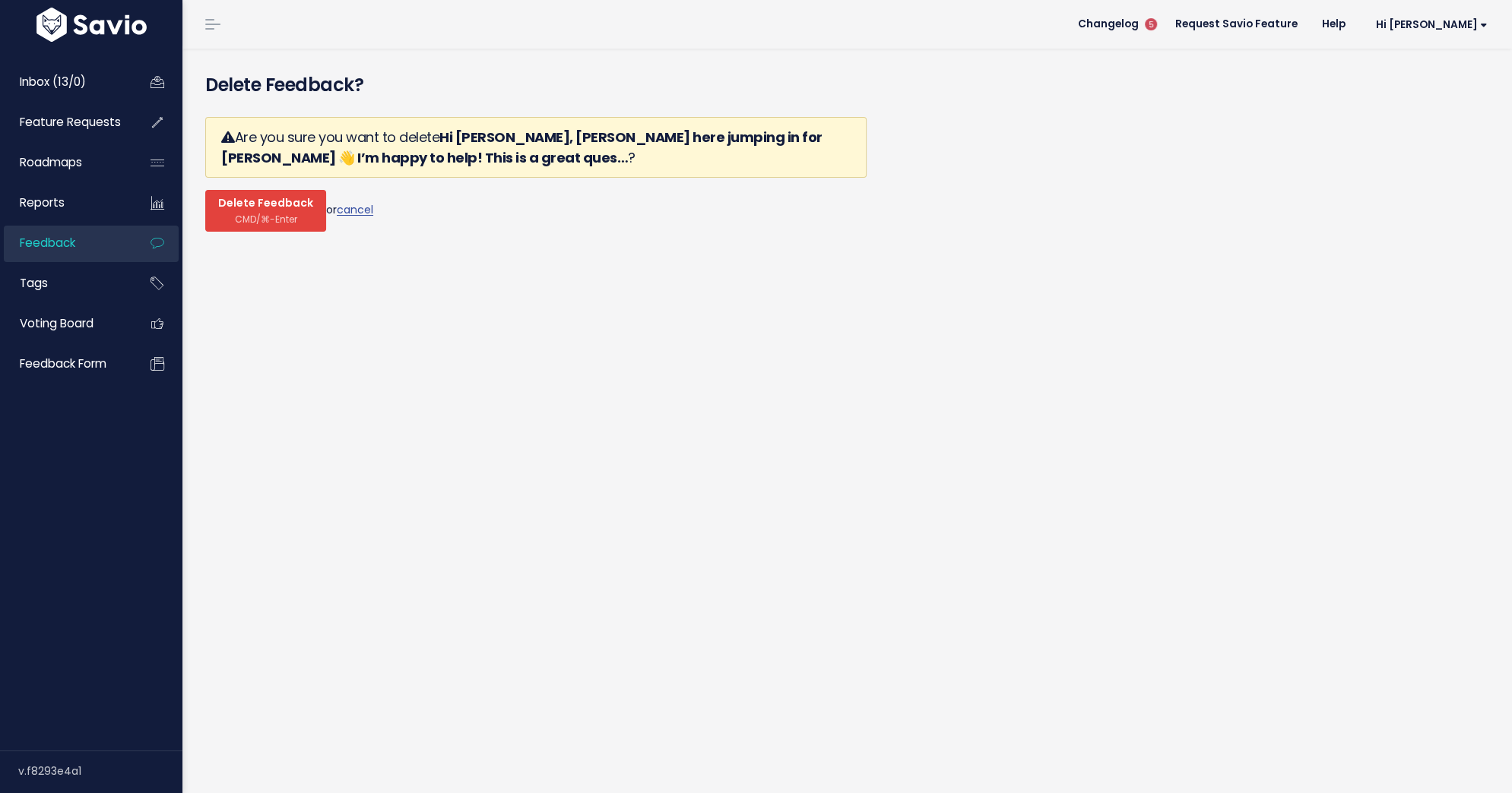
click at [262, 215] on span "CMD/⌘-Enter" at bounding box center [266, 219] width 63 height 11
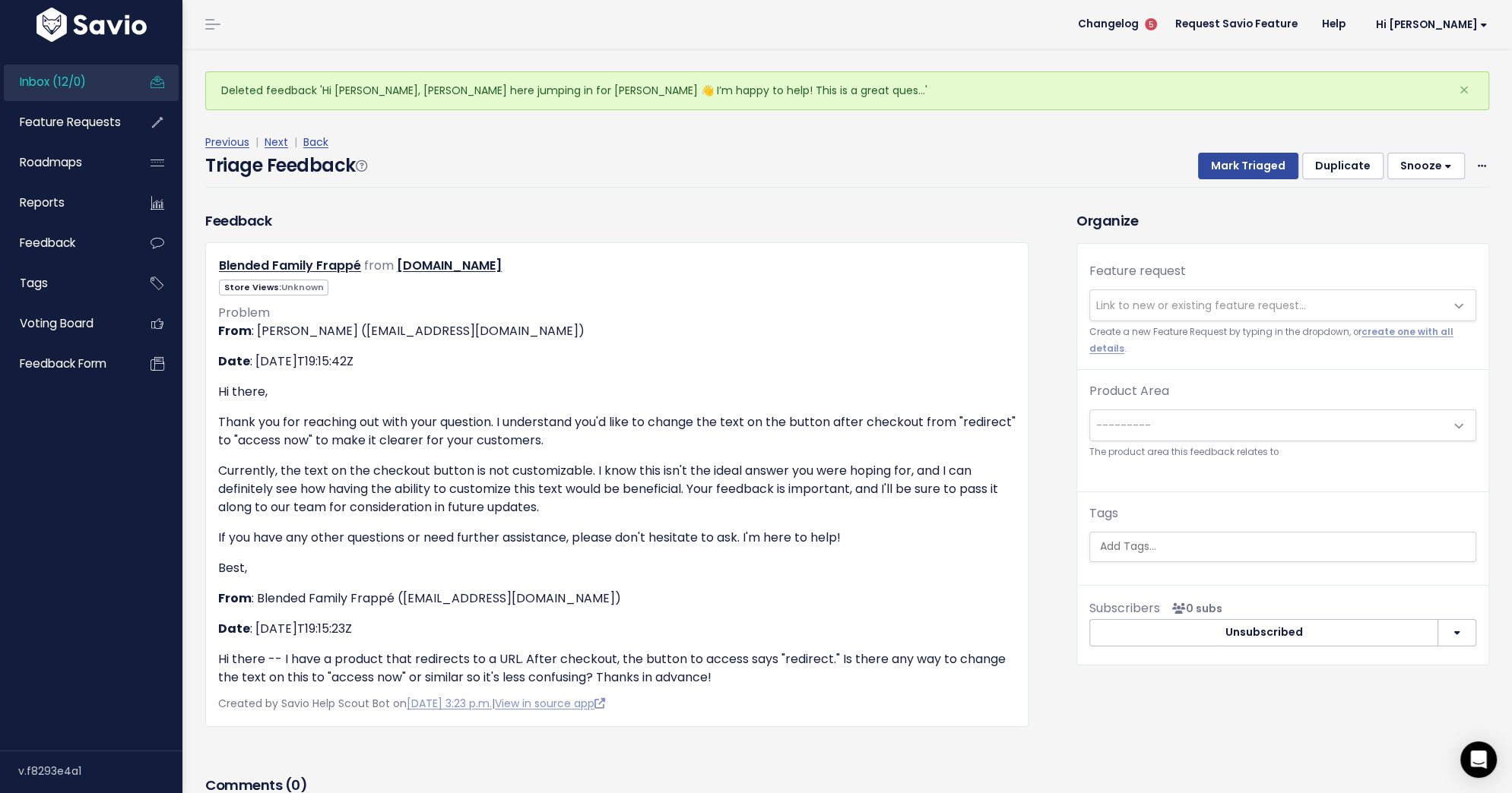
click at [1300, 320] on div "Feature request --------- Link to new or existing feature request... Create a n…" at bounding box center [1283, 316] width 411 height 108
click at [1286, 305] on span "Link to new or existing feature request..." at bounding box center [1201, 305] width 209 height 15
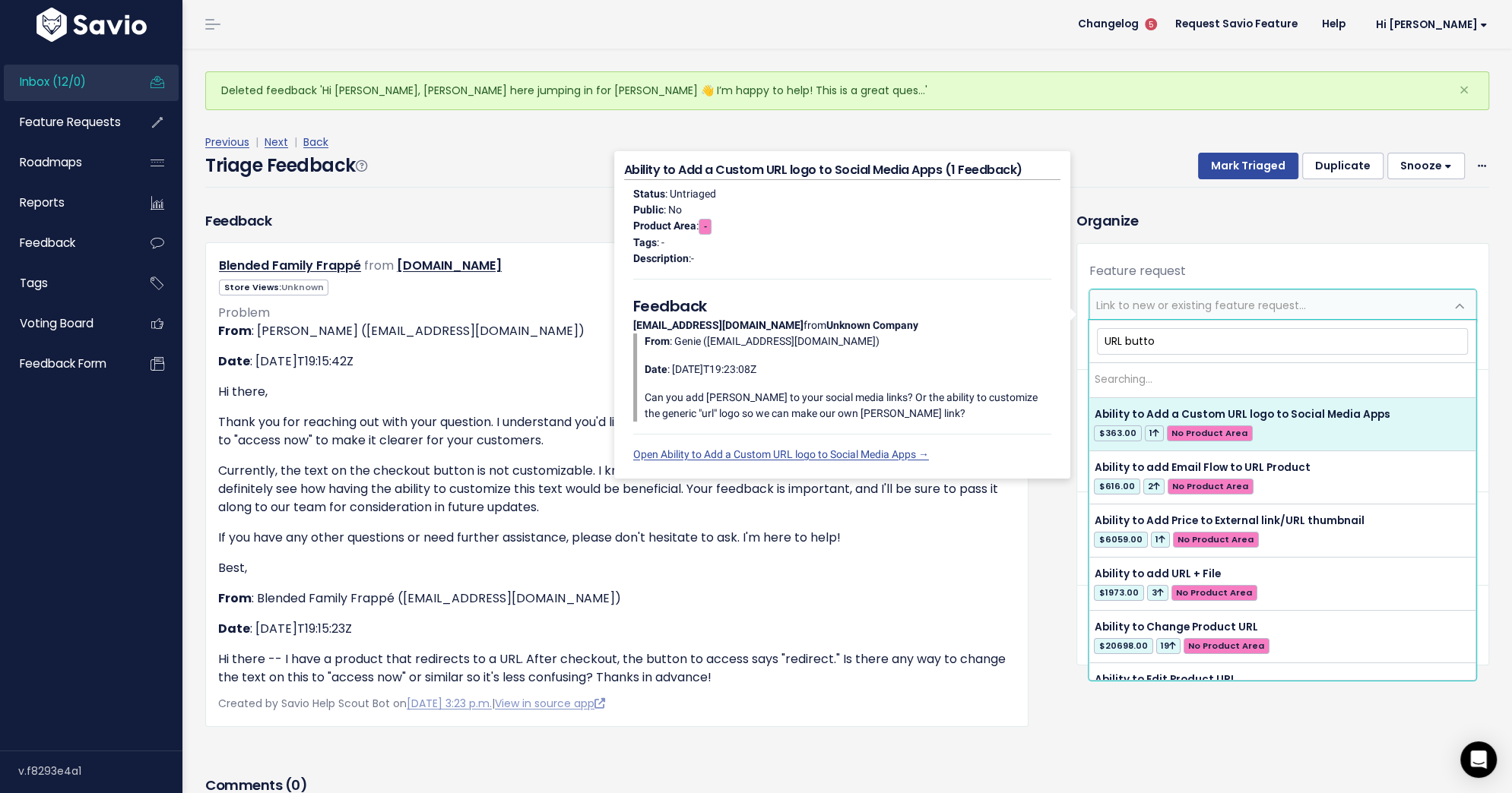
type input "URL button"
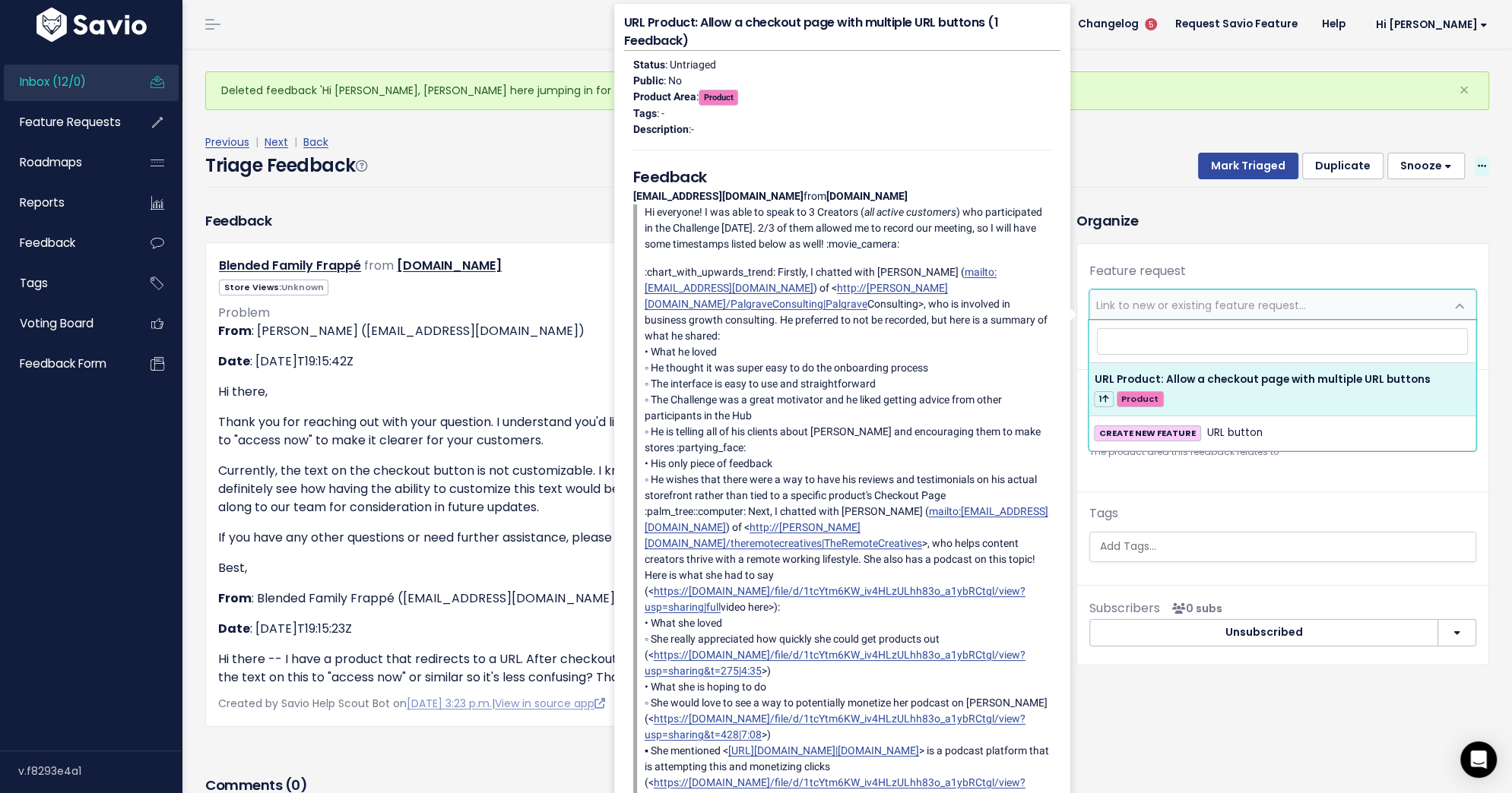
click at [1482, 173] on span at bounding box center [1482, 166] width 14 height 19
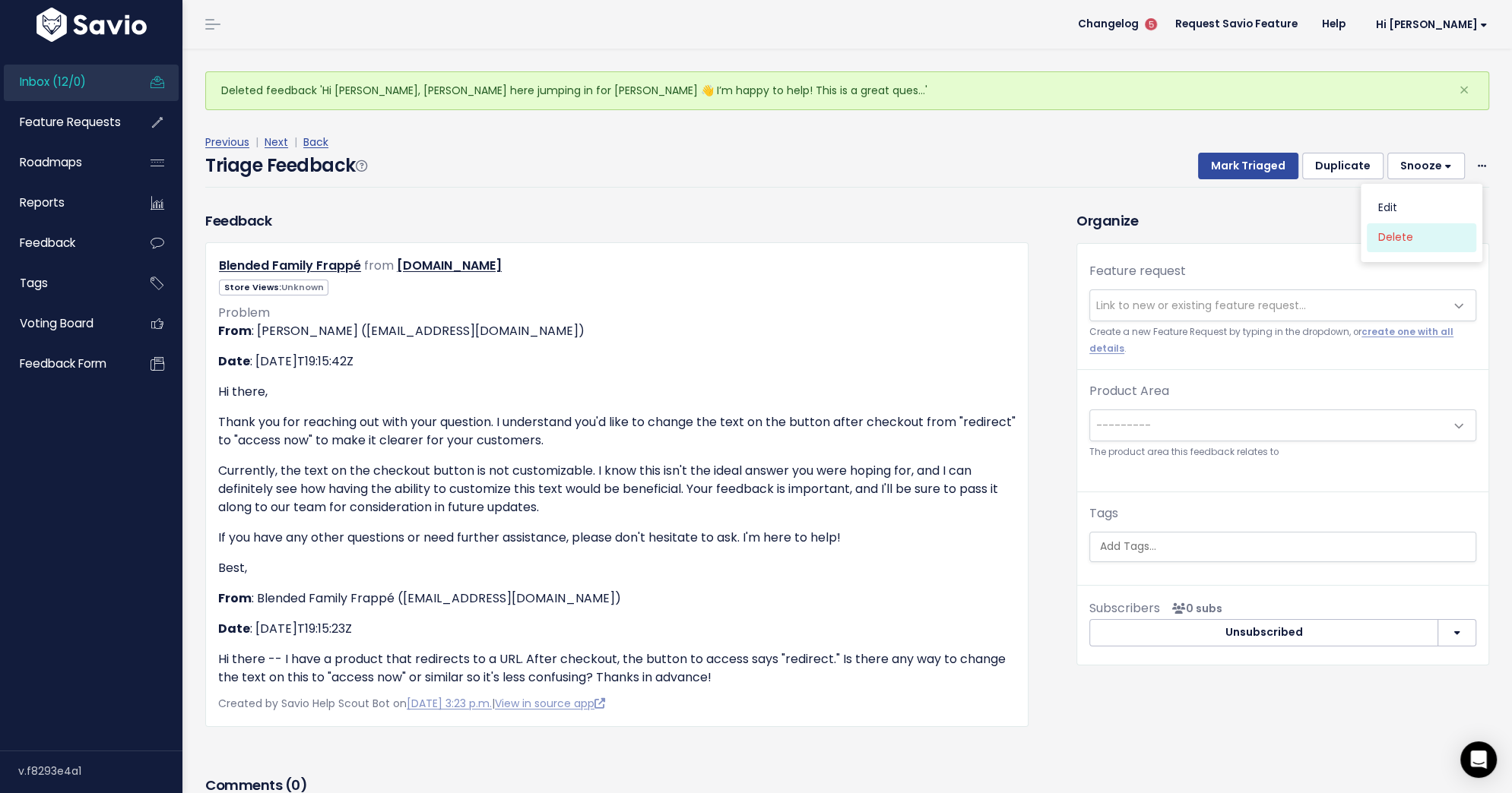
click at [1443, 243] on link "Delete" at bounding box center [1422, 237] width 109 height 29
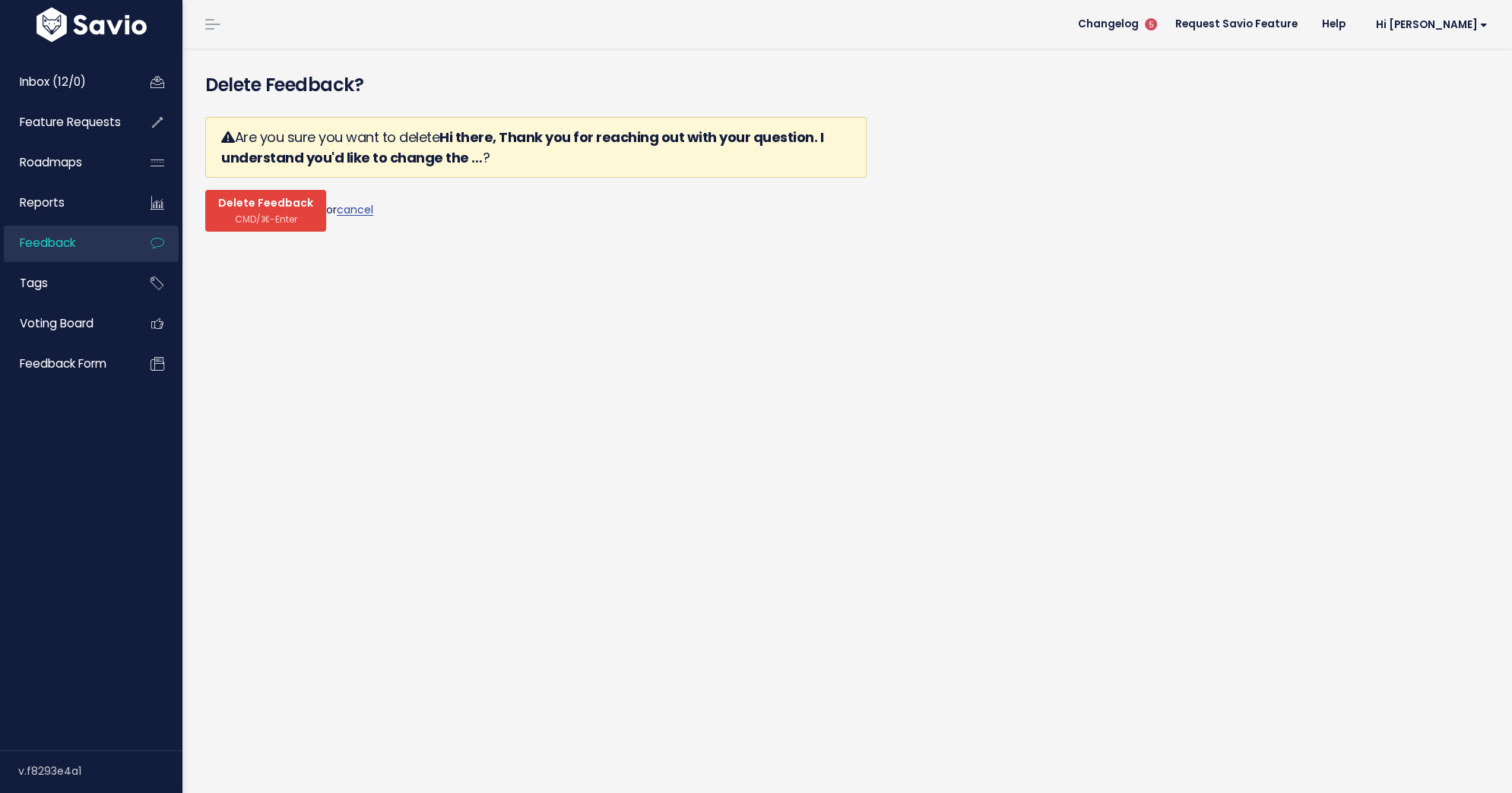
click at [235, 218] on span "CMD/⌘-Enter" at bounding box center [266, 219] width 63 height 11
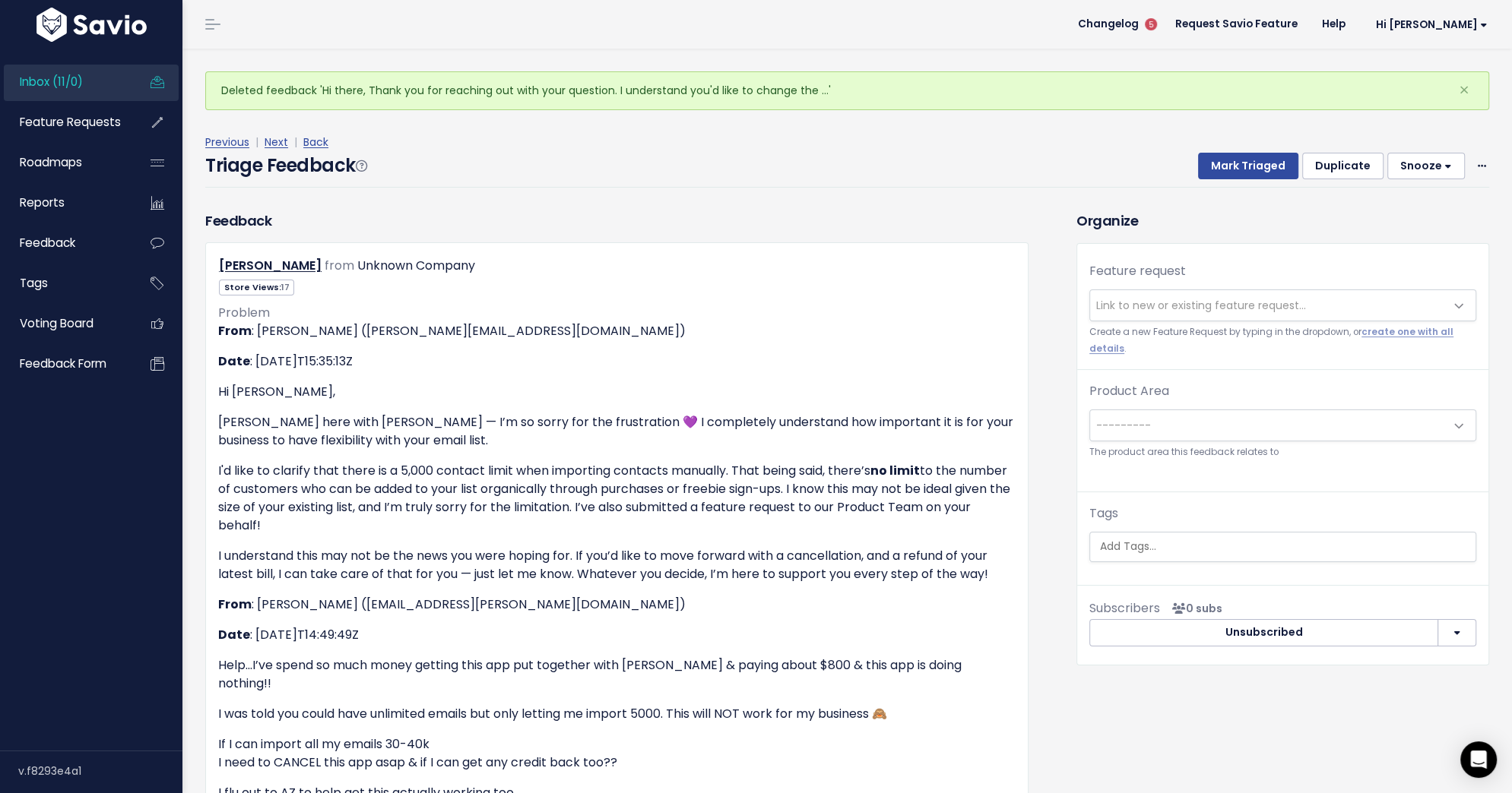
click at [1210, 291] on span "Link to new or existing feature request..." at bounding box center [1268, 305] width 355 height 30
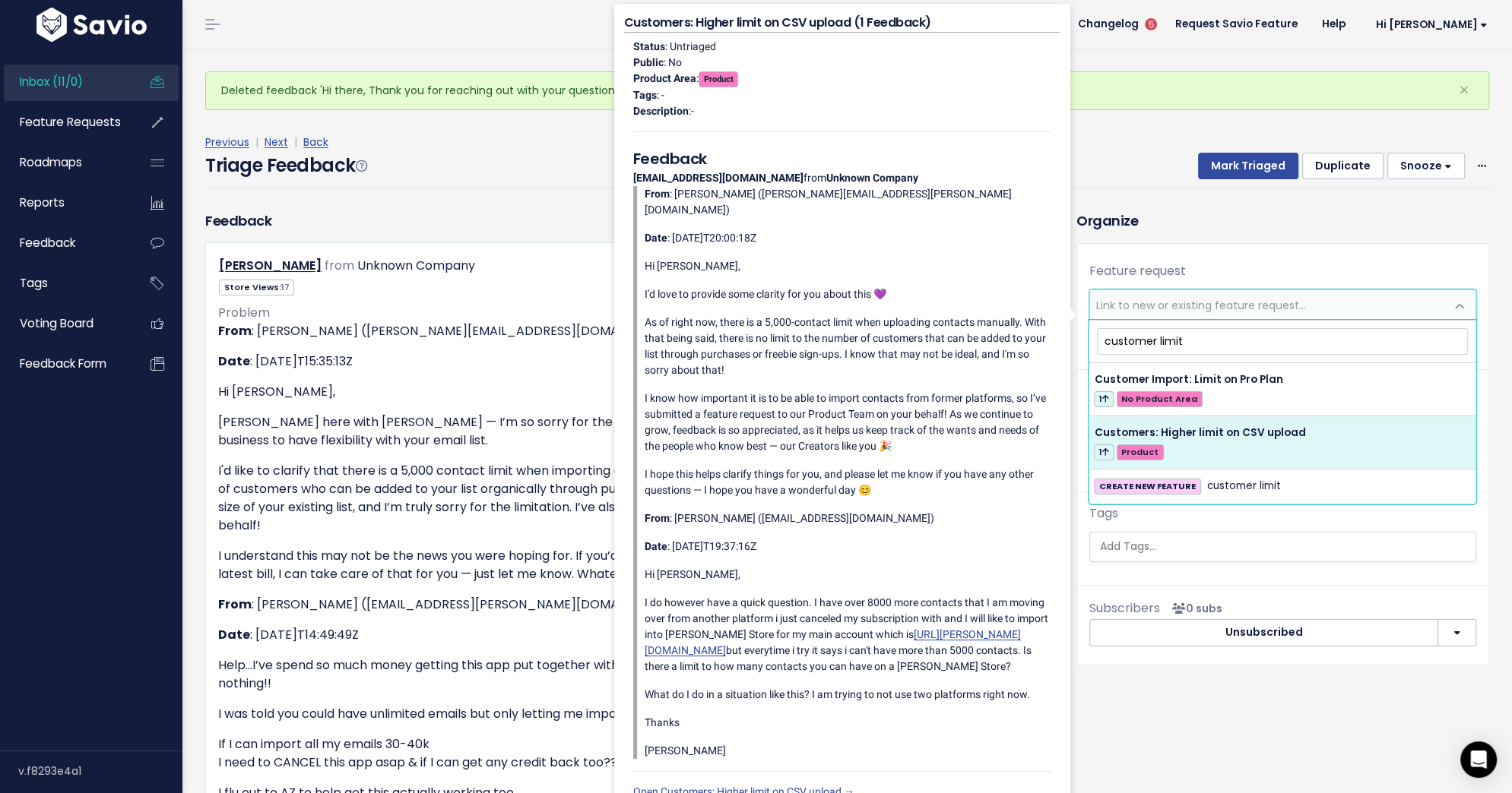
type input "customer limit"
select select "63348"
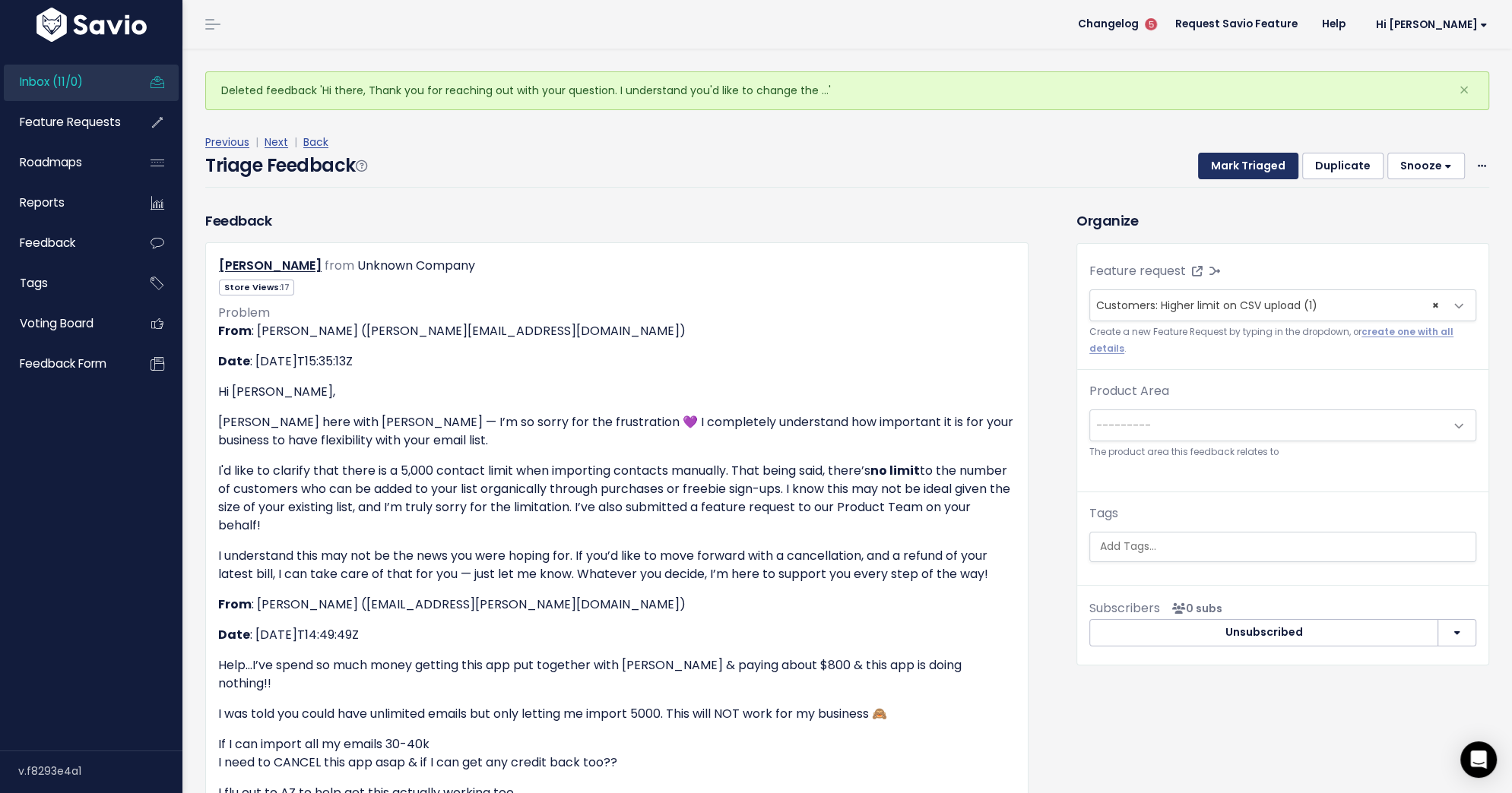
click at [1238, 164] on button "Mark Triaged" at bounding box center [1248, 167] width 100 height 27
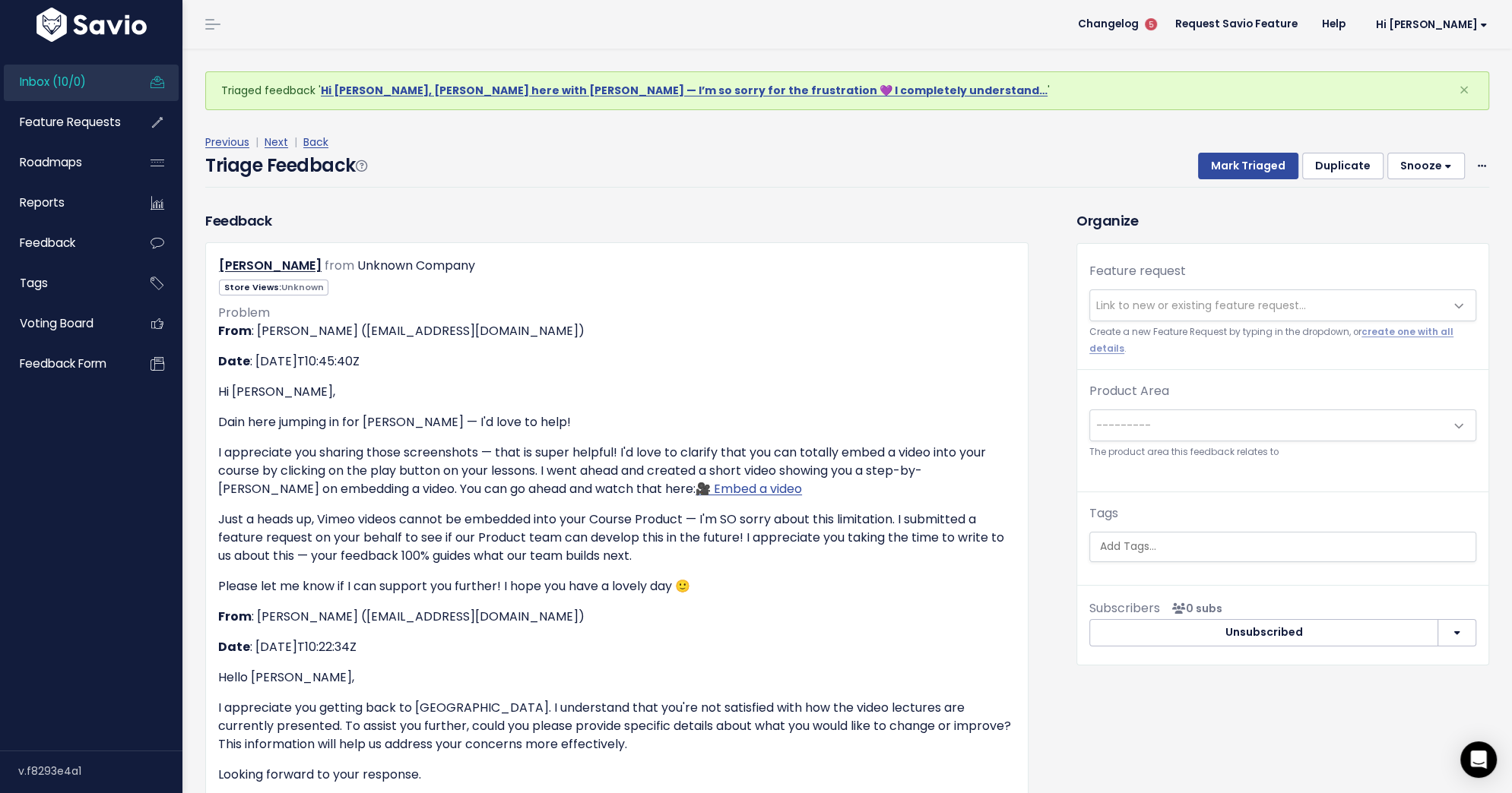
click at [1201, 299] on span "Link to new or existing feature request..." at bounding box center [1201, 305] width 209 height 15
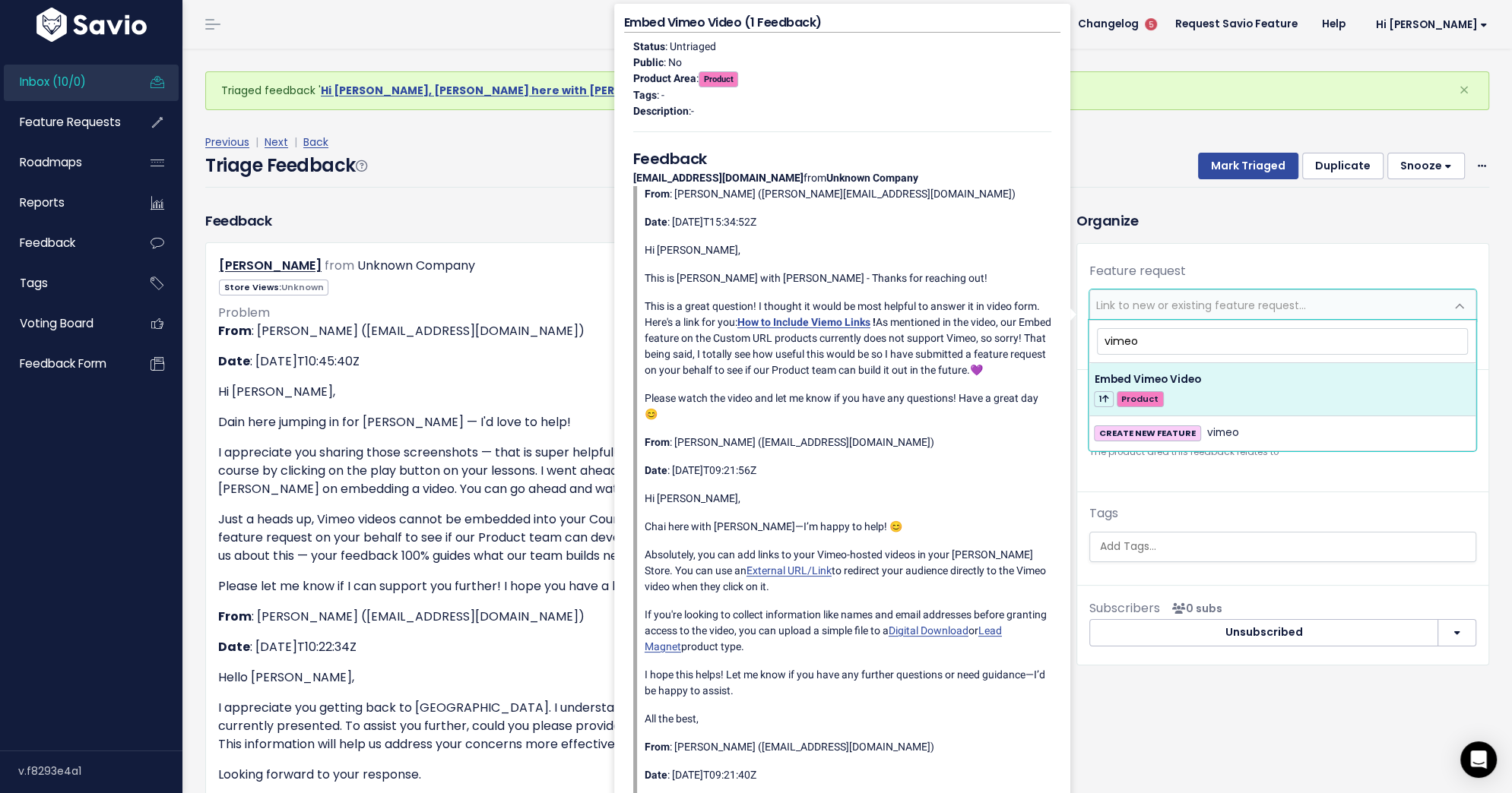
type input "vimeo"
select select "60977"
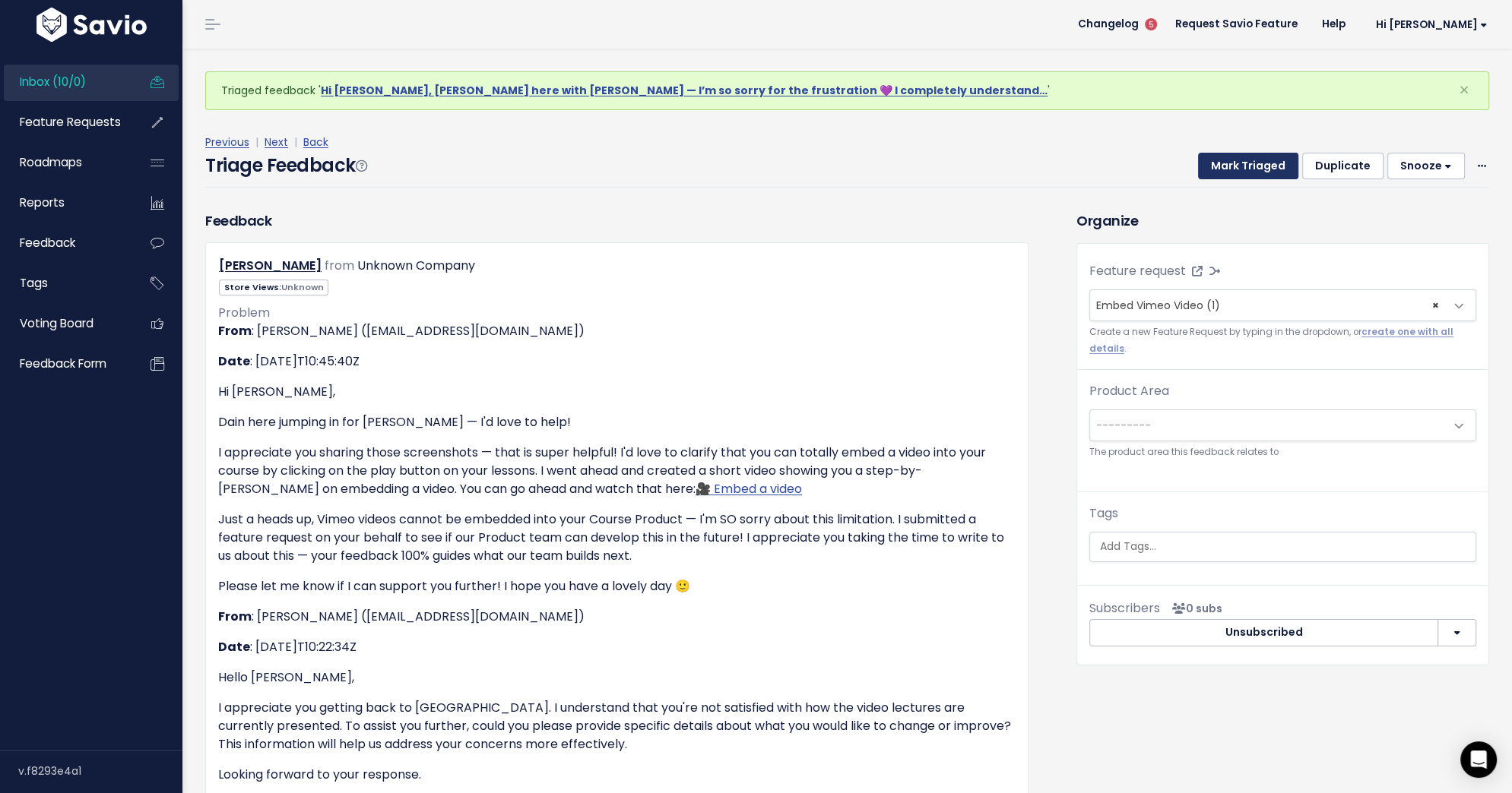
click at [1269, 166] on button "Mark Triaged" at bounding box center [1248, 167] width 100 height 27
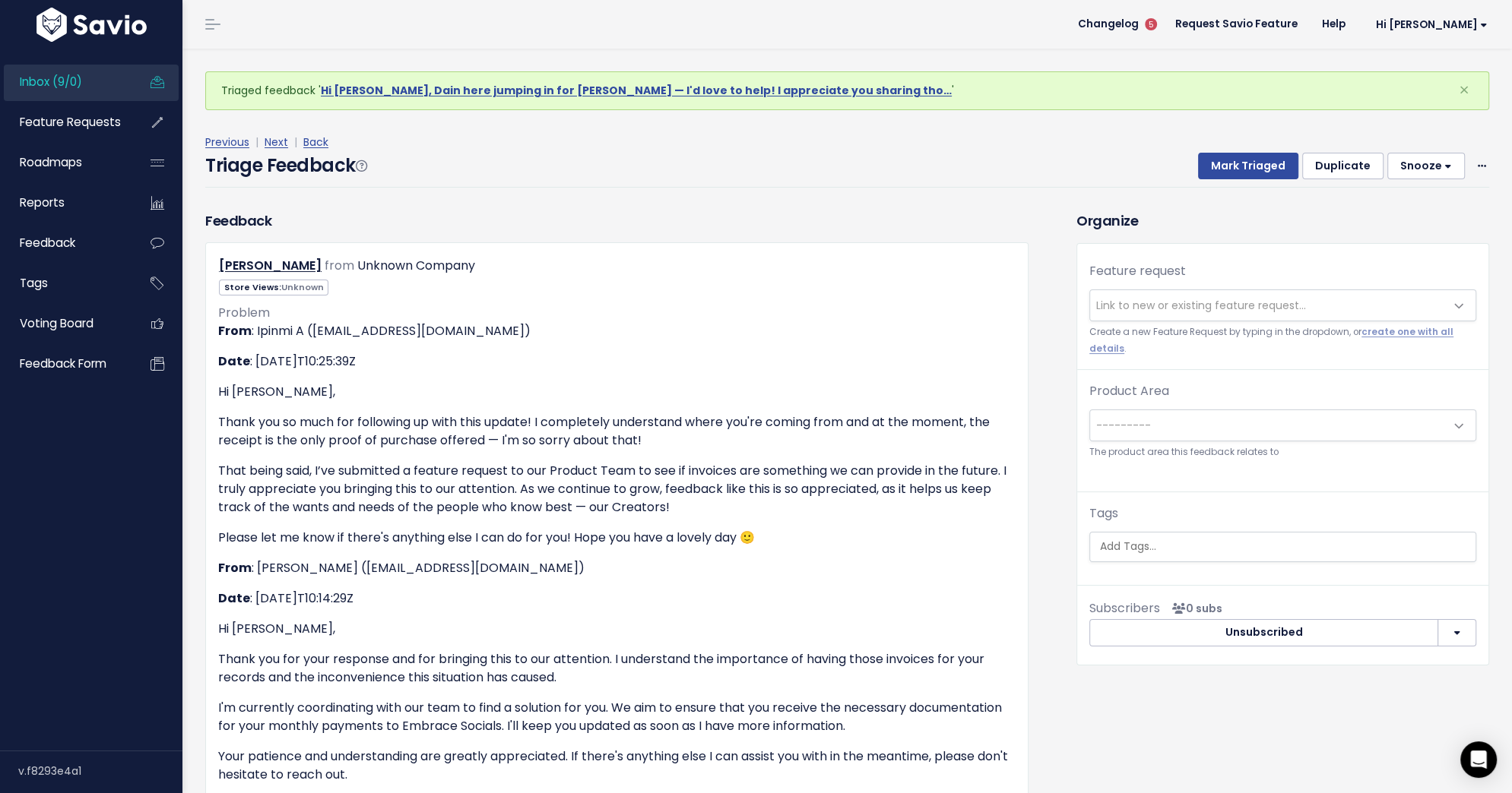
click at [1377, 295] on span "Link to new or existing feature request..." at bounding box center [1268, 305] width 355 height 30
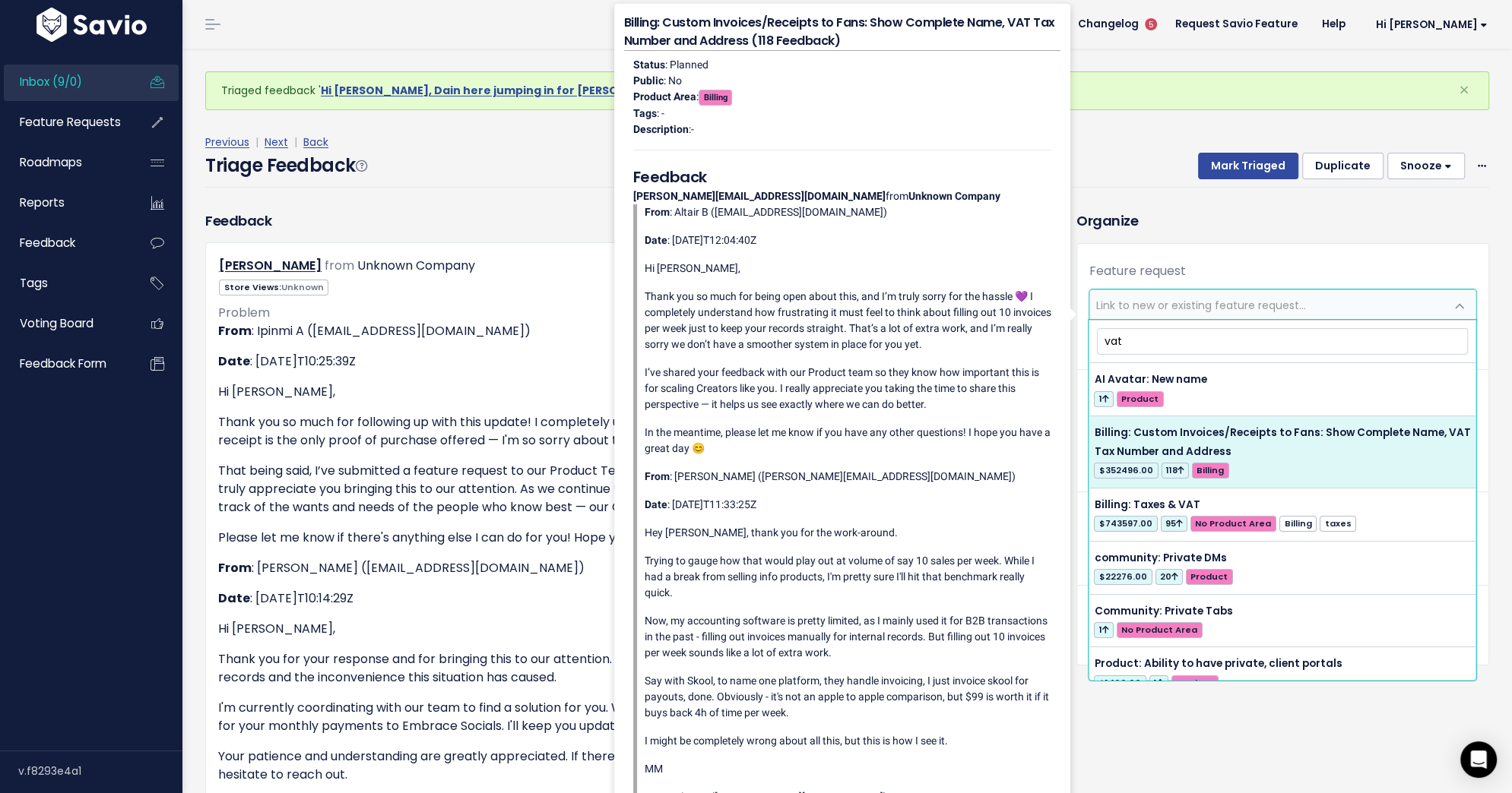
type input "vat"
select select "34043"
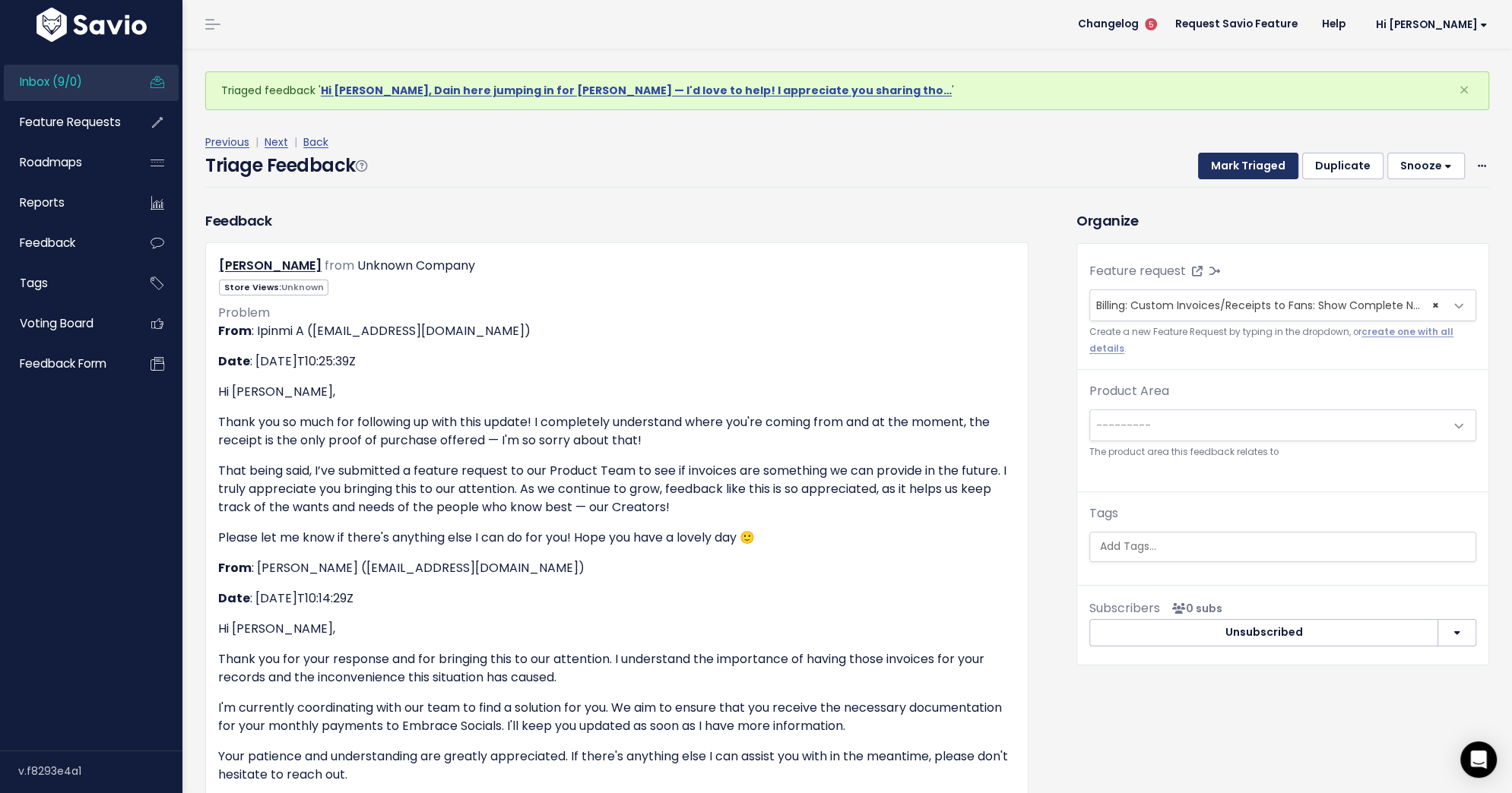
click at [1247, 159] on button "Mark Triaged" at bounding box center [1248, 167] width 100 height 27
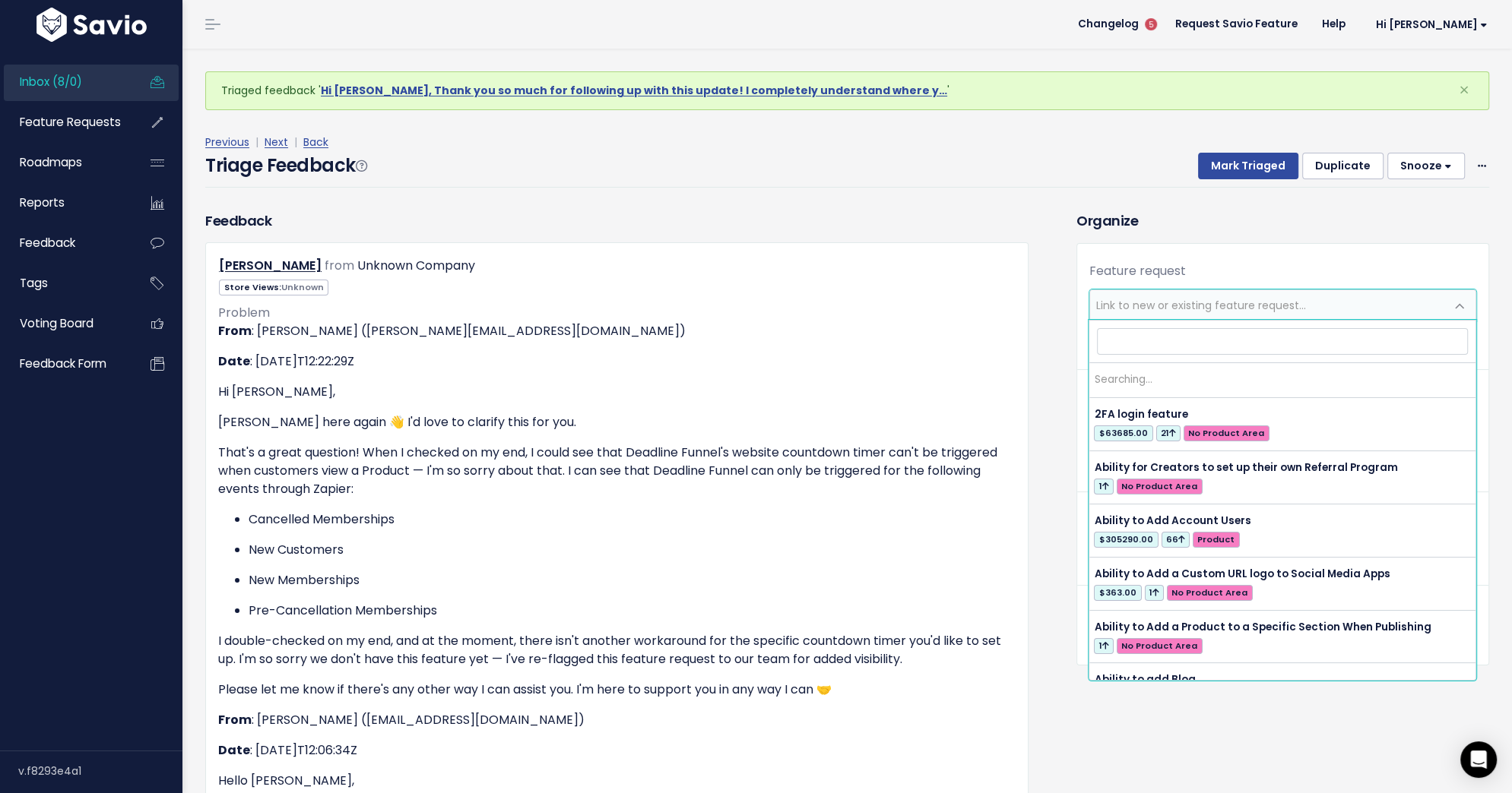
click at [1252, 299] on span "Link to new or existing feature request..." at bounding box center [1201, 305] width 209 height 15
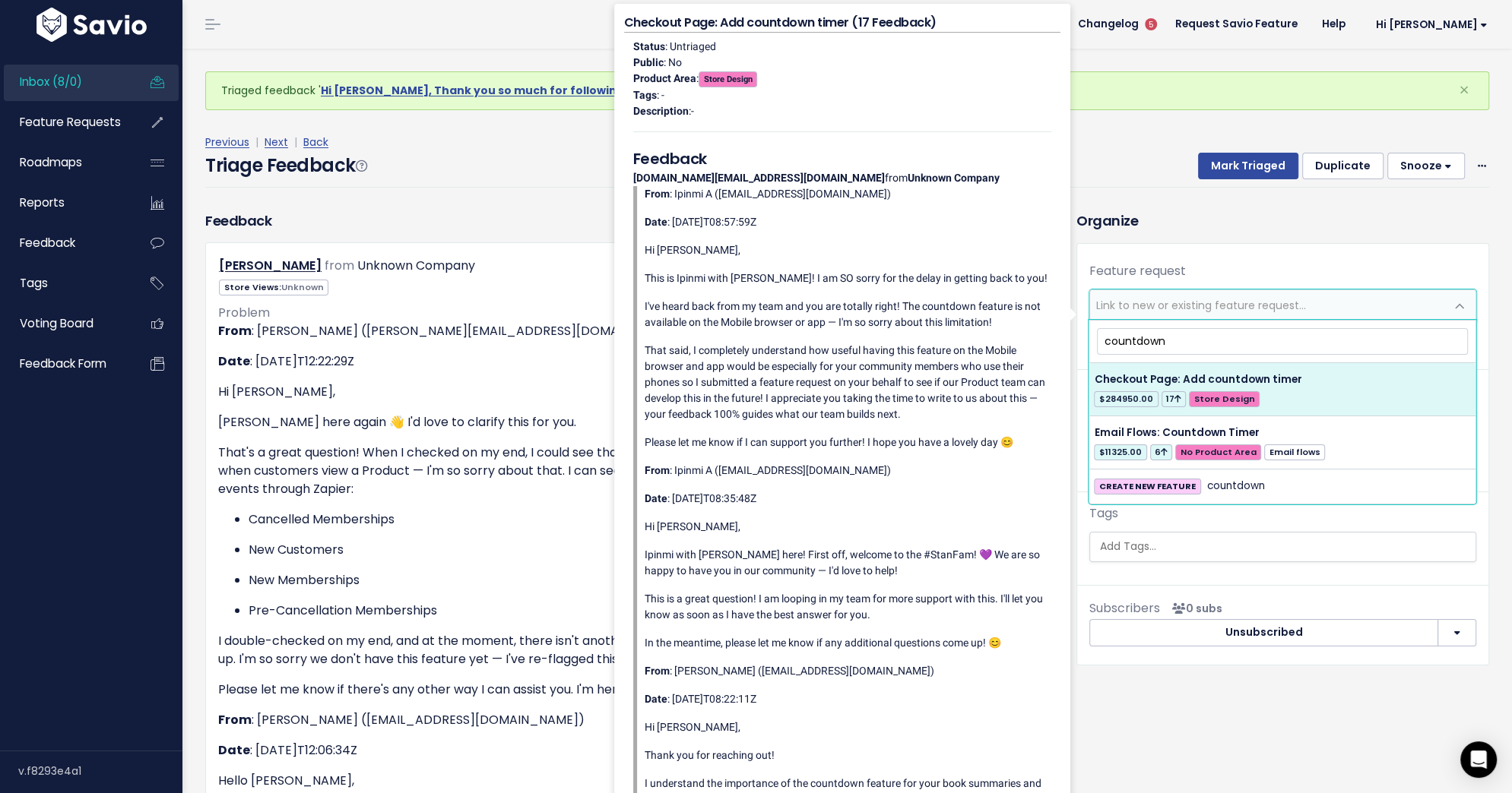
type input "countdown"
select select "39604"
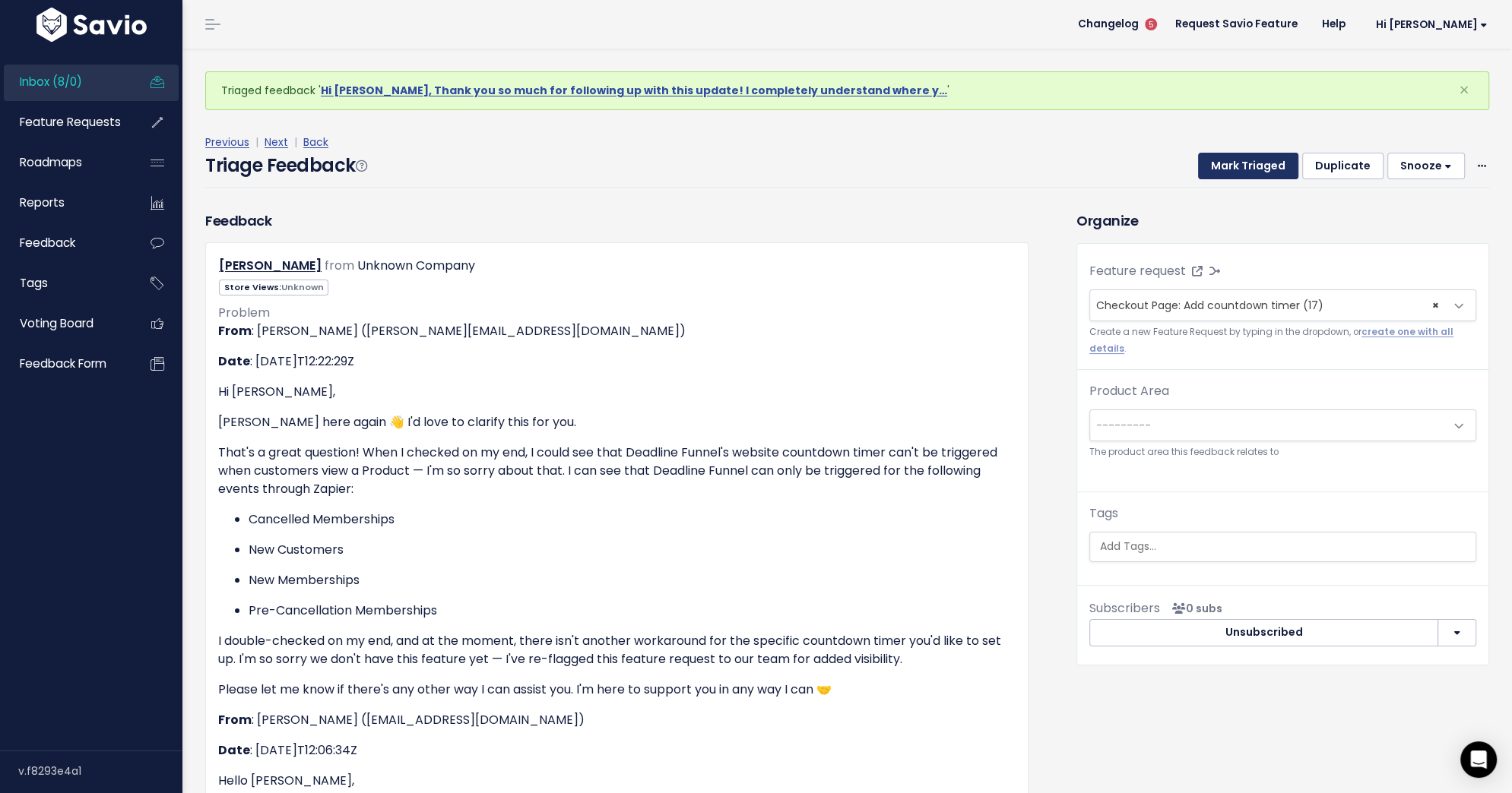
click at [1268, 159] on button "Mark Triaged" at bounding box center [1248, 167] width 100 height 27
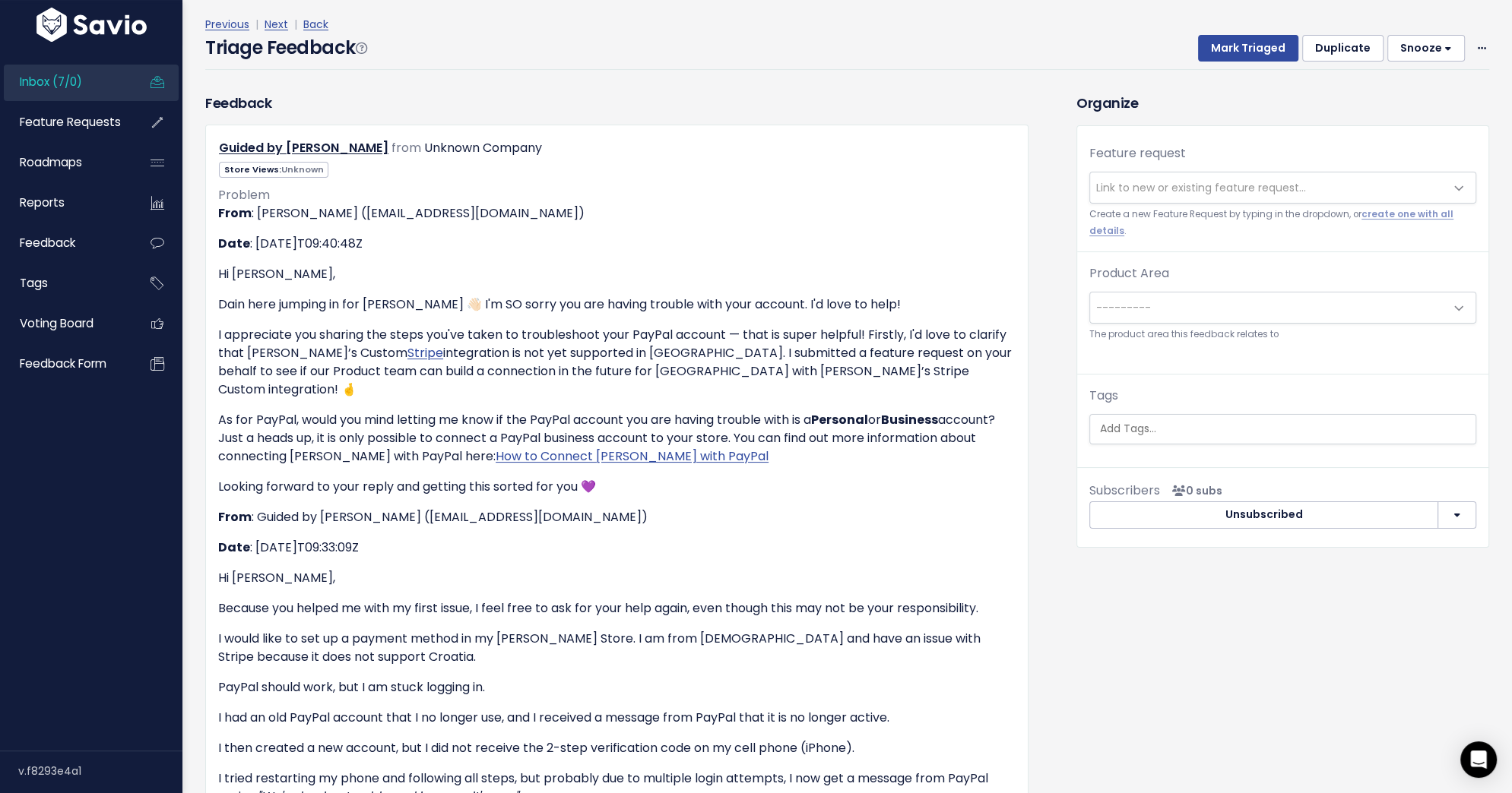
scroll to position [123, 0]
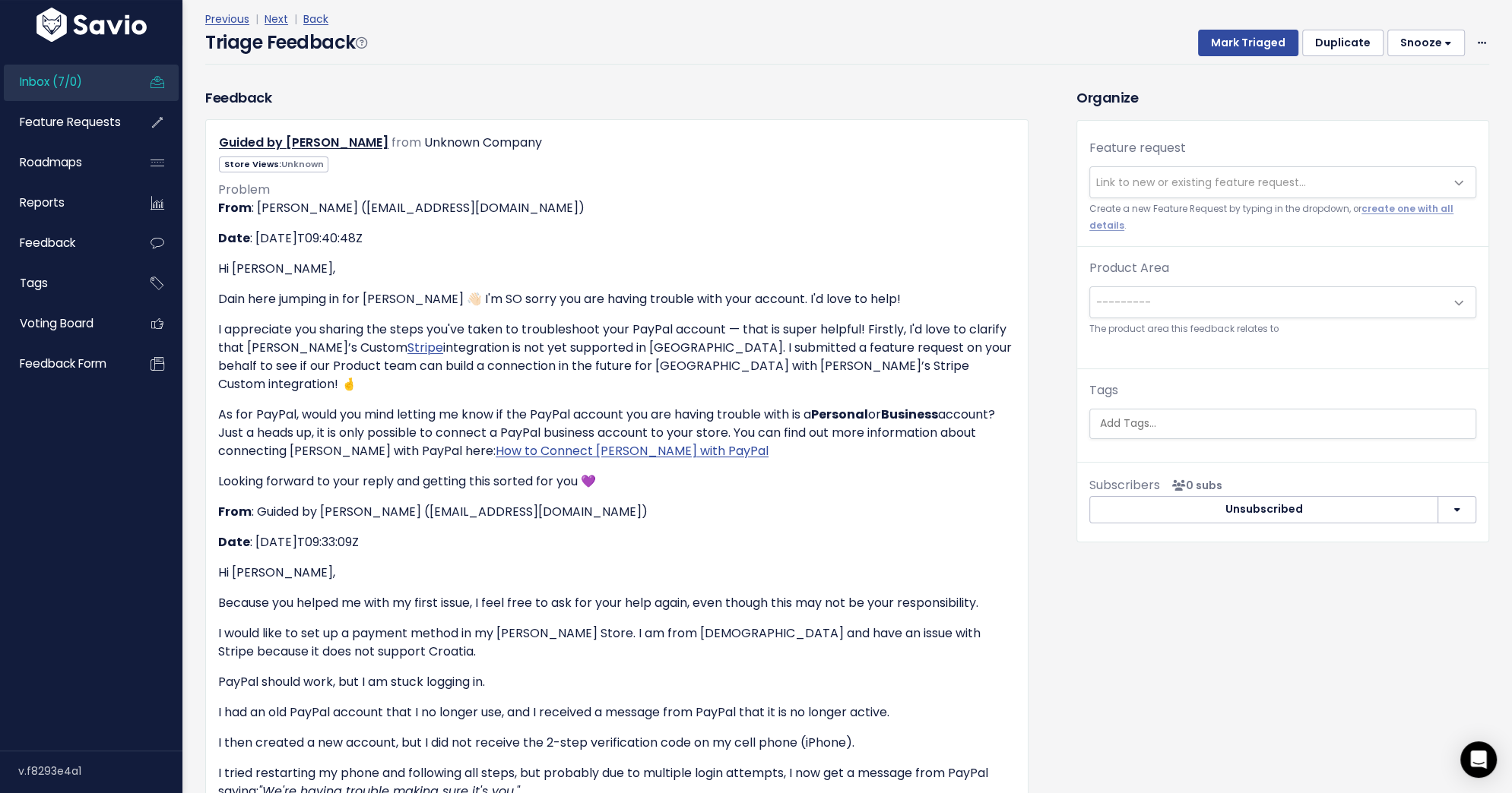
click at [1198, 167] on span "Link to new or existing feature request..." at bounding box center [1268, 182] width 355 height 30
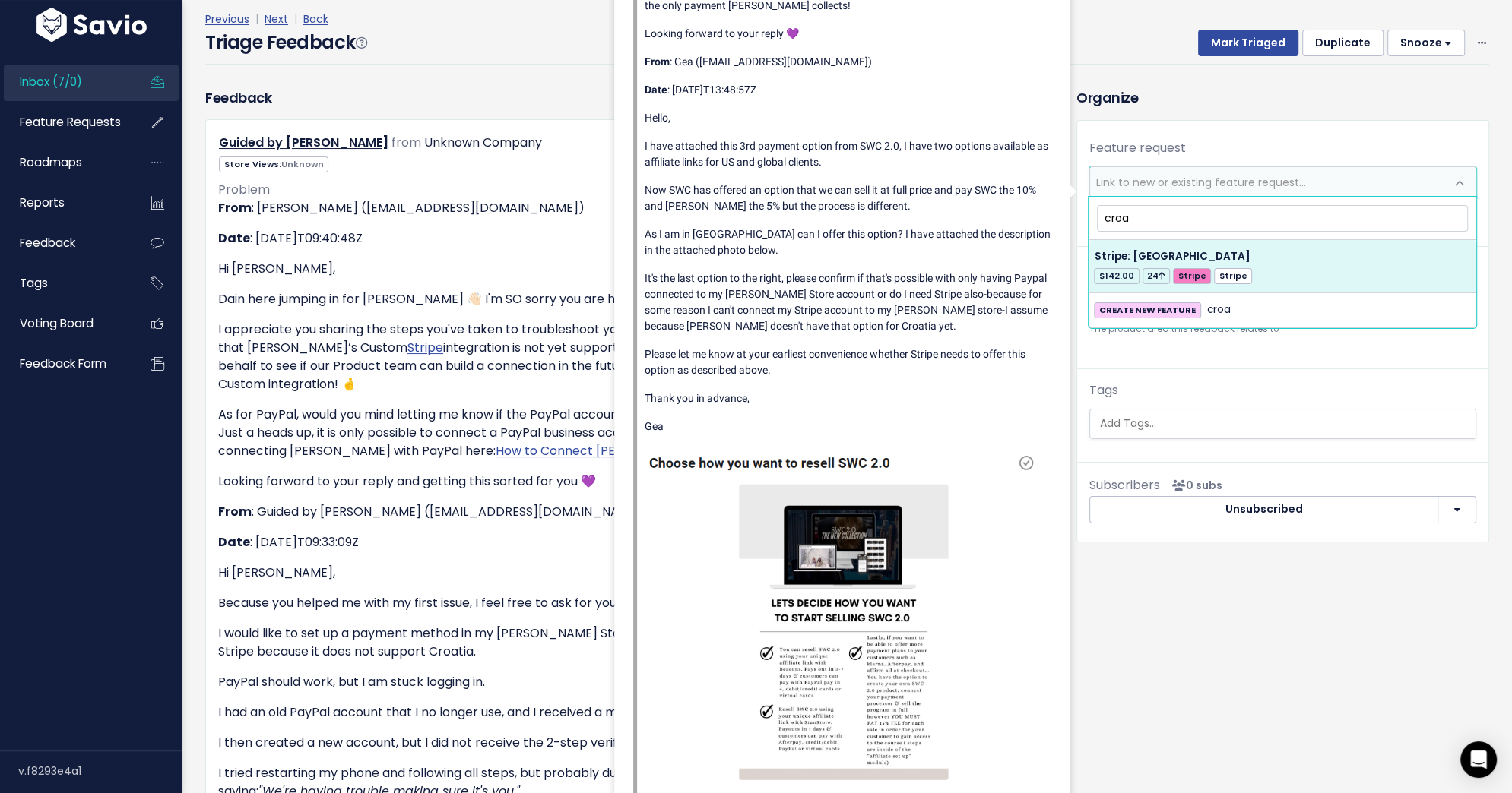
type input "croa"
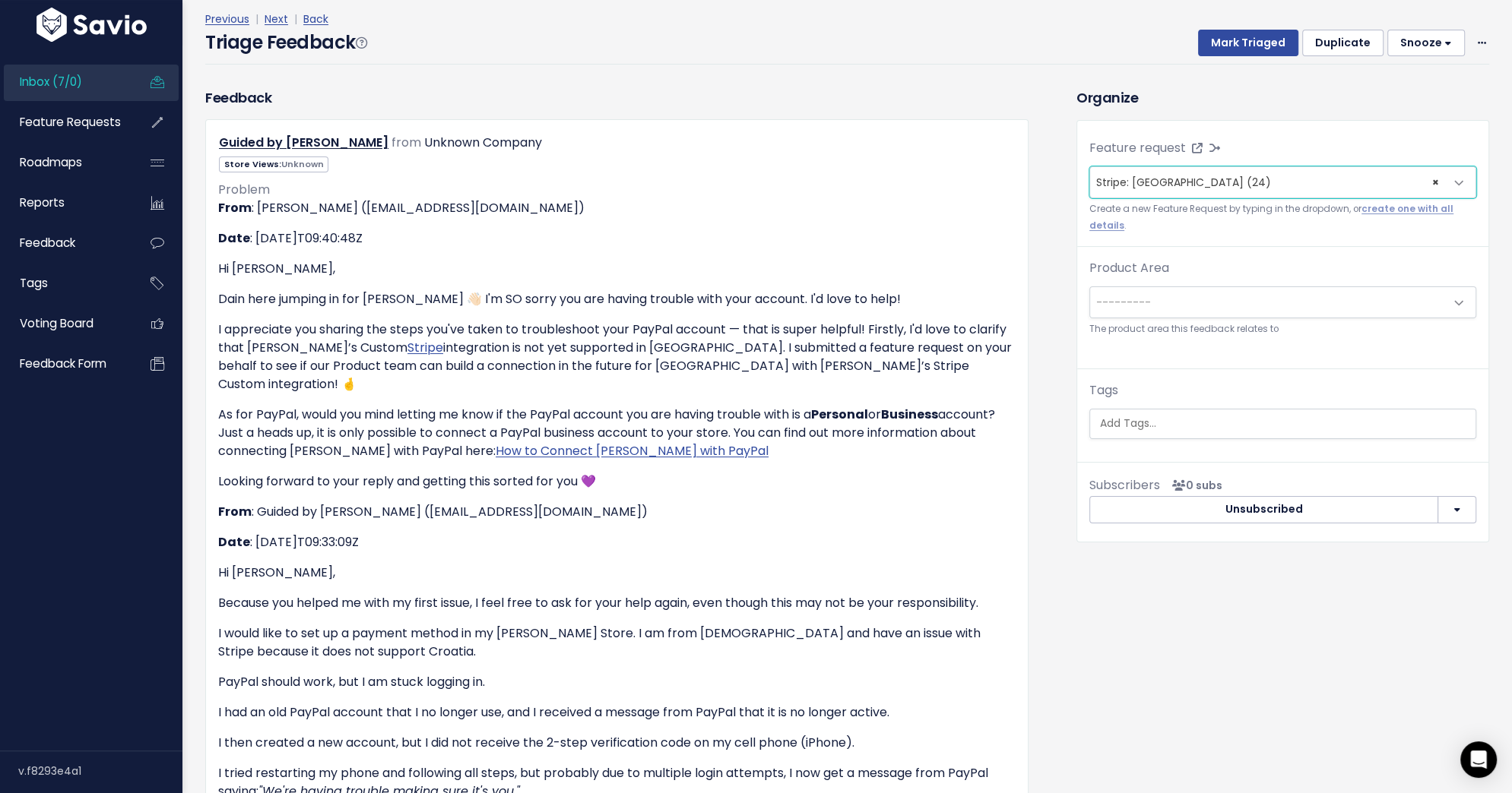
select select "34103"
click at [1254, 47] on button "Mark Triaged" at bounding box center [1248, 43] width 100 height 27
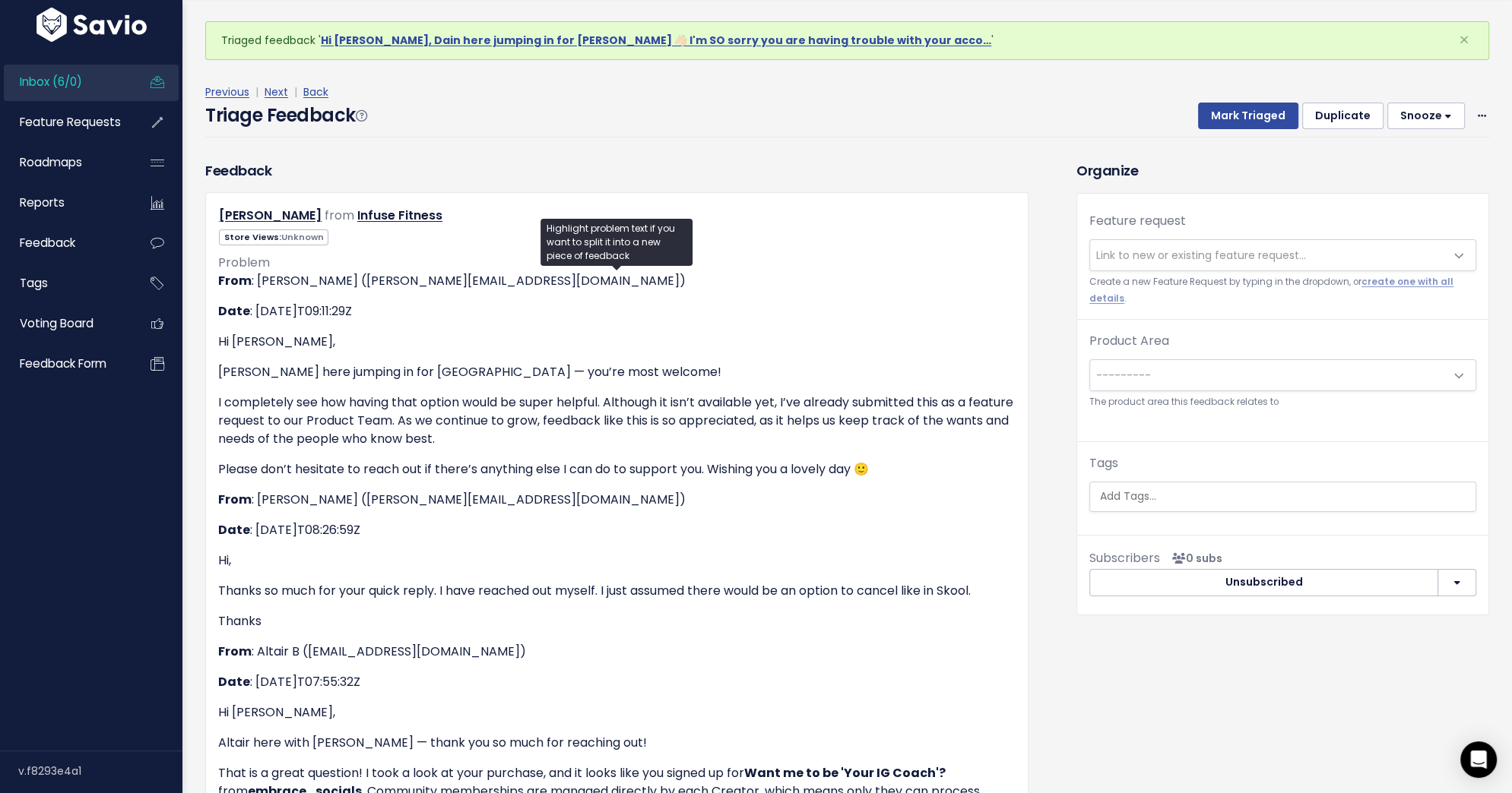
scroll to position [49, 0]
click at [1479, 114] on icon at bounding box center [1482, 117] width 9 height 10
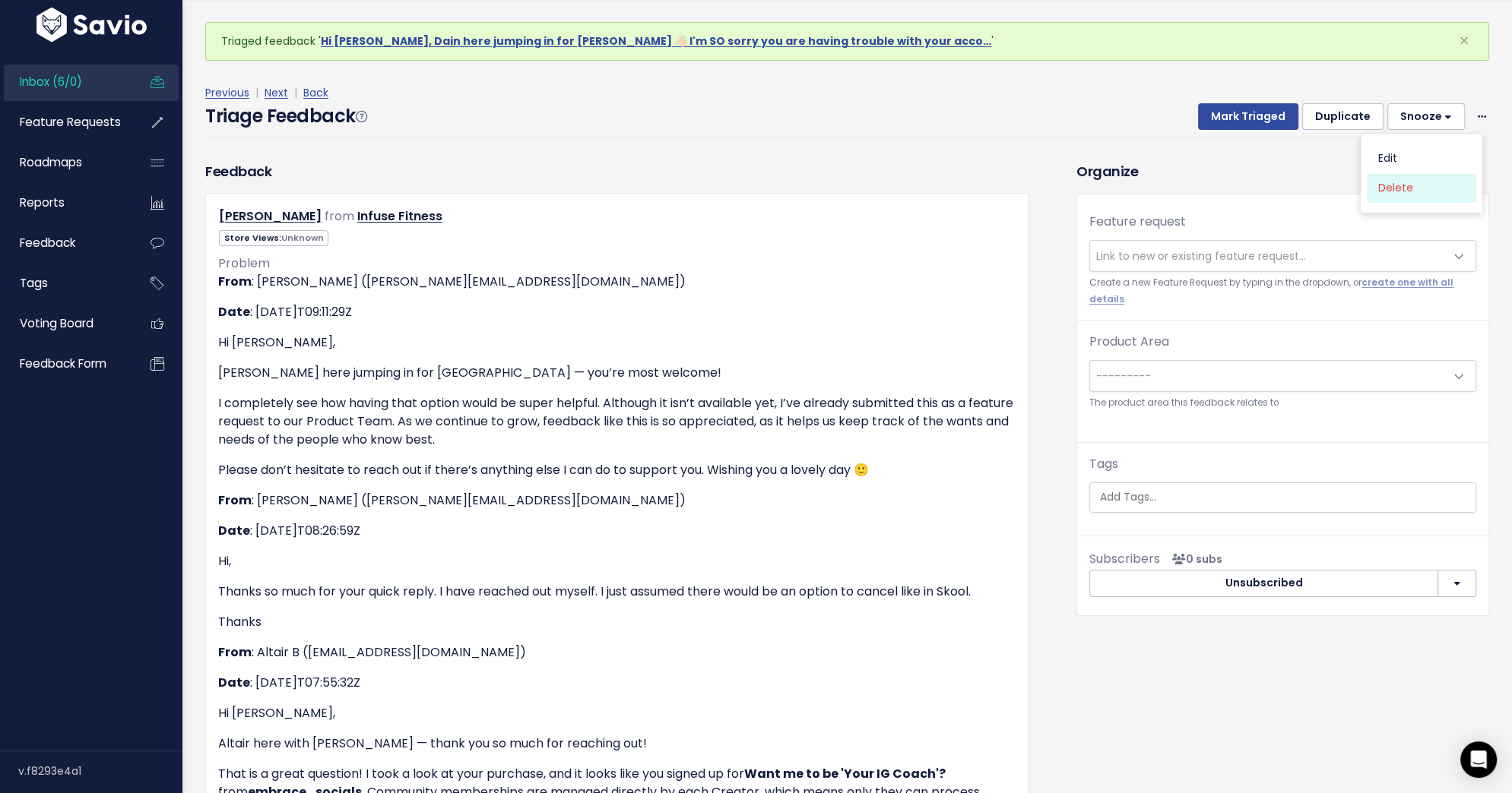
click at [1444, 181] on link "Delete" at bounding box center [1422, 187] width 109 height 29
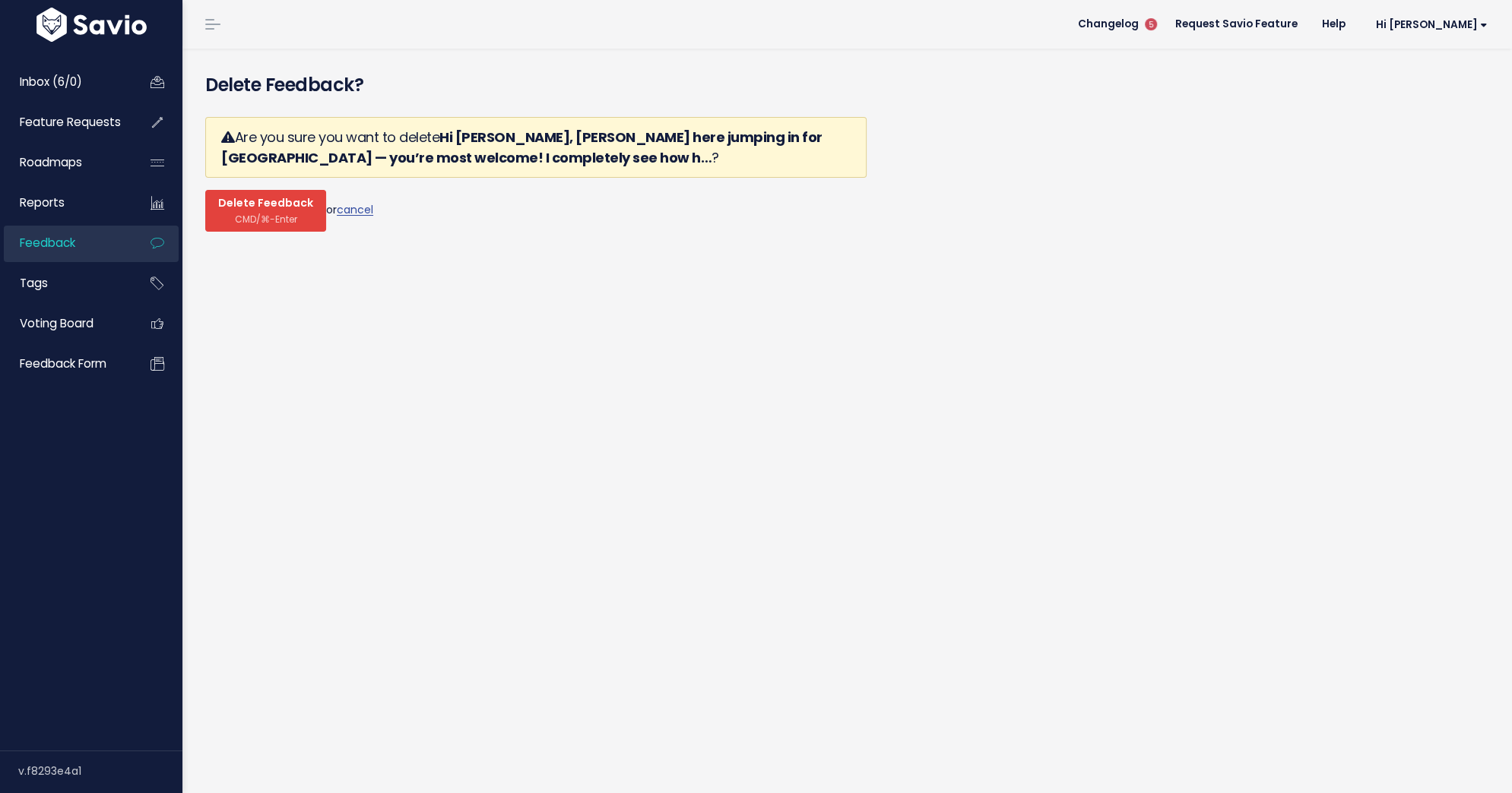
click at [247, 213] on span "CMD/⌘-Enter" at bounding box center [266, 219] width 63 height 11
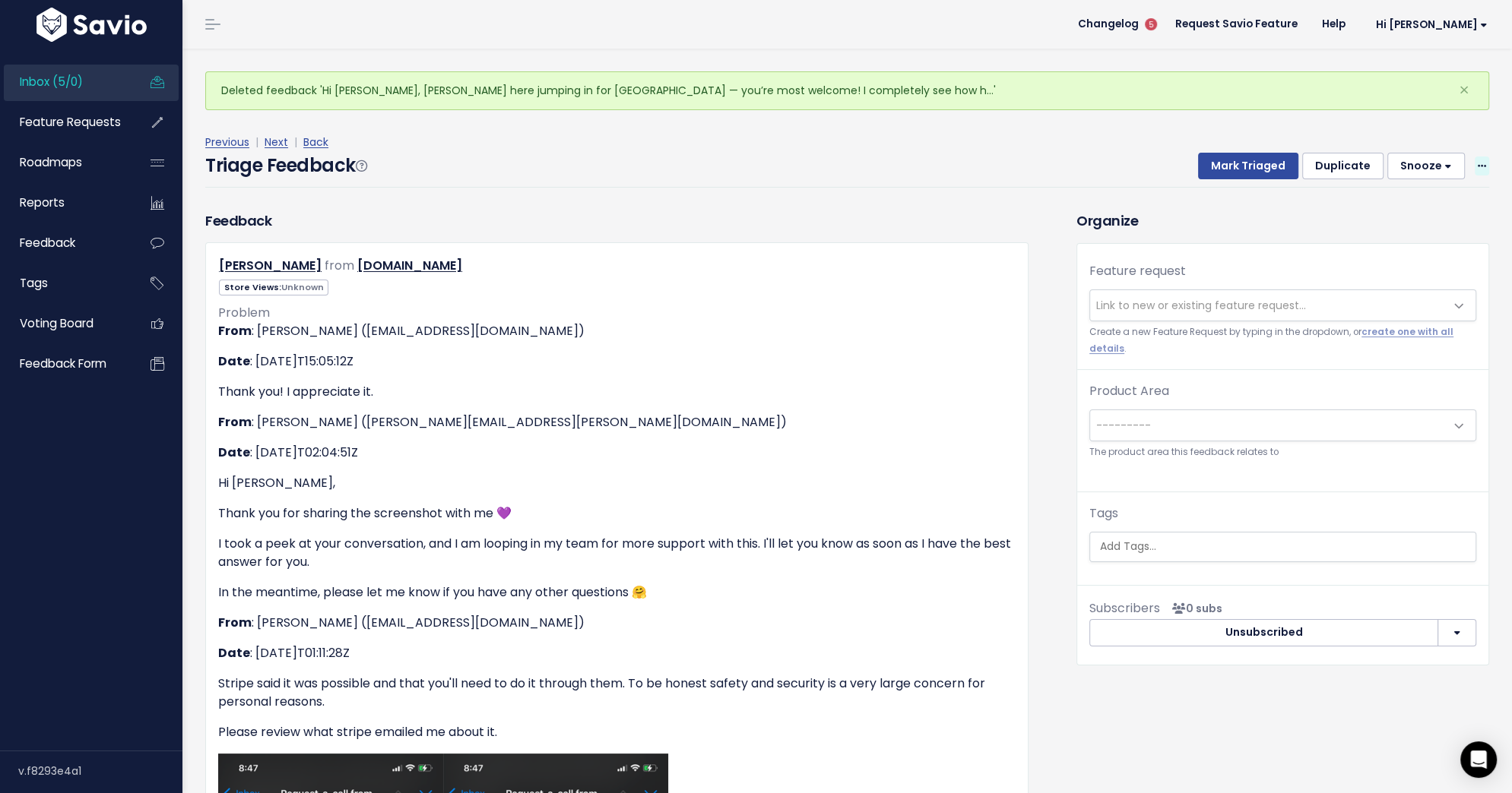
click at [1480, 162] on icon at bounding box center [1482, 167] width 9 height 10
click at [1453, 233] on link "Delete" at bounding box center [1422, 237] width 109 height 29
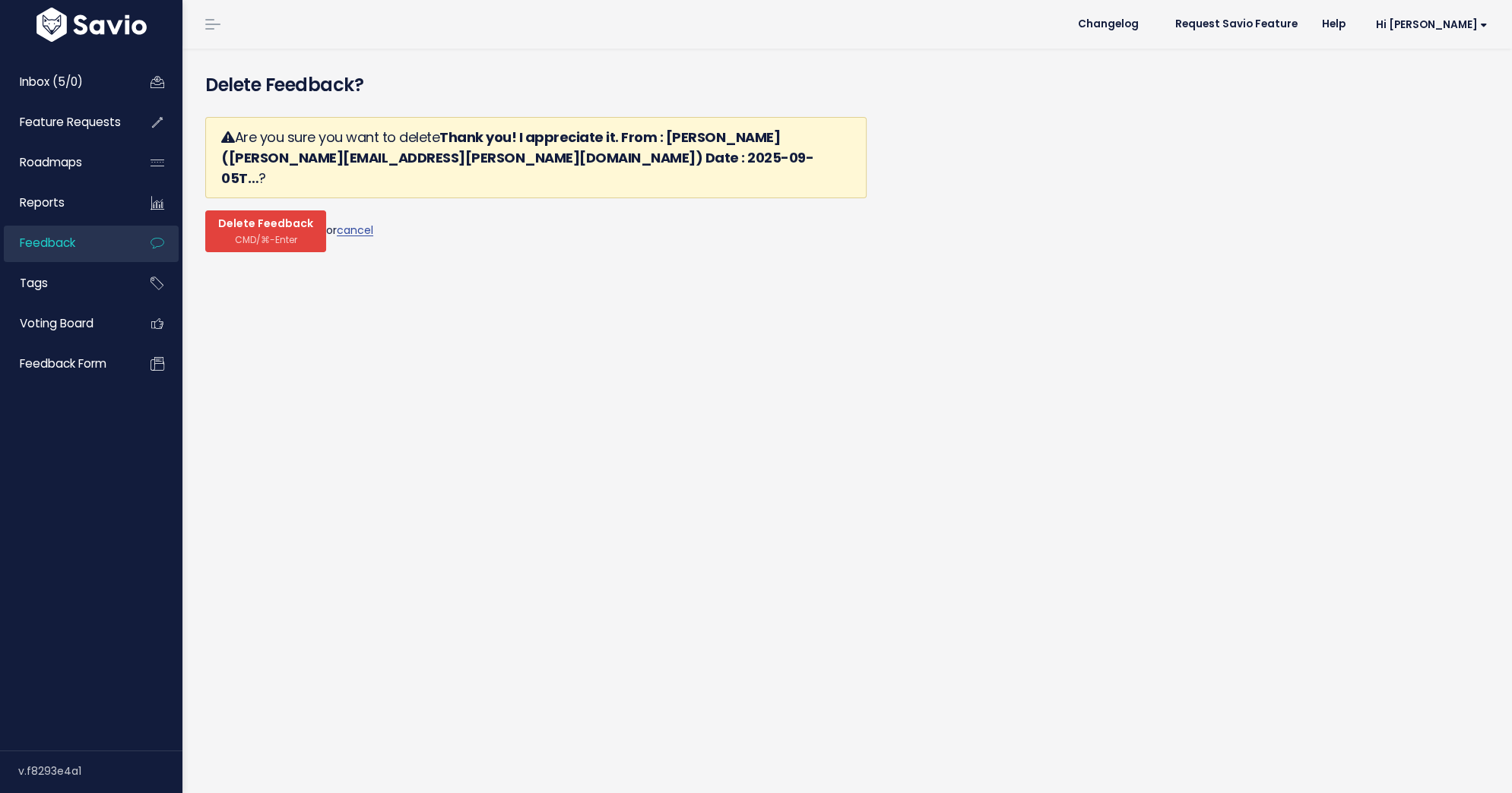
click at [286, 217] on span "Delete Feedback" at bounding box center [266, 224] width 95 height 13
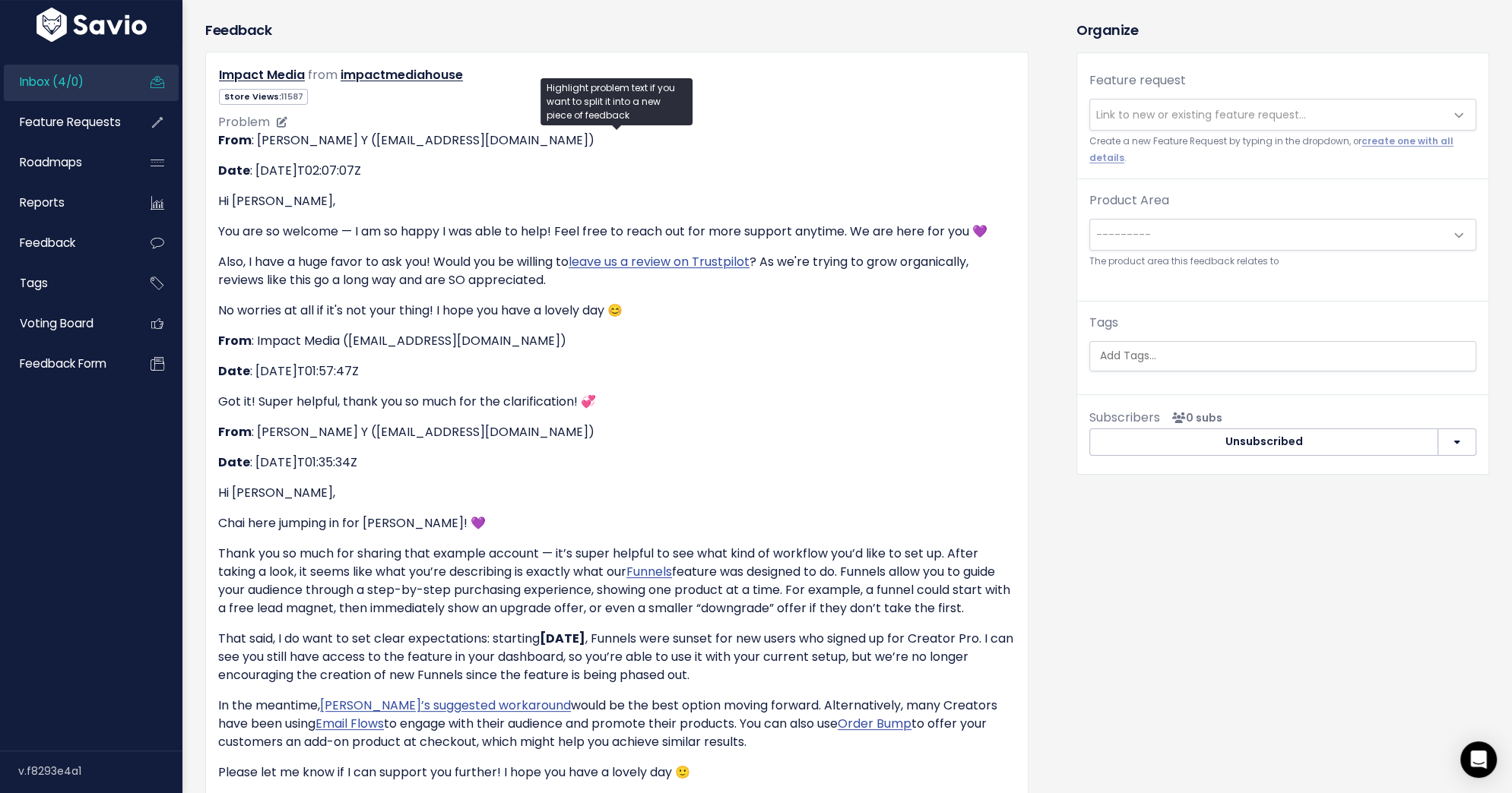
scroll to position [191, 0]
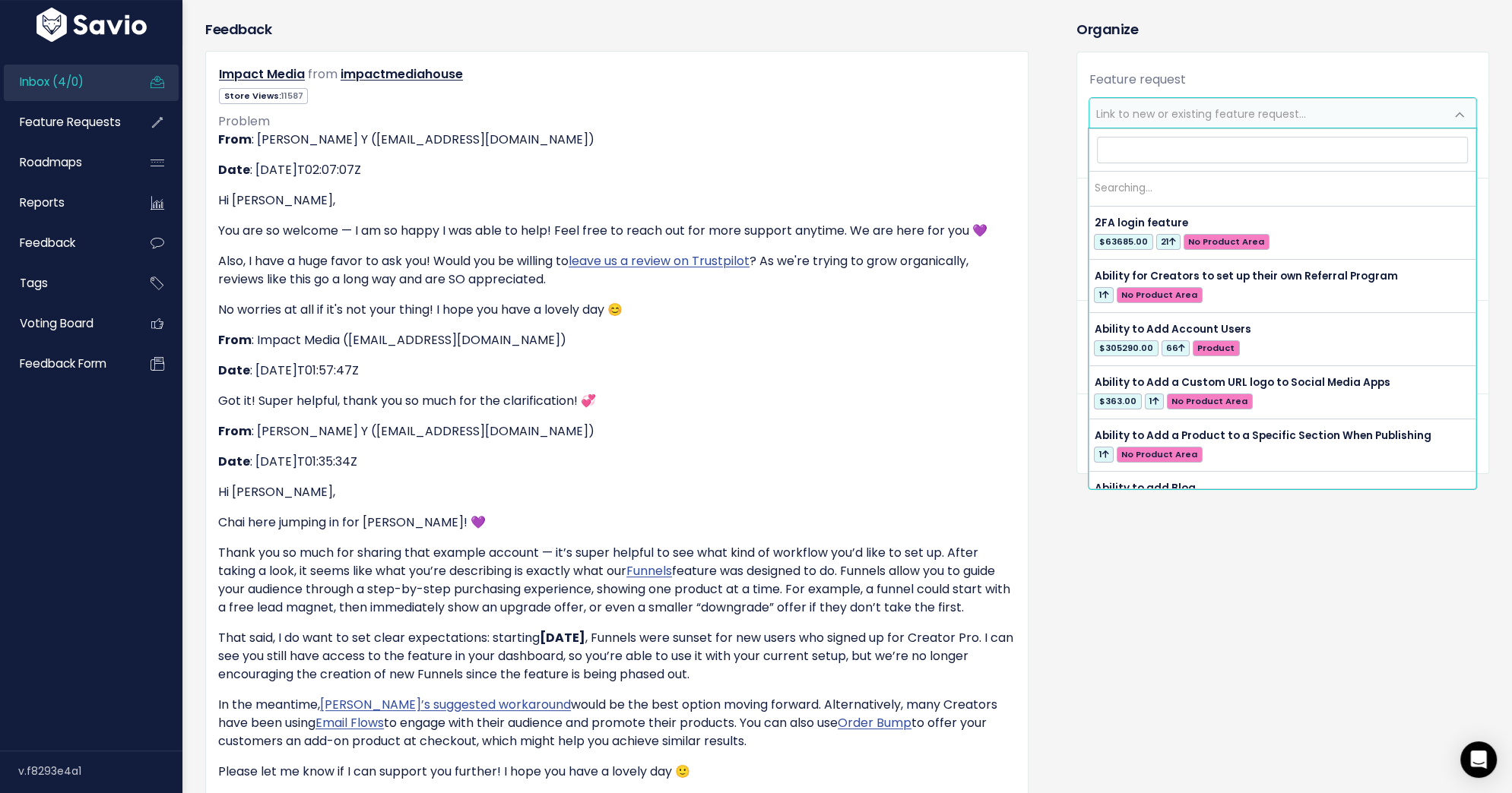
click at [1121, 106] on span "Link to new or existing feature request..." at bounding box center [1201, 113] width 209 height 15
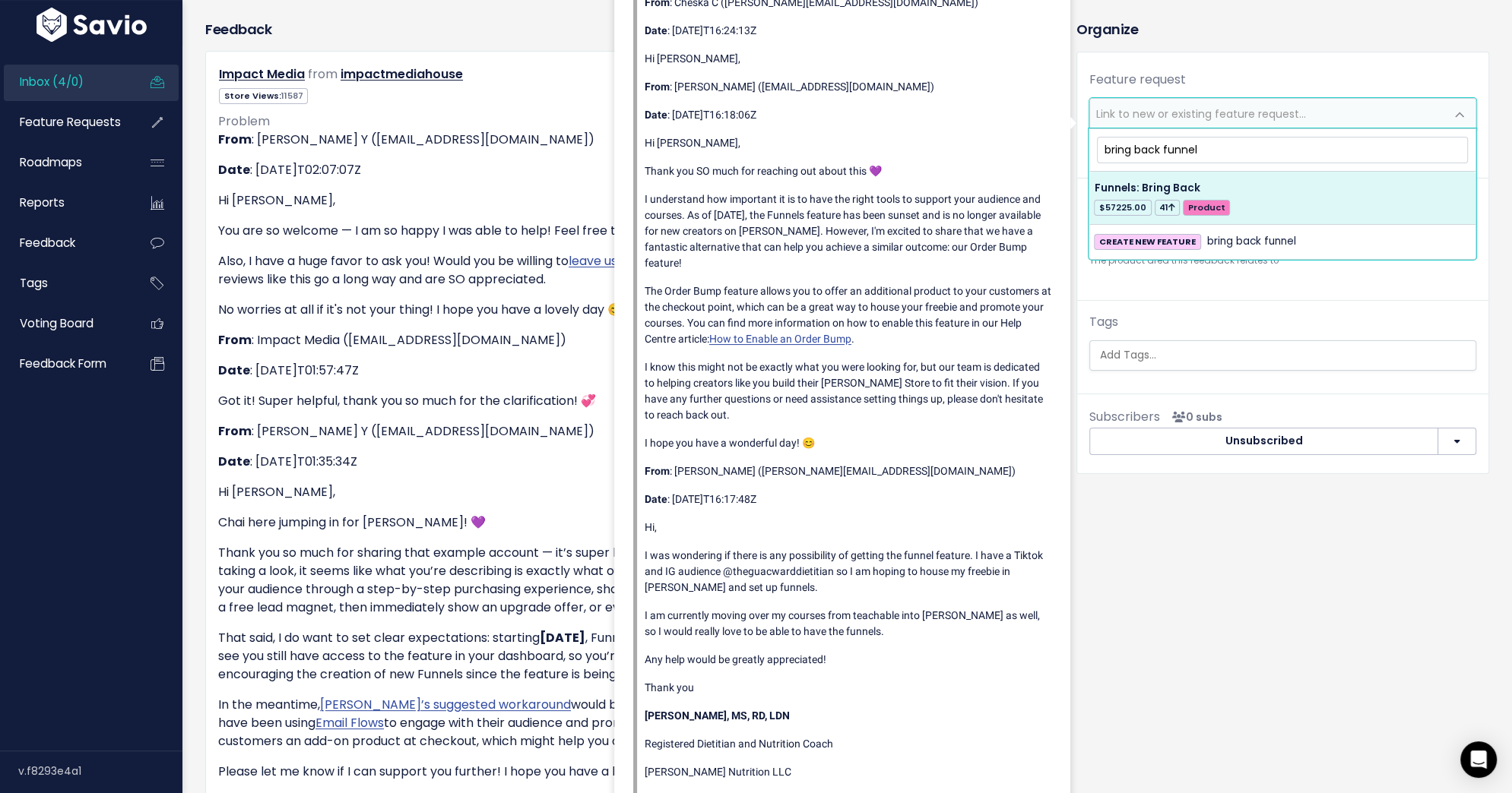
type input "bring back funnel"
select select "56677"
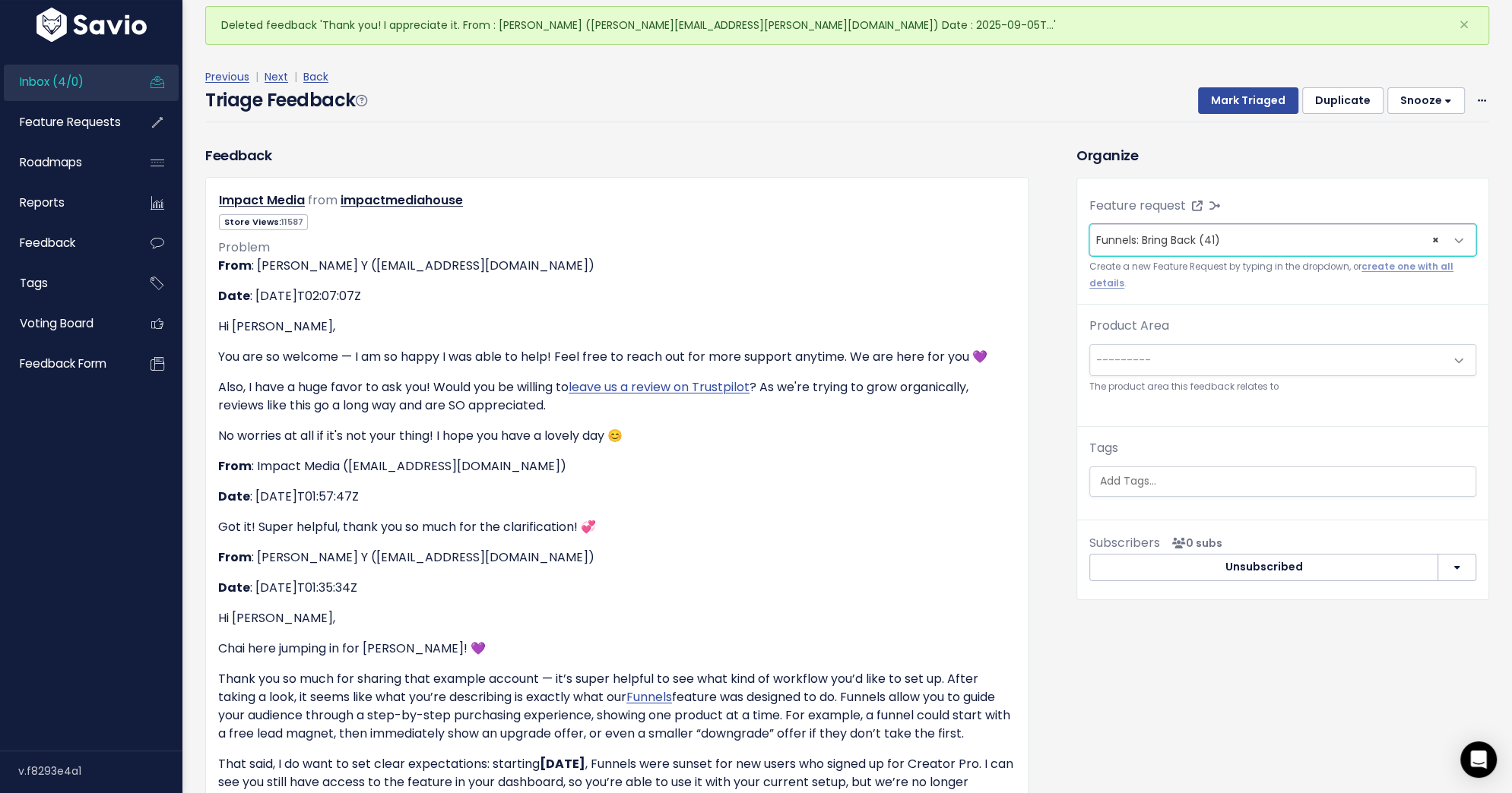
scroll to position [0, 0]
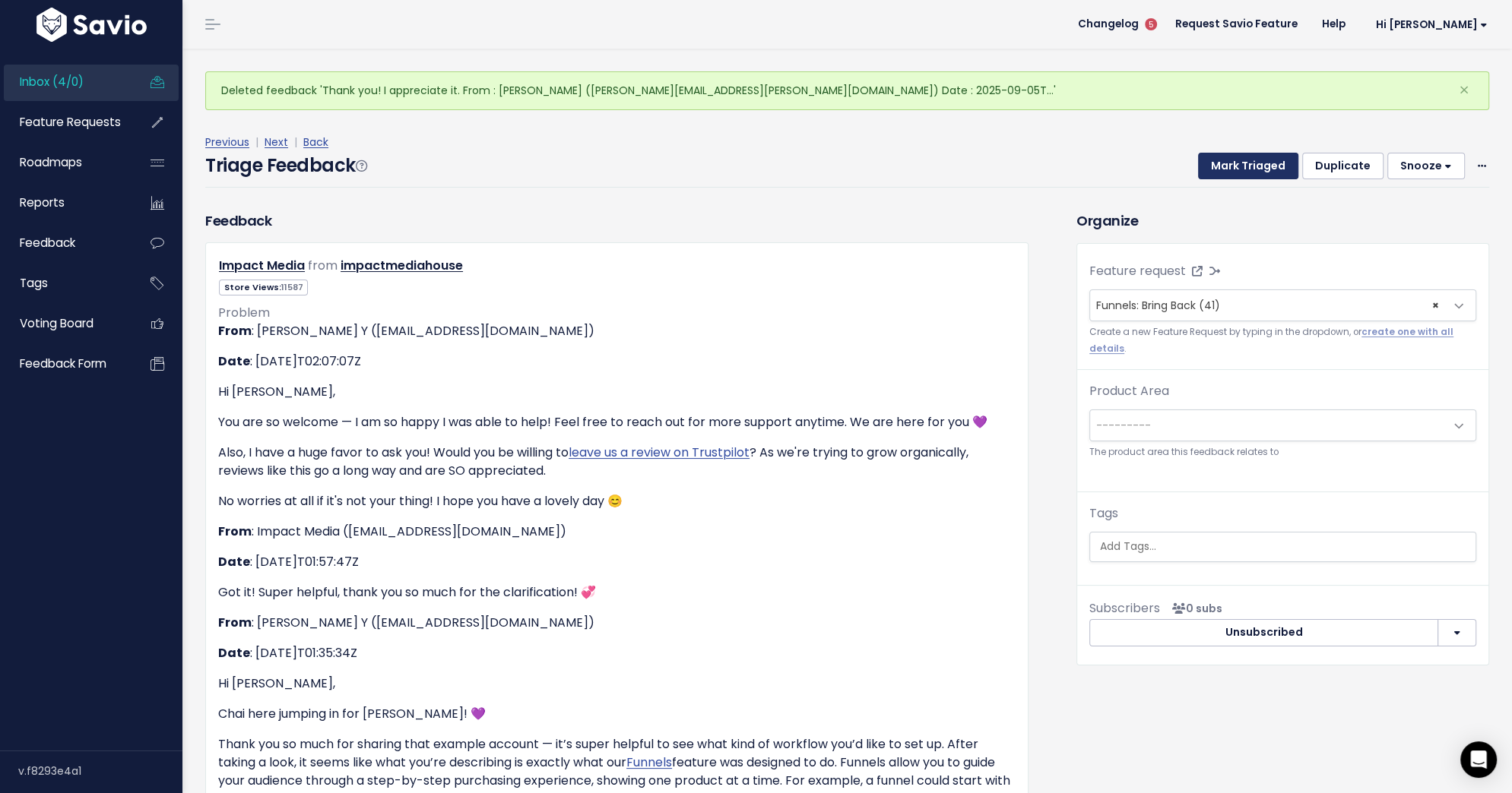
click at [1264, 156] on button "Mark Triaged" at bounding box center [1248, 167] width 100 height 27
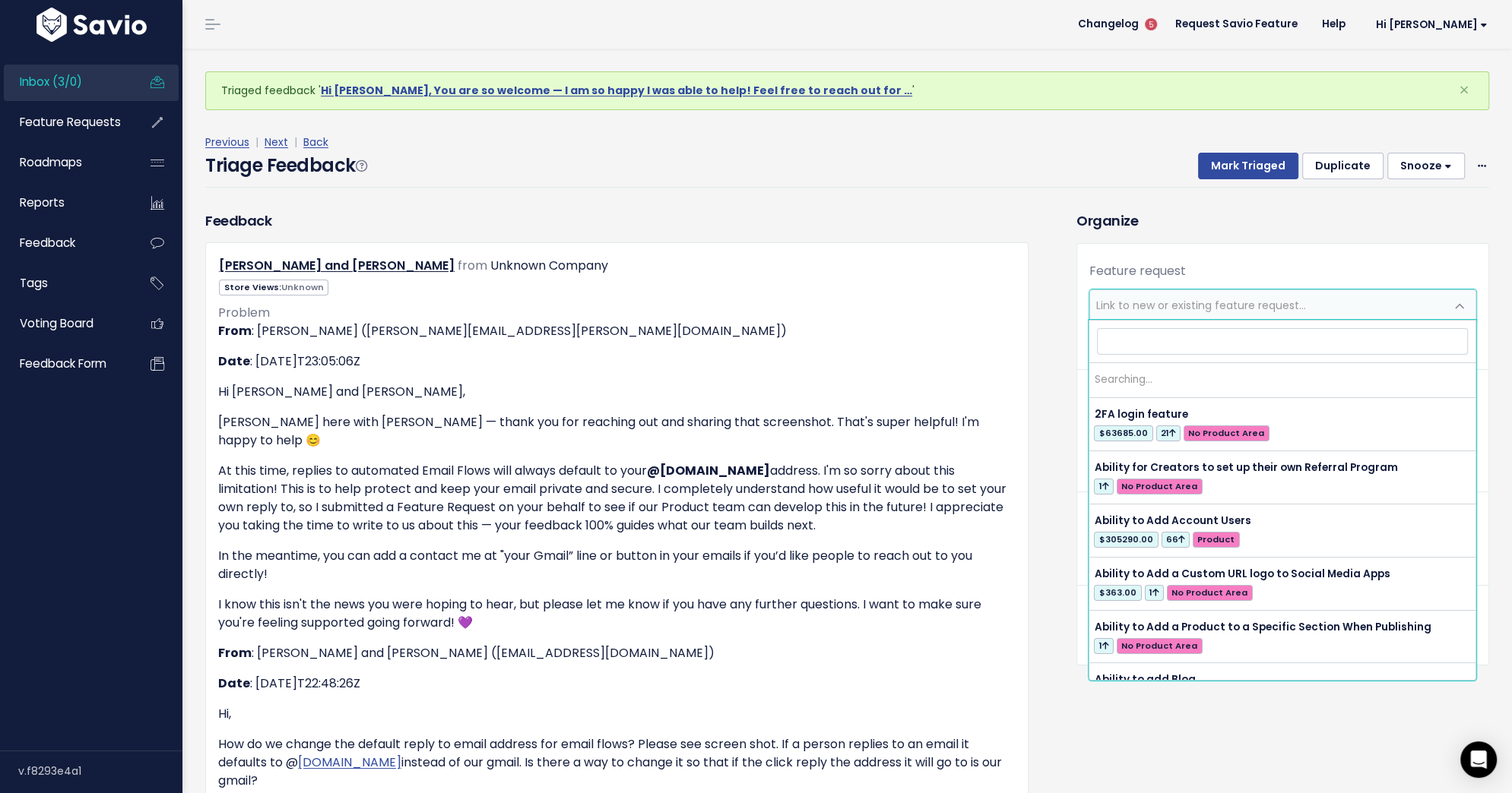
click at [1233, 293] on span "Link to new or existing feature request..." at bounding box center [1268, 305] width 355 height 30
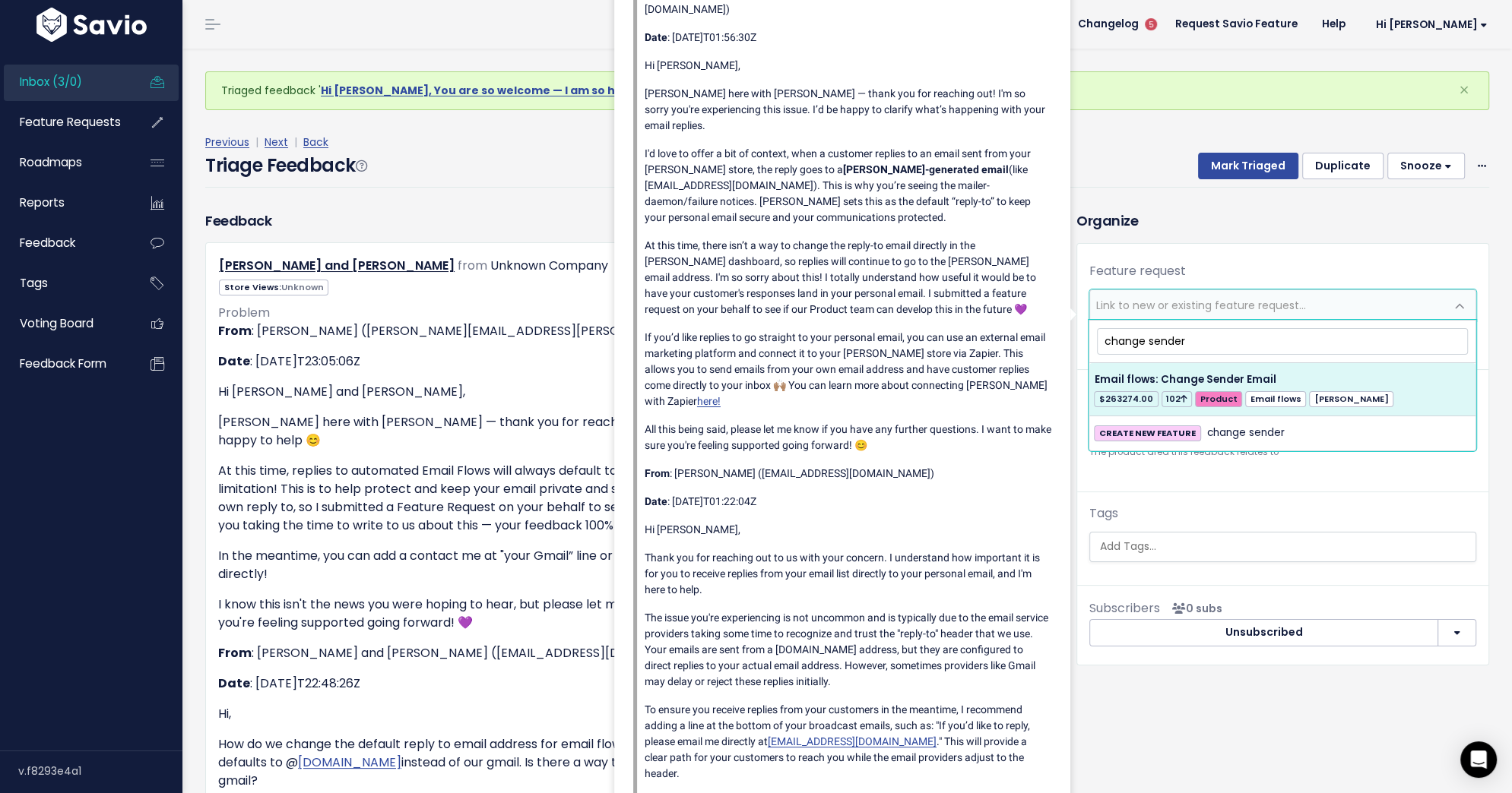
type input "change sender"
select select "36029"
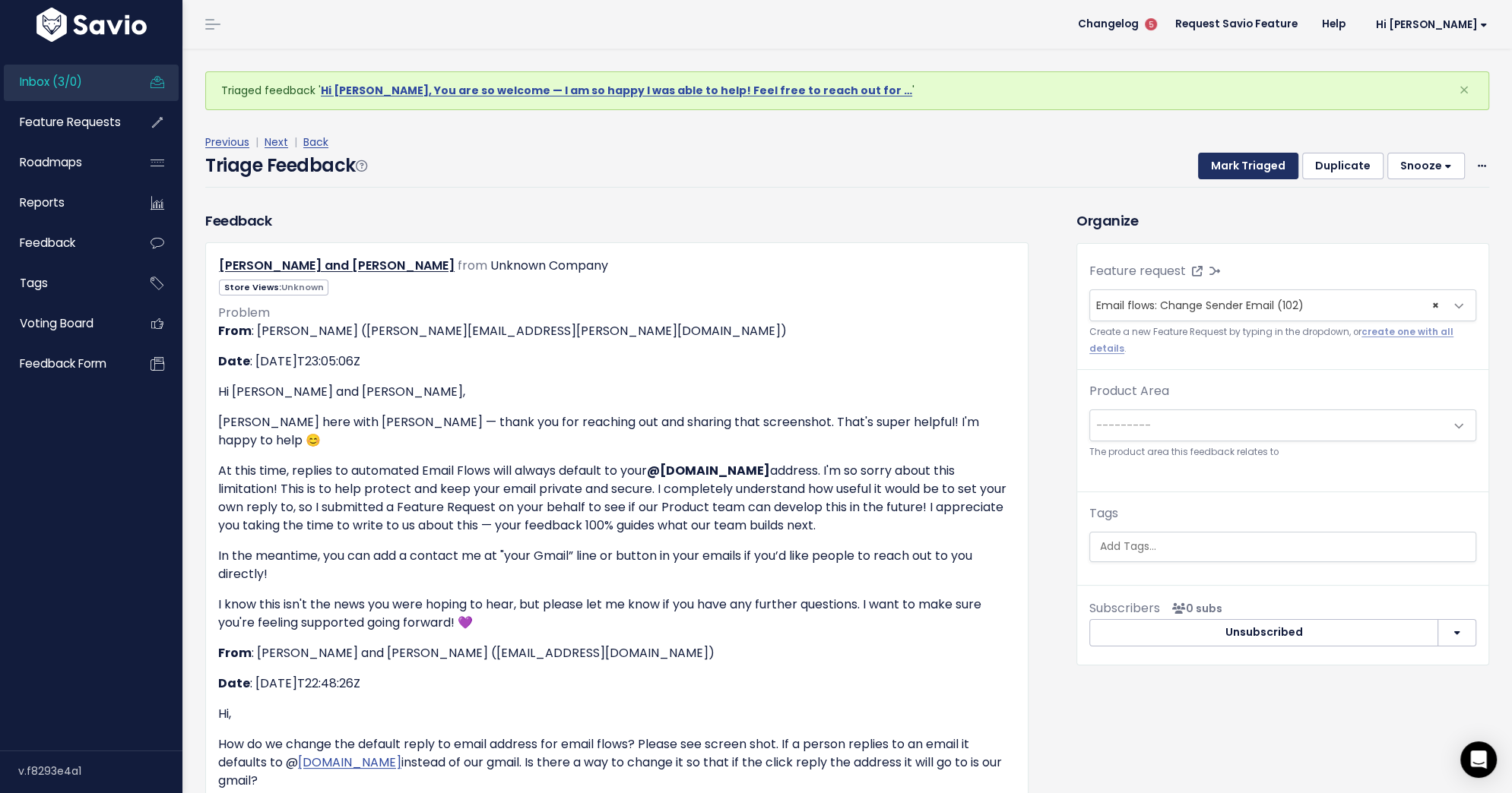
click at [1241, 161] on button "Mark Triaged" at bounding box center [1248, 167] width 100 height 27
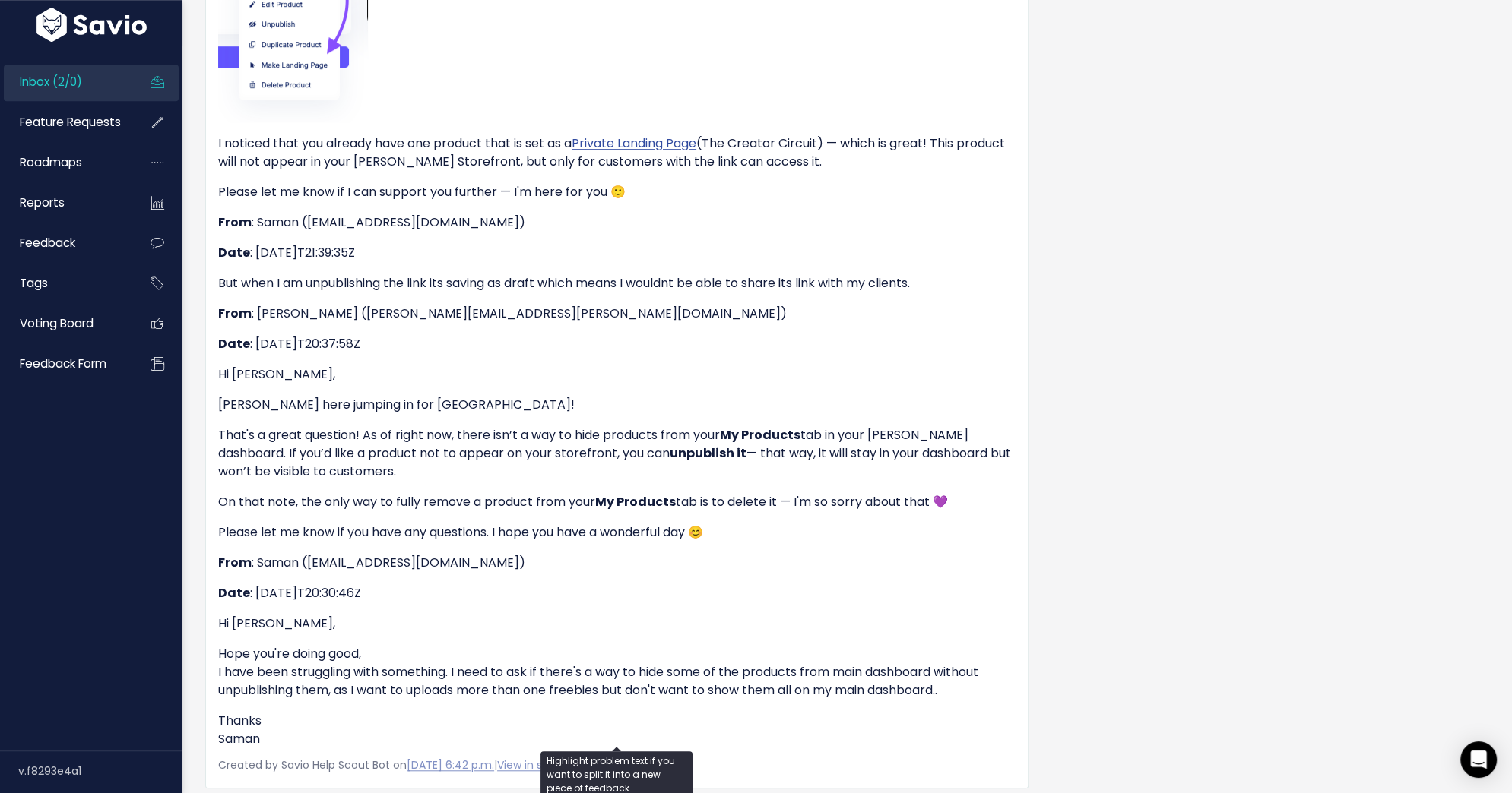
scroll to position [1233, 0]
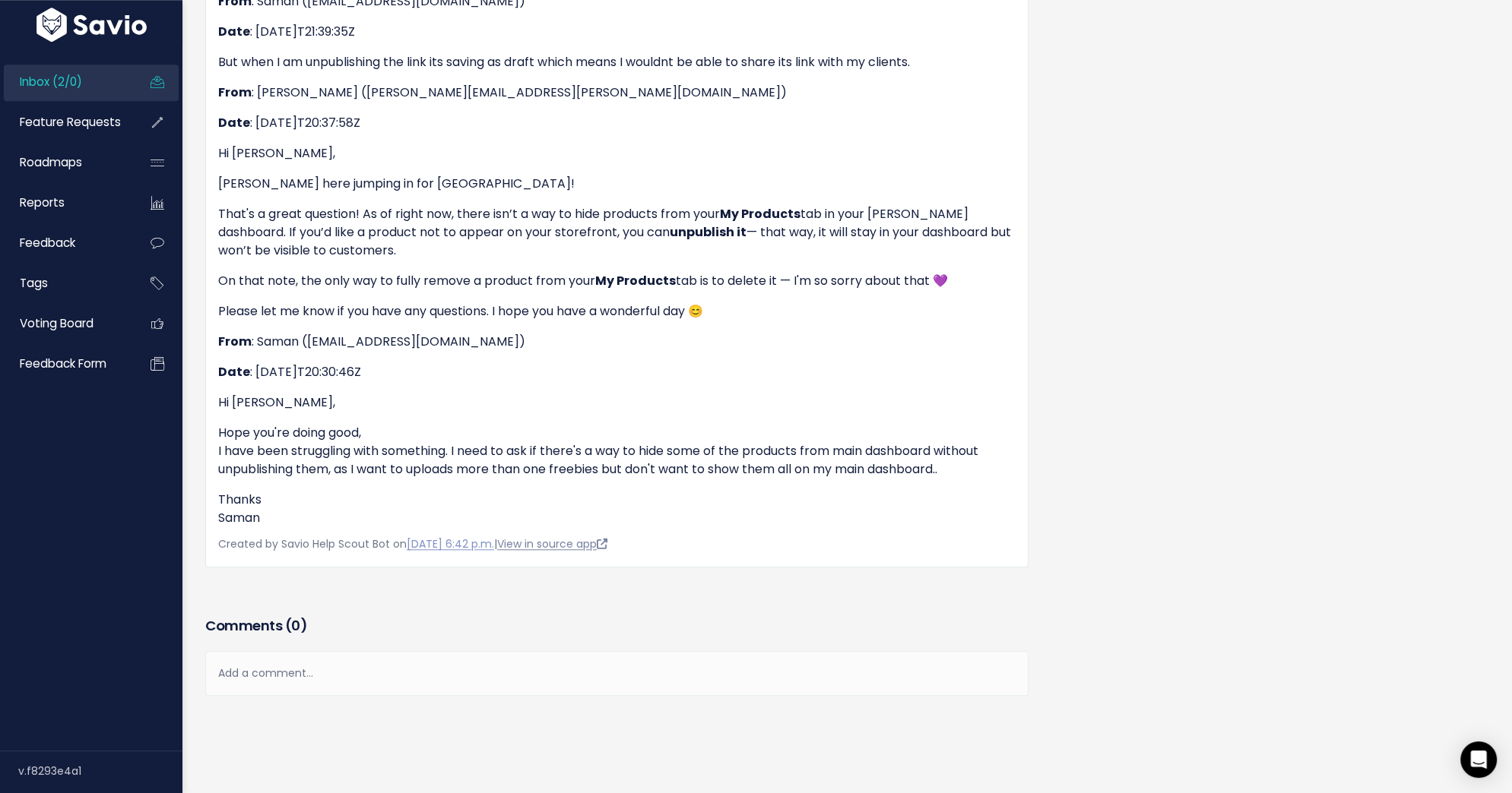
click at [581, 542] on link "View in source app" at bounding box center [552, 544] width 110 height 15
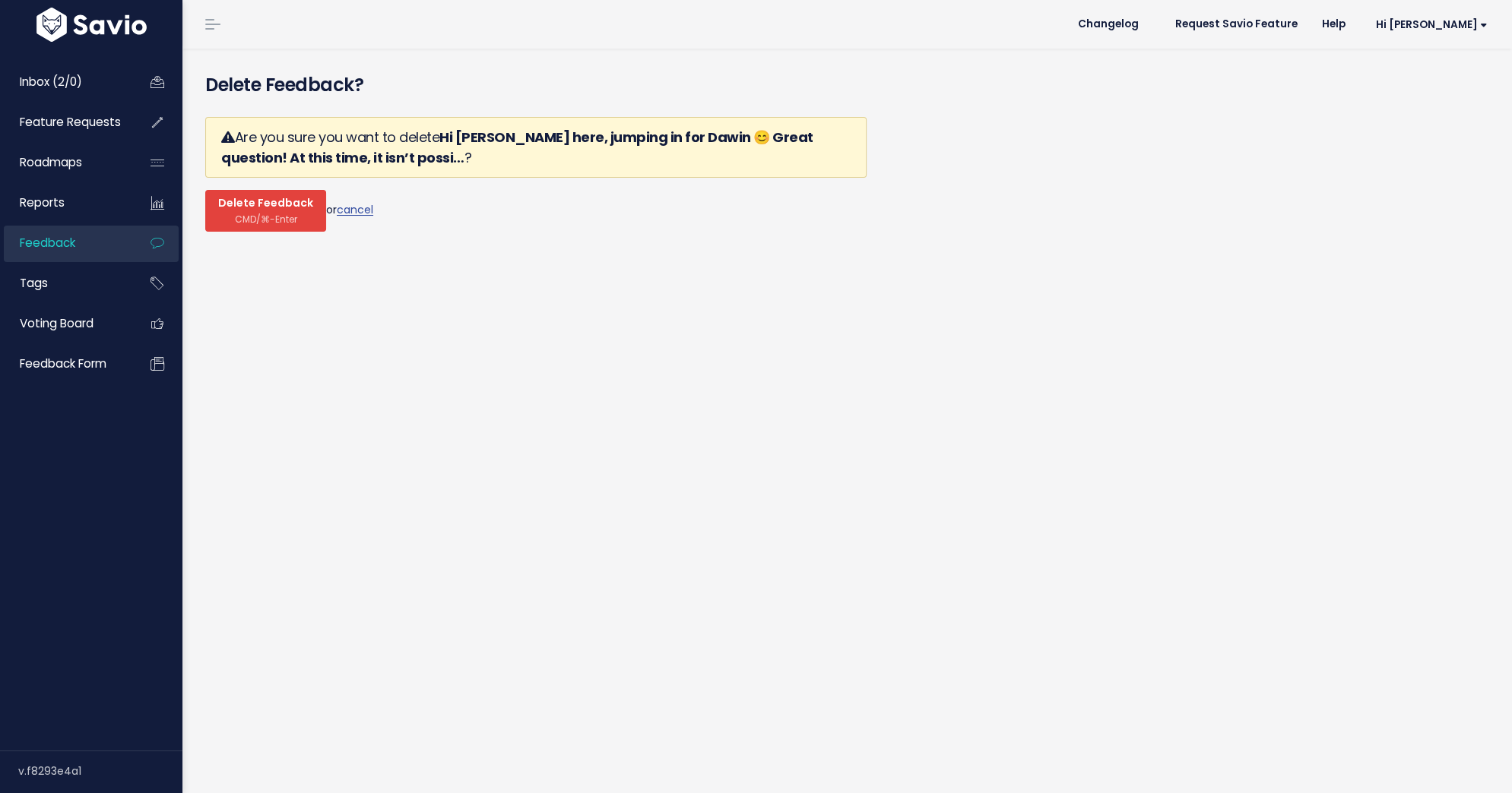
click at [264, 206] on span "Delete Feedback" at bounding box center [266, 203] width 95 height 13
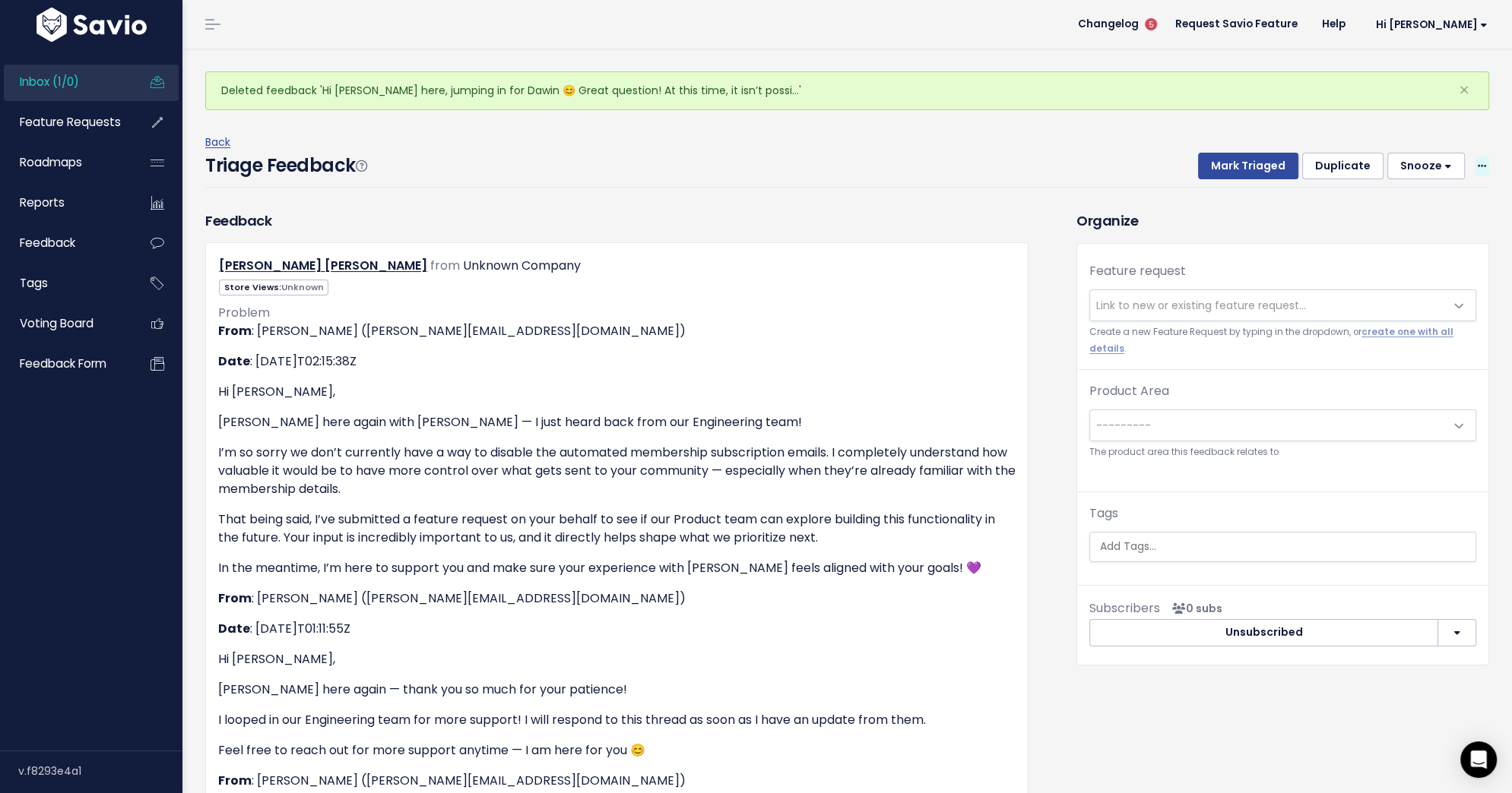
click at [1484, 159] on span at bounding box center [1482, 166] width 14 height 19
click at [1399, 241] on link "Delete" at bounding box center [1422, 237] width 109 height 29
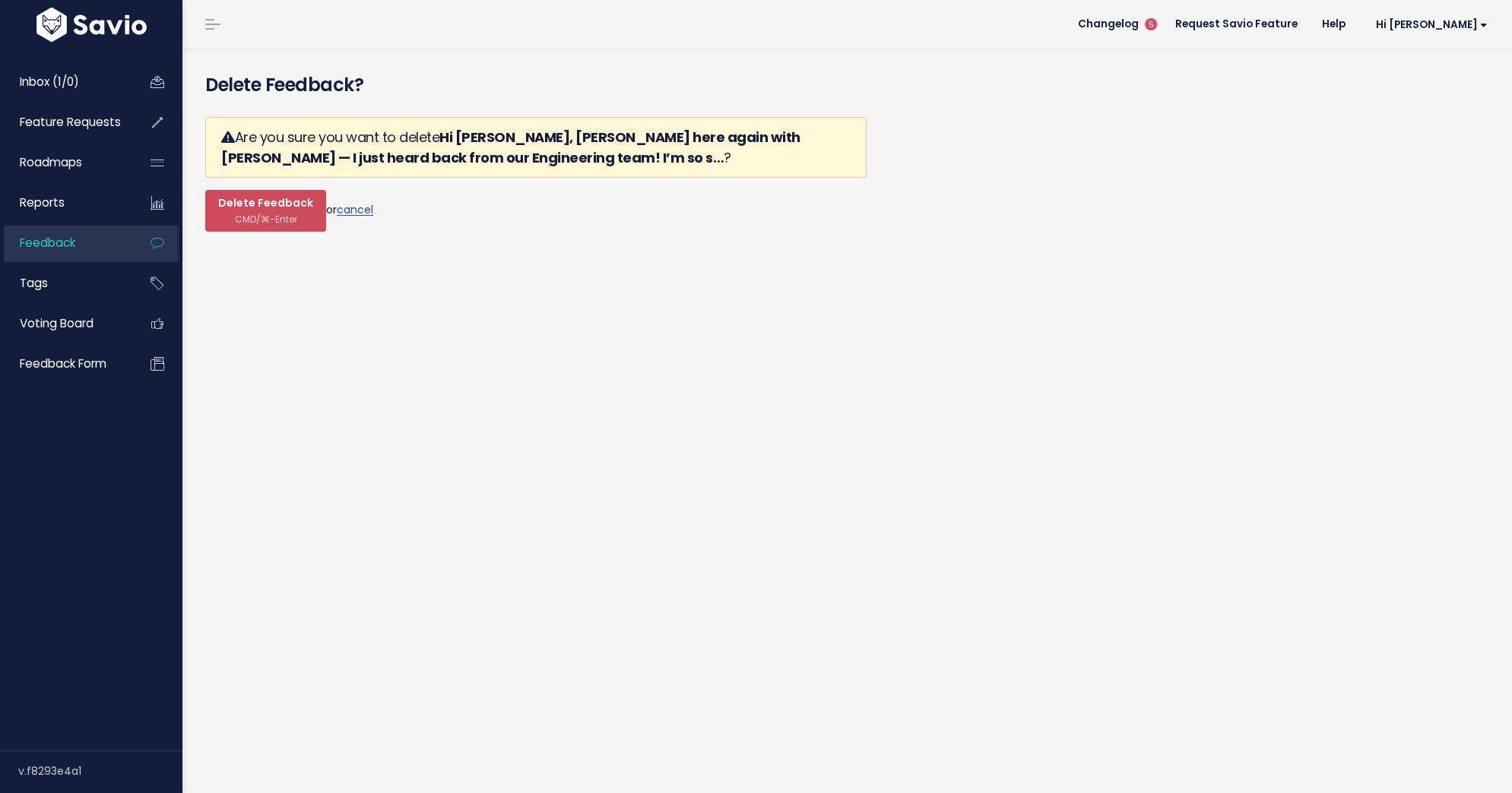
click at [251, 230] on div "Are you sure you want to delete Hi Anna, Elvin here again with Stan — I just he…" at bounding box center [536, 174] width 662 height 139
click at [236, 213] on span "CMD/⌘-Enter" at bounding box center [266, 219] width 63 height 11
